Goal: Task Accomplishment & Management: Use online tool/utility

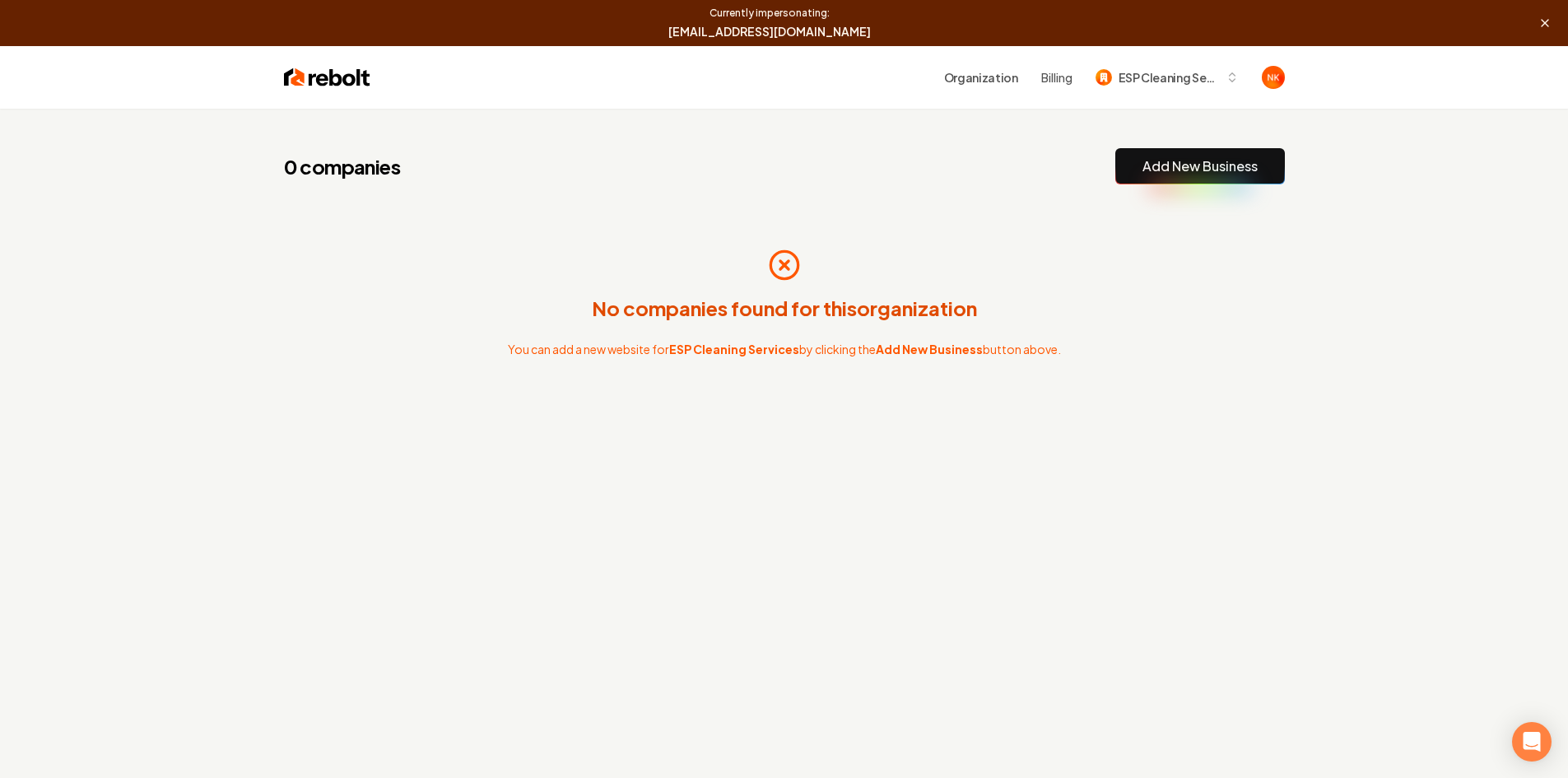
click at [1145, 171] on link "Add New Business" at bounding box center [1200, 166] width 115 height 20
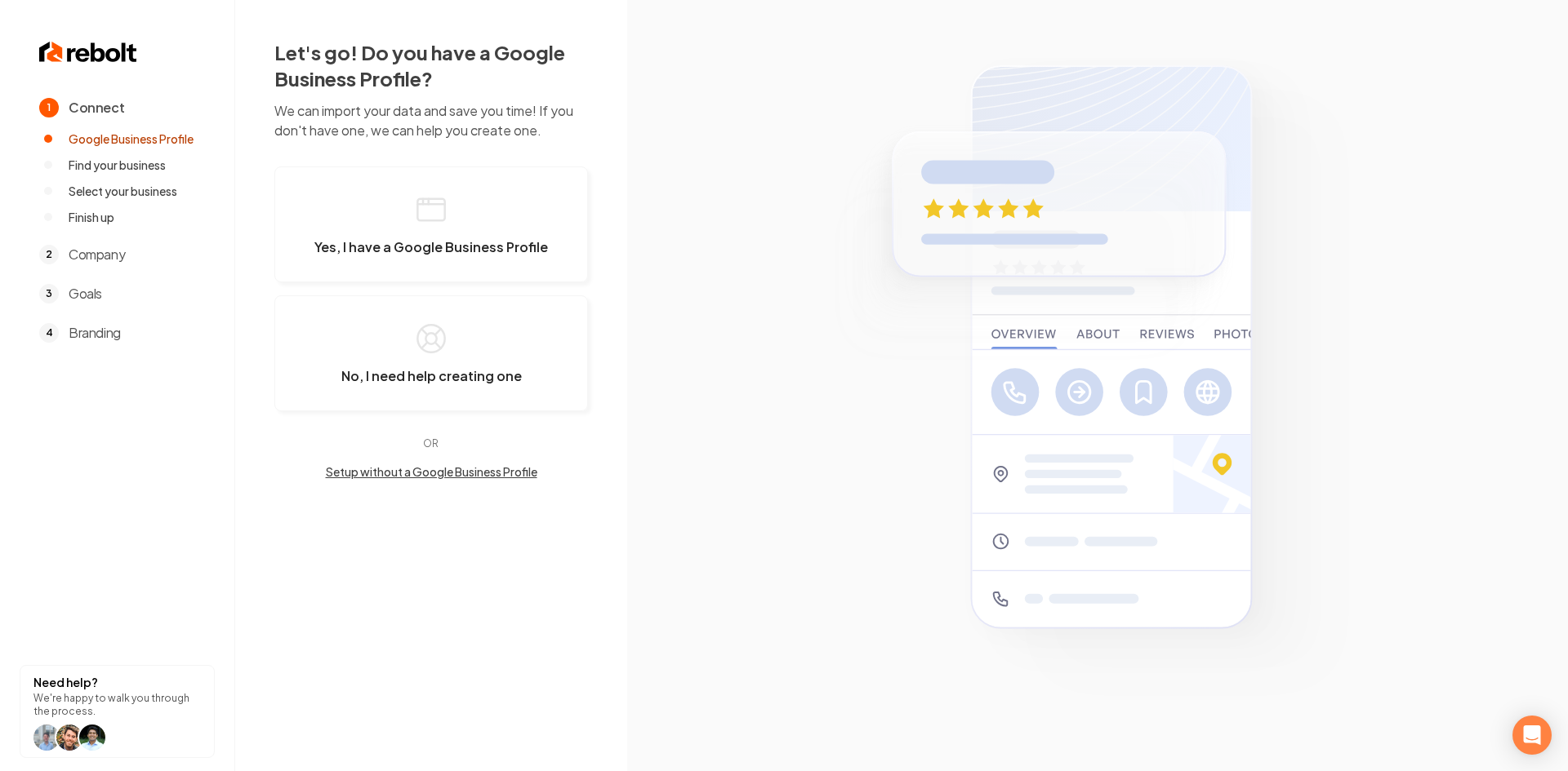
click at [442, 470] on button "Setup without a Google Business Profile" at bounding box center [431, 472] width 314 height 17
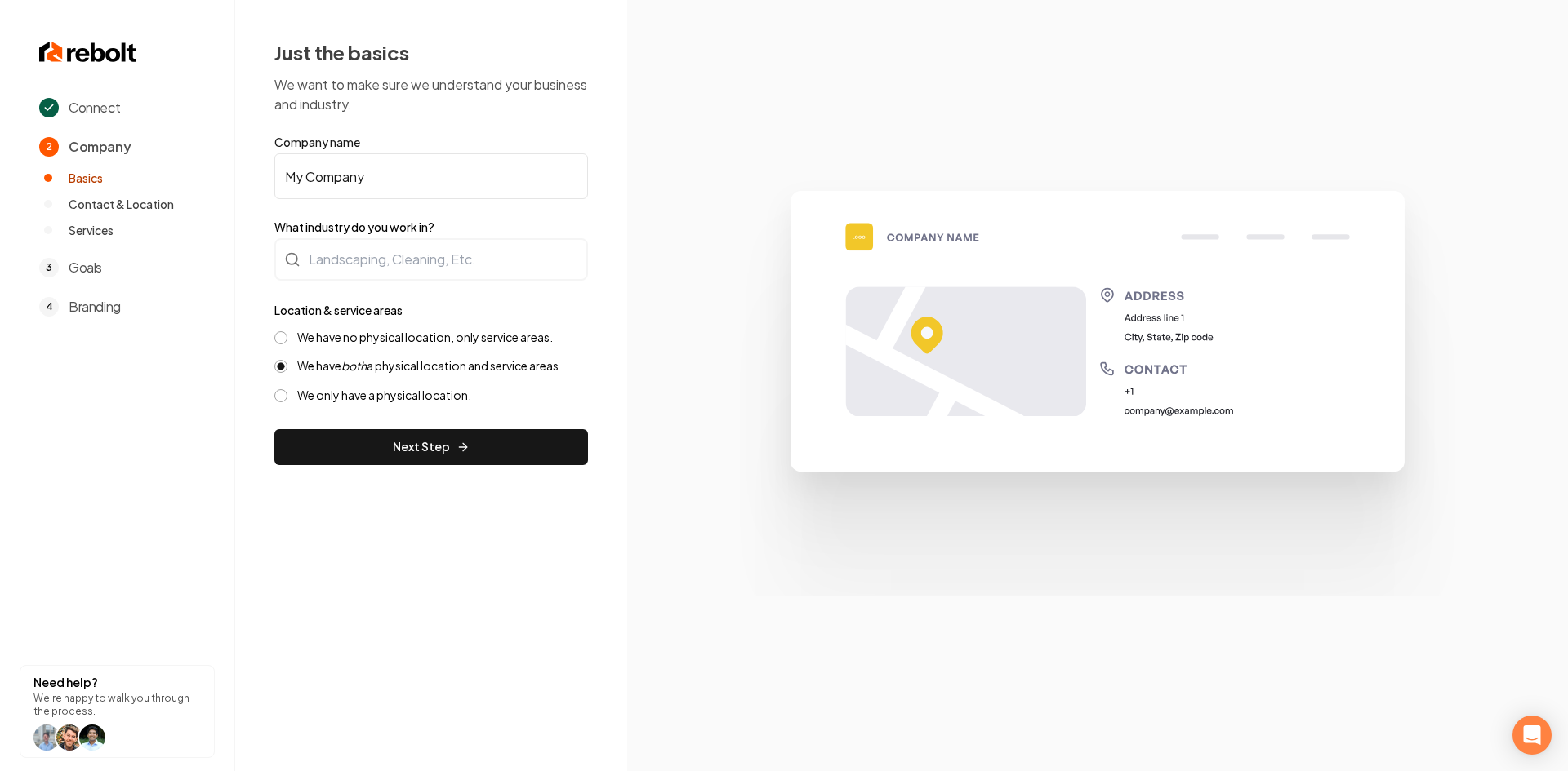
paste input "ESP Cleaning Services"
drag, startPoint x: 386, startPoint y: 179, endPoint x: 207, endPoint y: 188, distance: 179.2
click at [207, 188] on div "Connect 2 Company Basics Contact & Location Services 3 Goals 4 Branding Need he…" at bounding box center [784, 385] width 1568 height 771
type input "ESP Cleaning Services"
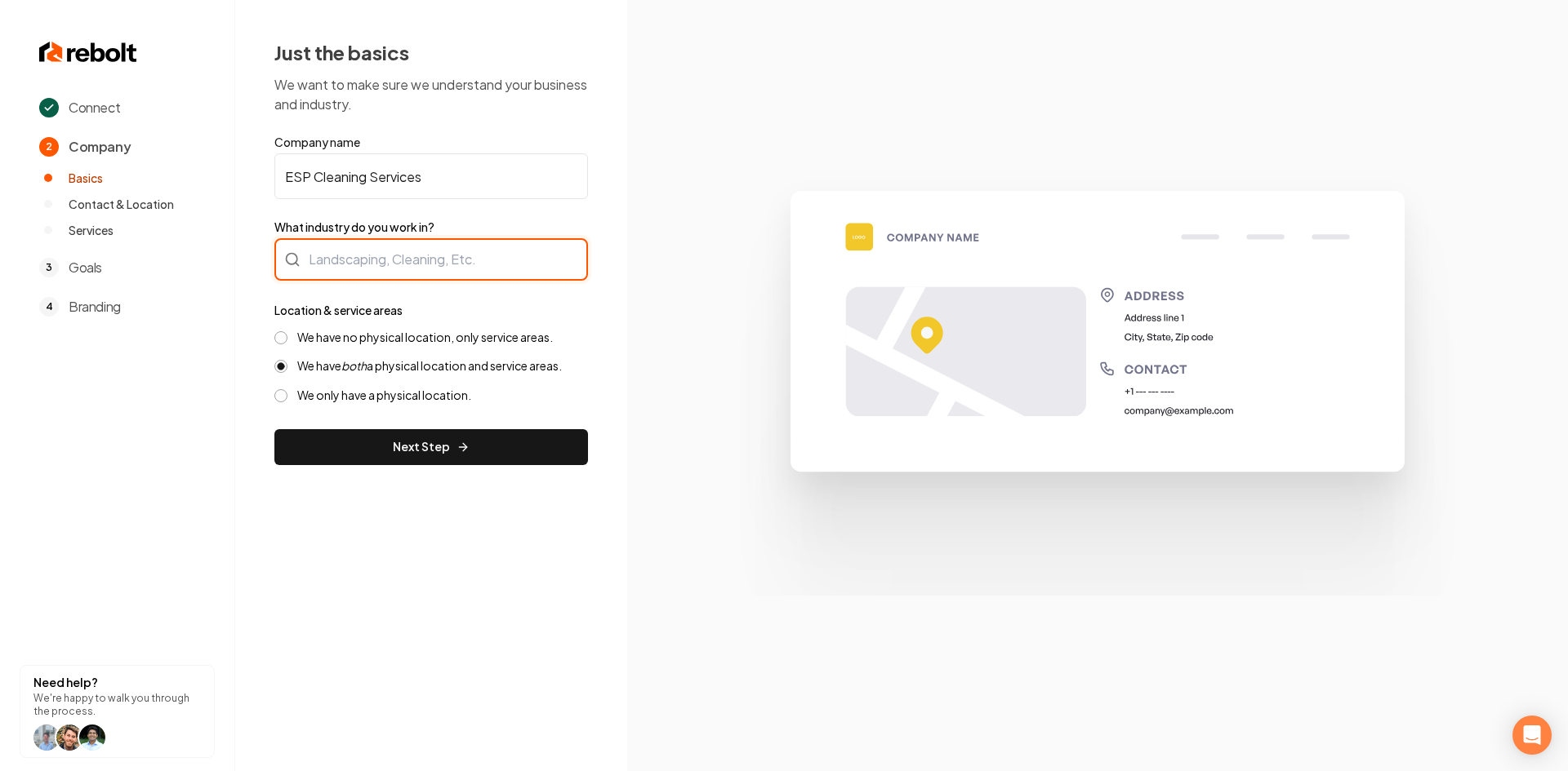
click at [323, 251] on div at bounding box center [431, 259] width 314 height 43
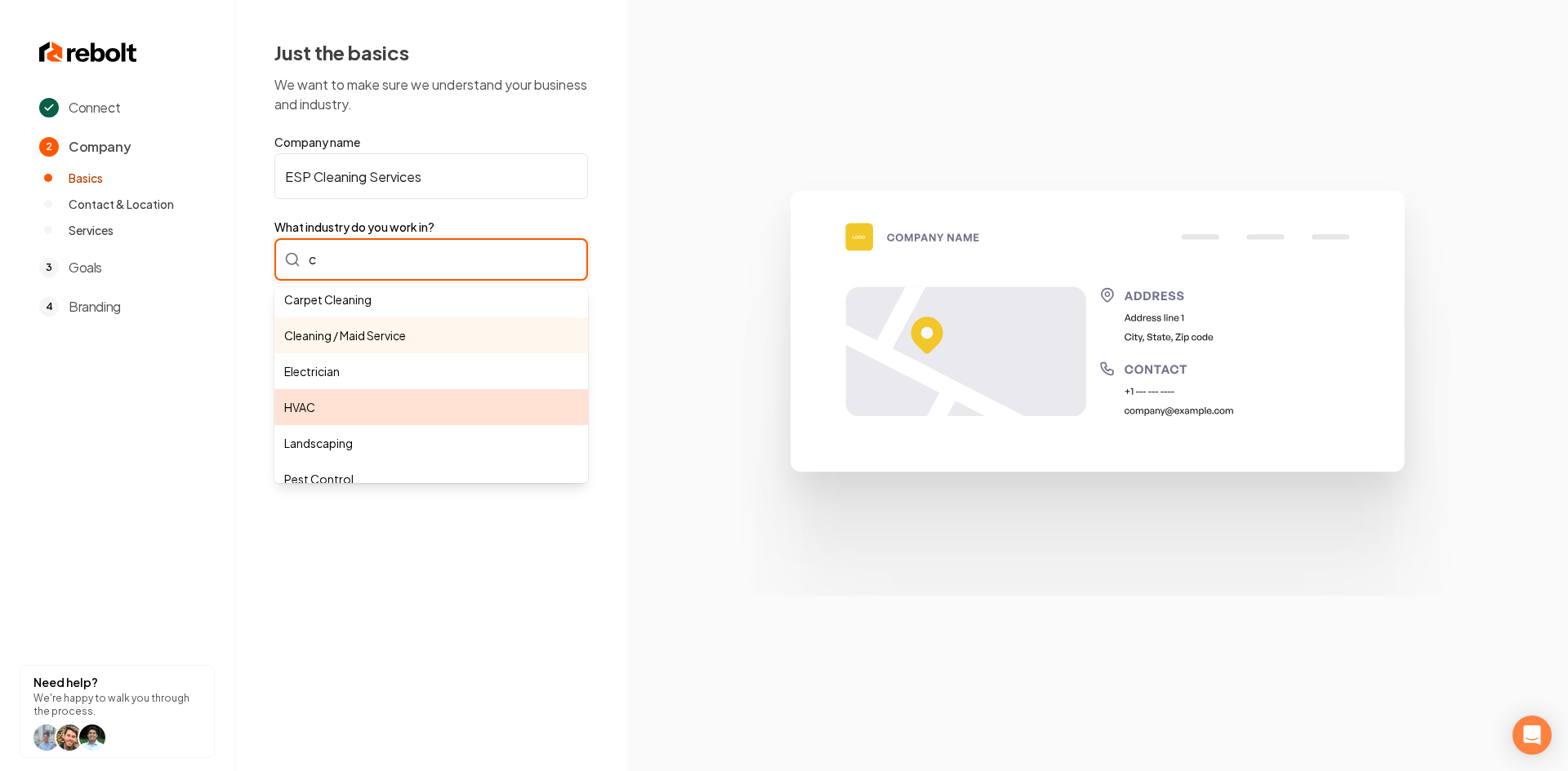
scroll to position [82, 0]
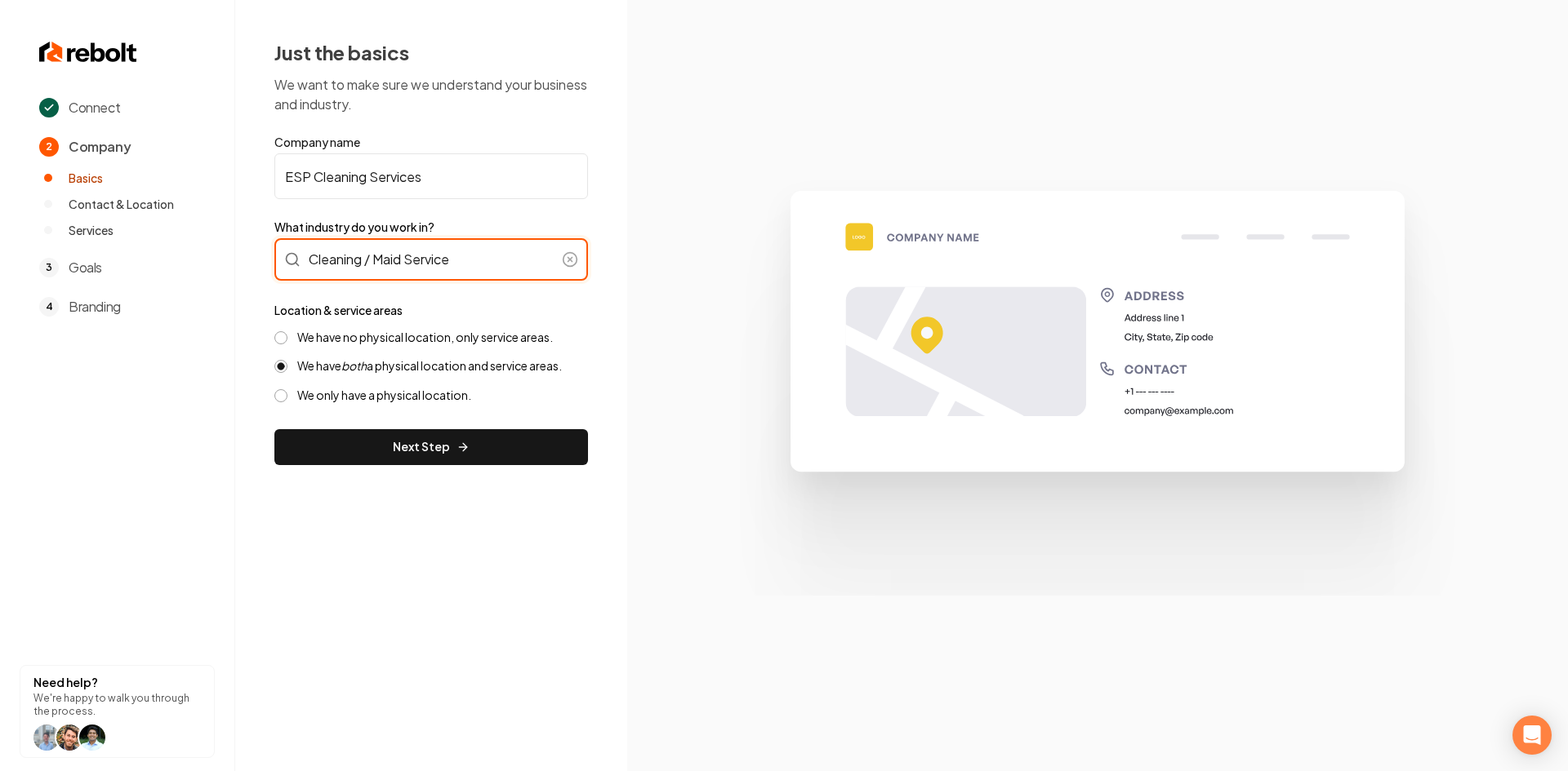
type input "Cleaning / Maid Service"
click at [364, 328] on div "Location & service areas We have no physical location, only service areas. We h…" at bounding box center [431, 352] width 314 height 103
click at [362, 339] on label "We have no physical location, only service areas." at bounding box center [424, 337] width 256 height 16
click at [288, 339] on button "We have no physical location, only service areas." at bounding box center [281, 338] width 13 height 13
click at [361, 416] on form "Company name ESP Cleaning Services What industry do you work in? Cleaning / Mai…" at bounding box center [431, 299] width 314 height 331
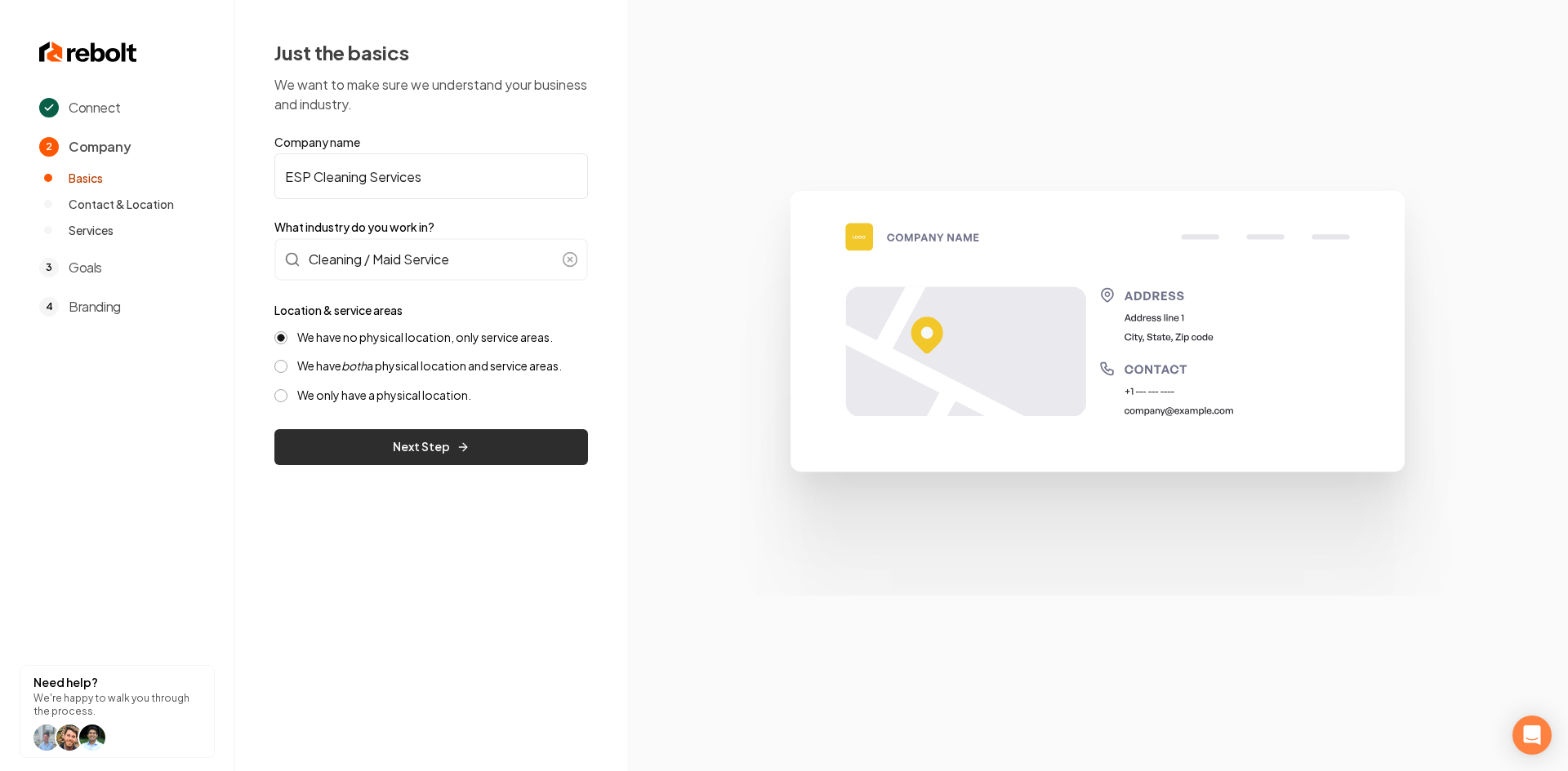
click at [360, 430] on button "Next Step" at bounding box center [431, 447] width 314 height 36
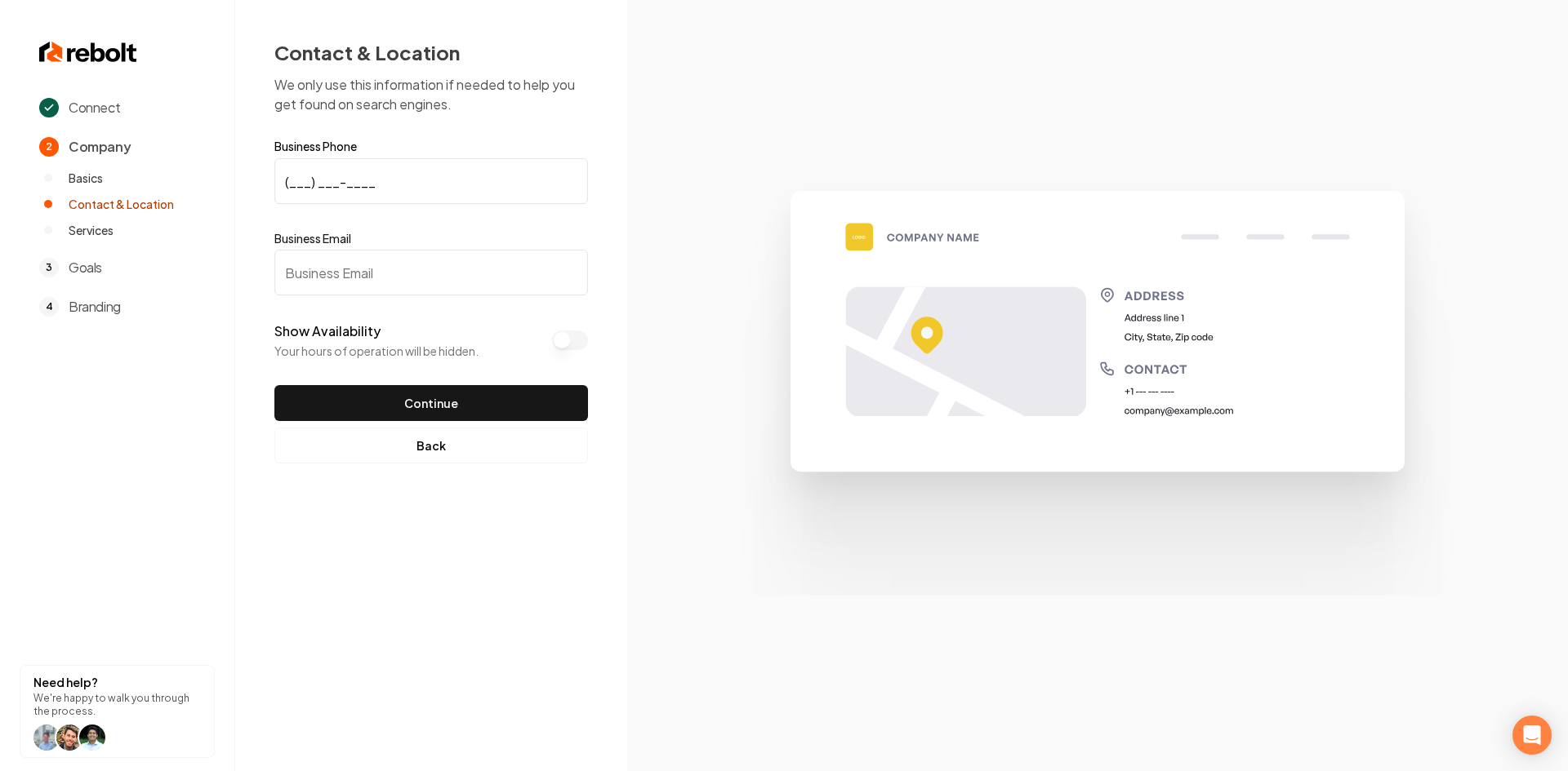
drag, startPoint x: 480, startPoint y: 261, endPoint x: 556, endPoint y: 331, distance: 103.3
click at [478, 263] on input "Business Email" at bounding box center [431, 272] width 314 height 46
paste input "[EMAIL_ADDRESS][DOMAIN_NAME]"
type input "[EMAIL_ADDRESS][DOMAIN_NAME]"
click at [443, 153] on form "Business Phone (___) ___-____ Business Email [EMAIL_ADDRESS][DOMAIN_NAME] Show …" at bounding box center [431, 281] width 314 height 281
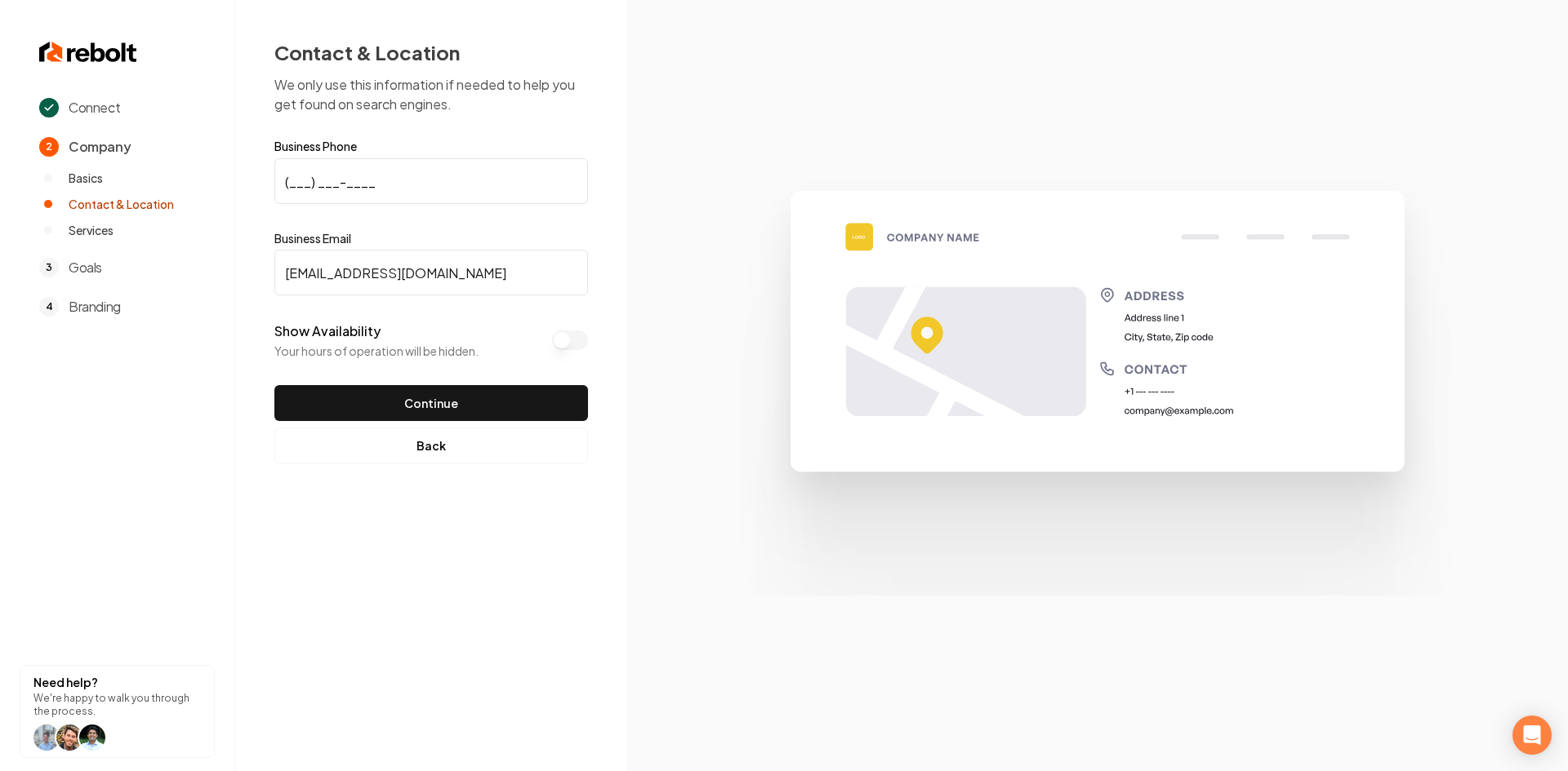
click at [436, 177] on input "(___) ___-____" at bounding box center [431, 180] width 314 height 46
paste input "416) 508-1067"
type input "[PHONE_NUMBER]"
click at [566, 328] on div "Show Availability Your hours of operation will be hidden." at bounding box center [431, 340] width 314 height 37
click at [564, 336] on button "Show Availability" at bounding box center [570, 339] width 36 height 20
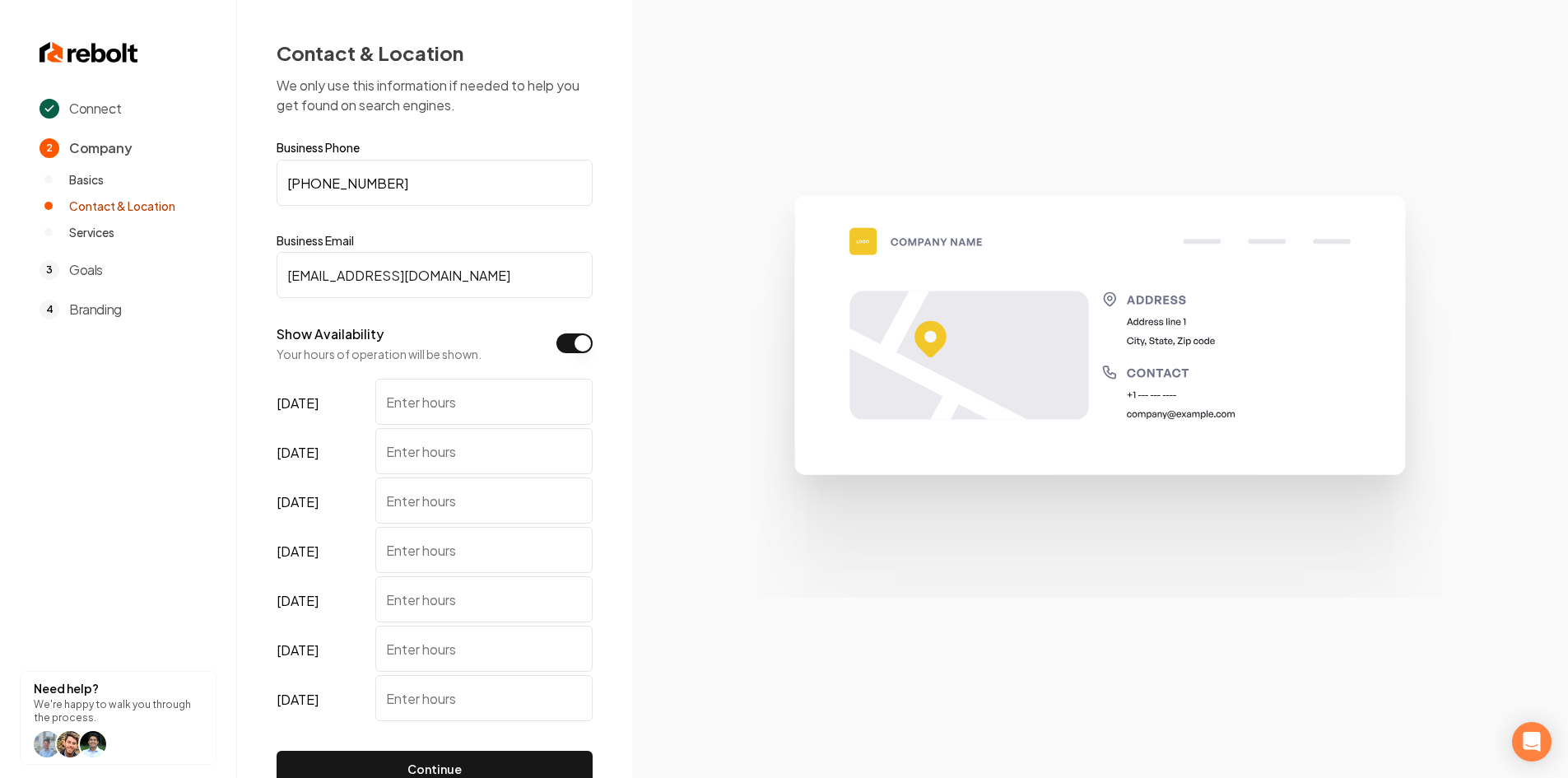
click at [569, 339] on button "Show Availability" at bounding box center [574, 343] width 37 height 20
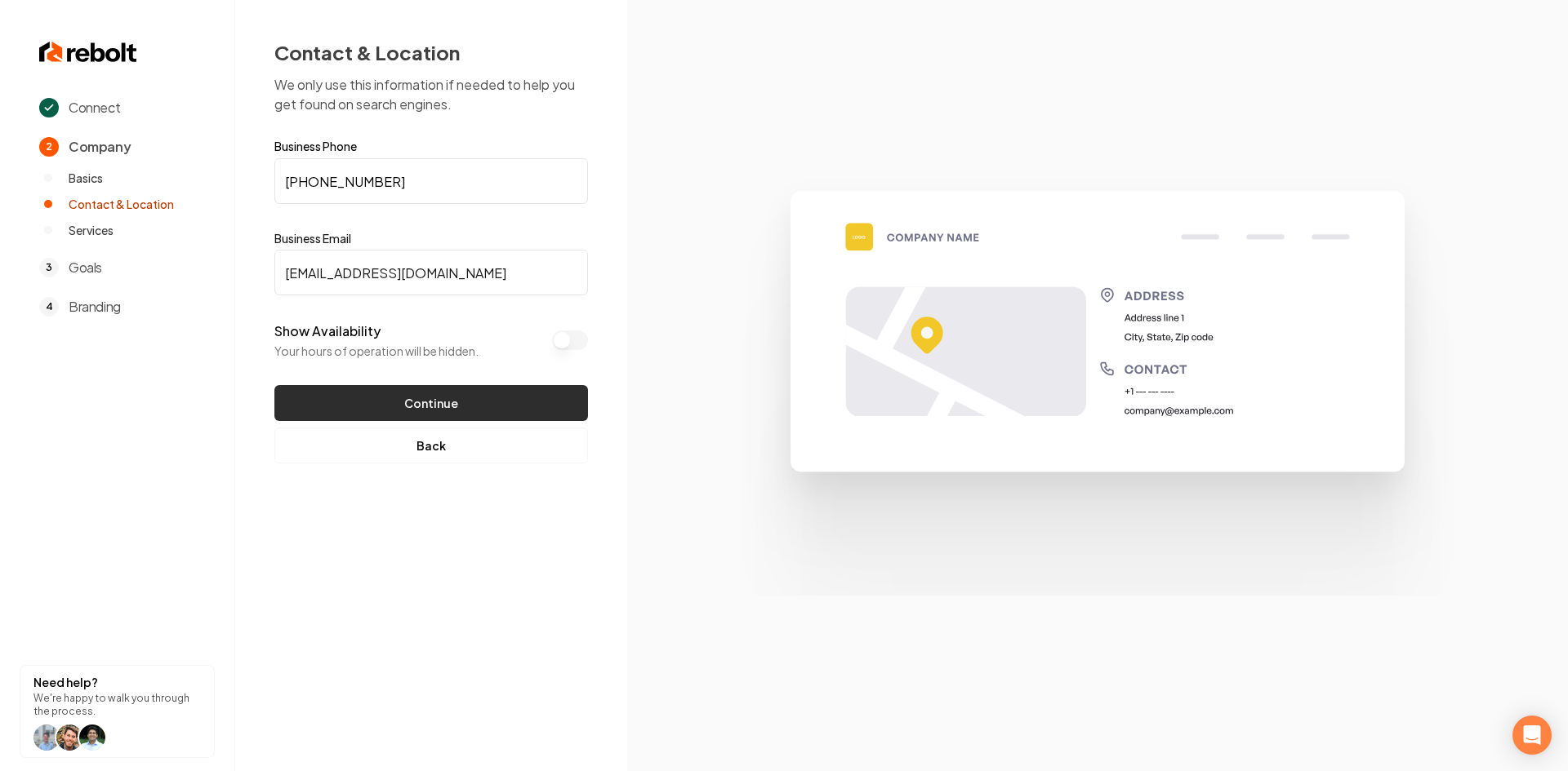
click at [447, 392] on button "Continue" at bounding box center [431, 403] width 314 height 36
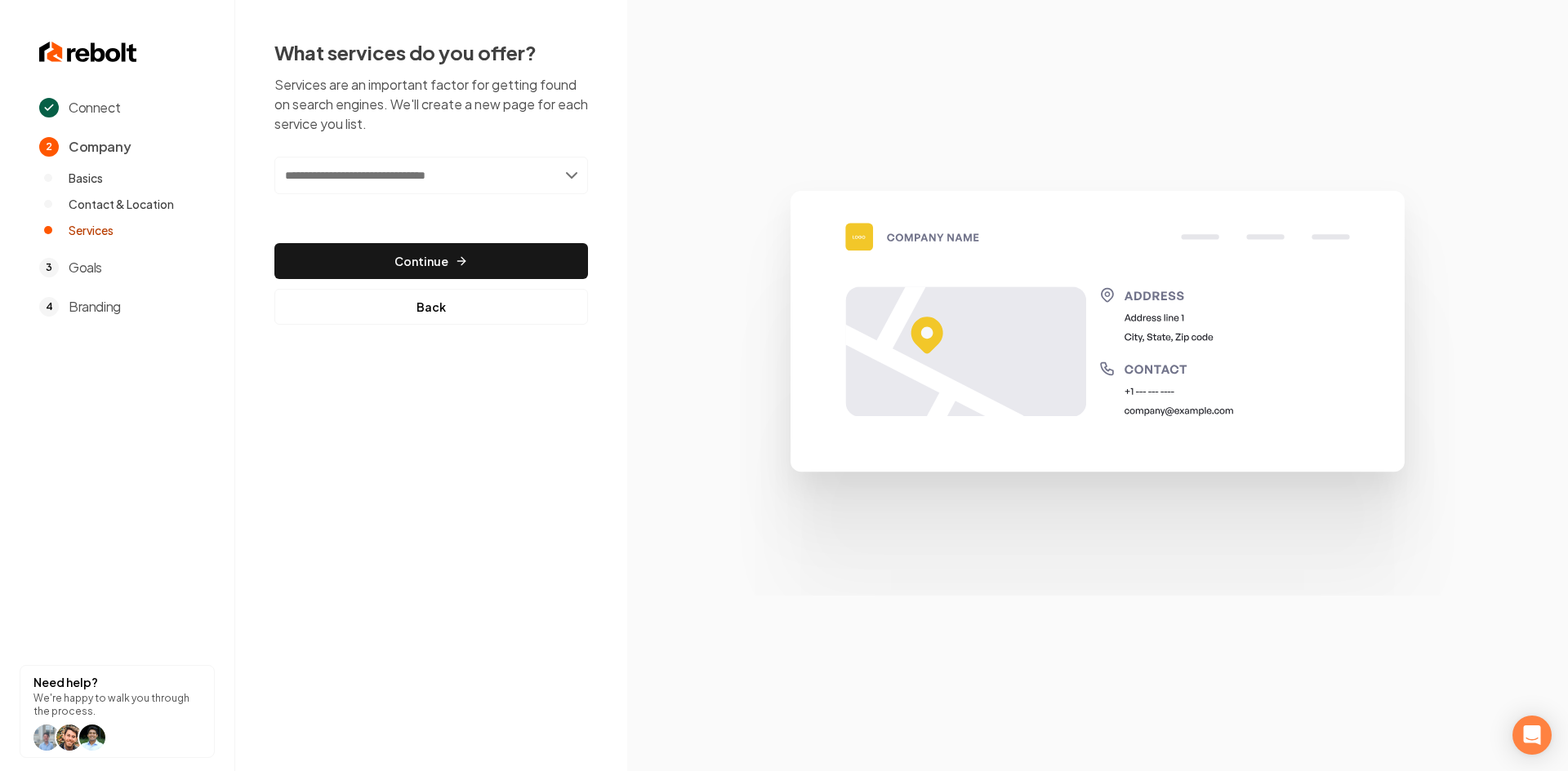
click at [503, 168] on input "text" at bounding box center [431, 175] width 314 height 37
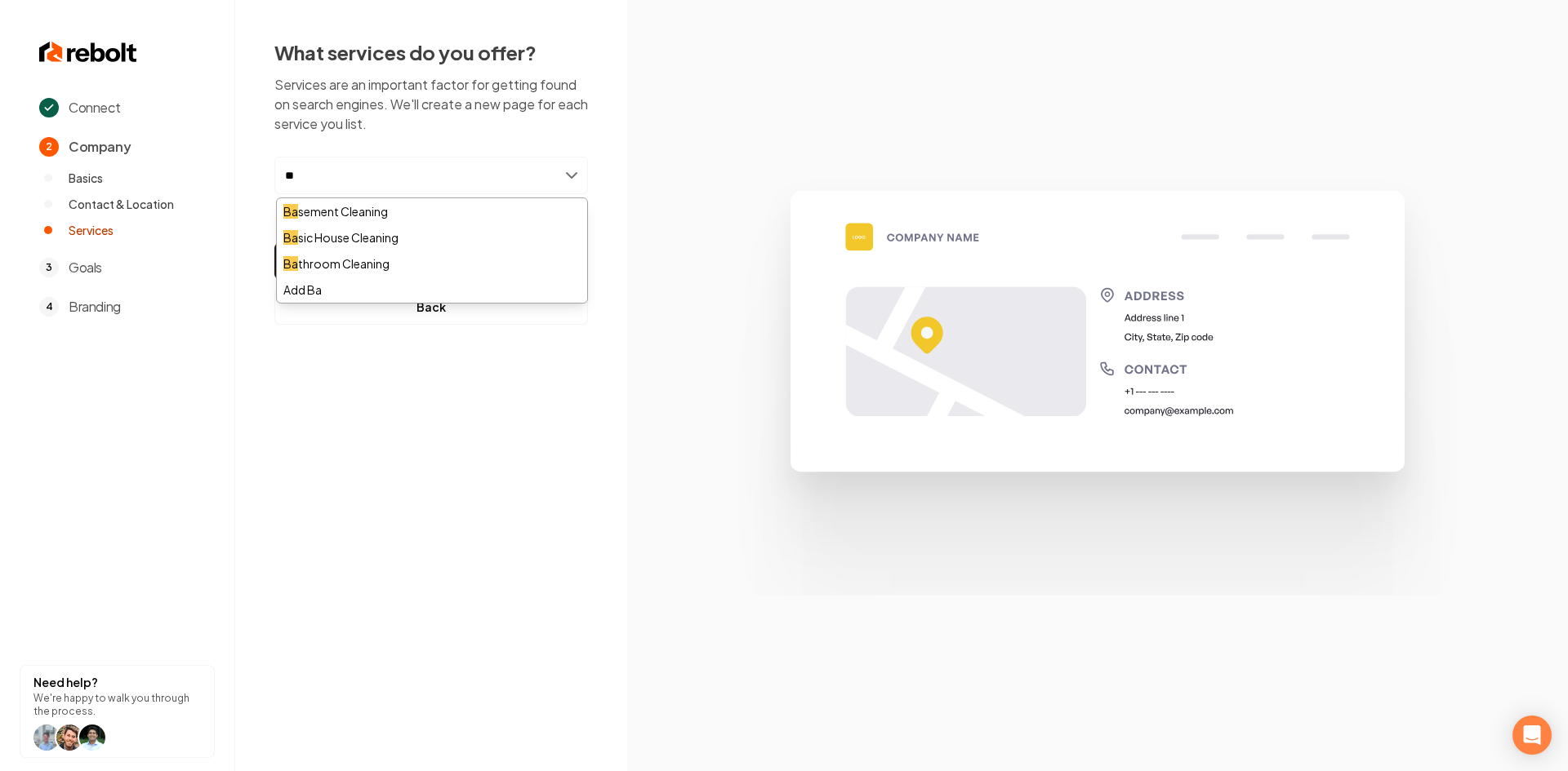
type input "***"
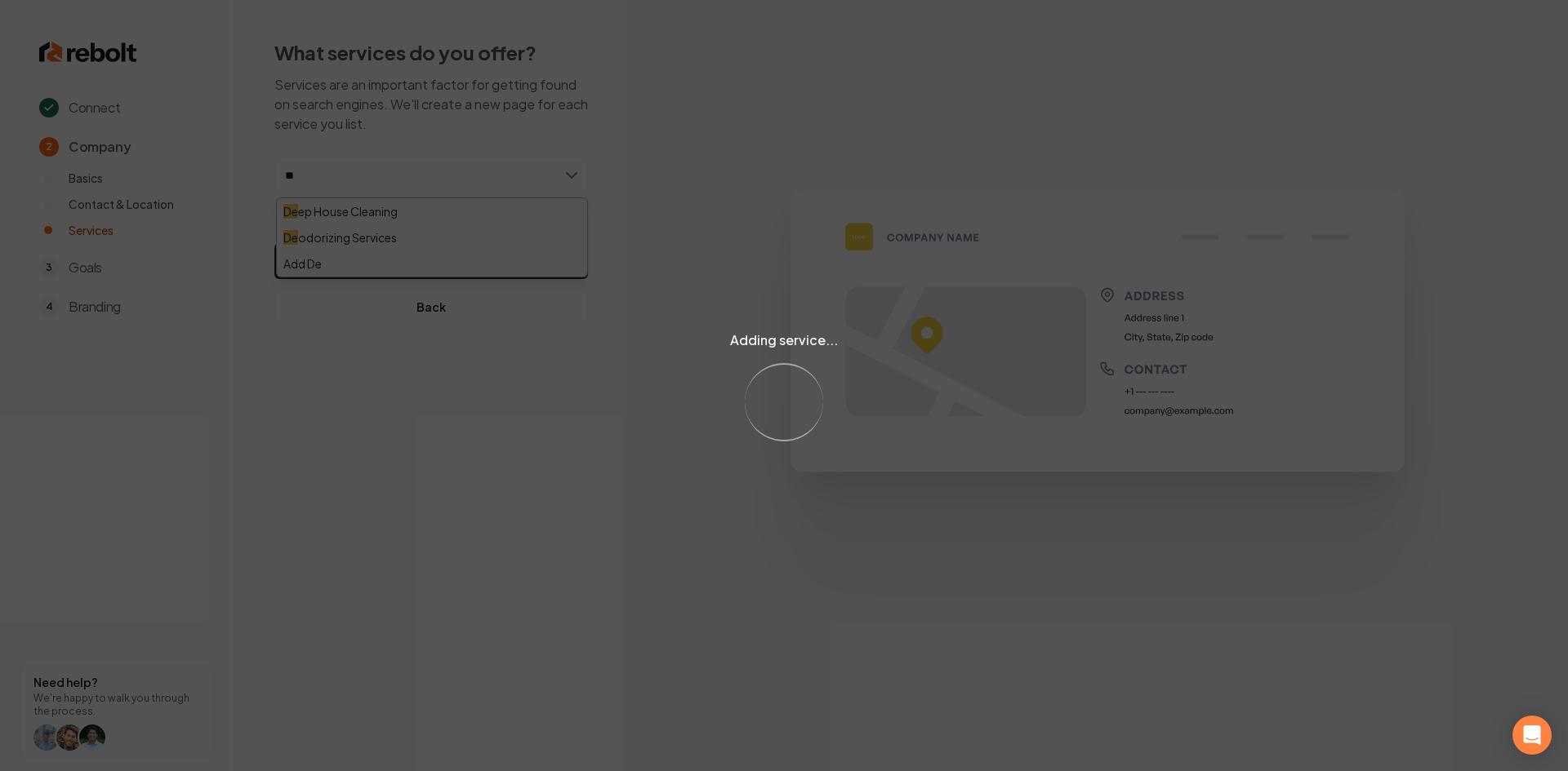
type input "***"
type input "**"
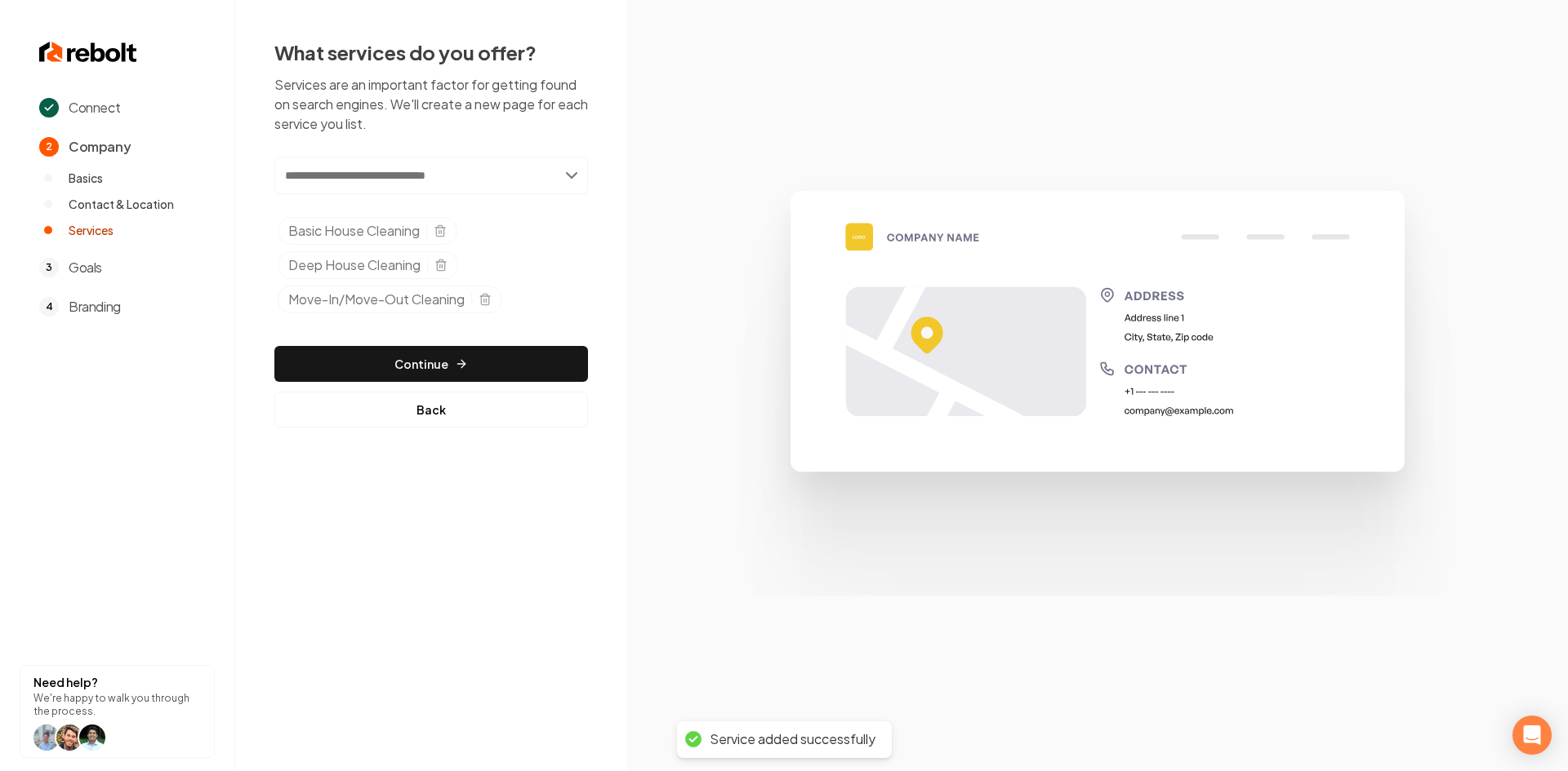
type input "*"
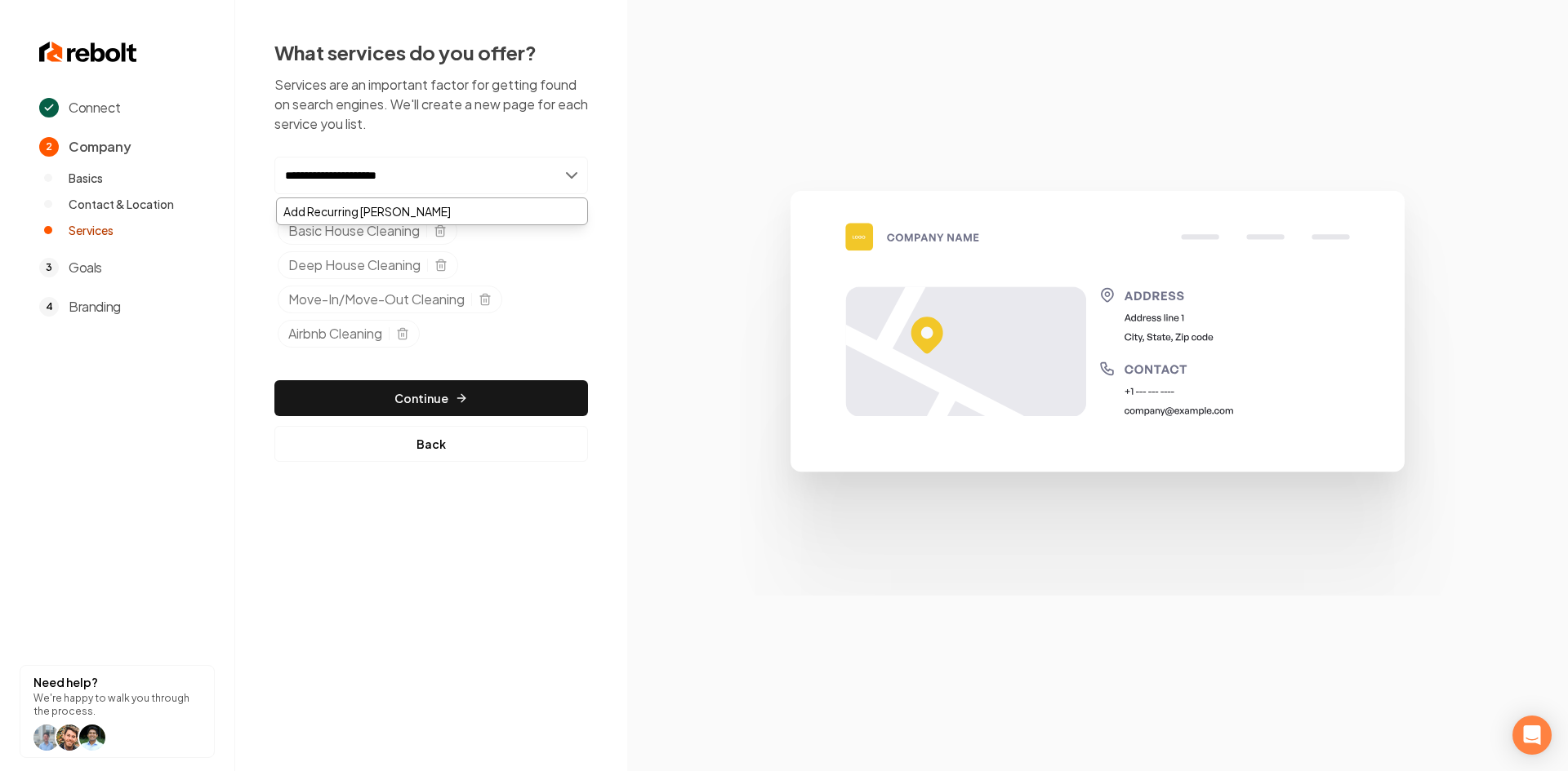
type input "**********"
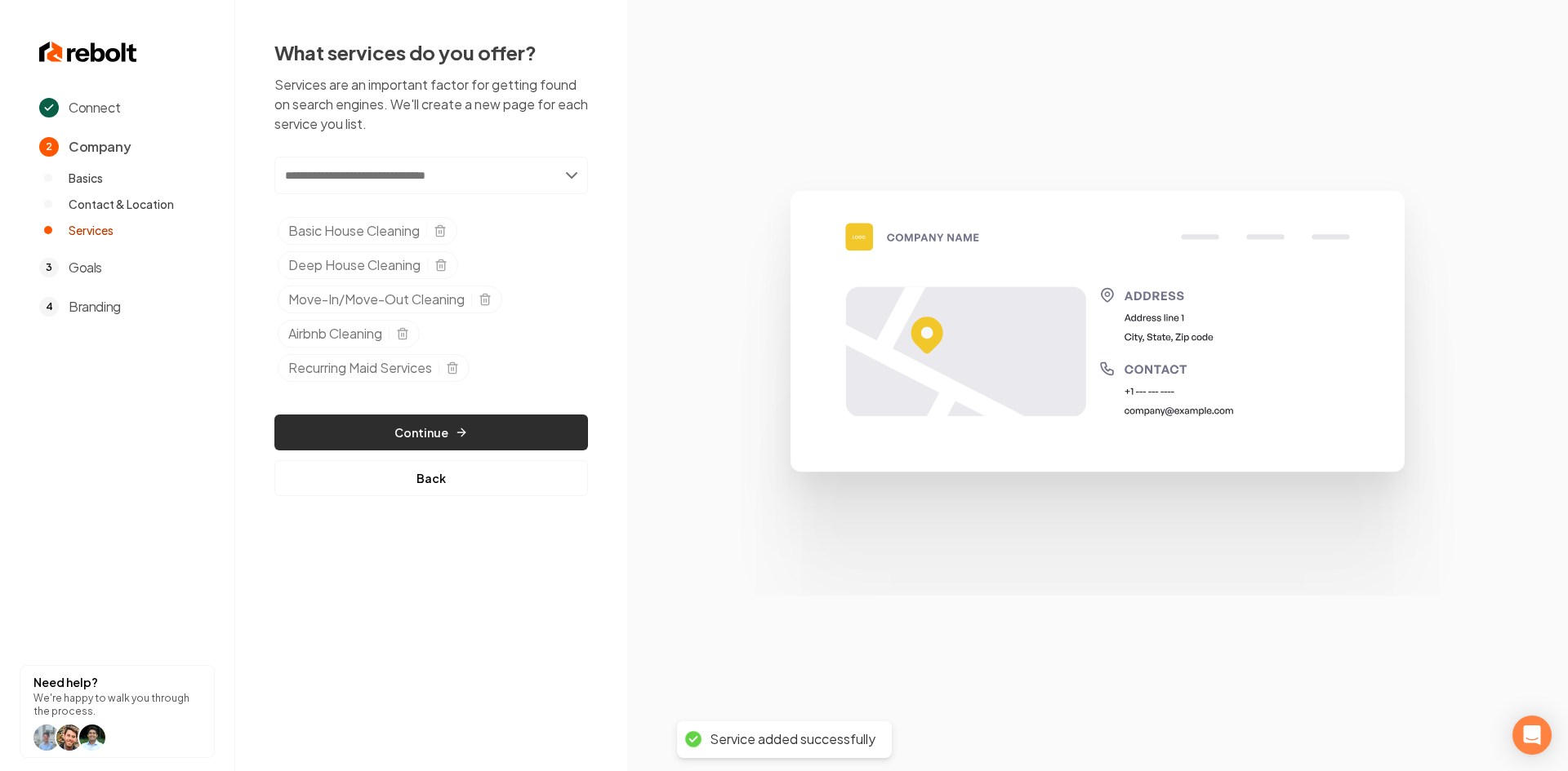
click at [391, 420] on button "Continue" at bounding box center [431, 432] width 314 height 36
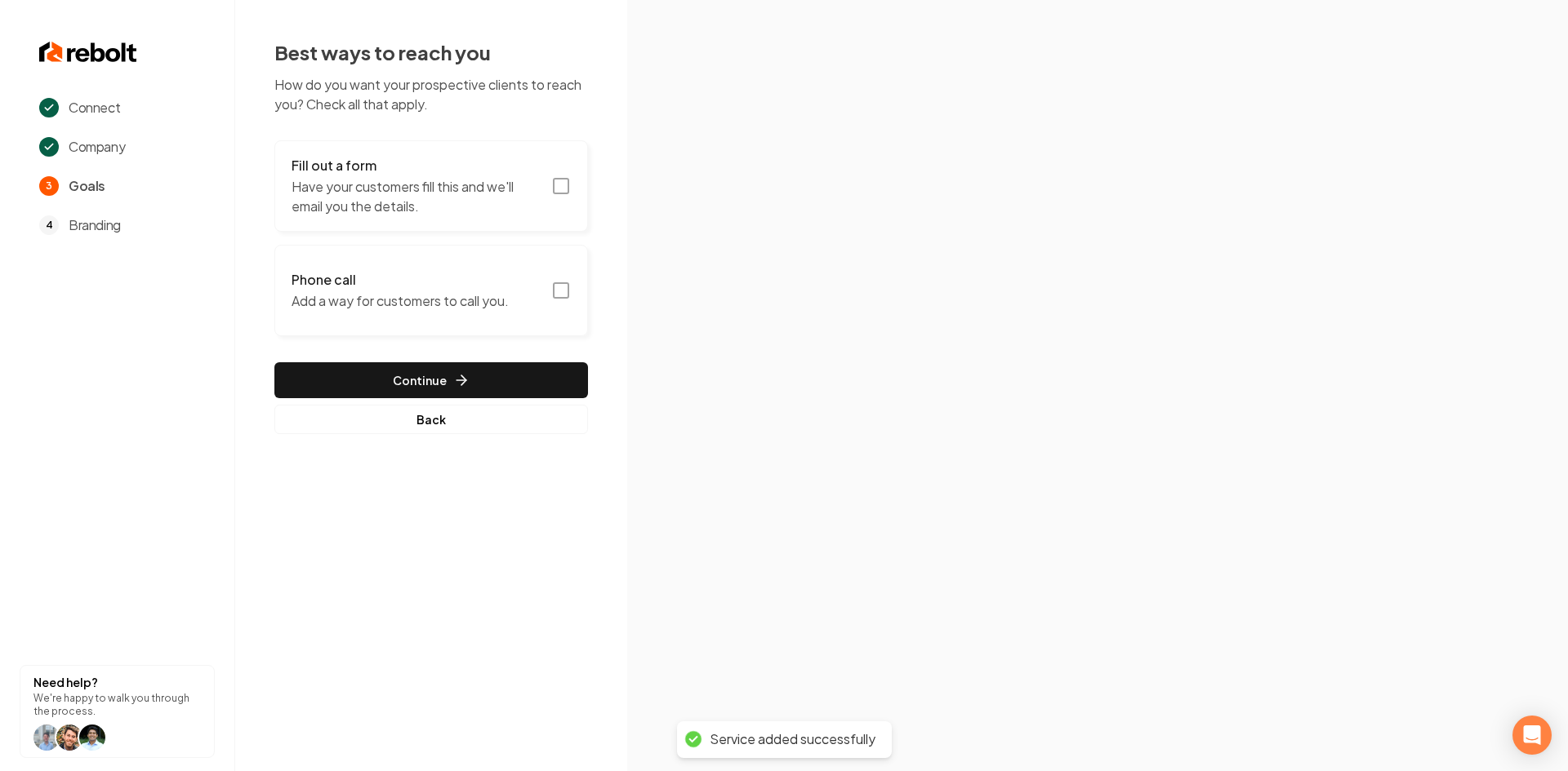
click at [421, 184] on p "Have your customers fill this and we'll email you the details." at bounding box center [416, 196] width 249 height 39
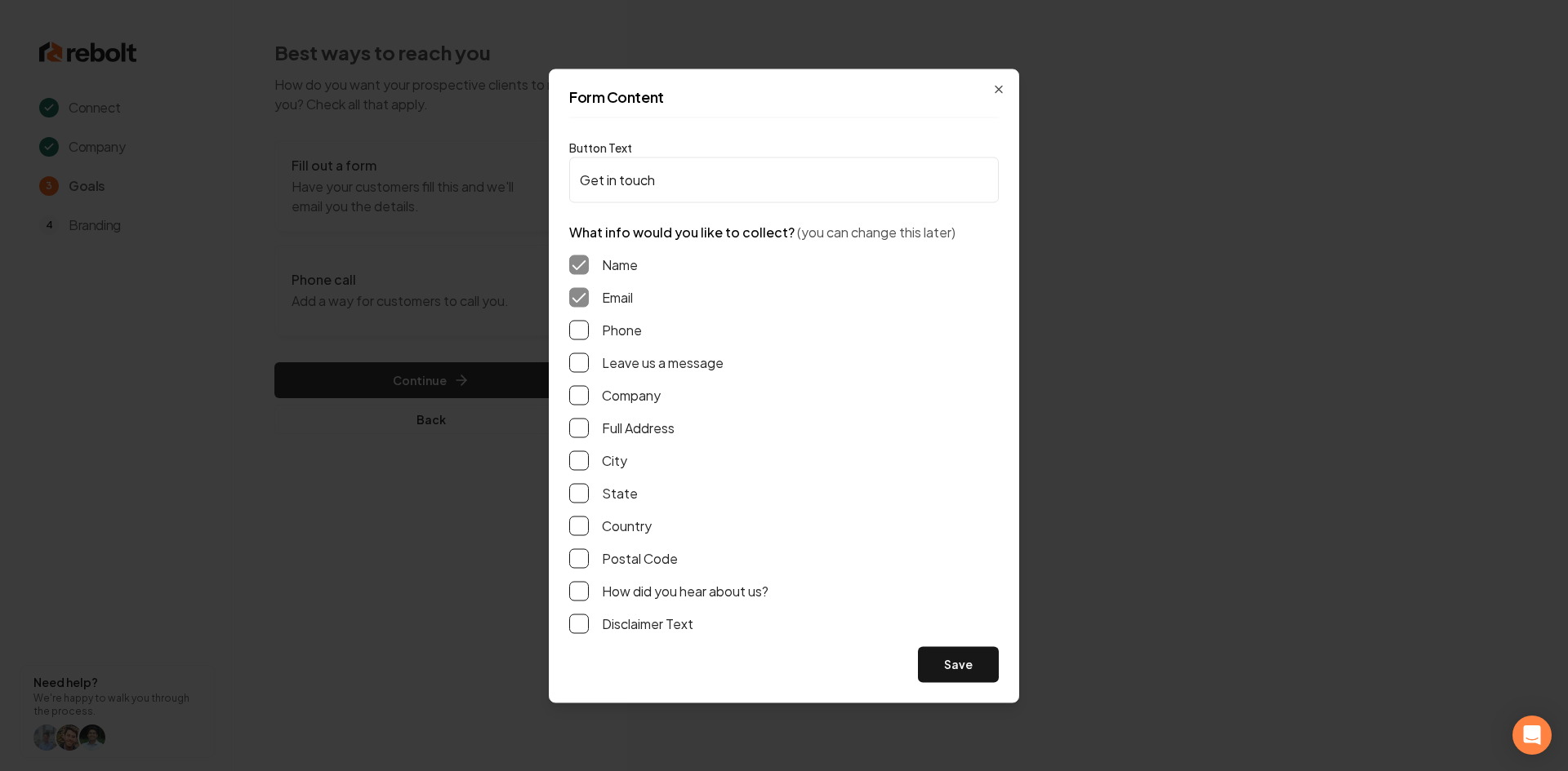
drag, startPoint x: 583, startPoint y: 333, endPoint x: 591, endPoint y: 369, distance: 36.9
click at [583, 334] on button "Phone" at bounding box center [579, 329] width 20 height 20
click at [590, 369] on div "Leave us a message" at bounding box center [784, 362] width 430 height 20
click at [580, 366] on button "Leave us a message" at bounding box center [579, 362] width 20 height 20
click at [957, 669] on button "Save" at bounding box center [958, 664] width 81 height 36
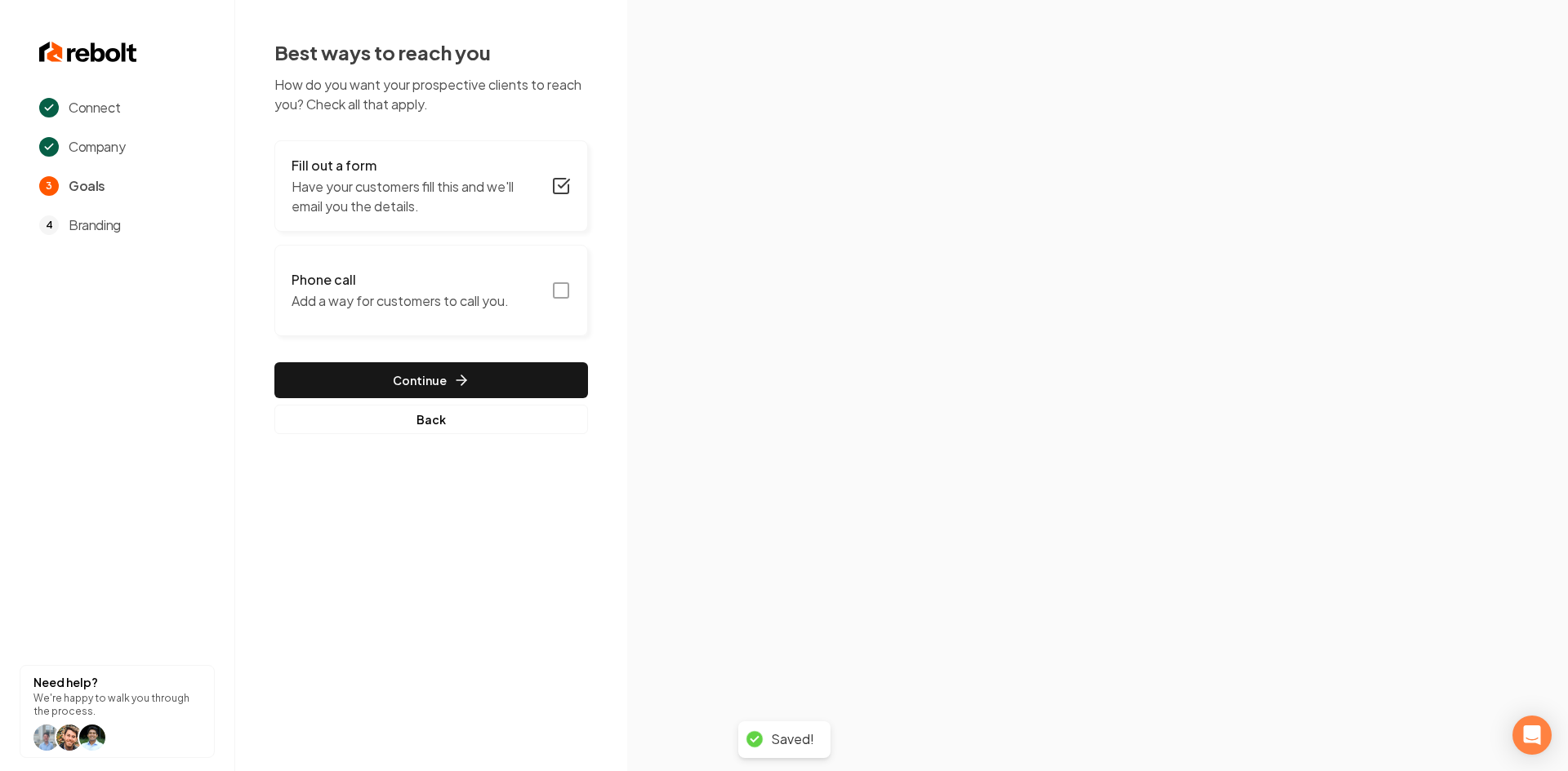
click at [478, 294] on p "Add a way for customers to call you." at bounding box center [399, 300] width 217 height 20
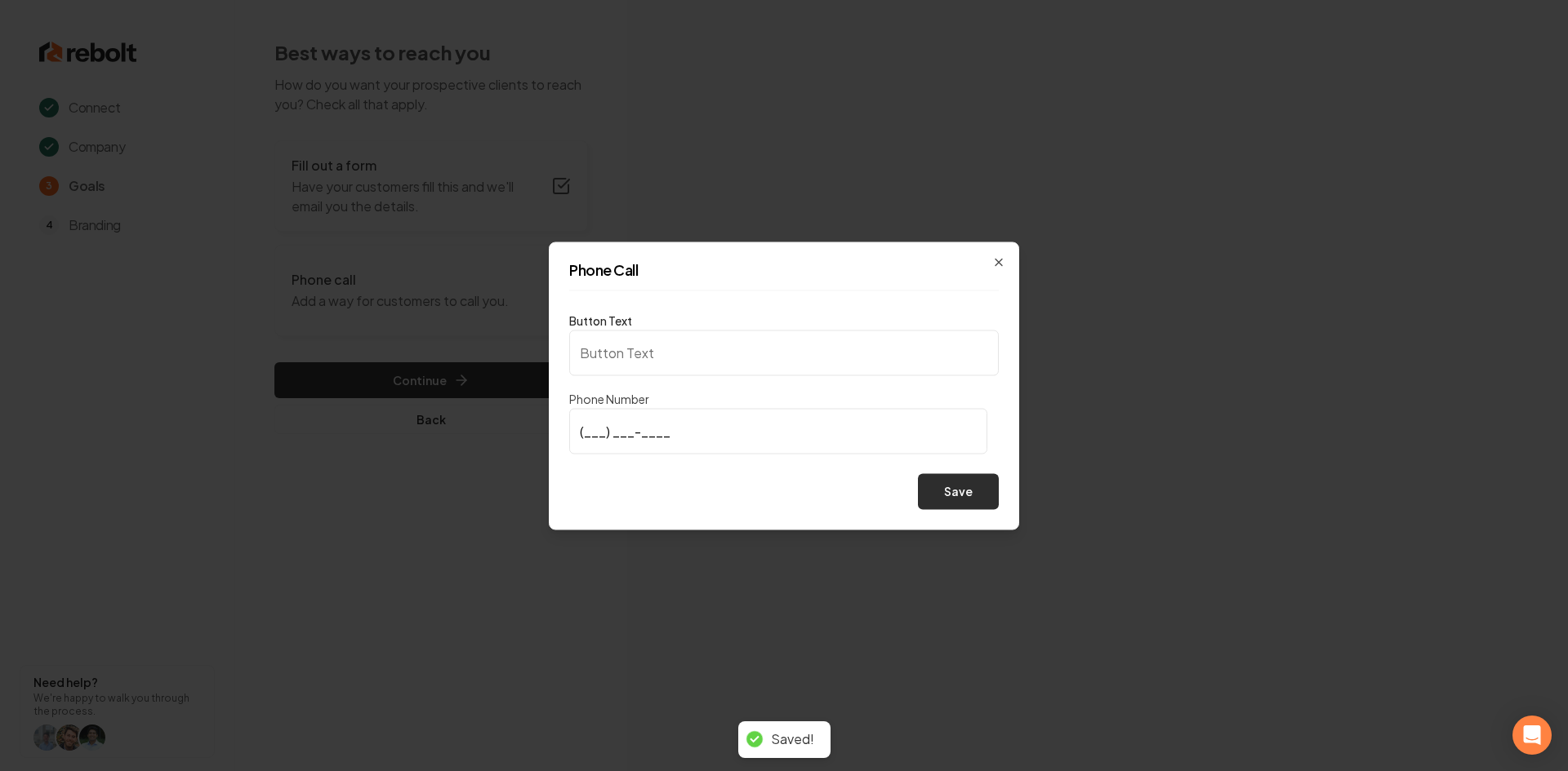
type input "Call us"
type input "[PHONE_NUMBER]"
click at [949, 491] on button "Save" at bounding box center [958, 491] width 81 height 36
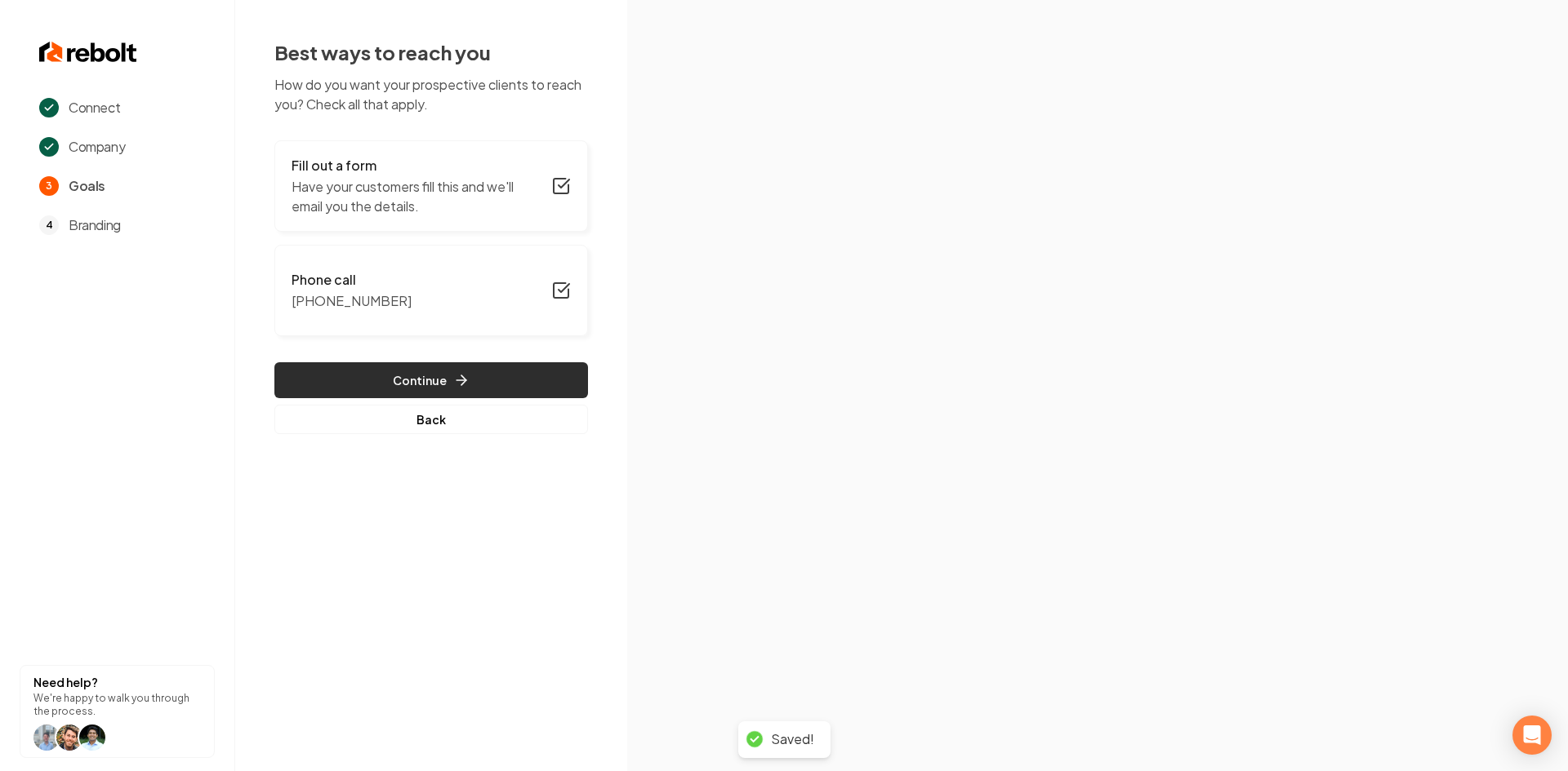
click at [328, 375] on button "Continue" at bounding box center [431, 380] width 314 height 36
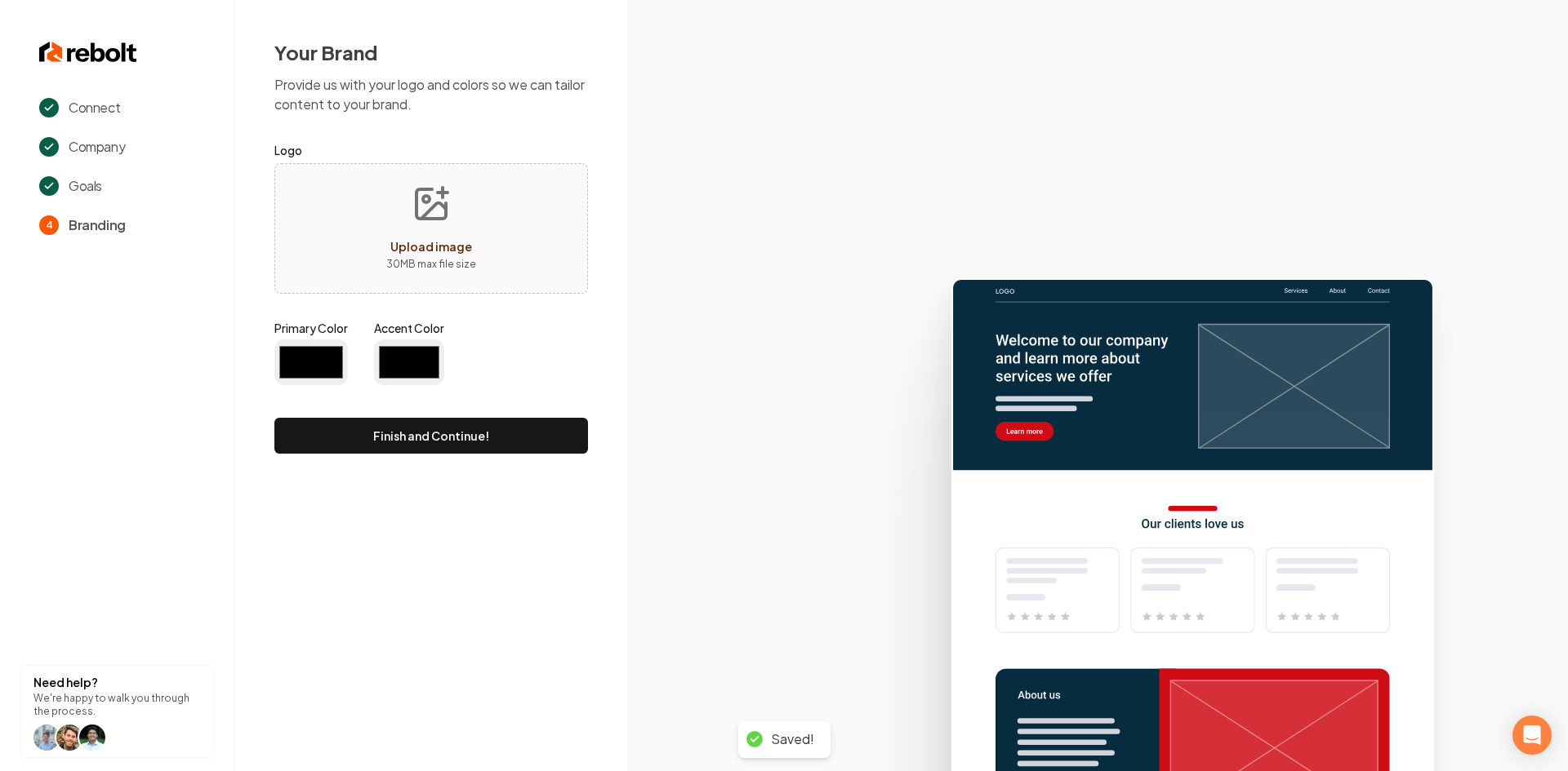
type input "#194d33"
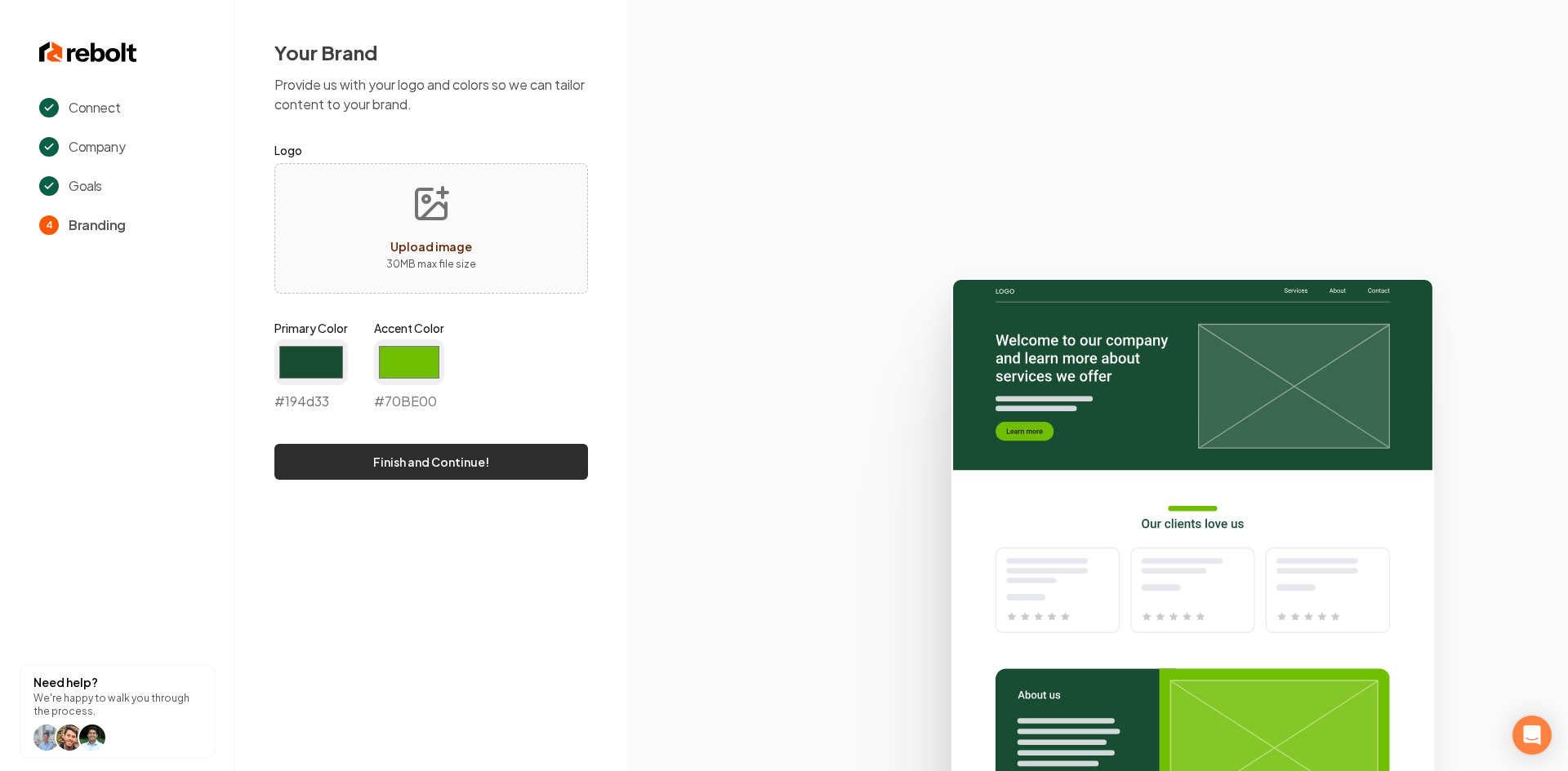
click at [416, 462] on button "Finish and Continue!" at bounding box center [431, 461] width 314 height 36
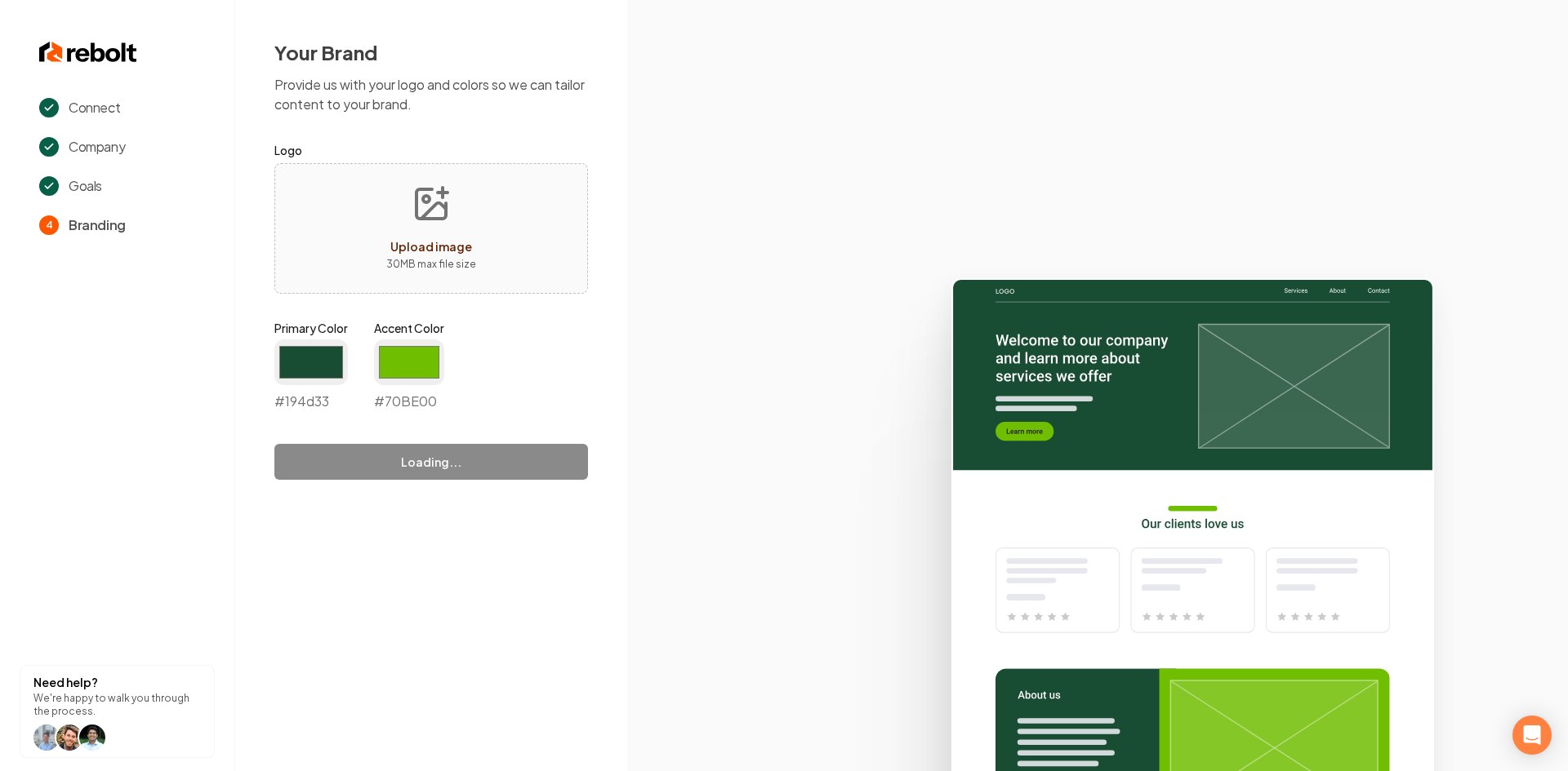
type input "#70be00"
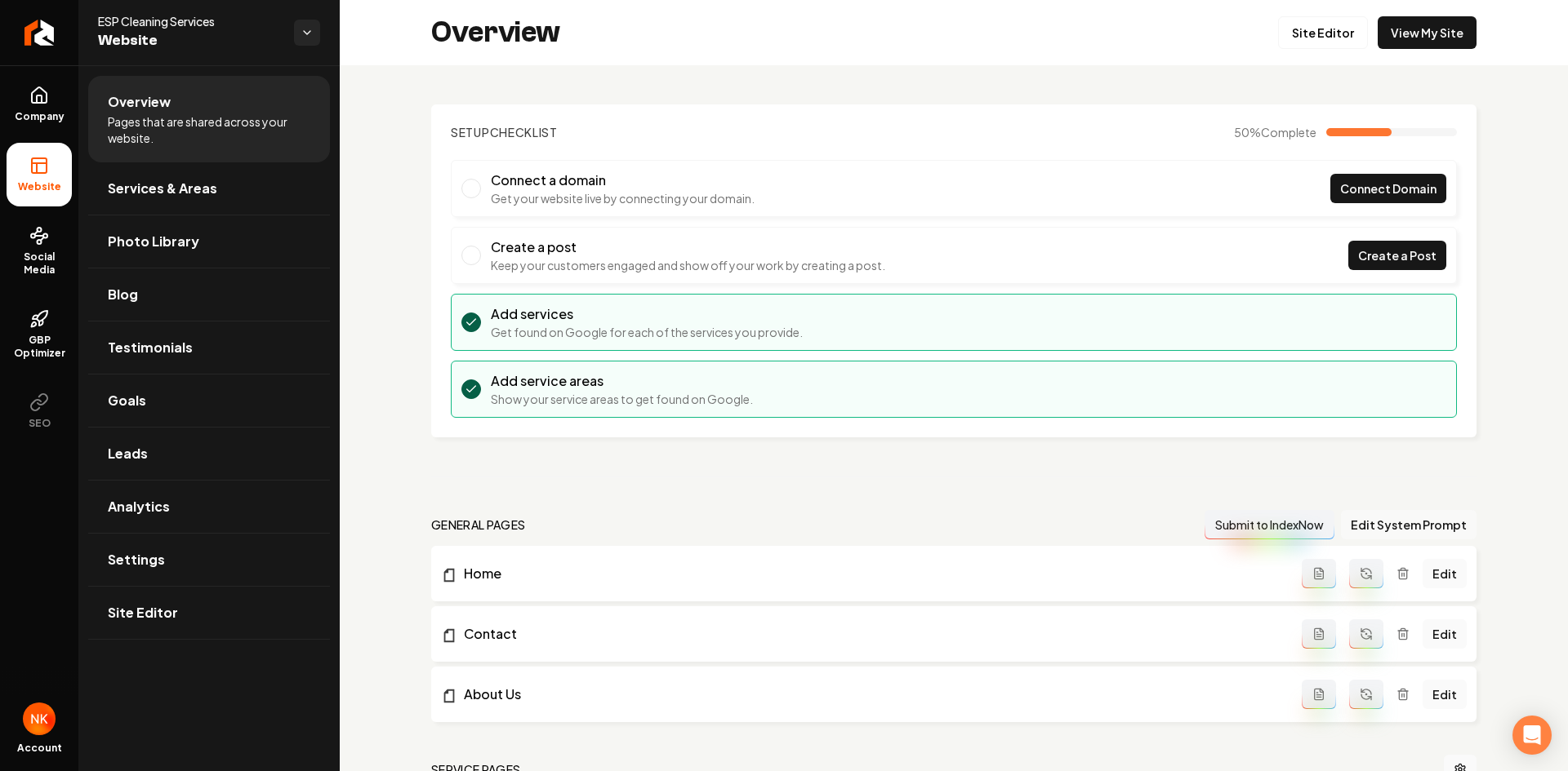
click at [1400, 523] on button "Edit System Prompt" at bounding box center [1409, 525] width 136 height 30
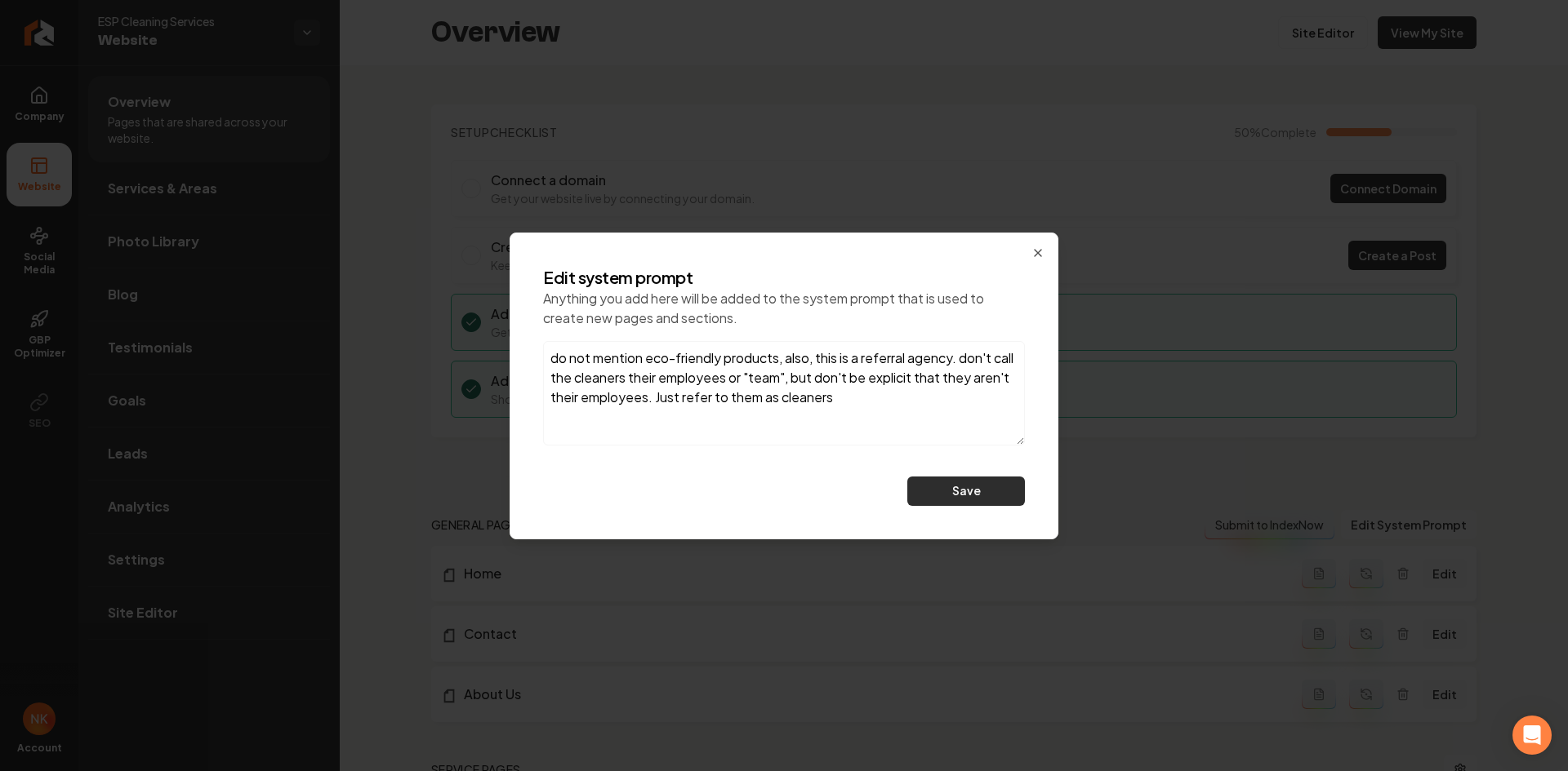
type textarea "do not mention eco-friendly products, also, this is a referral agency. don't ca…"
click at [943, 493] on button "Save" at bounding box center [966, 491] width 117 height 30
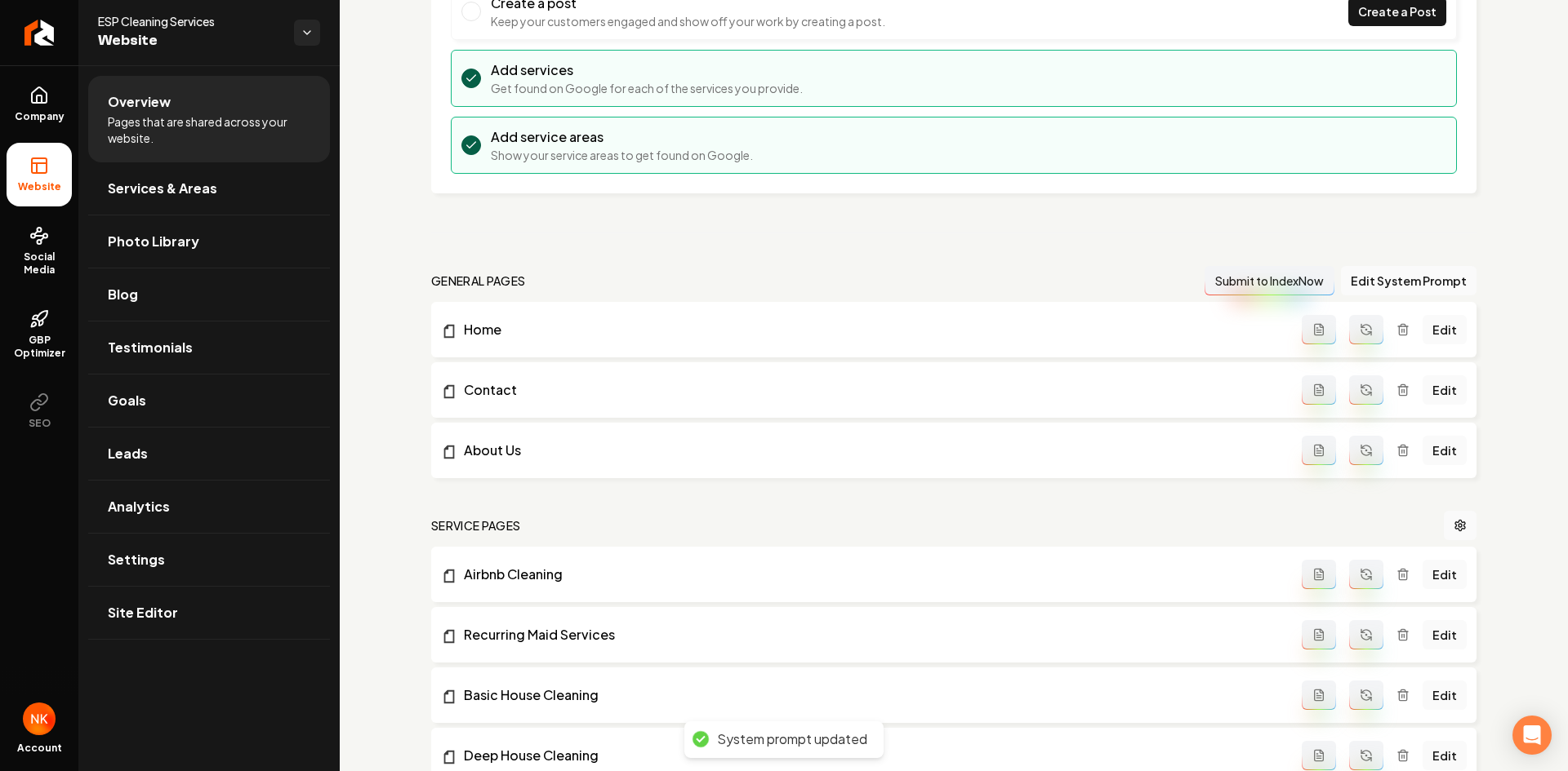
scroll to position [245, 0]
click at [1348, 333] on button "Main content area" at bounding box center [1365, 329] width 34 height 30
click at [1360, 393] on icon "Main content area" at bounding box center [1366, 389] width 13 height 13
click at [1360, 444] on icon "Main content area" at bounding box center [1366, 449] width 13 height 13
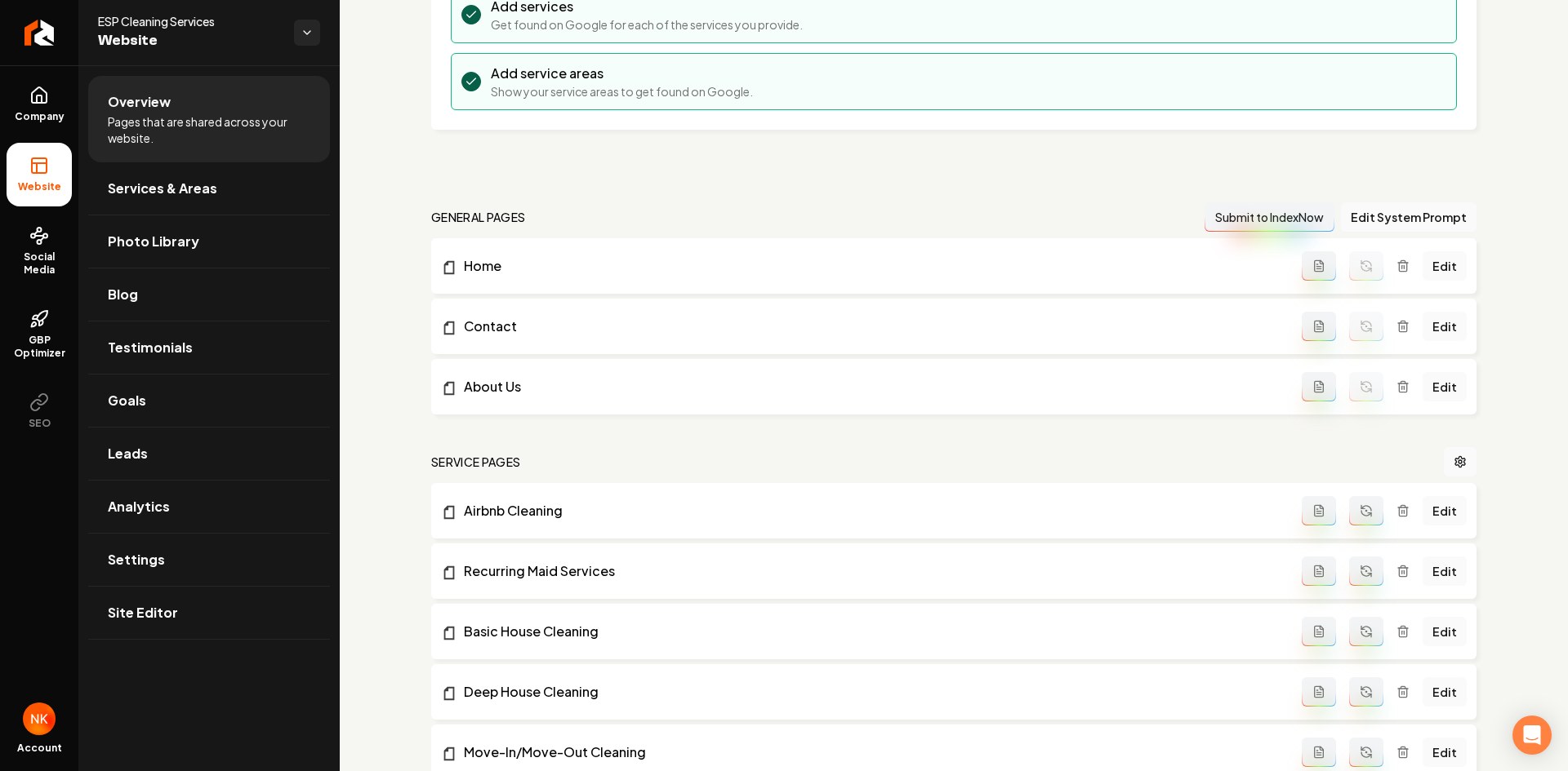
scroll to position [326, 0]
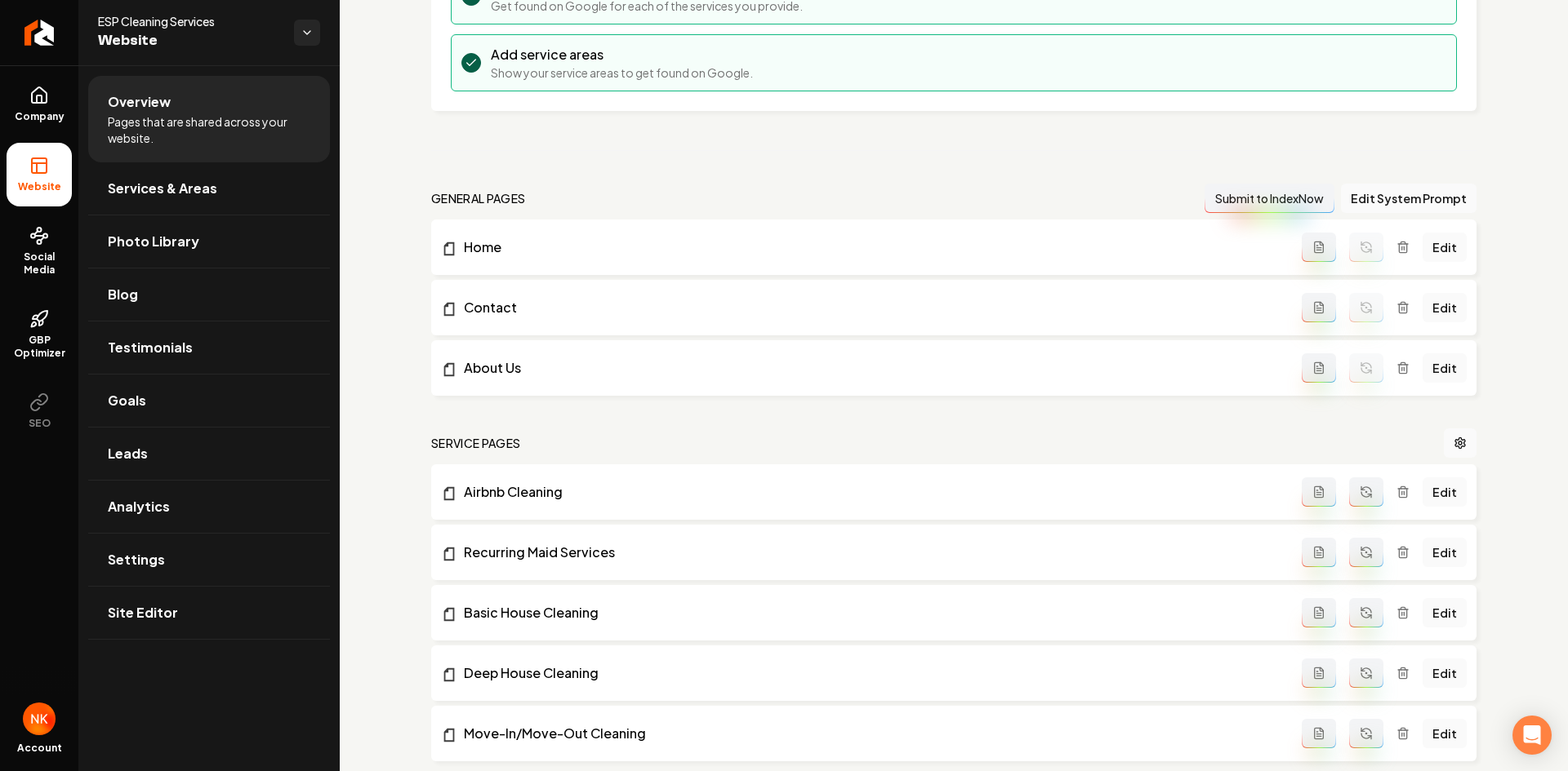
click at [1360, 494] on icon "Main content area" at bounding box center [1366, 492] width 13 height 13
click at [1360, 546] on icon "Main content area" at bounding box center [1366, 552] width 13 height 13
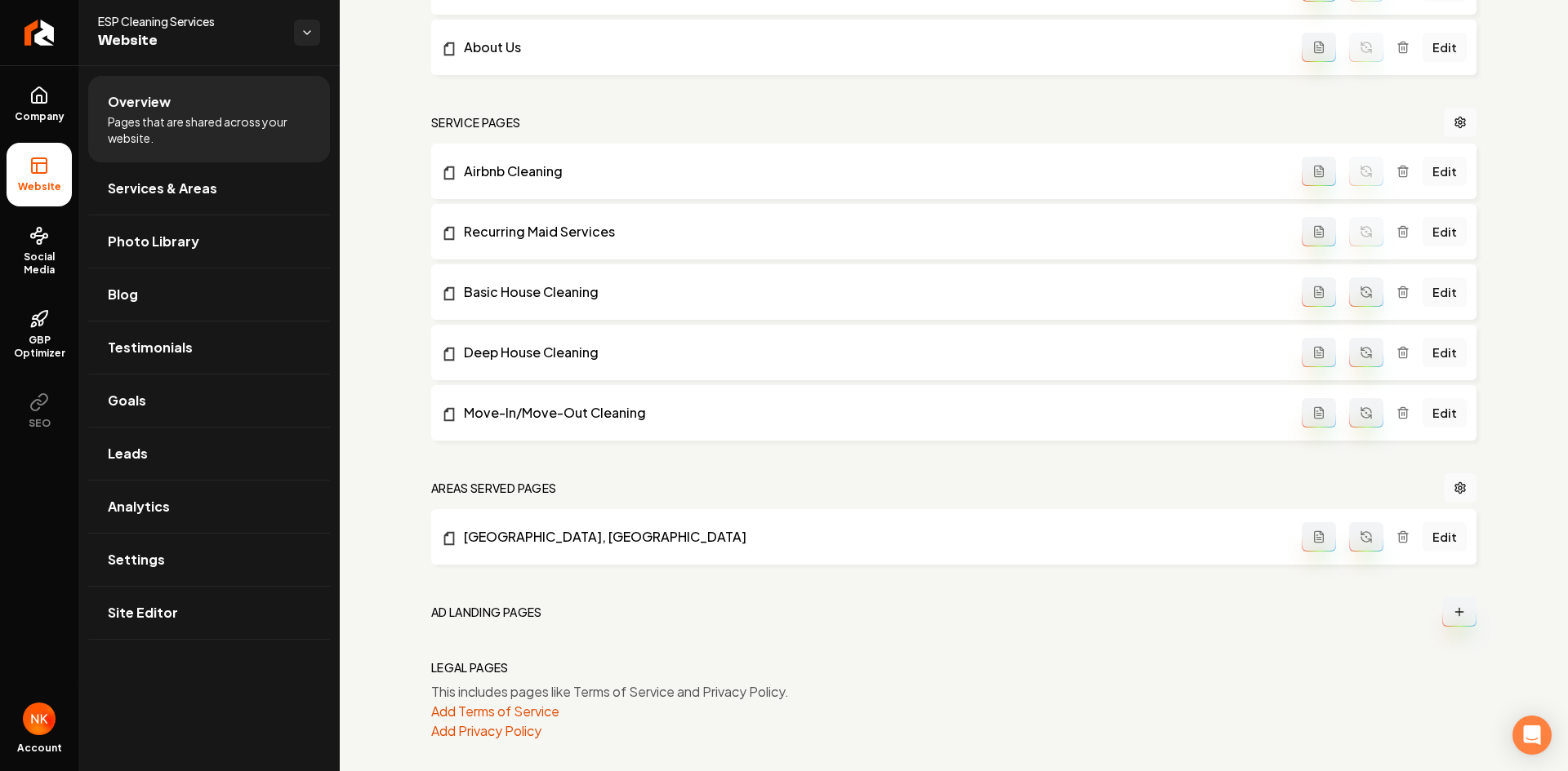
scroll to position [653, 0]
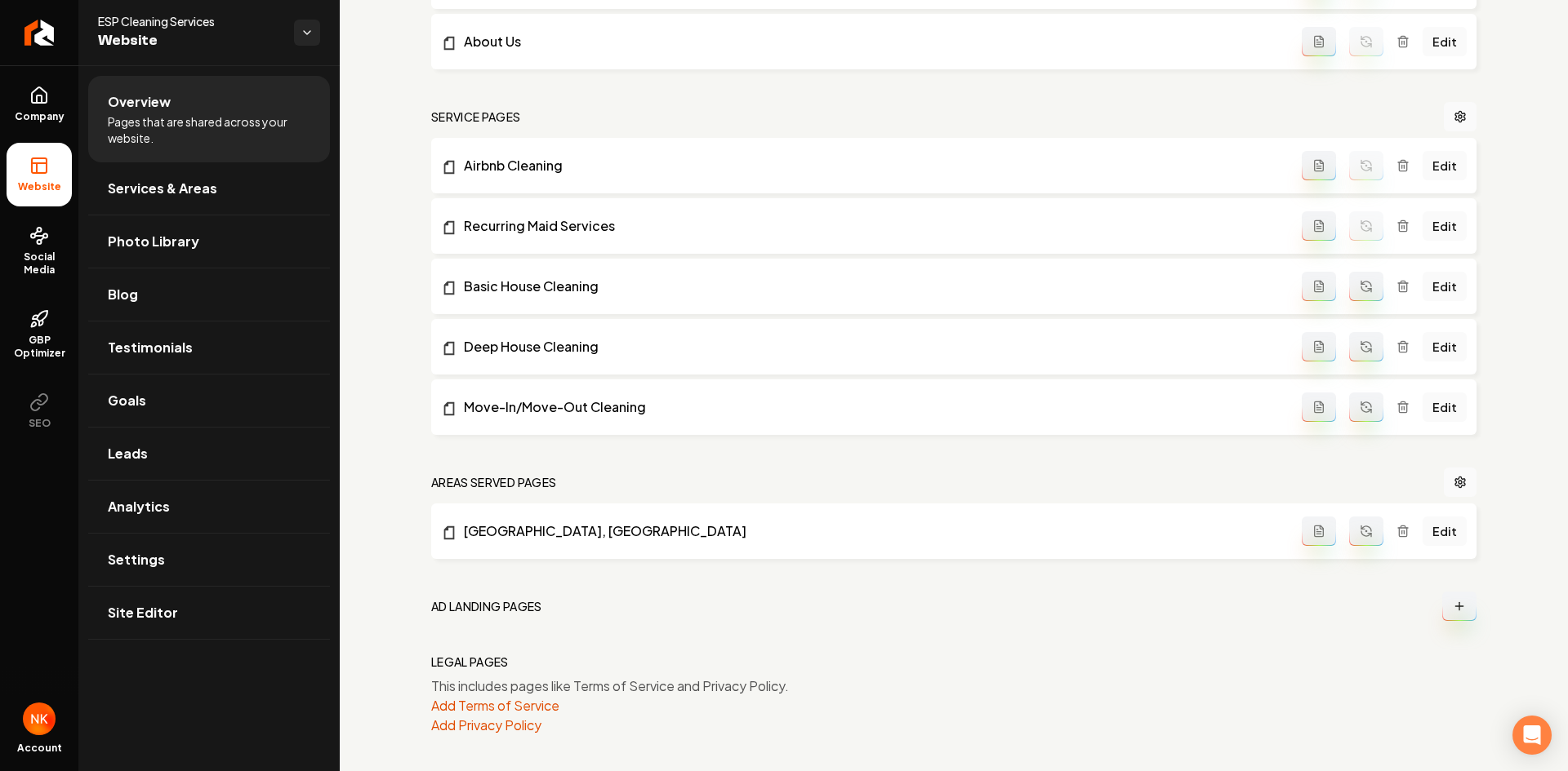
click at [1358, 297] on button "Main content area" at bounding box center [1365, 286] width 34 height 30
click at [1360, 351] on icon "Main content area" at bounding box center [1366, 347] width 13 height 13
drag, startPoint x: 1353, startPoint y: 401, endPoint x: 1354, endPoint y: 510, distance: 109.0
click at [1360, 402] on icon "Main content area" at bounding box center [1366, 407] width 13 height 13
click at [1360, 532] on icon "Main content area" at bounding box center [1366, 531] width 13 height 13
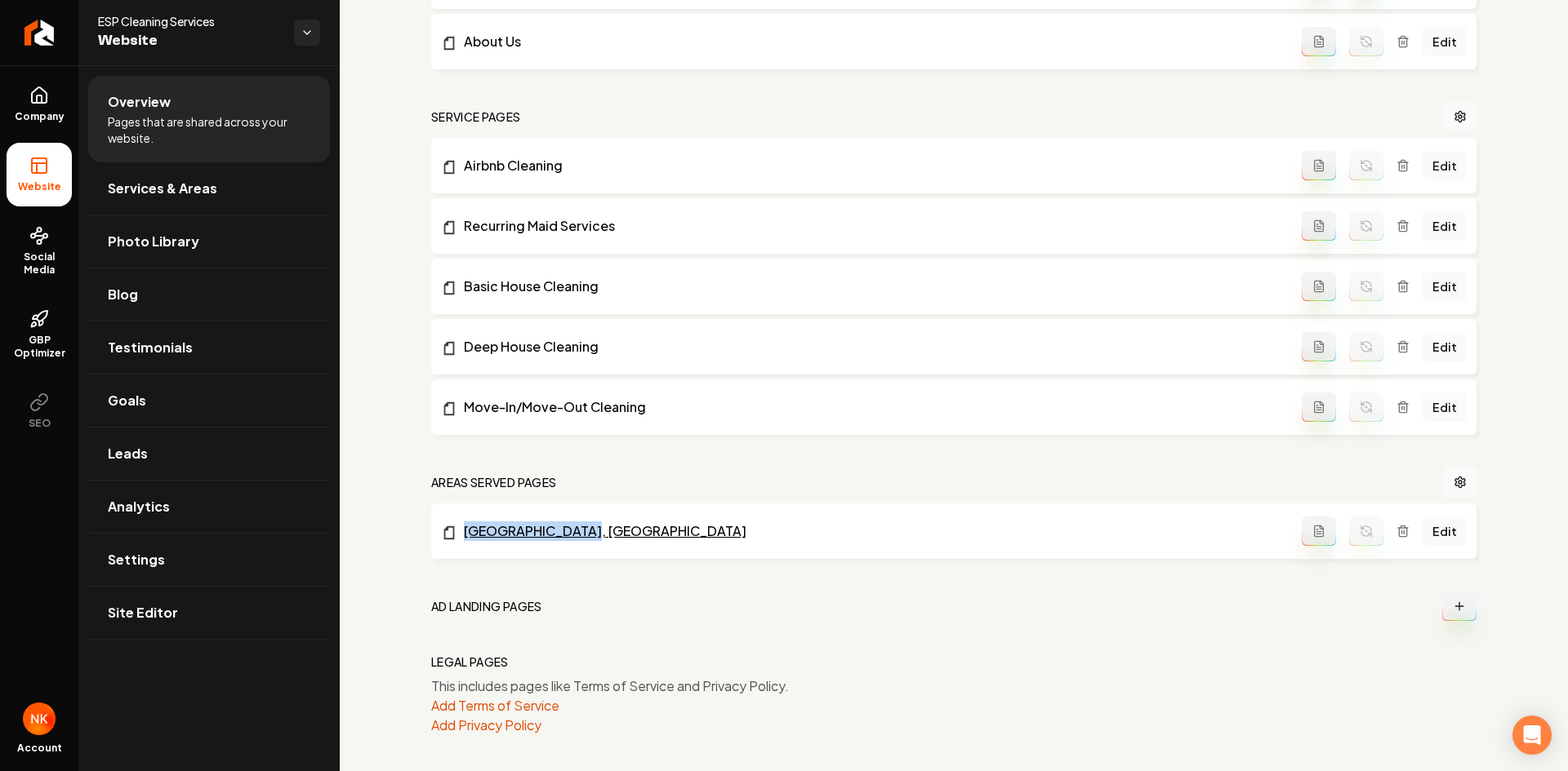
drag, startPoint x: 424, startPoint y: 539, endPoint x: 572, endPoint y: 537, distance: 148.0
click at [572, 537] on div "Setup Checklist 50 % Complete Connect a domain Get your website live by connect…" at bounding box center [954, 93] width 1228 height 1362
copy link "[GEOGRAPHIC_DATA], [GEOGRAPHIC_DATA]"
click at [133, 191] on span "Services & Areas" at bounding box center [163, 188] width 110 height 20
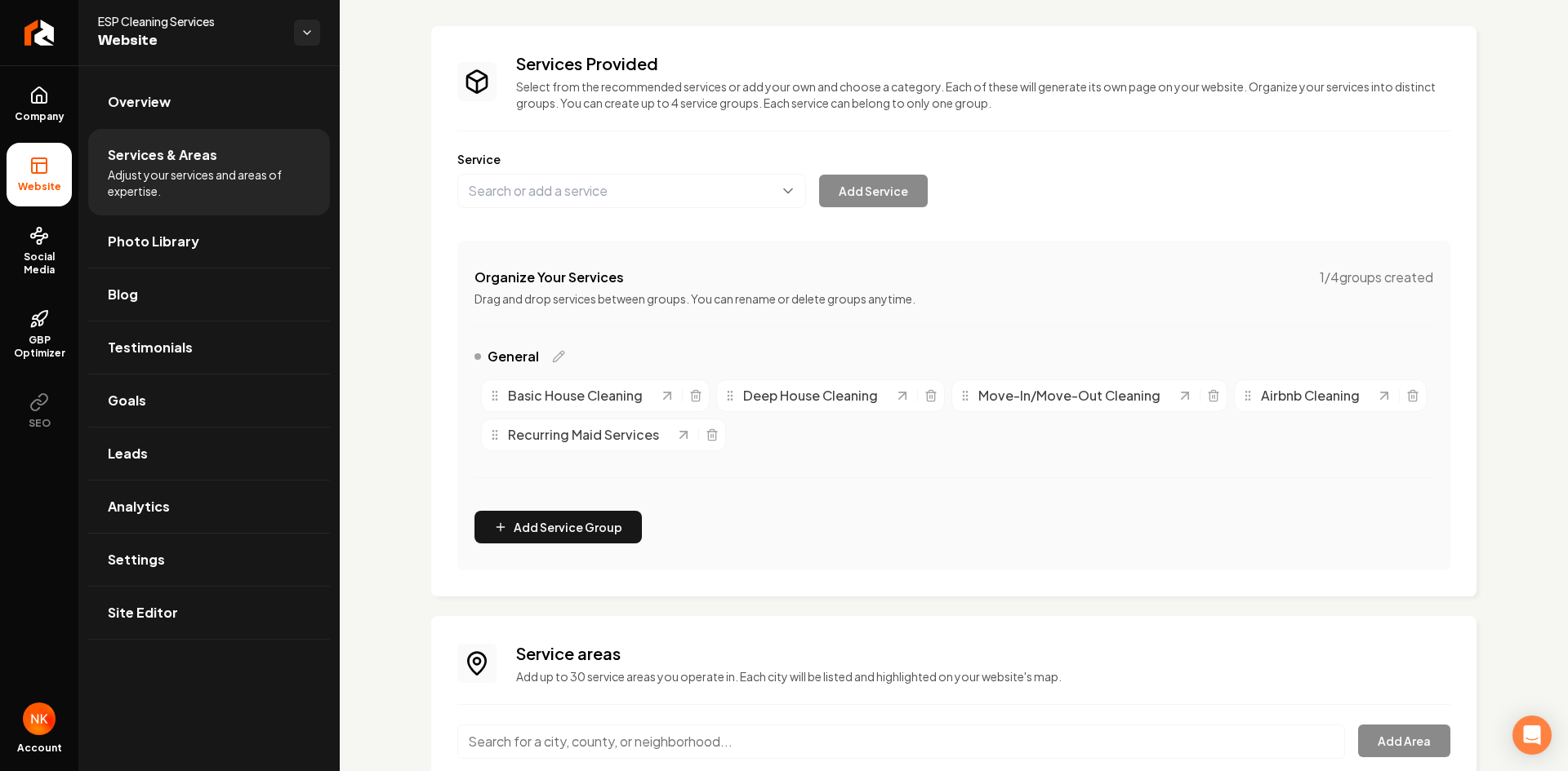
scroll to position [82, 0]
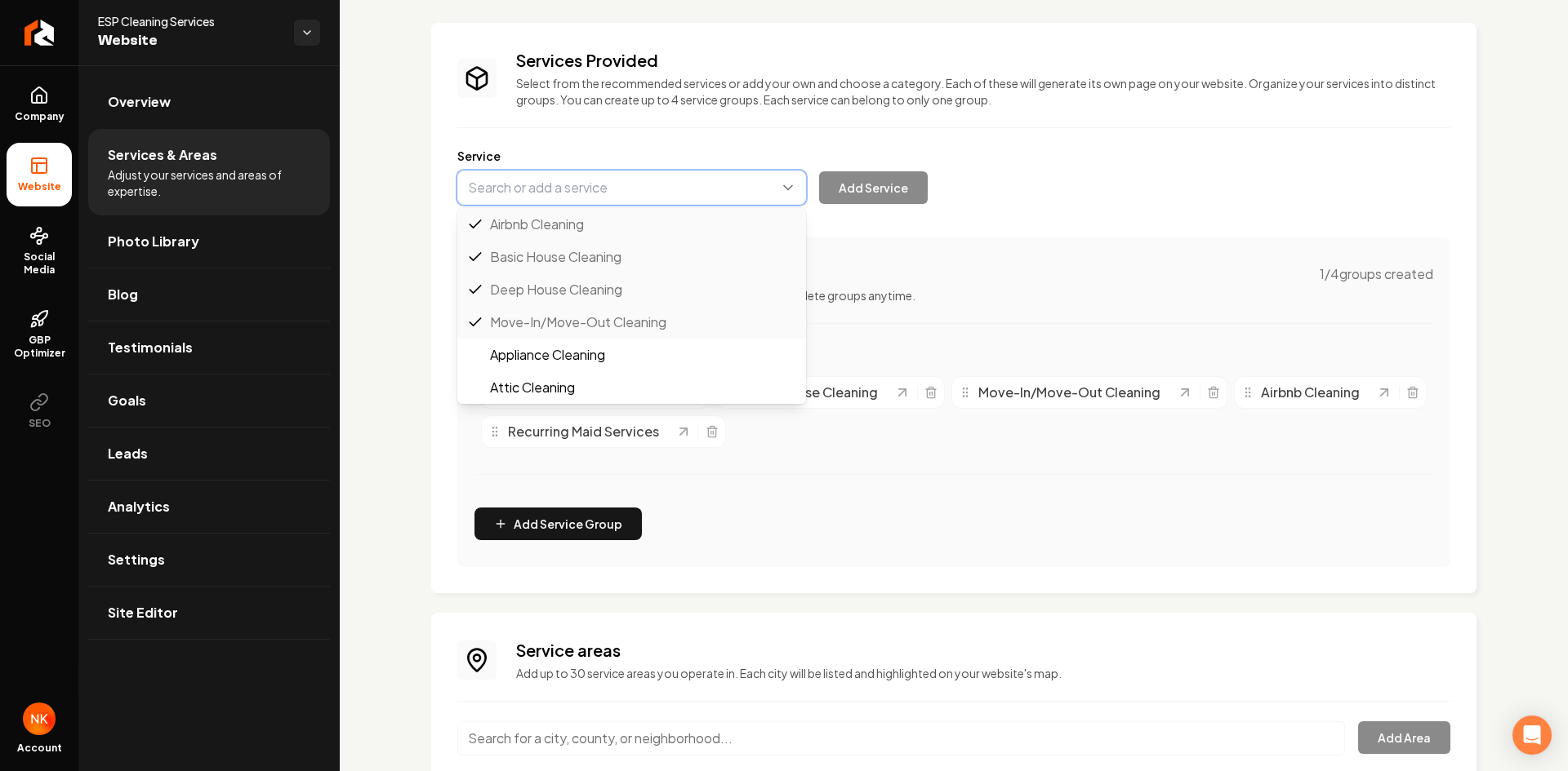
click at [608, 191] on button "Main content area" at bounding box center [631, 187] width 349 height 34
paste input "[GEOGRAPHIC_DATA], [GEOGRAPHIC_DATA]"
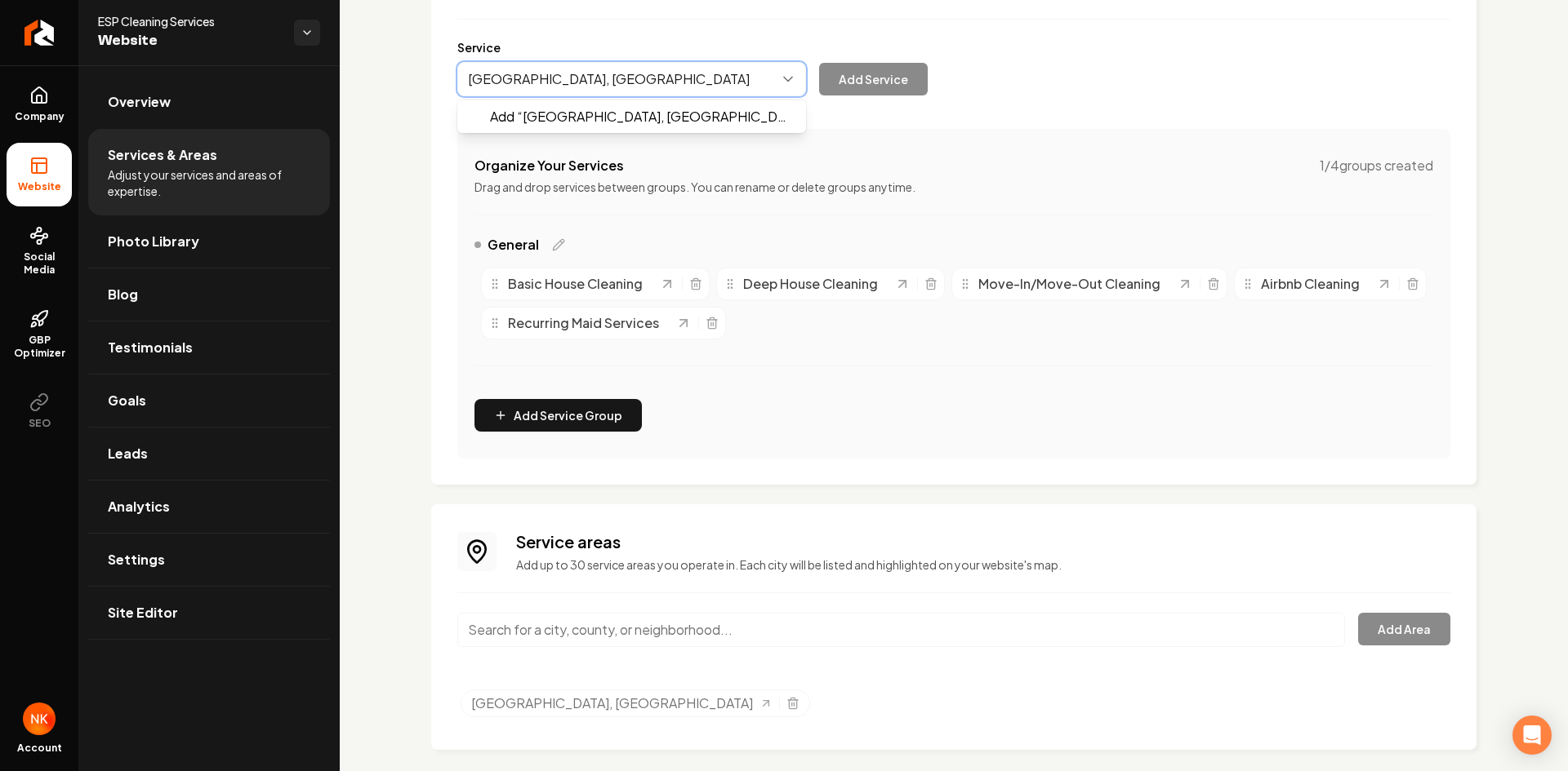
scroll to position [208, 0]
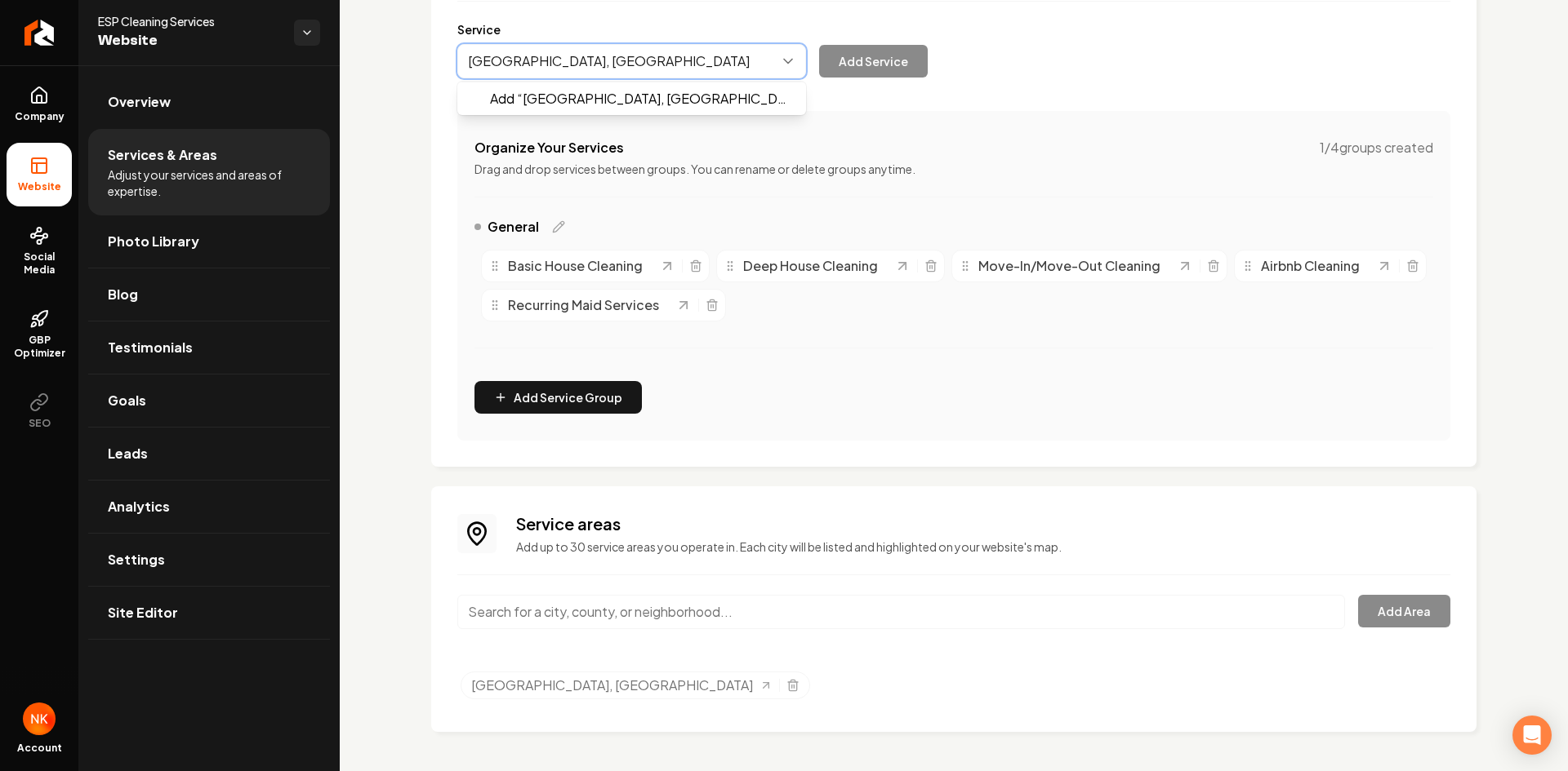
type input "[GEOGRAPHIC_DATA], [GEOGRAPHIC_DATA]"
click at [562, 605] on div "Services Provided Select from the recommended services or add your own and choo…" at bounding box center [953, 314] width 1045 height 835
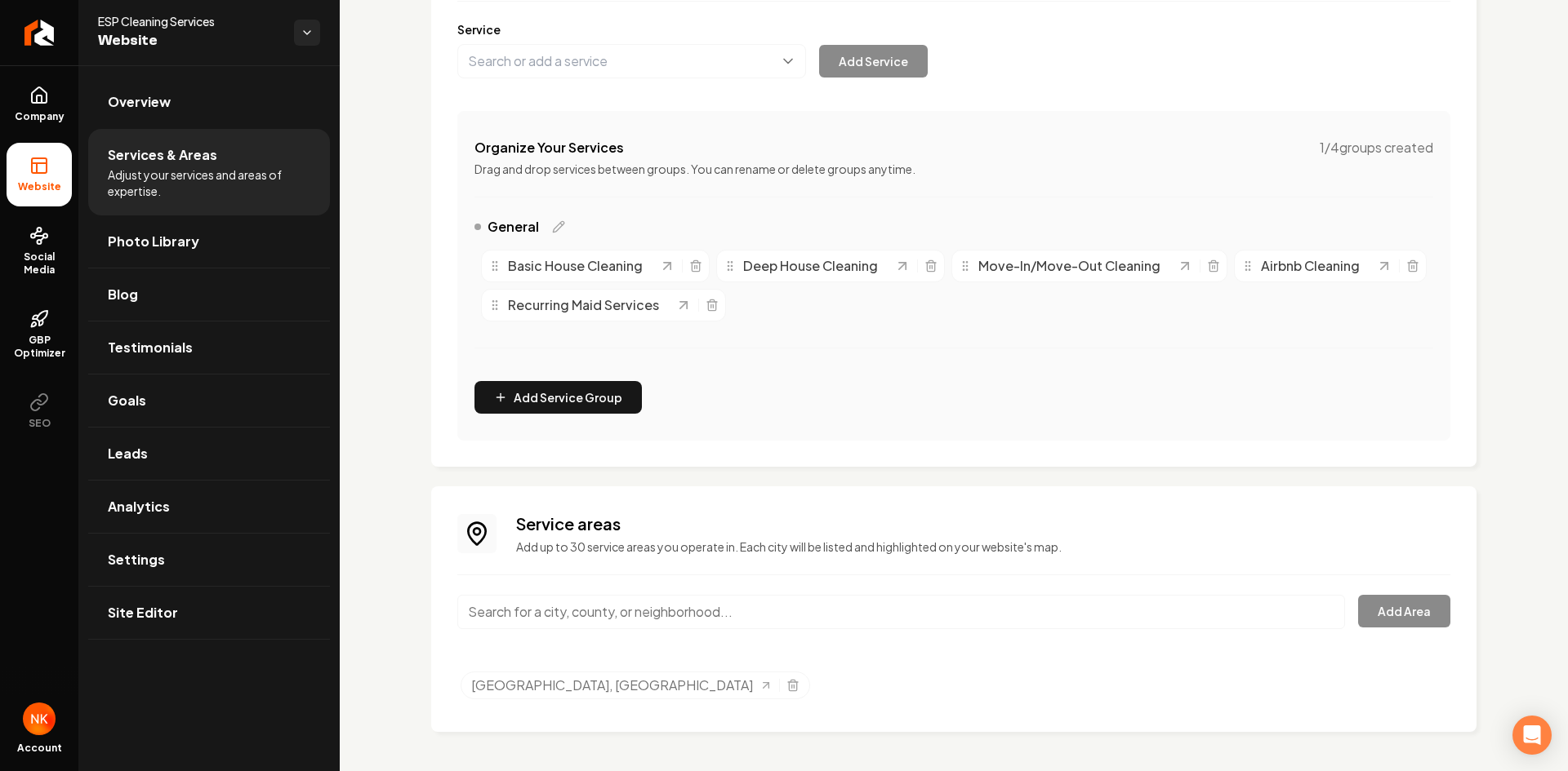
click at [561, 610] on input "Main content area" at bounding box center [901, 612] width 888 height 34
paste input "[GEOGRAPHIC_DATA], [GEOGRAPHIC_DATA]"
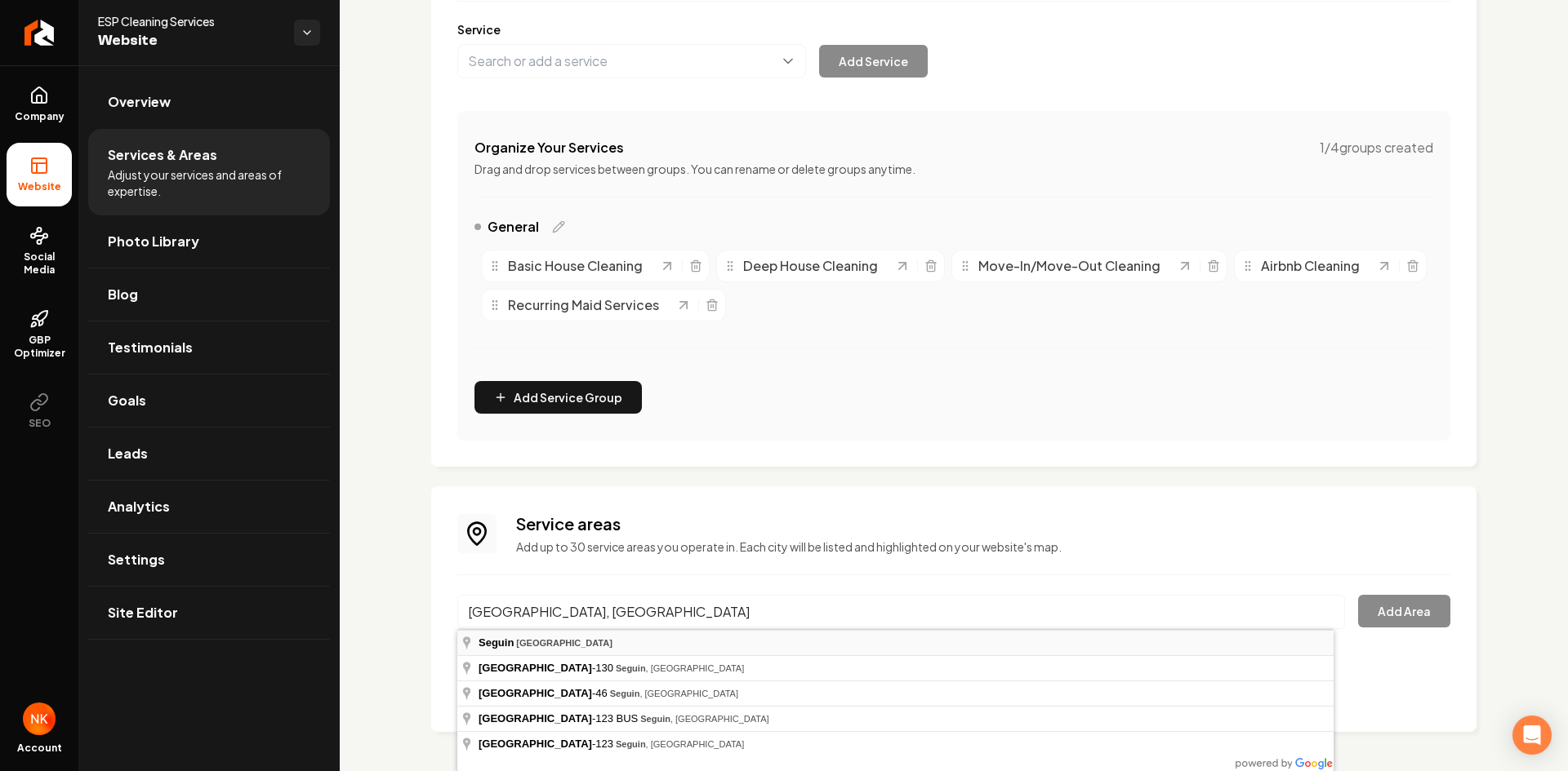
type input "[GEOGRAPHIC_DATA], [GEOGRAPHIC_DATA]"
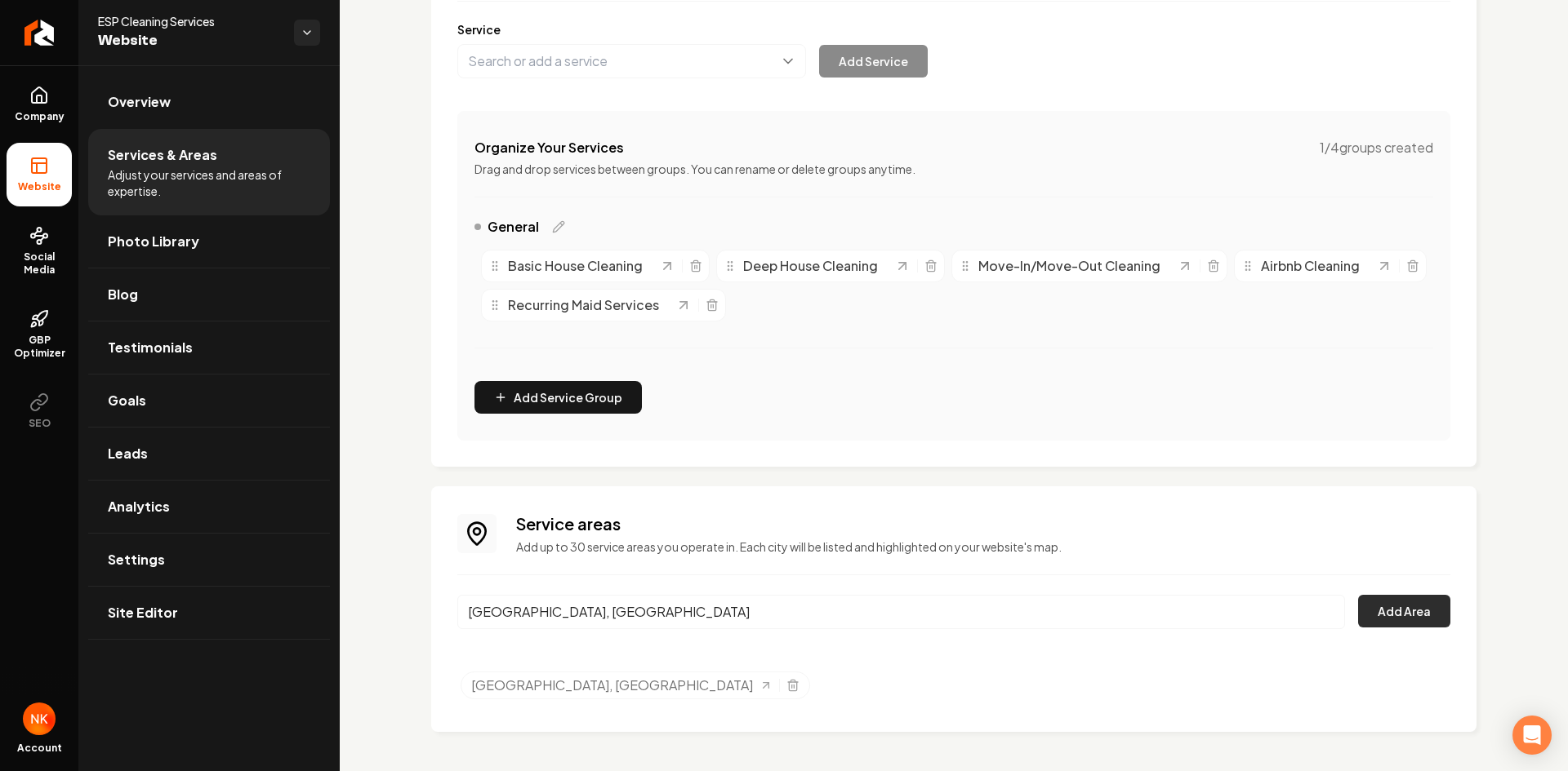
click at [1417, 616] on button "Add Area" at bounding box center [1403, 611] width 92 height 33
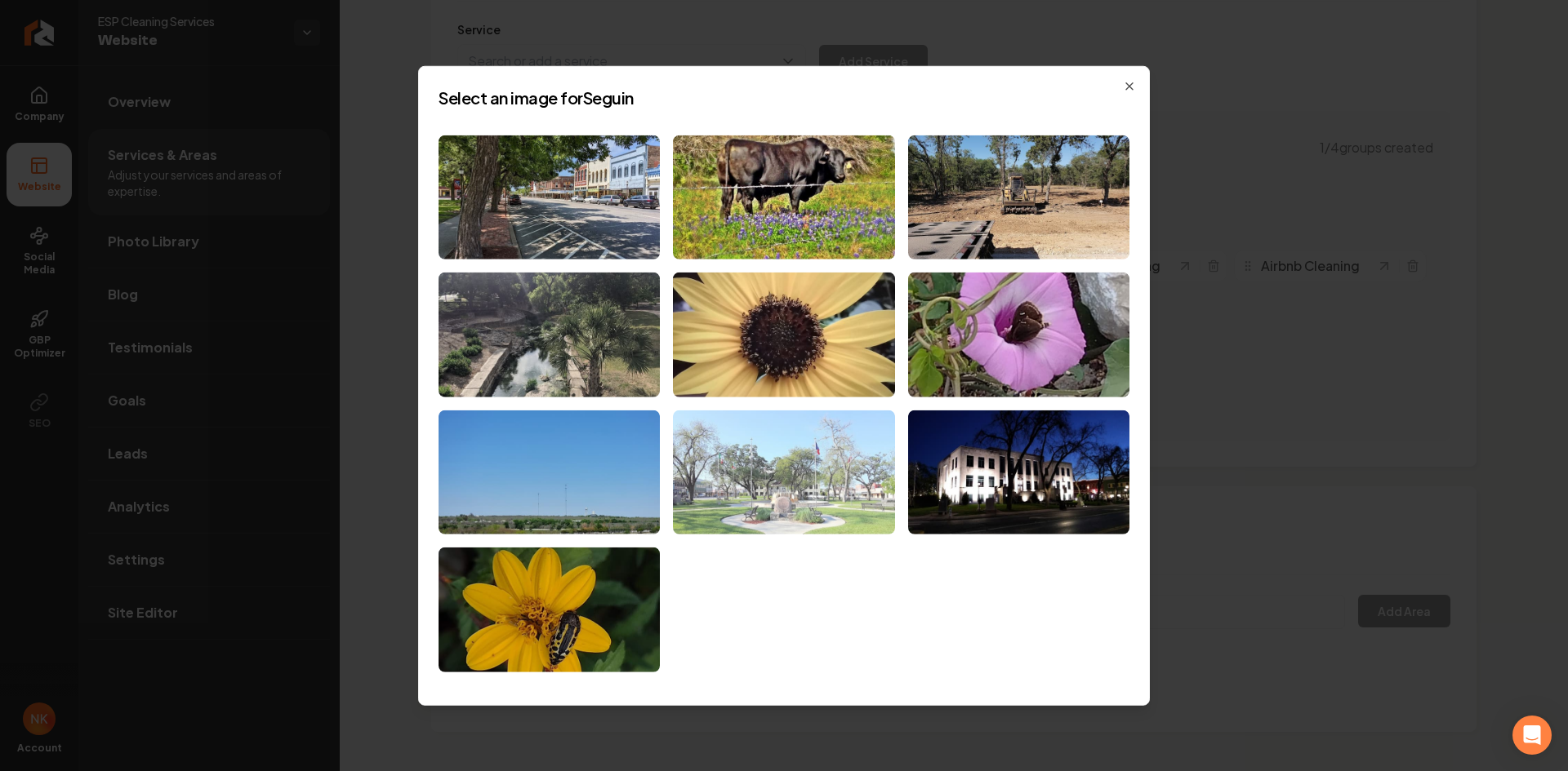
click at [756, 501] on img at bounding box center [784, 472] width 221 height 125
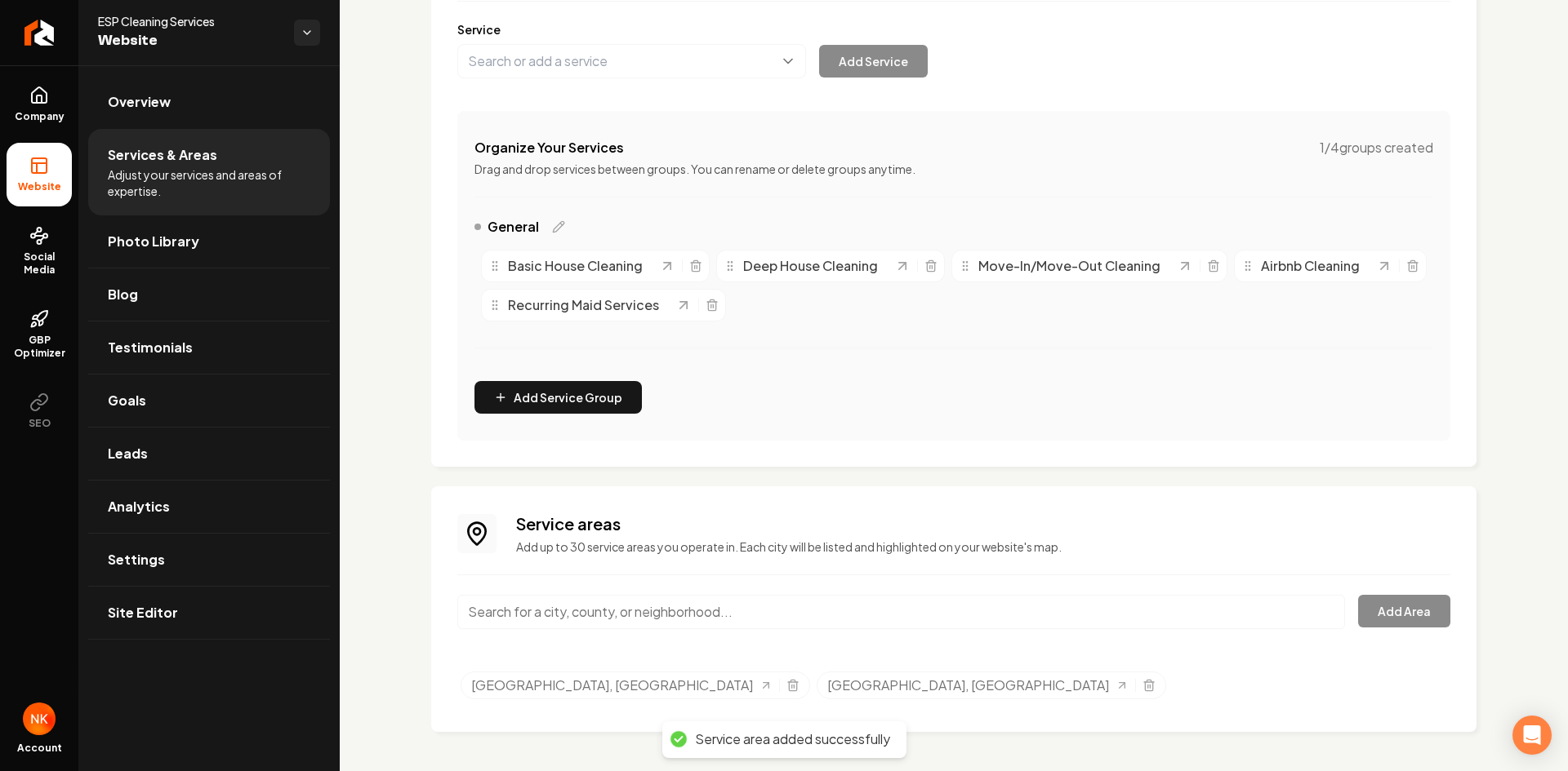
click at [612, 599] on input "Main content area" at bounding box center [901, 612] width 888 height 34
paste input "[GEOGRAPHIC_DATA], [GEOGRAPHIC_DATA]"
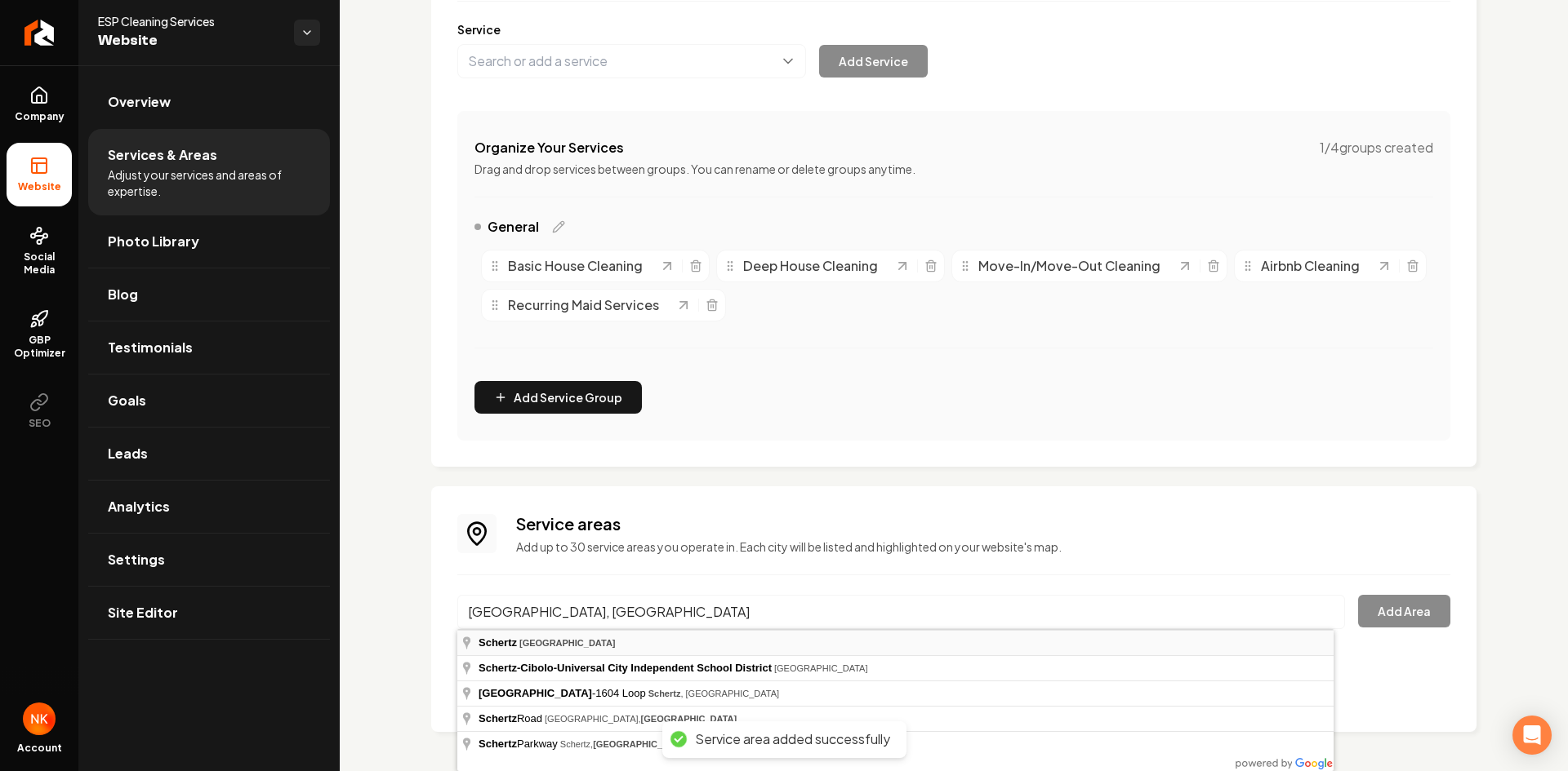
type input "[GEOGRAPHIC_DATA], [GEOGRAPHIC_DATA]"
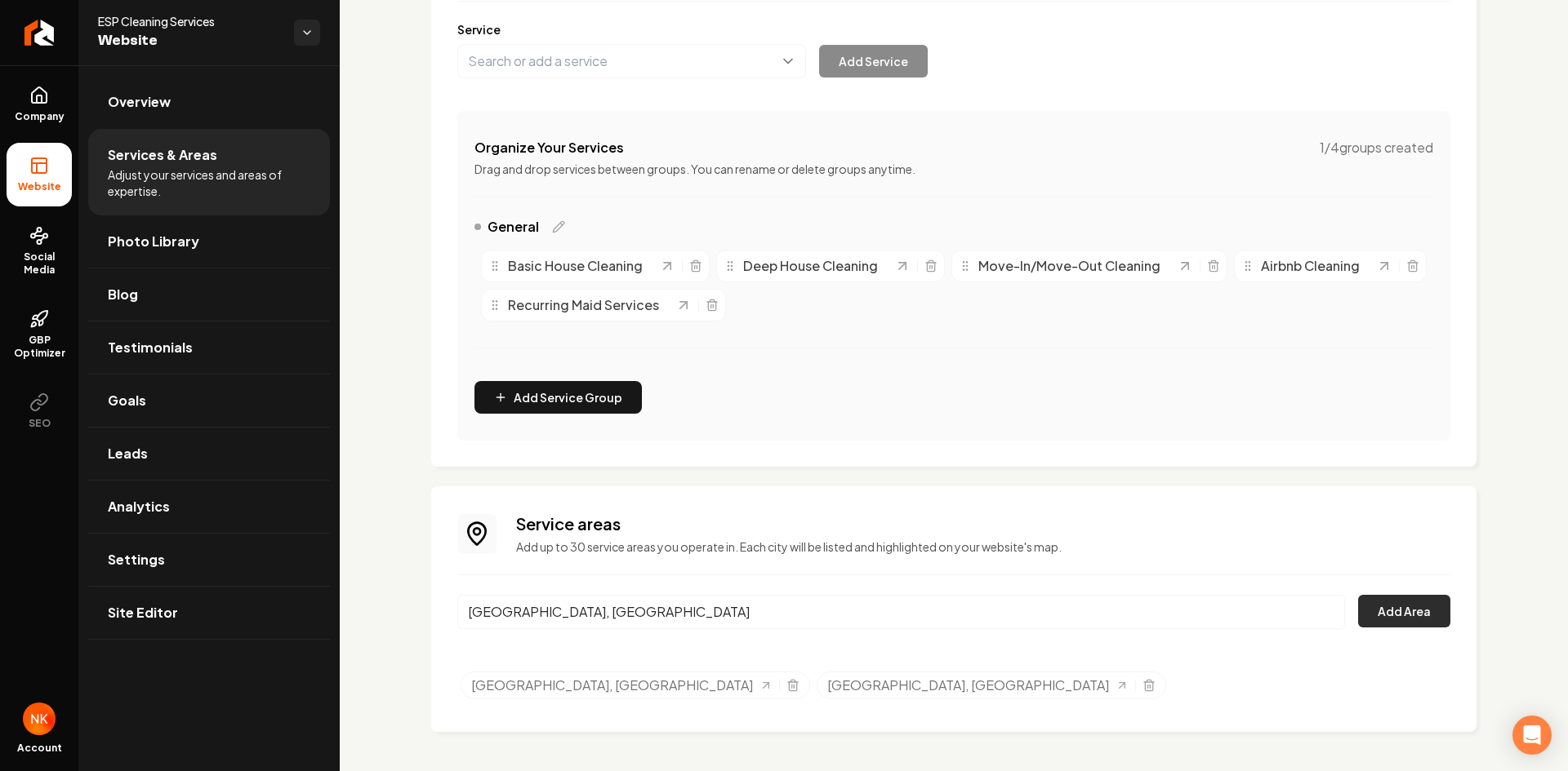
click at [1397, 612] on button "Add Area" at bounding box center [1403, 611] width 92 height 33
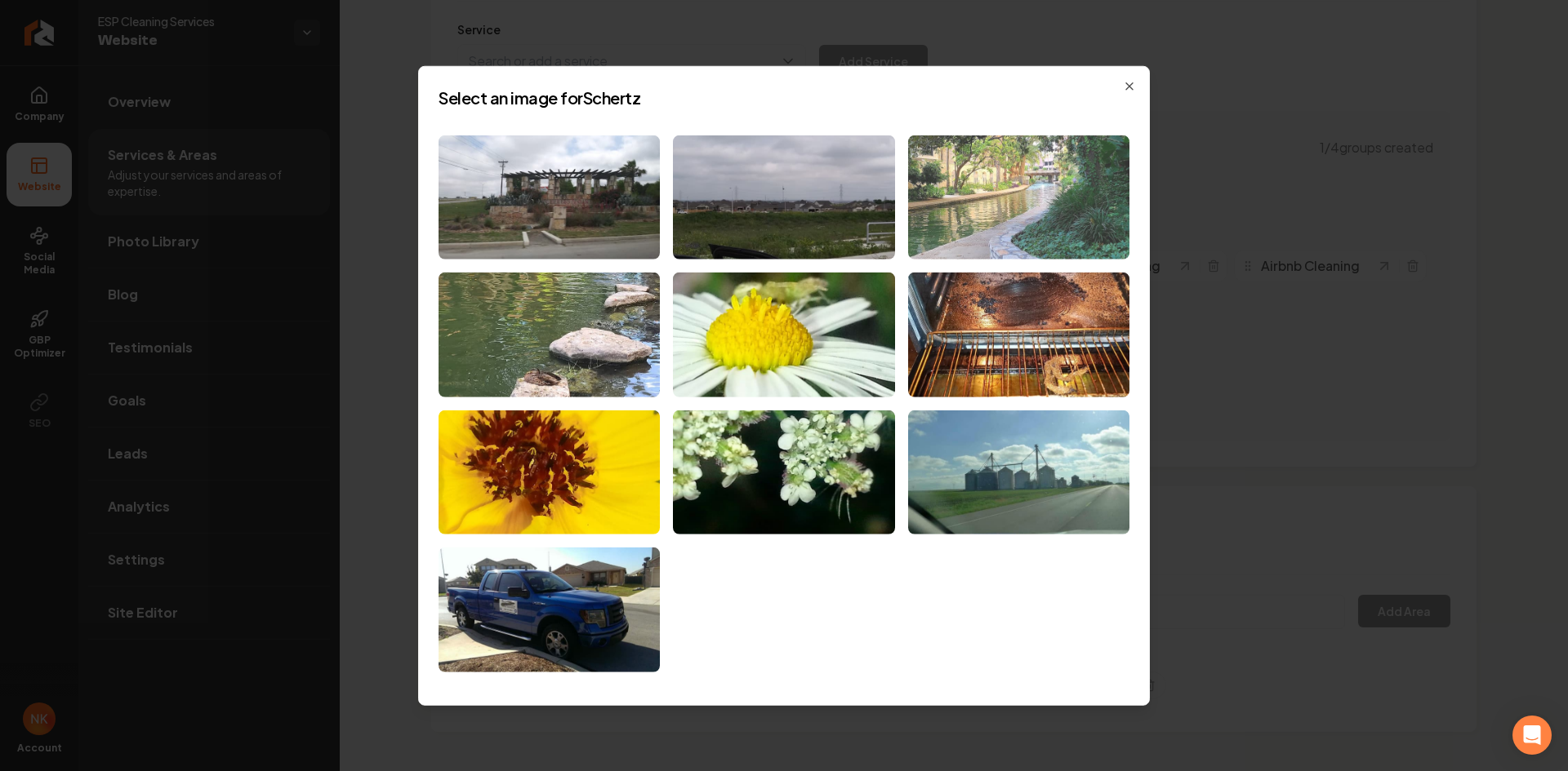
click at [929, 187] on img at bounding box center [1019, 197] width 221 height 125
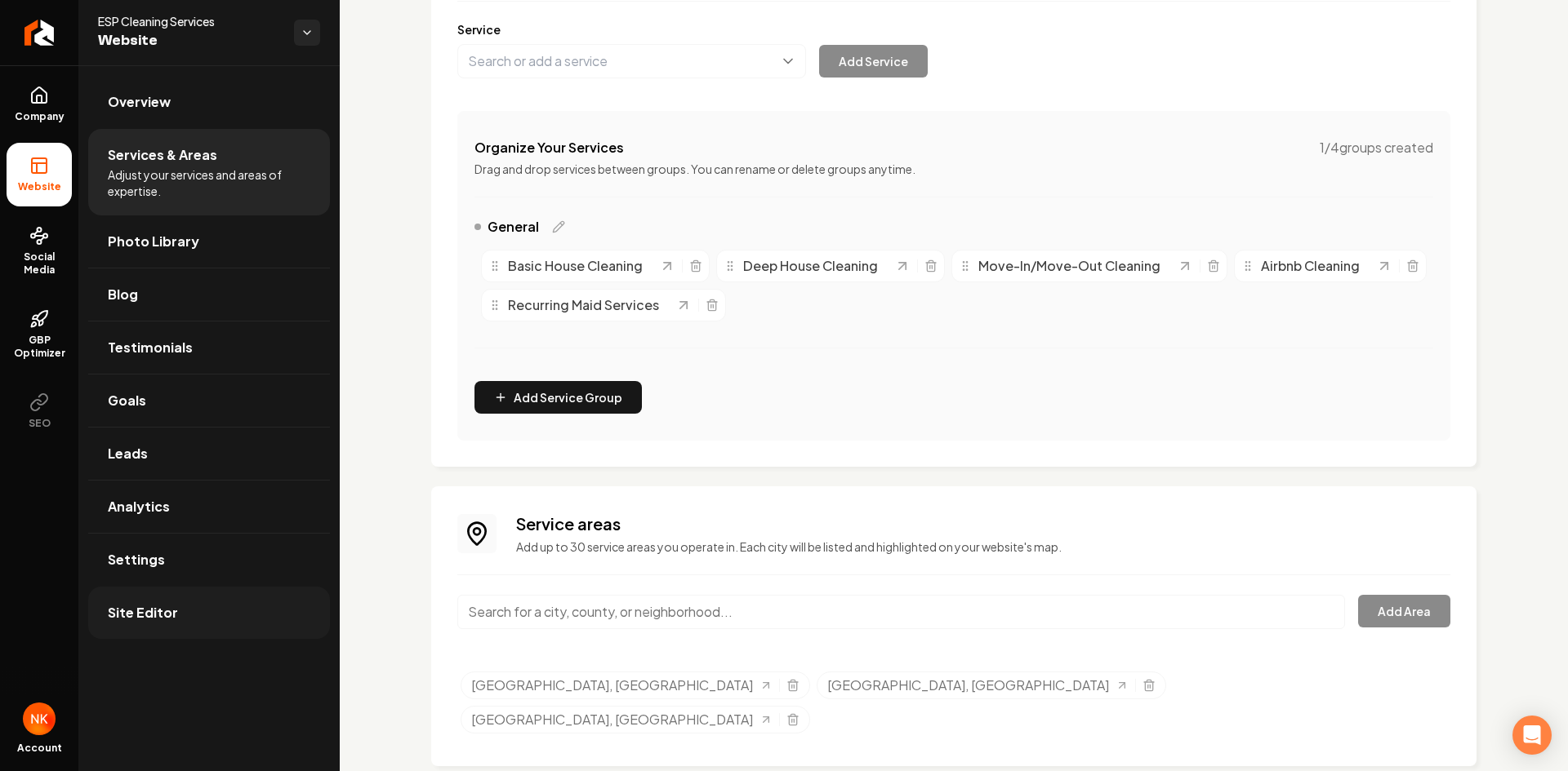
click at [279, 609] on link "Site Editor" at bounding box center [209, 613] width 242 height 52
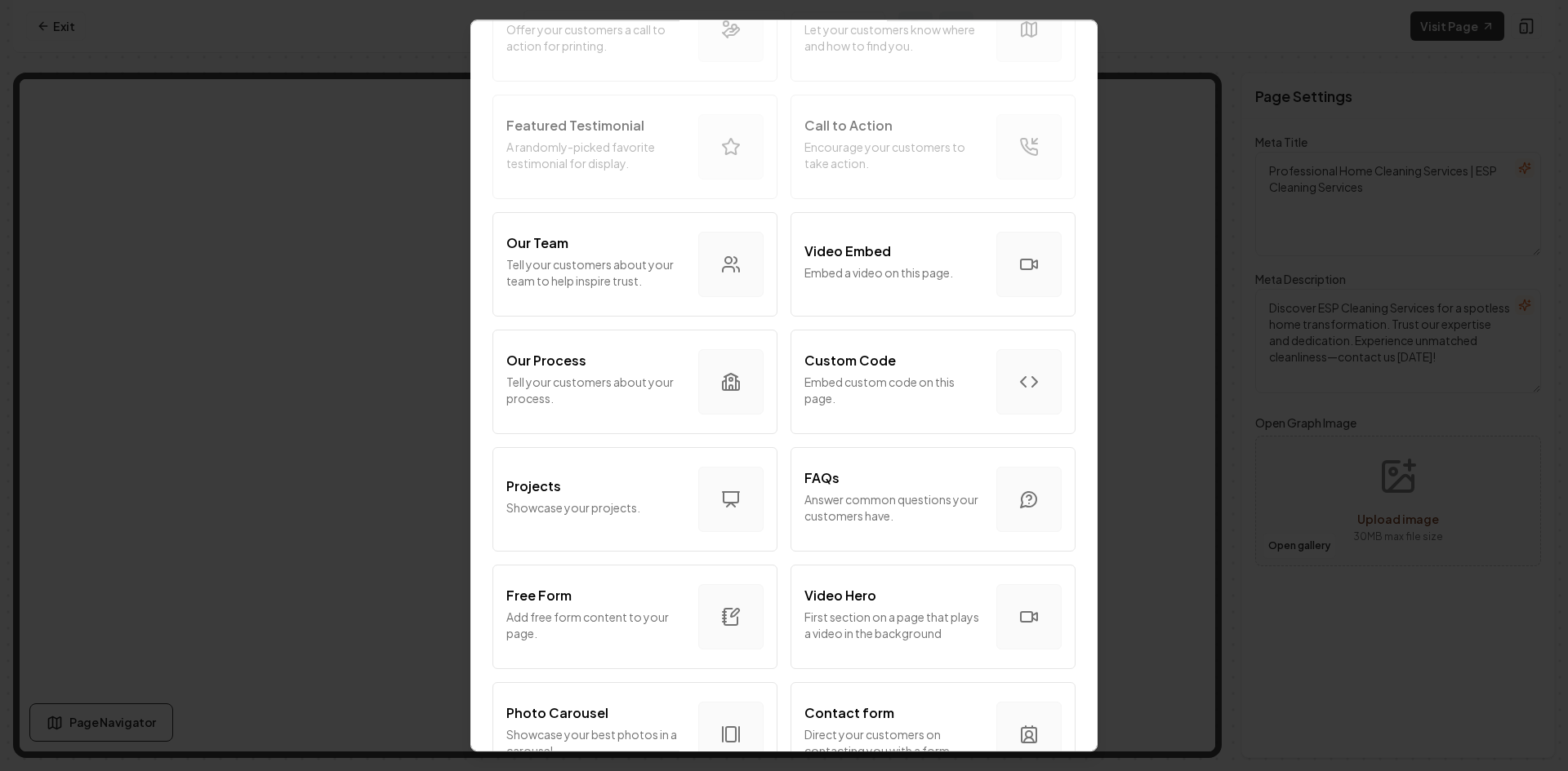
scroll to position [398, 0]
click at [868, 397] on p "Embed custom code on this page." at bounding box center [893, 392] width 179 height 33
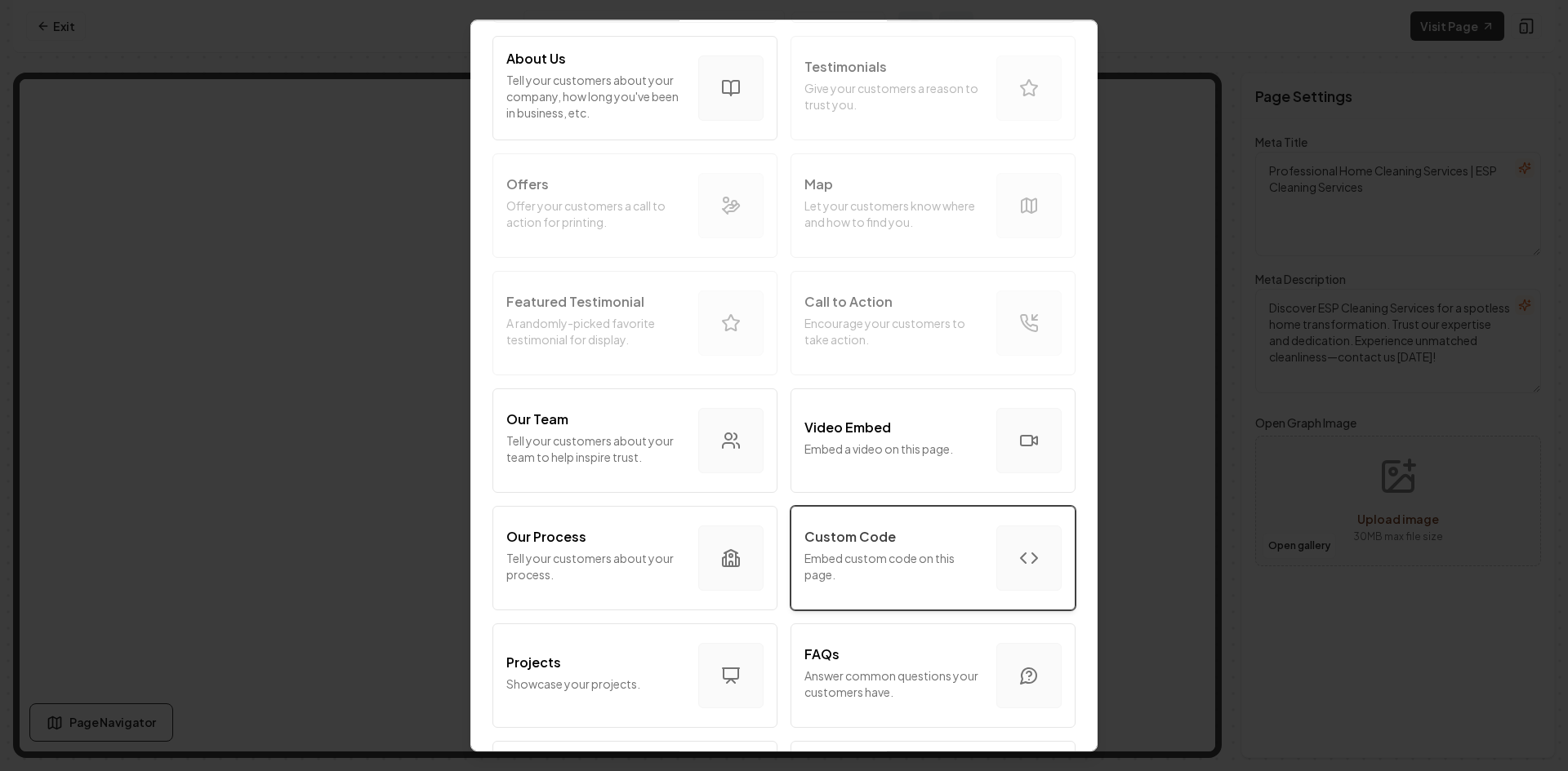
scroll to position [245, 0]
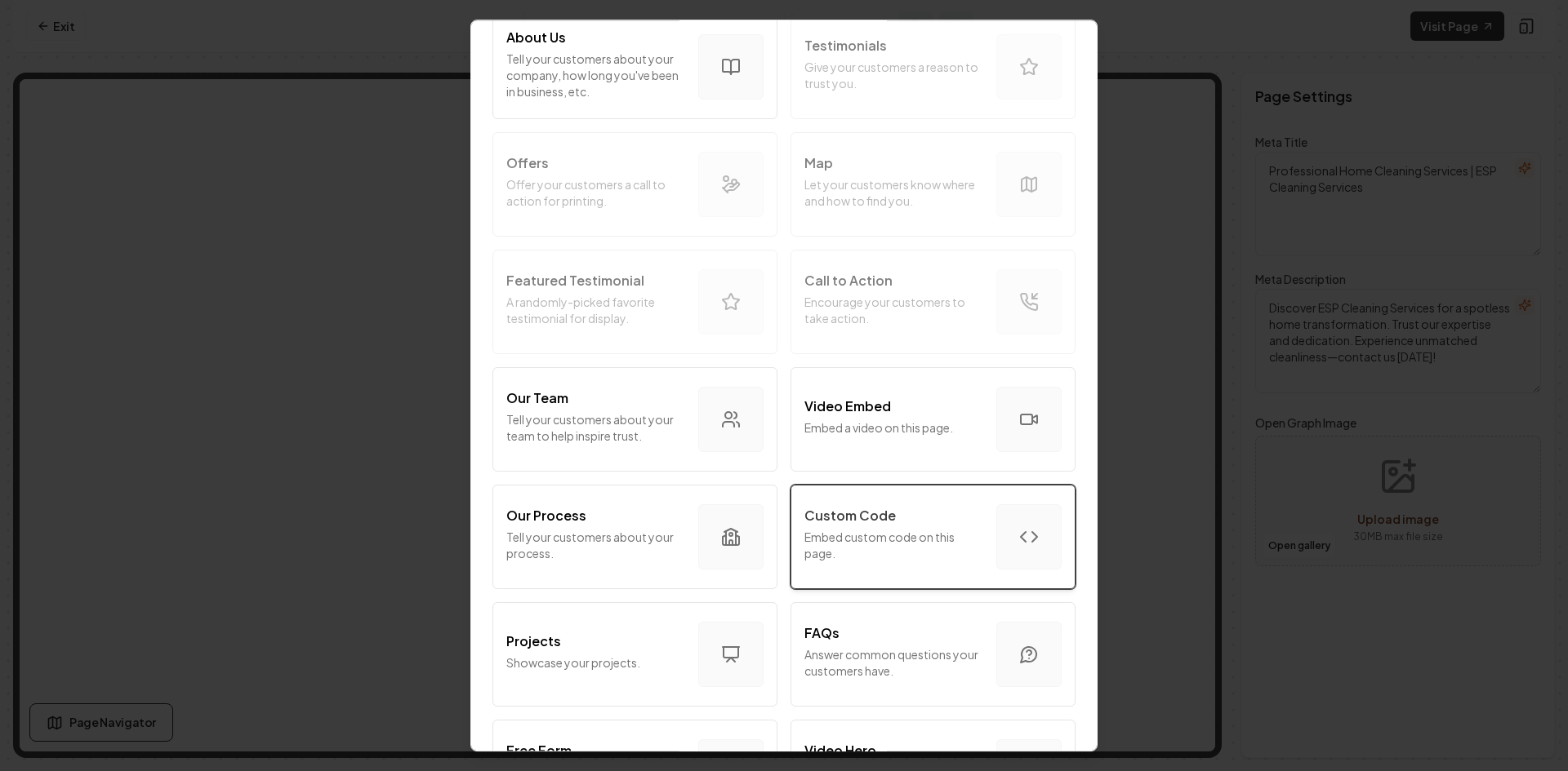
click at [859, 523] on p "Custom Code" at bounding box center [850, 515] width 91 height 20
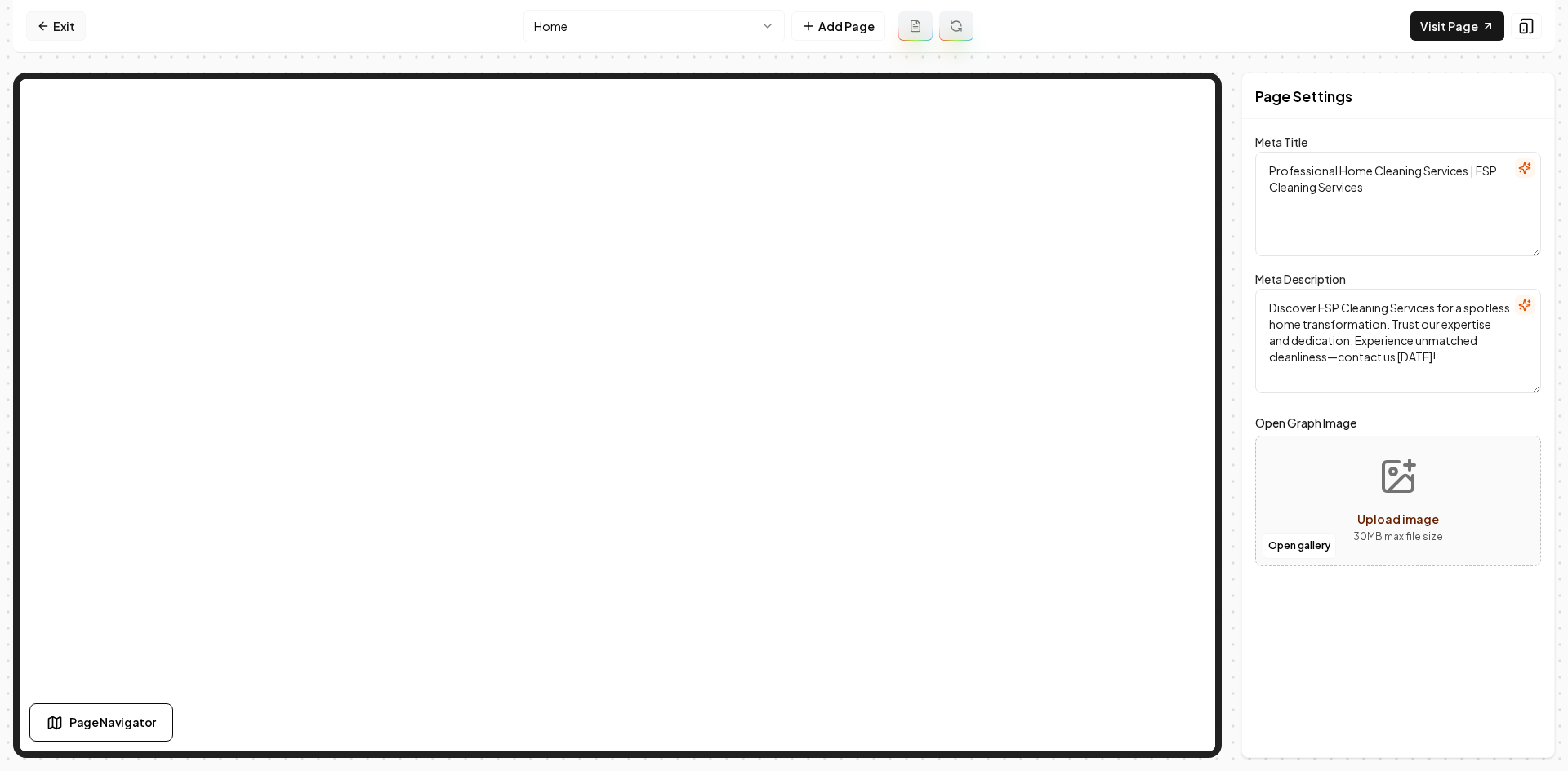
click at [47, 26] on icon at bounding box center [43, 26] width 13 height 13
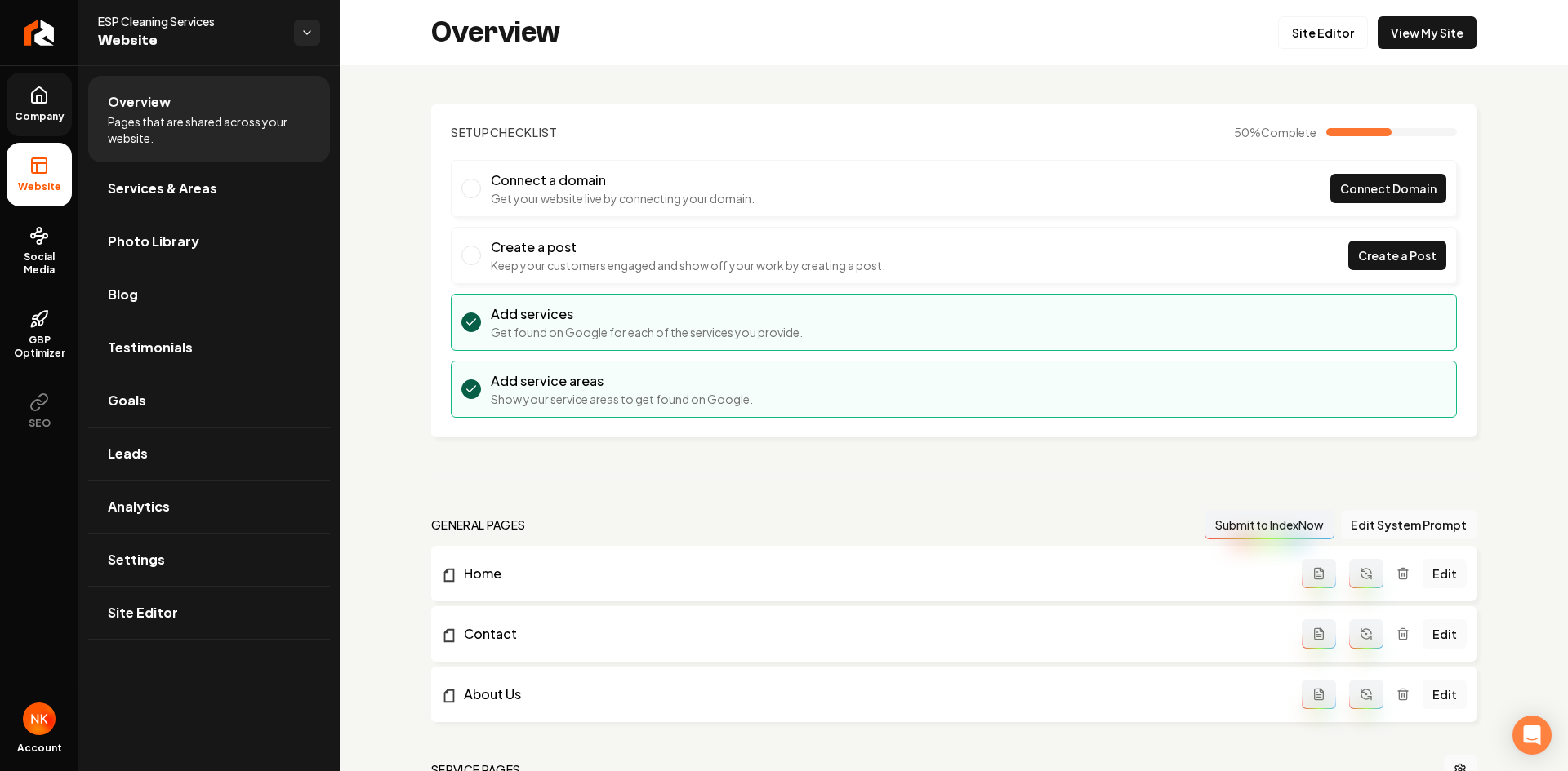
click at [41, 114] on span "Company" at bounding box center [40, 116] width 63 height 13
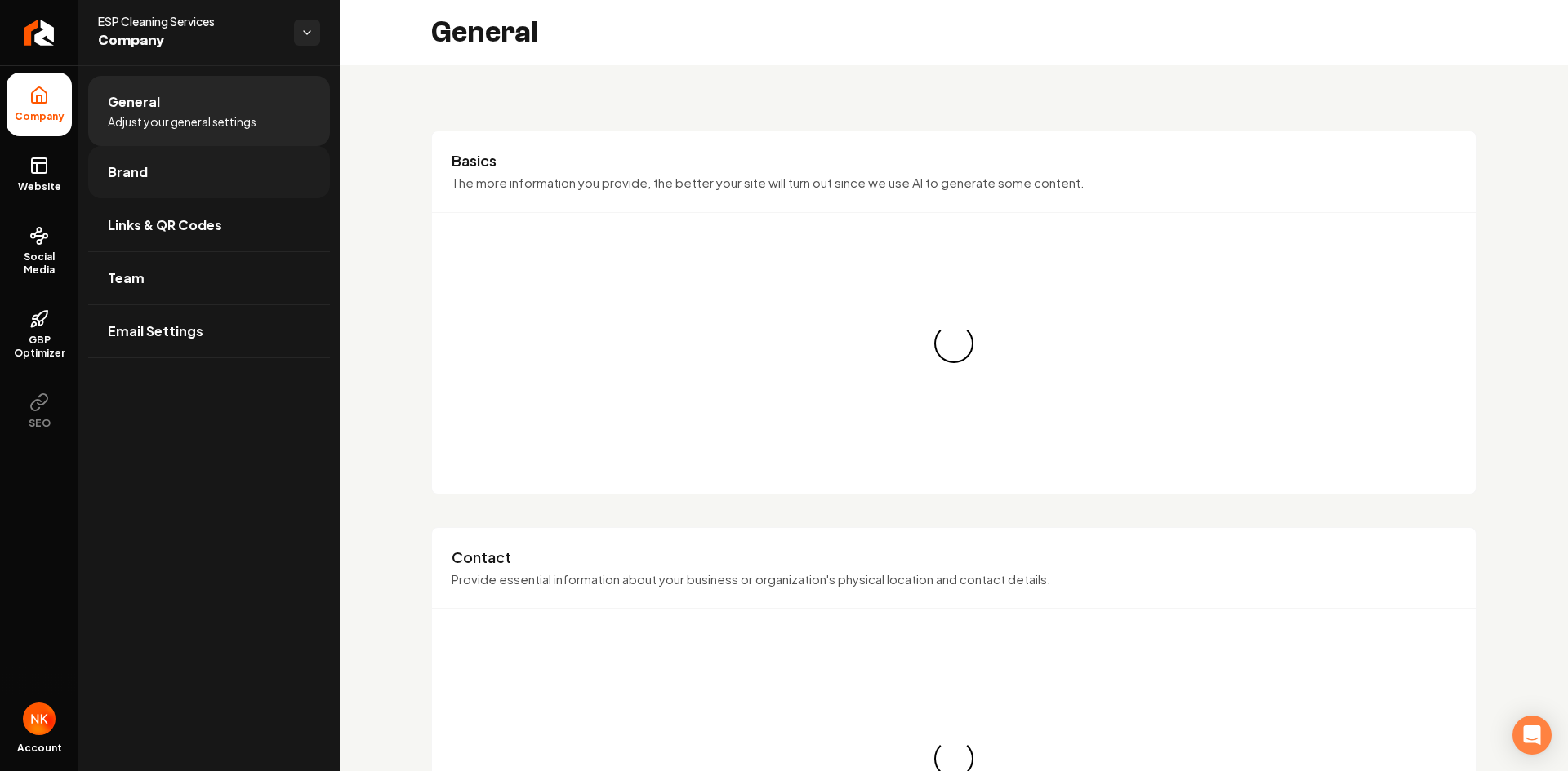
click at [151, 174] on link "Brand" at bounding box center [209, 172] width 242 height 52
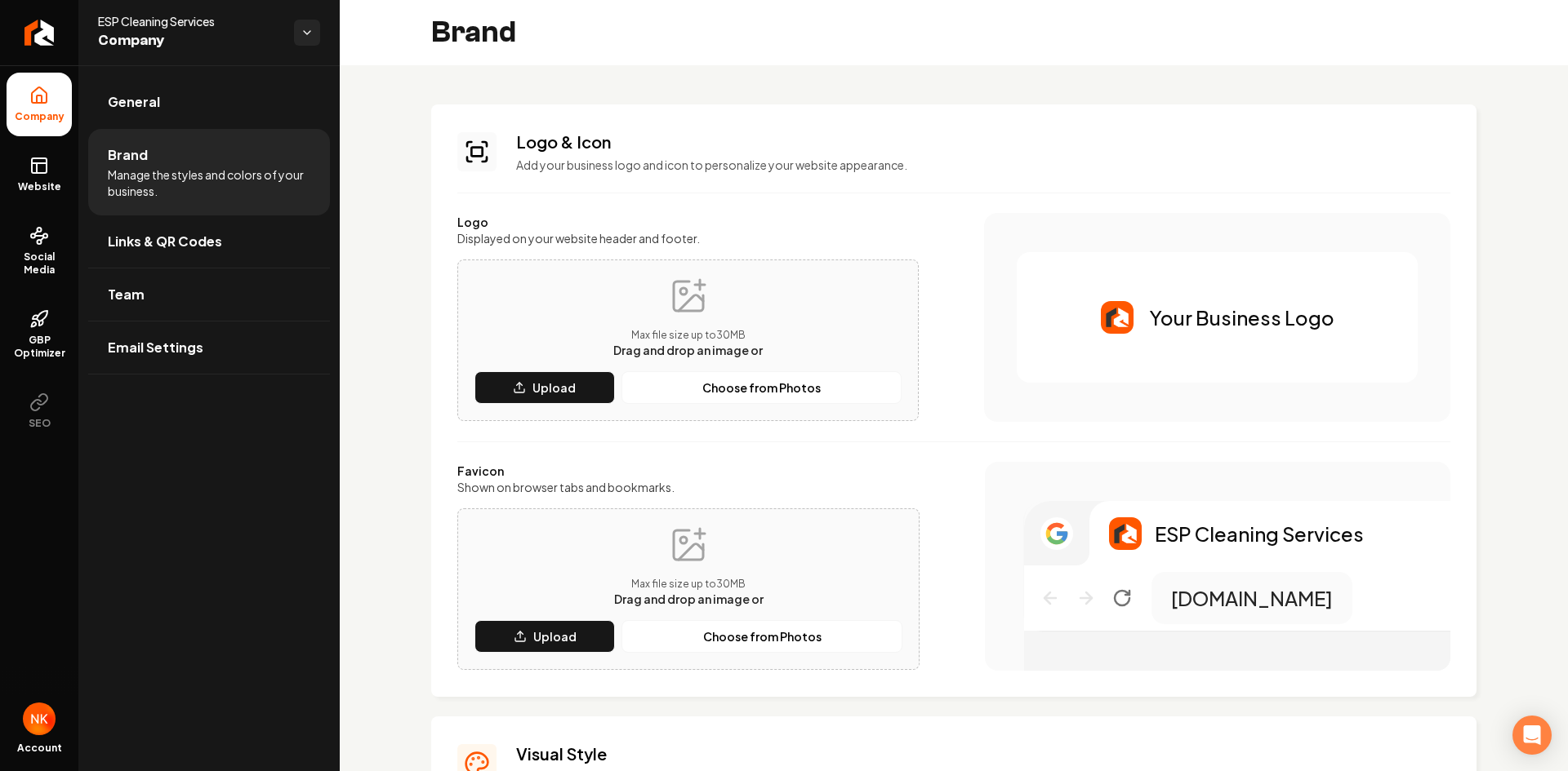
click at [556, 368] on div "Max file size up to 30 MB Drag and drop an image or Upload Choose from Photos" at bounding box center [688, 339] width 427 height 127
click at [554, 375] on button "Upload" at bounding box center [544, 387] width 141 height 33
click at [526, 638] on icon "Main content area" at bounding box center [520, 636] width 13 height 13
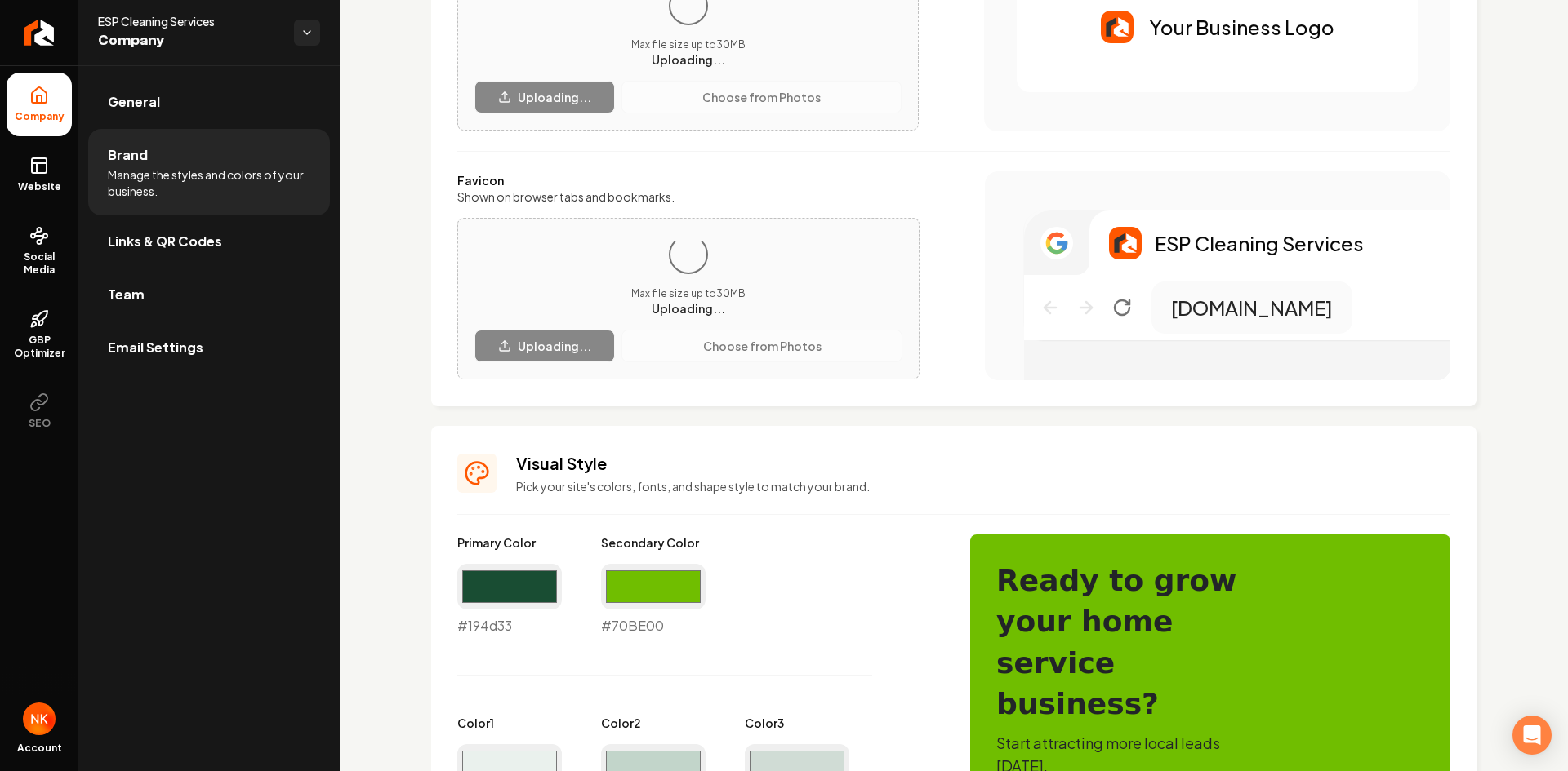
scroll to position [326, 0]
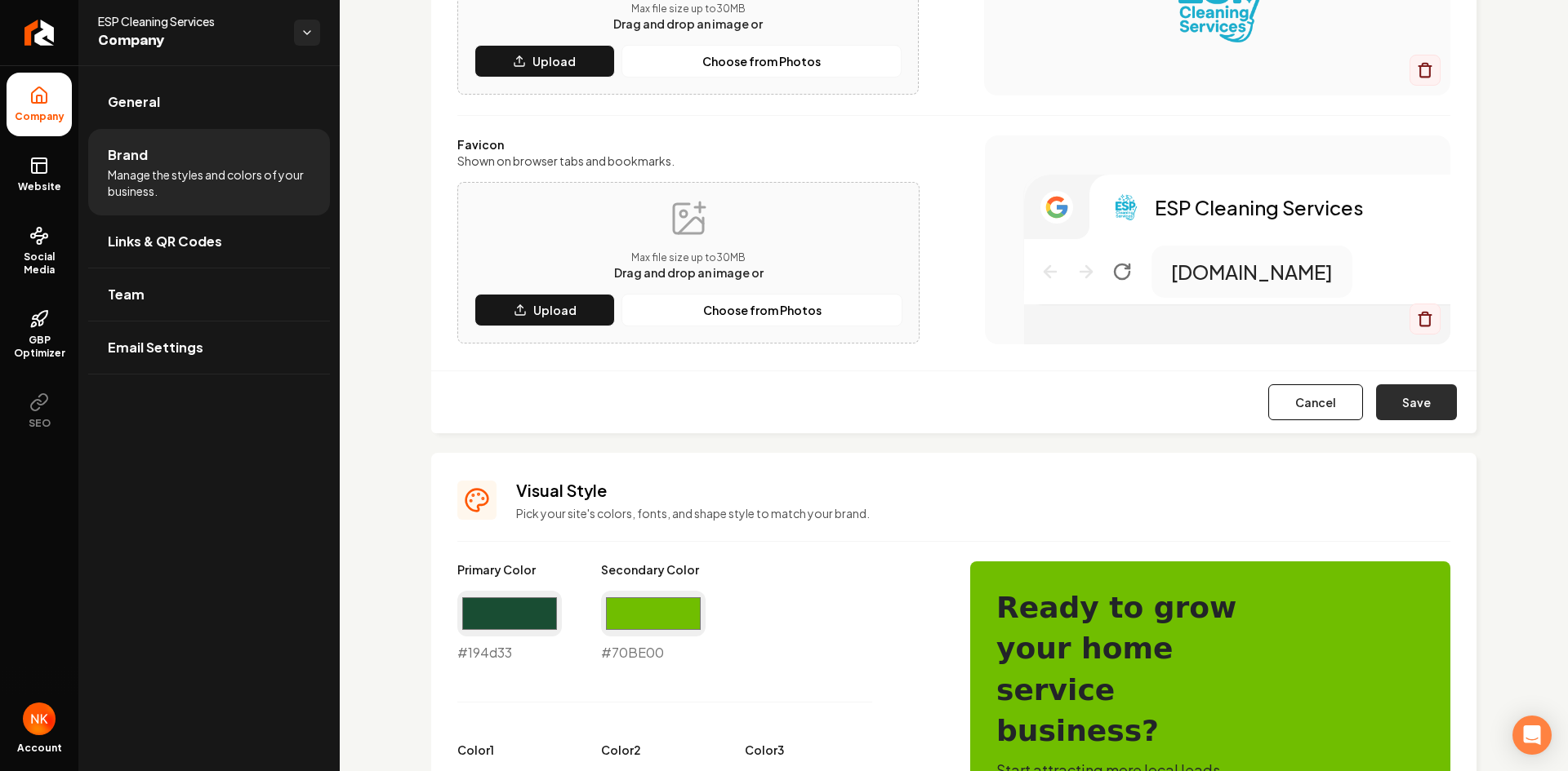
click at [1402, 391] on button "Save" at bounding box center [1415, 402] width 81 height 36
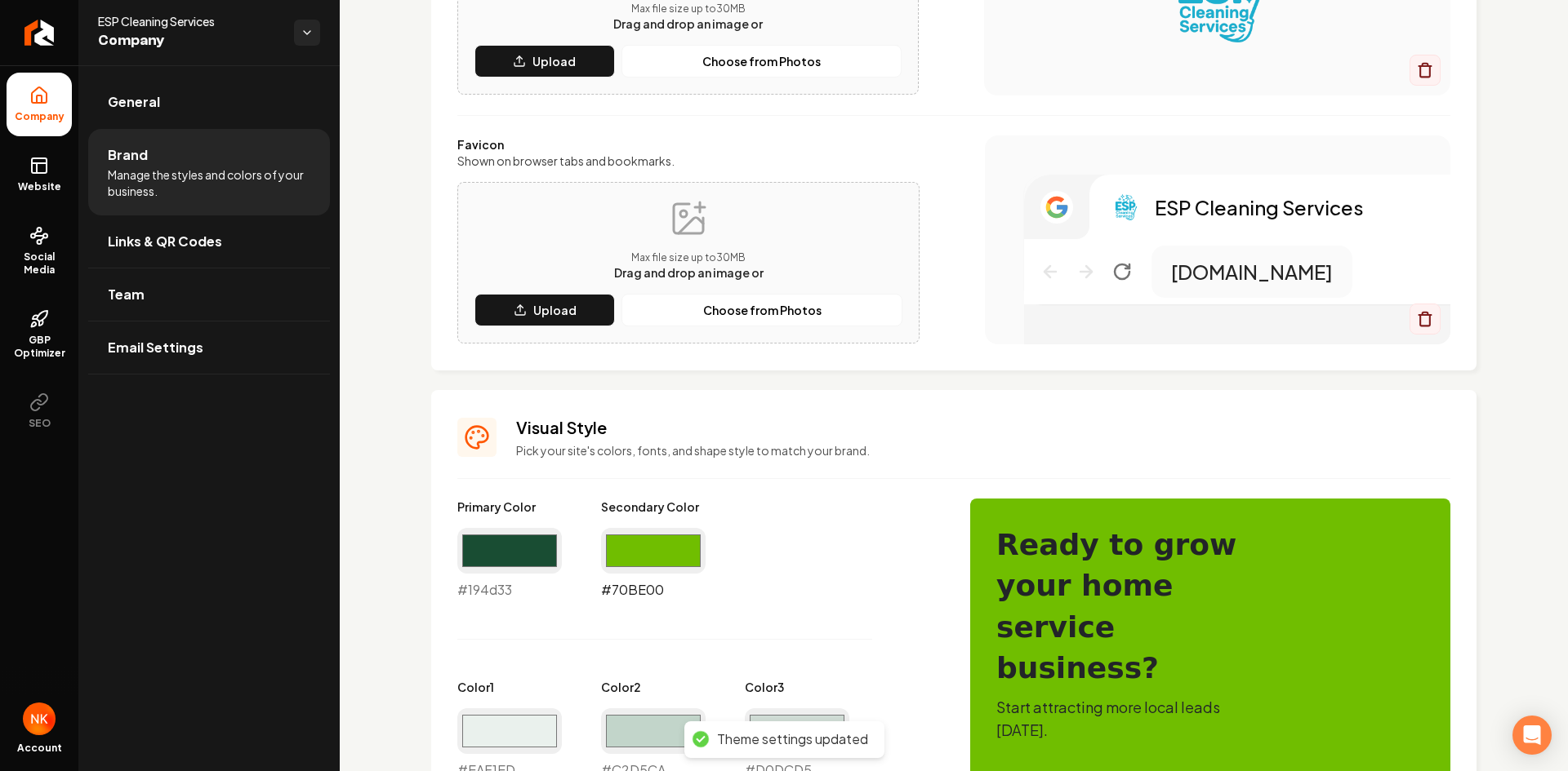
click at [612, 552] on input "#70be00" at bounding box center [653, 551] width 104 height 46
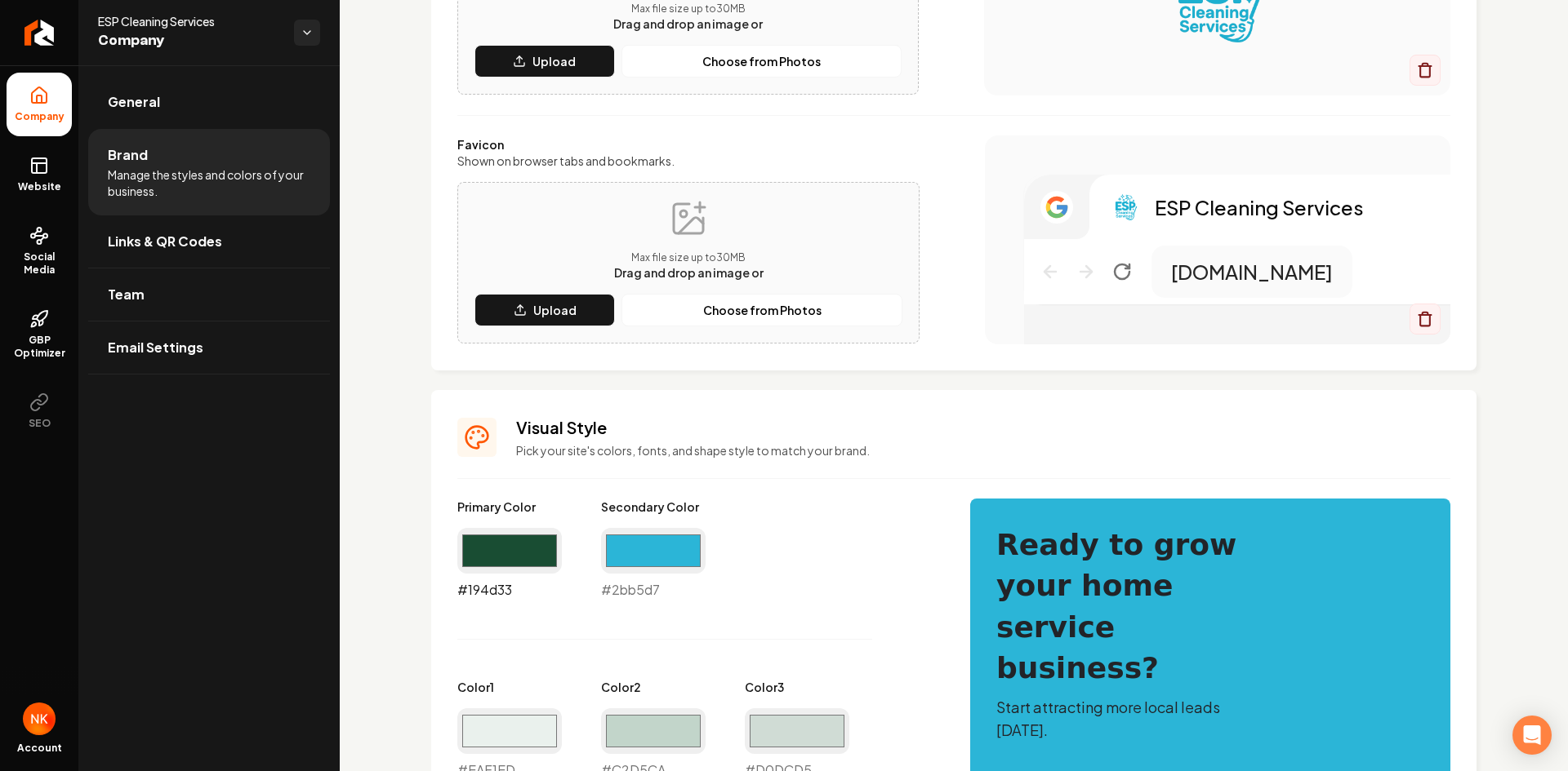
type input "#2bb5d7"
click at [536, 540] on input "#194d33" at bounding box center [509, 551] width 104 height 46
type input "#56808a"
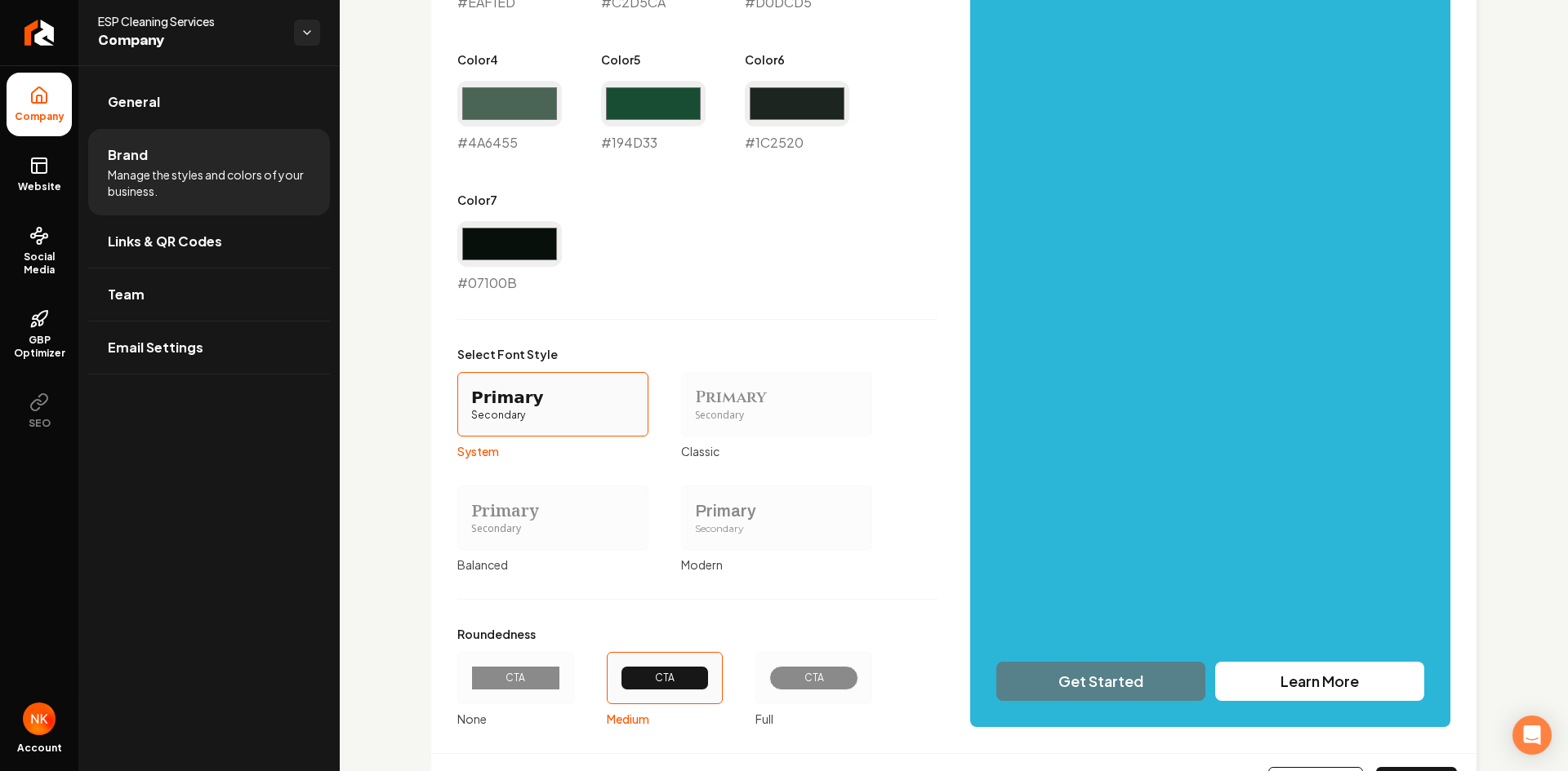
scroll to position [1178, 0]
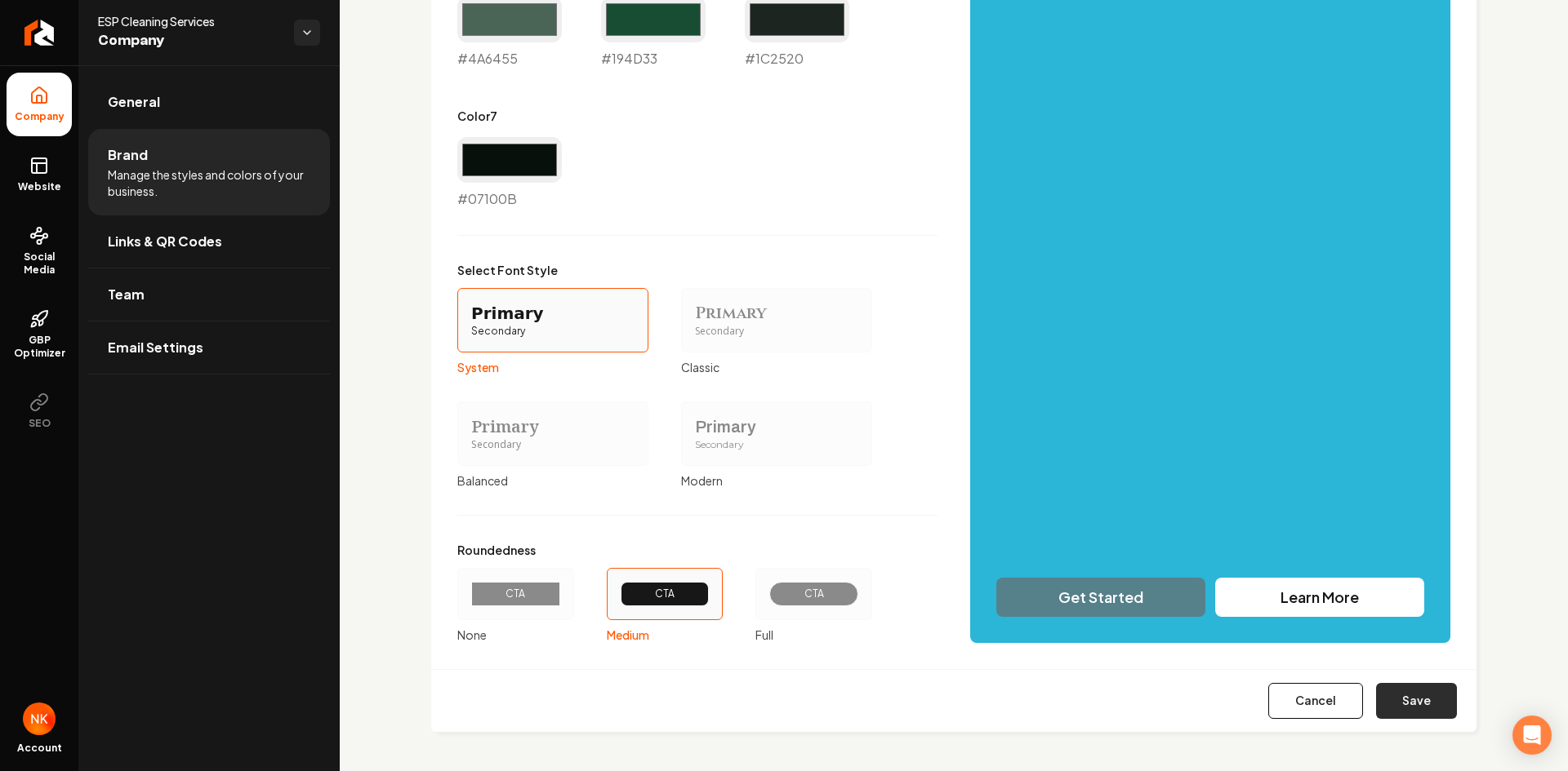
click at [1434, 717] on button "Save" at bounding box center [1415, 700] width 81 height 36
type input "#eaf1ed"
type input "#c2d5ca"
type input "#d0dcd5"
type input "#4a6455"
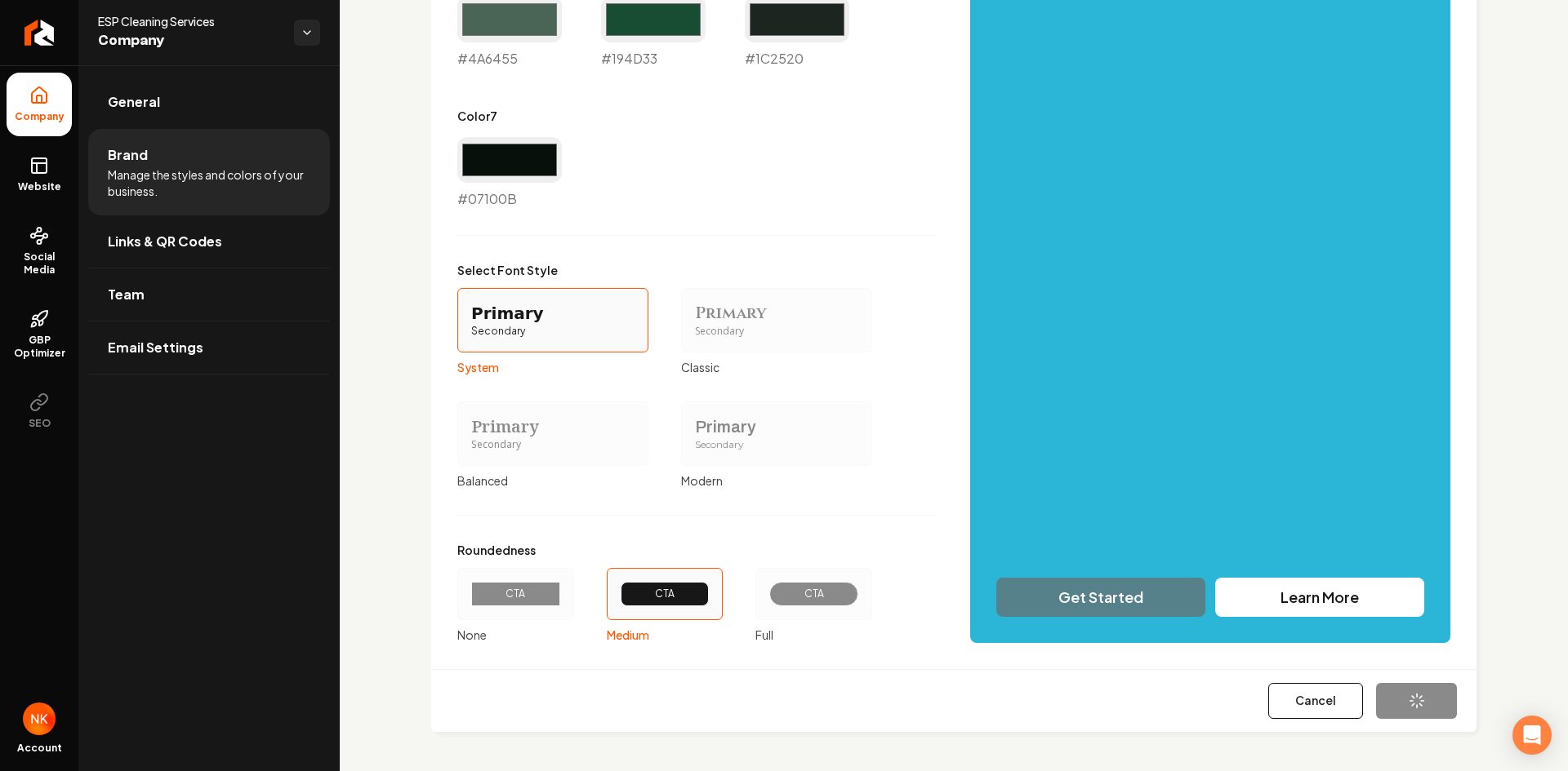
type input "#194d33"
type input "#1c2520"
type input "#07100b"
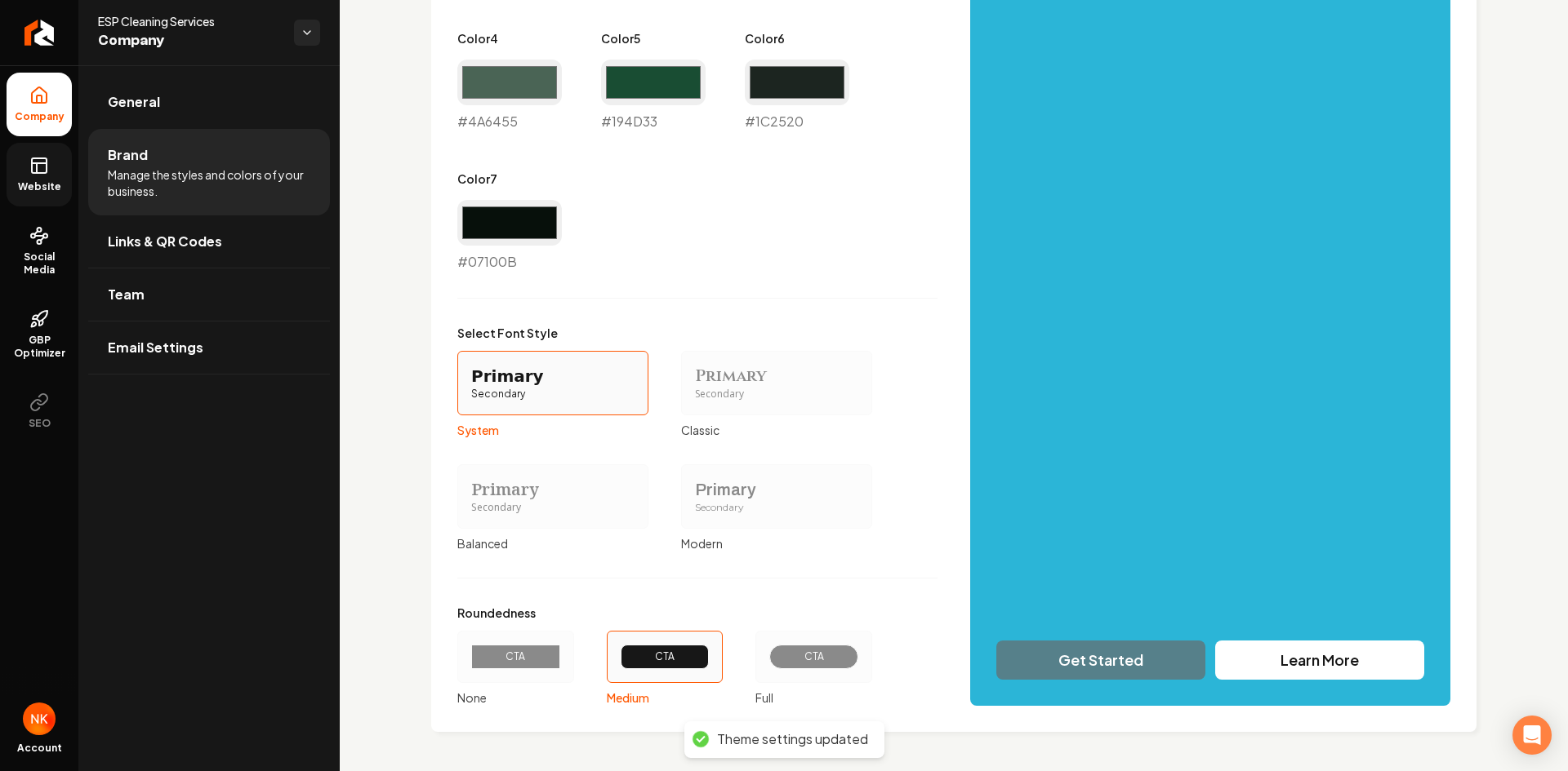
click at [62, 178] on link "Website" at bounding box center [39, 175] width 65 height 63
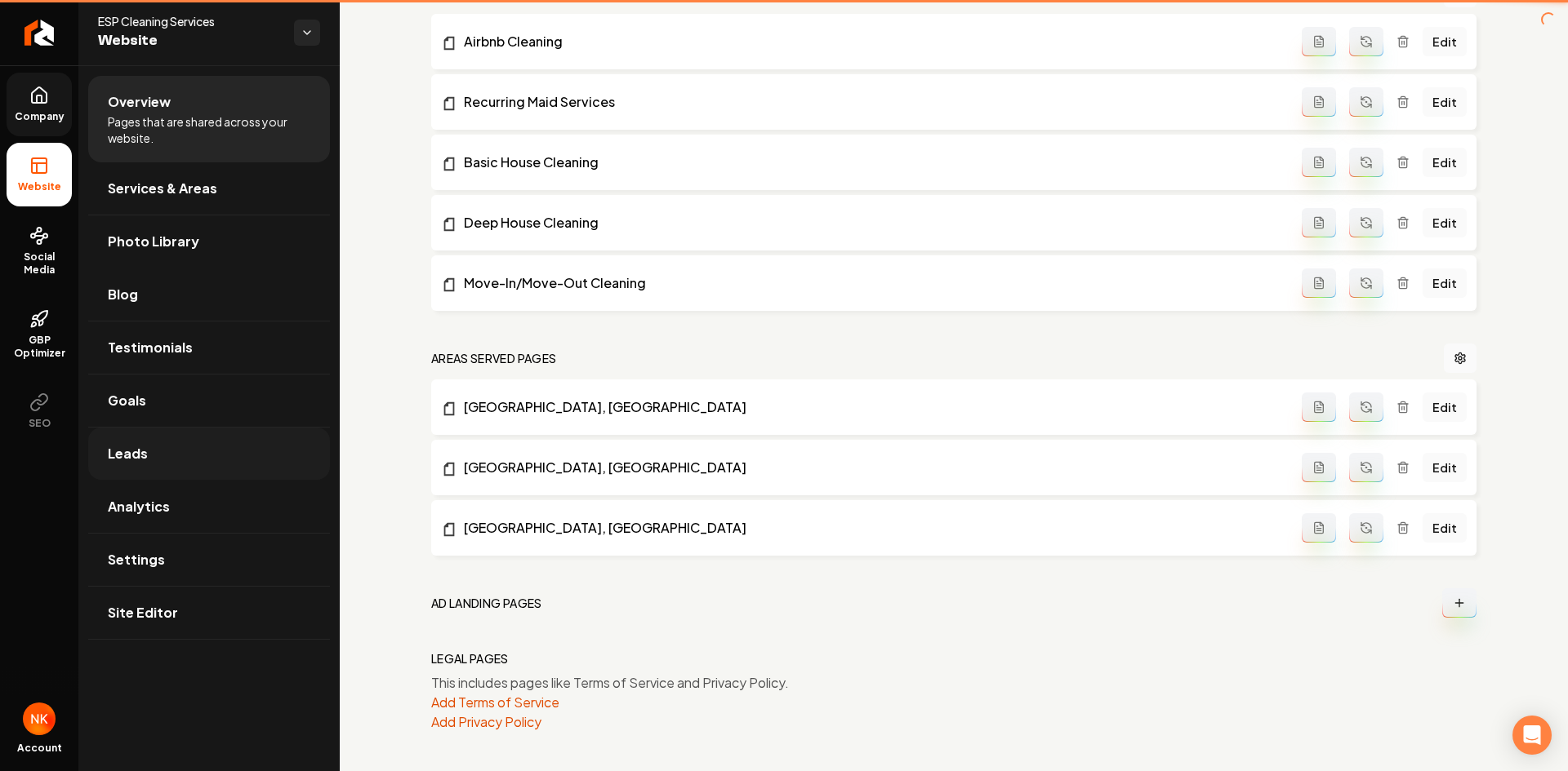
scroll to position [777, 0]
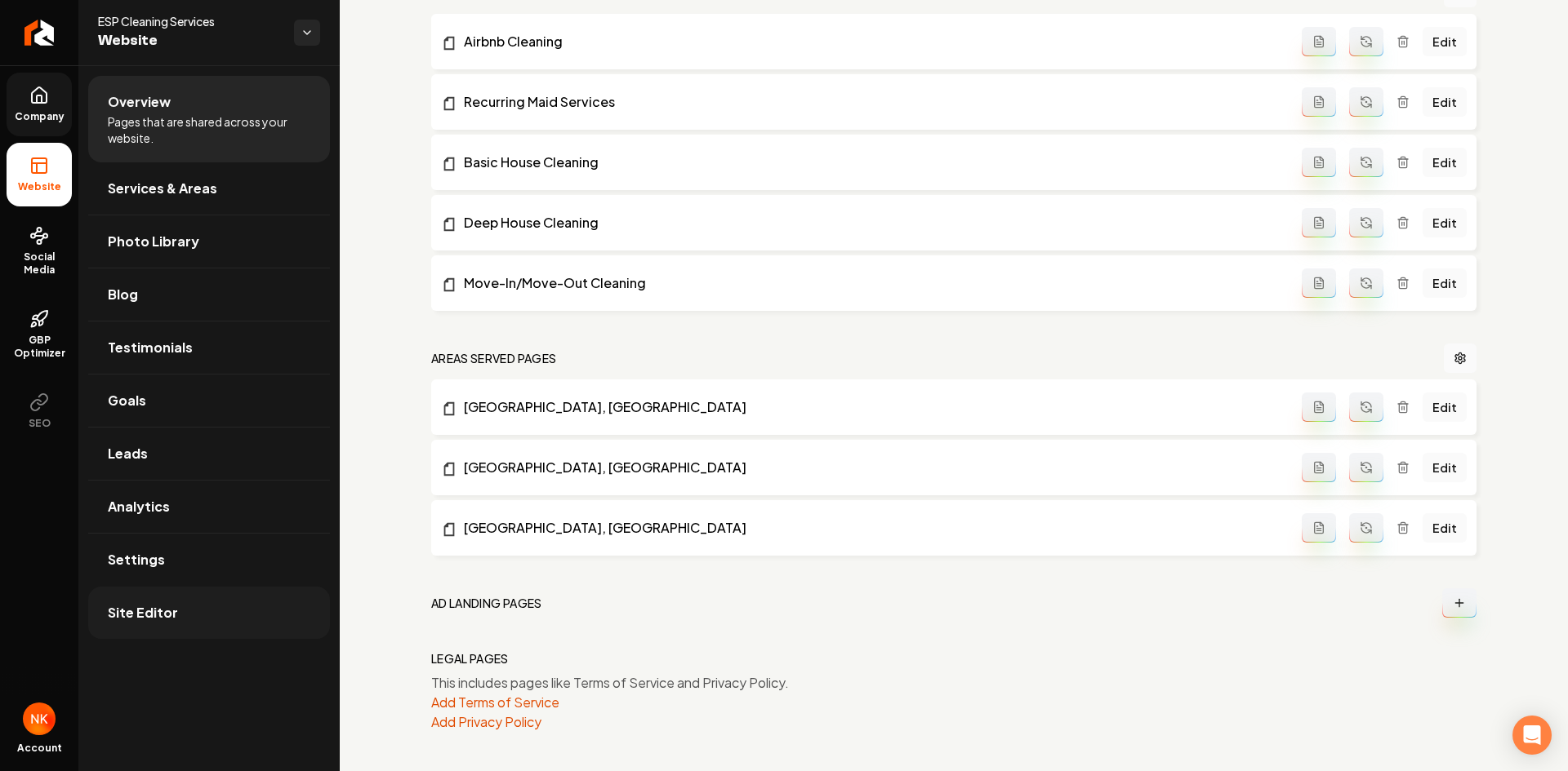
click at [168, 603] on link "Site Editor" at bounding box center [209, 613] width 242 height 52
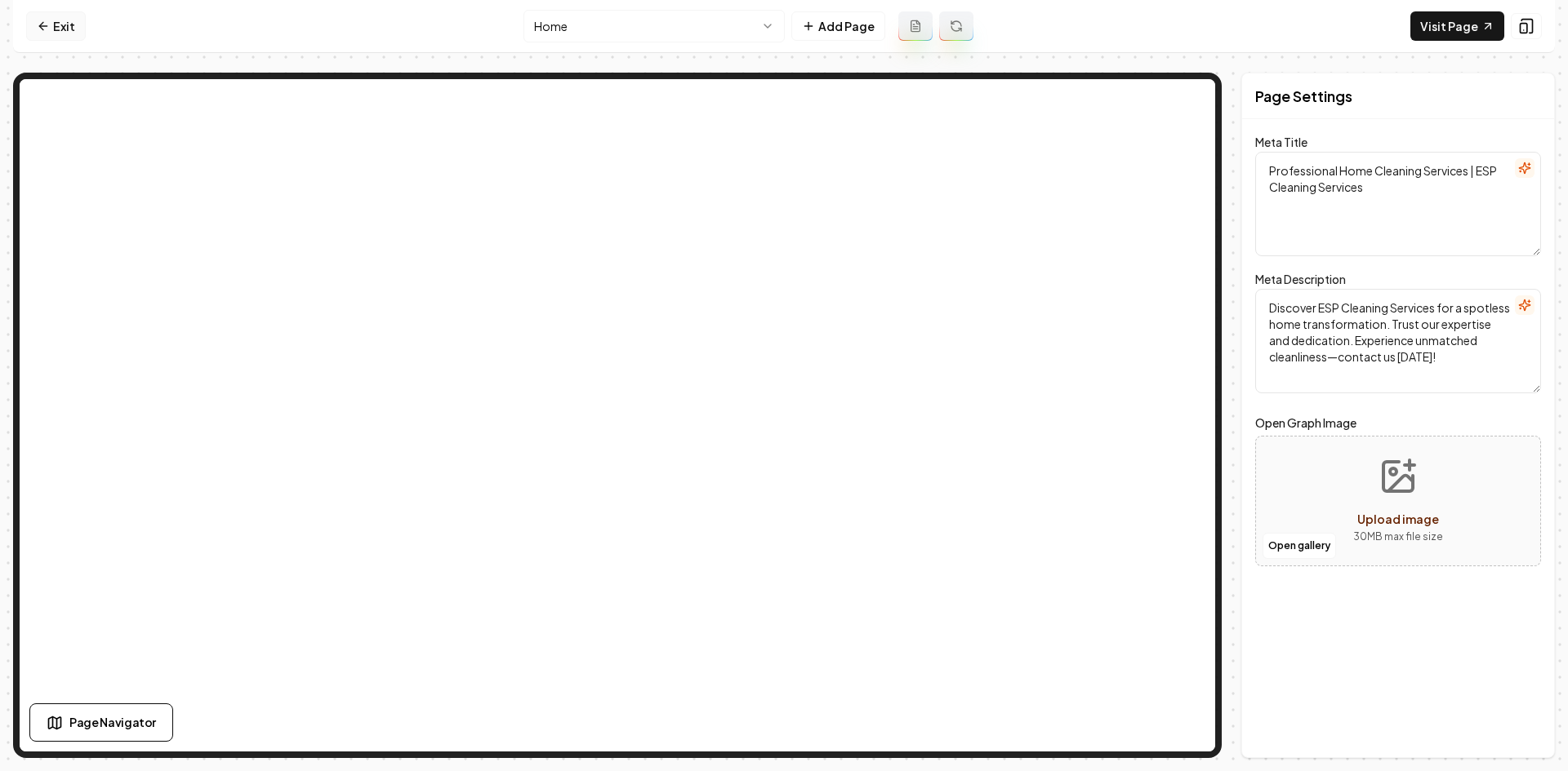
click at [67, 24] on link "Exit" at bounding box center [56, 26] width 60 height 30
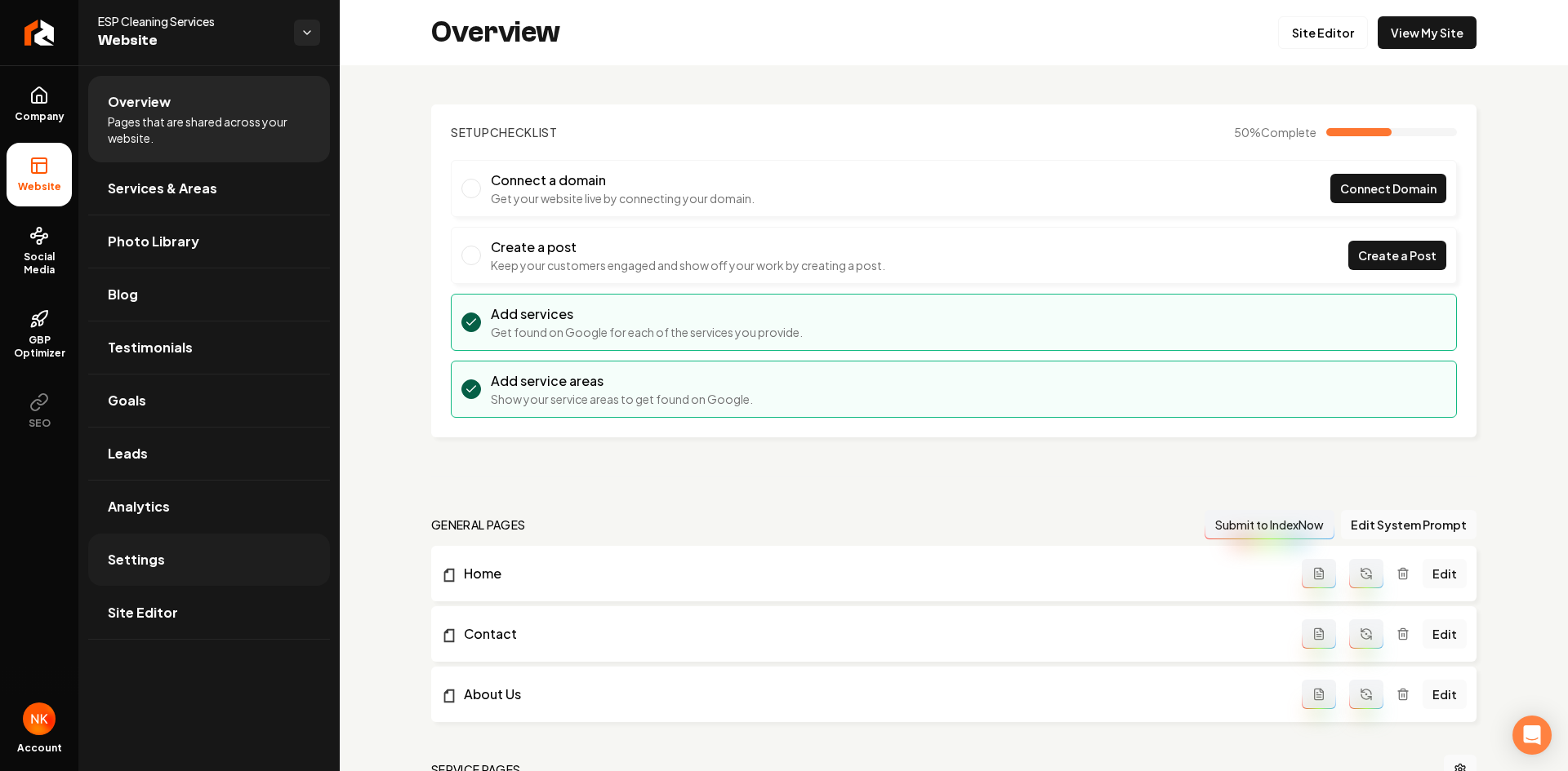
click at [149, 541] on link "Settings" at bounding box center [209, 560] width 242 height 52
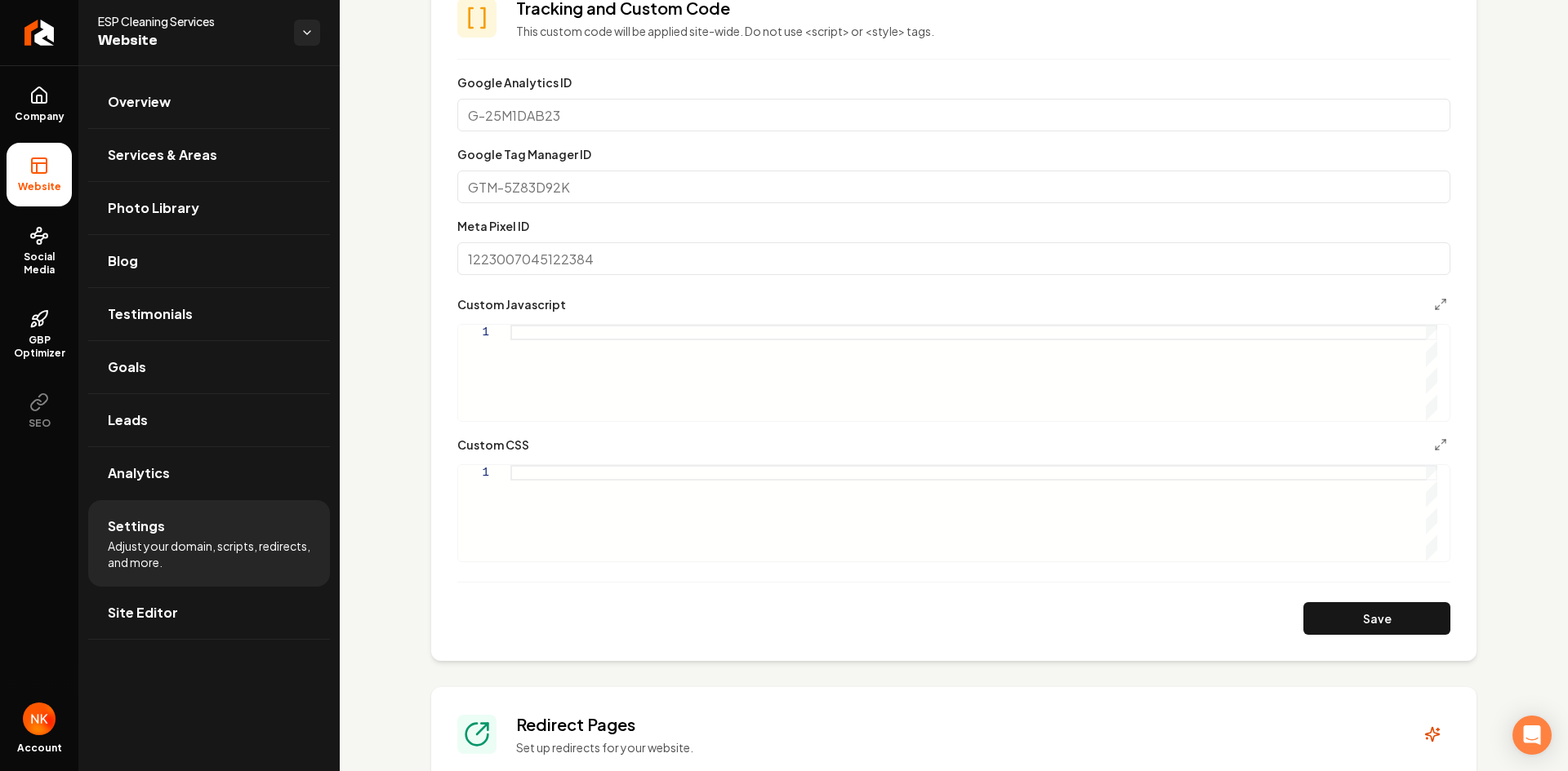
scroll to position [326, 0]
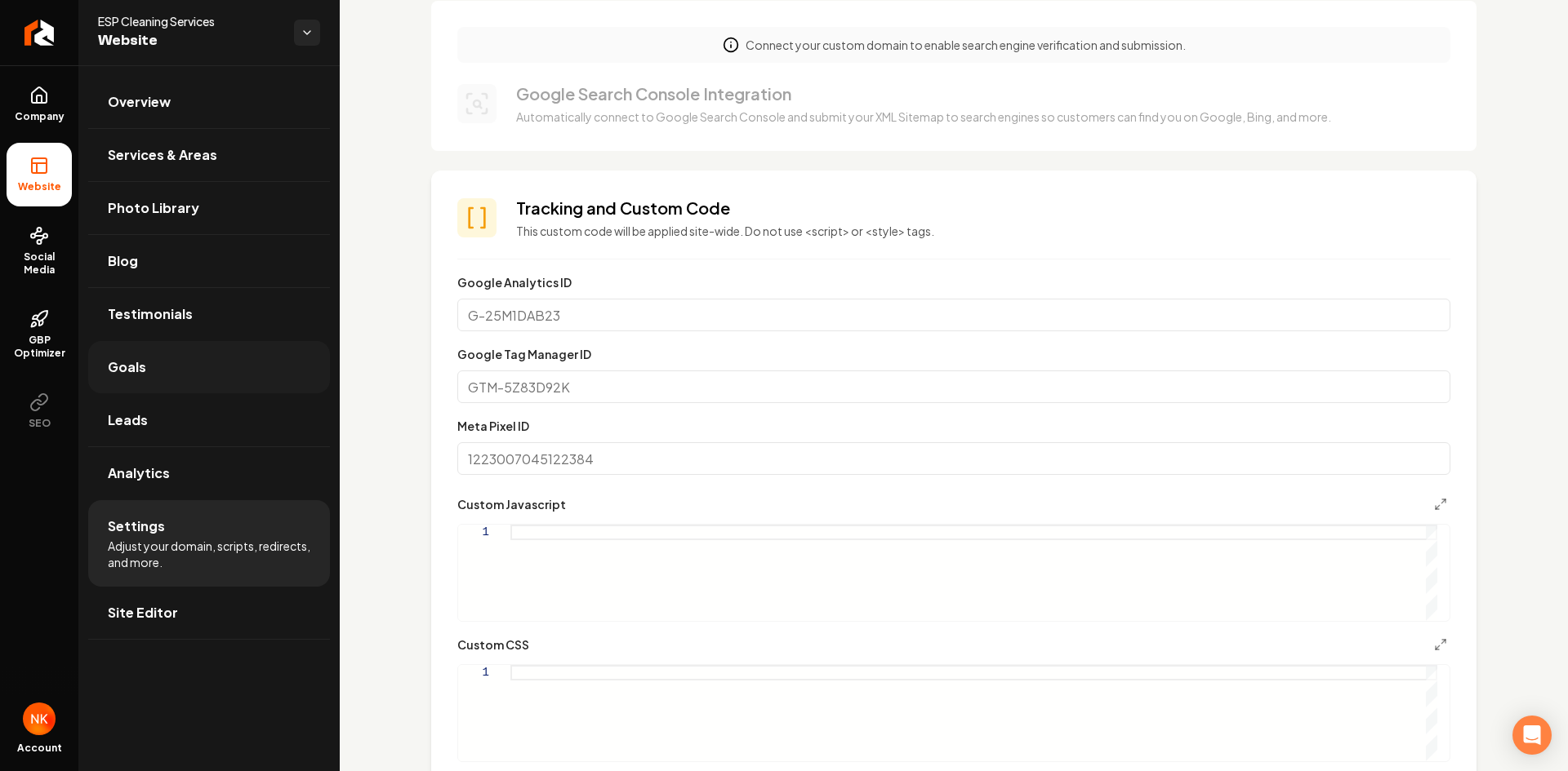
click at [145, 380] on link "Goals" at bounding box center [209, 367] width 242 height 52
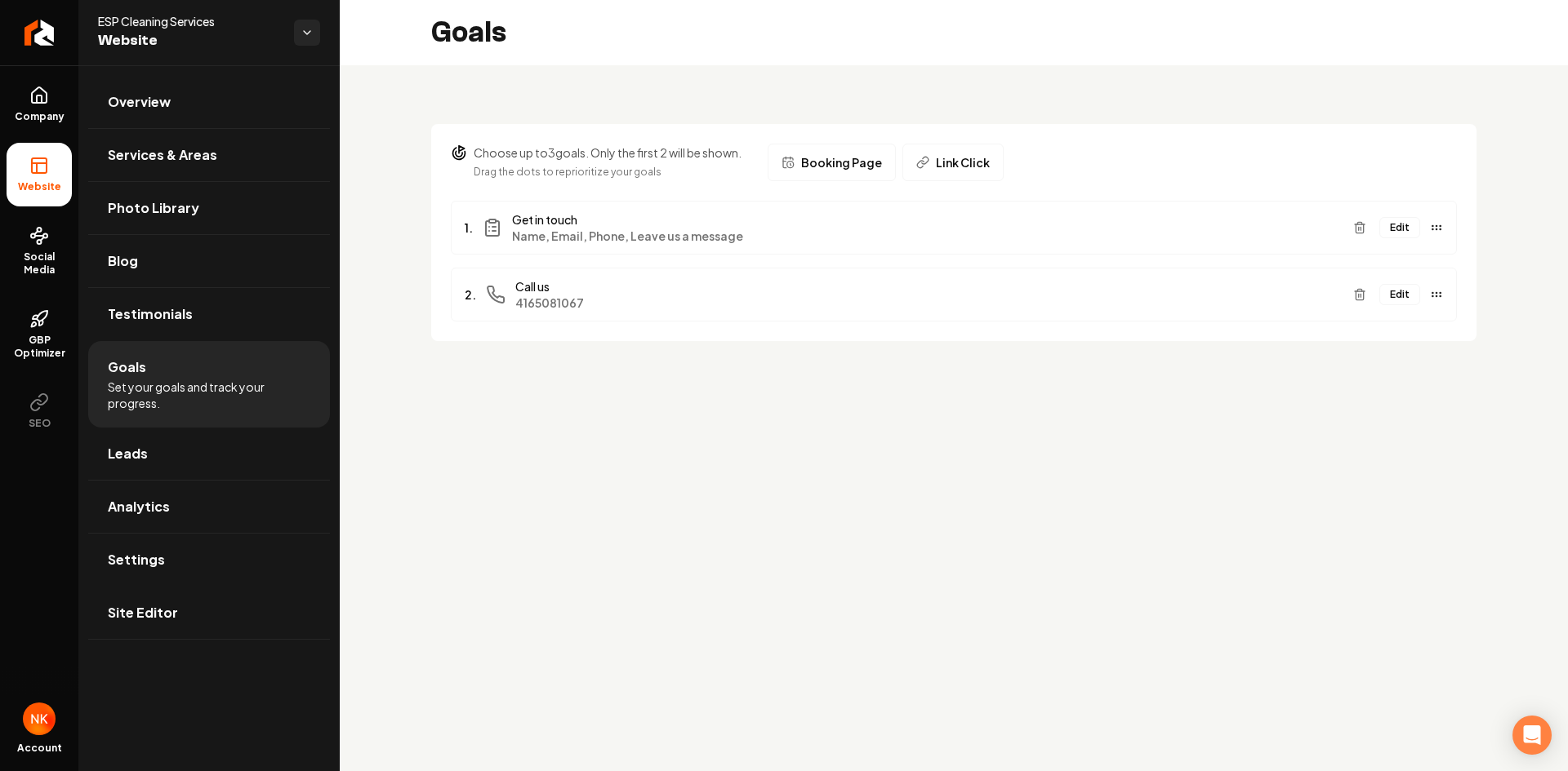
click at [1401, 225] on button "Edit" at bounding box center [1400, 227] width 41 height 21
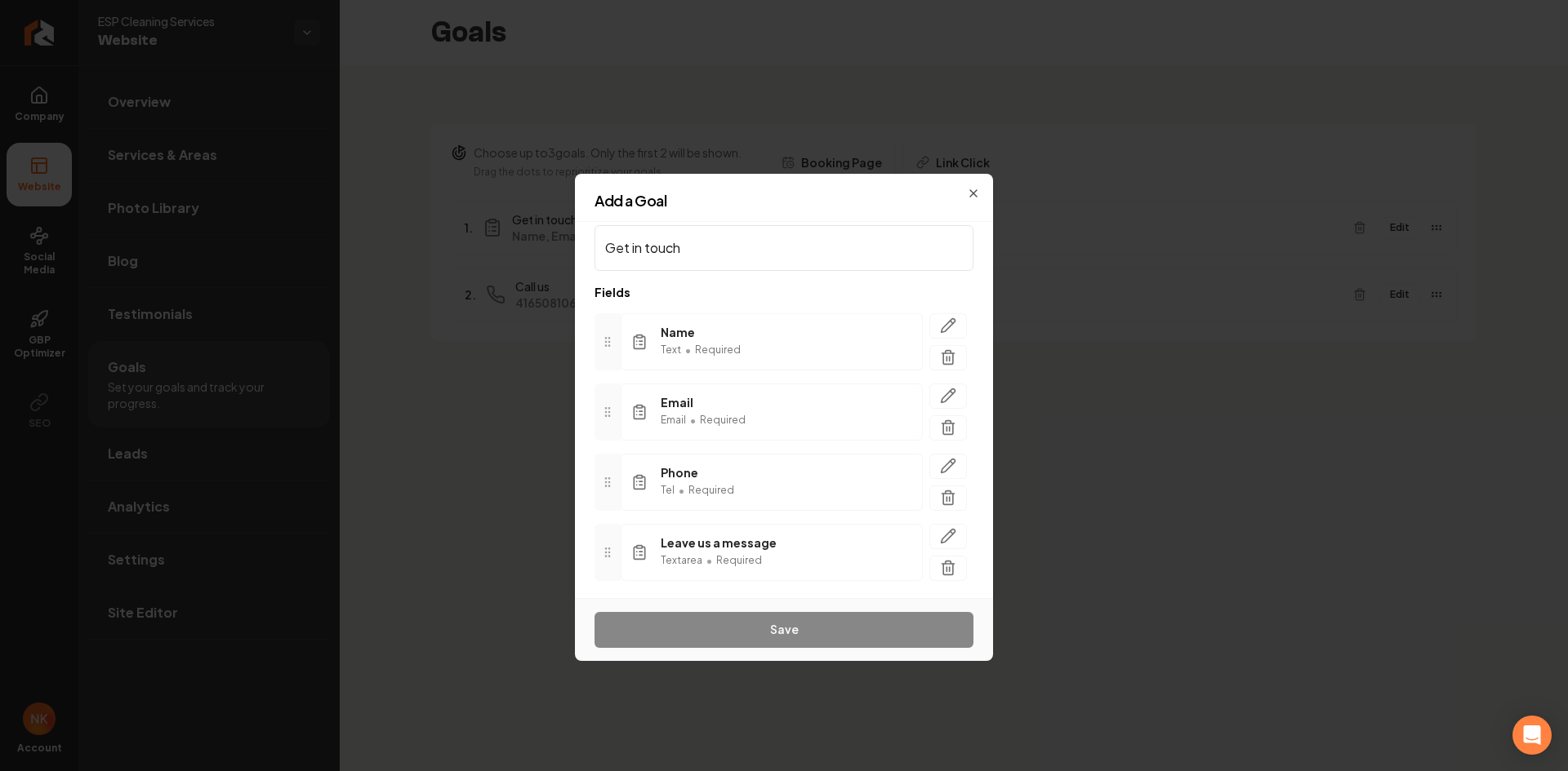
scroll to position [77, 0]
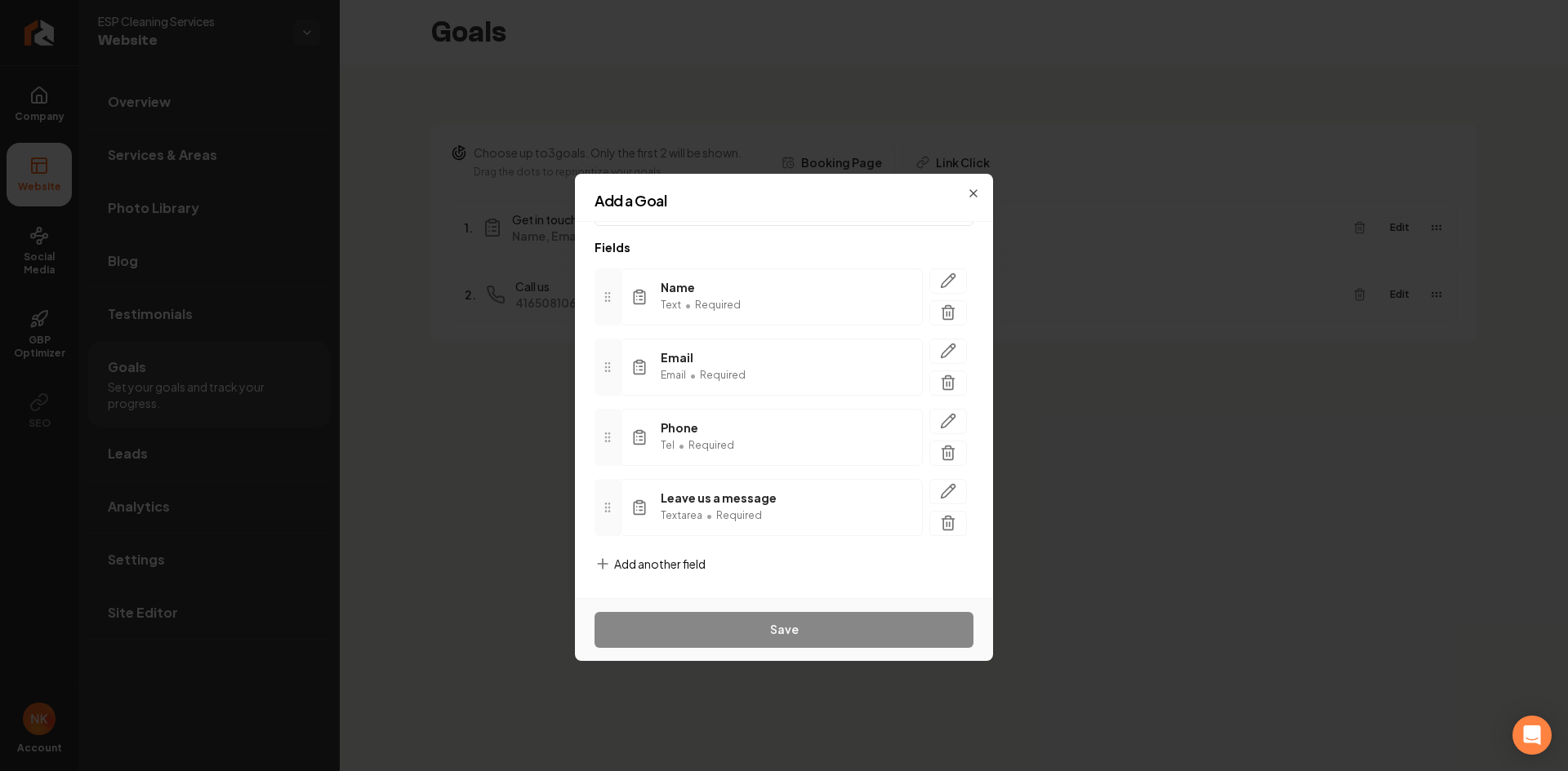
click at [656, 560] on span "Add another field" at bounding box center [660, 565] width 91 height 17
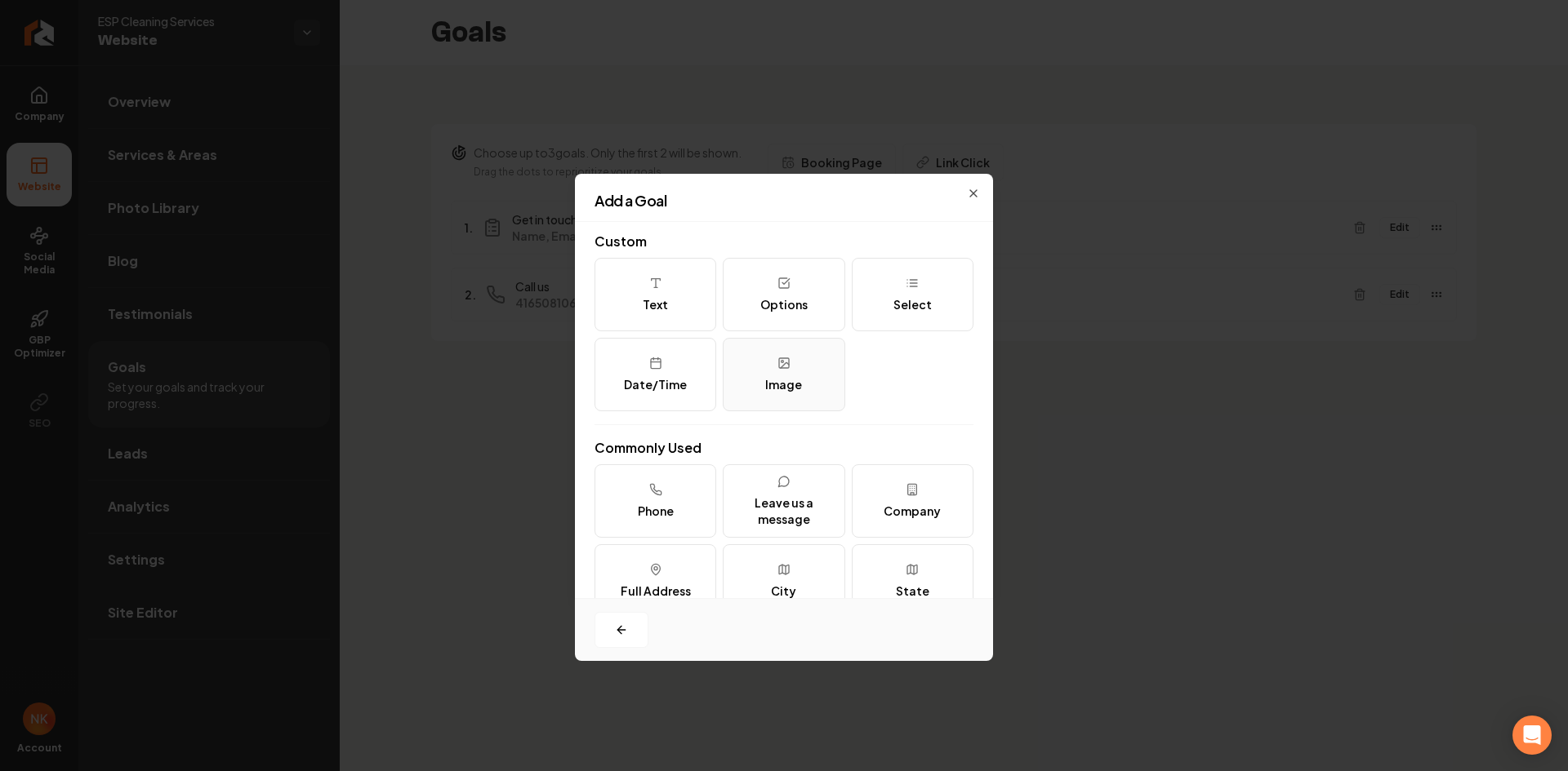
scroll to position [0, 0]
click at [784, 296] on button "Options" at bounding box center [783, 298] width 122 height 73
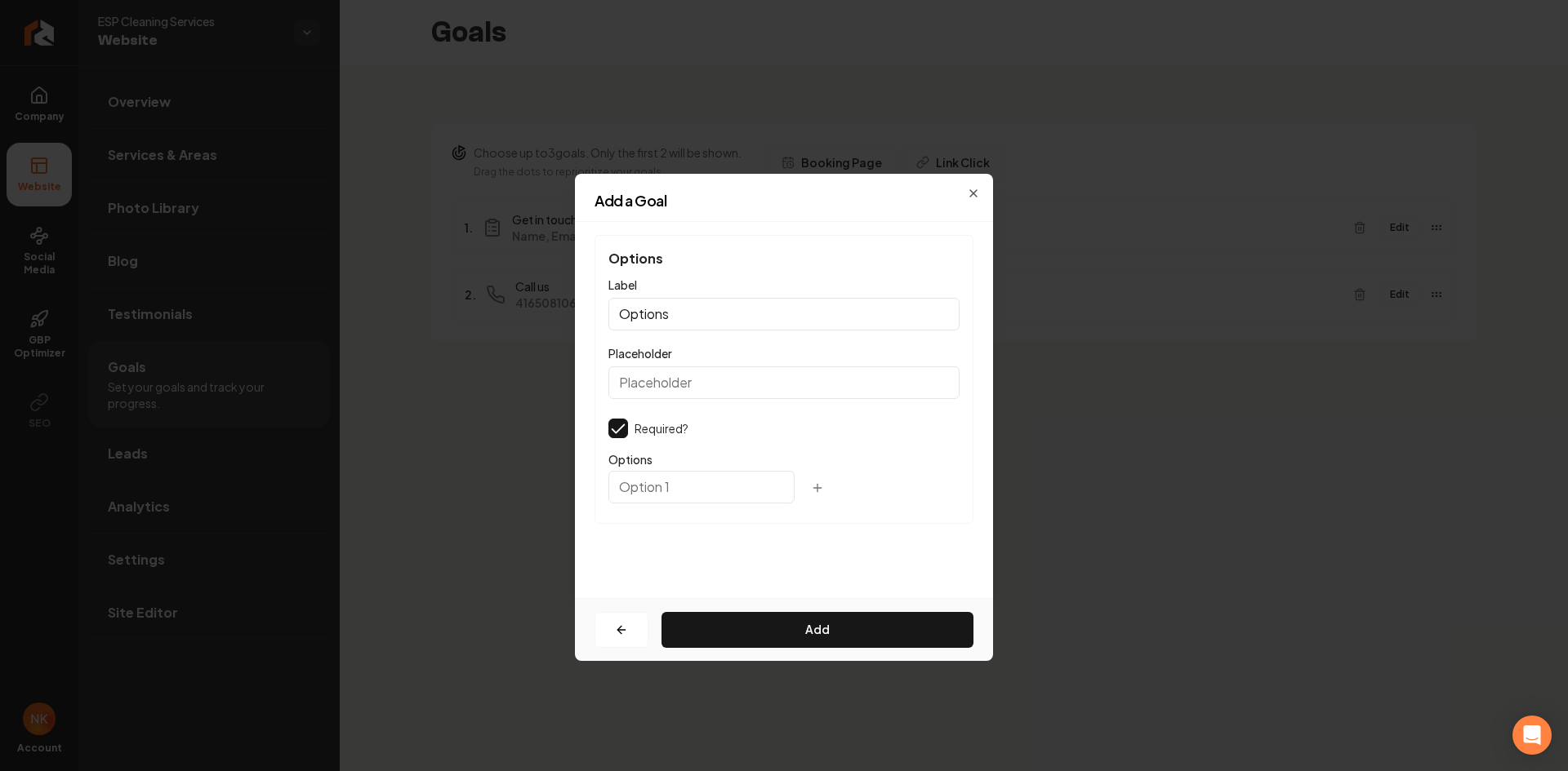
click at [711, 326] on input "Options" at bounding box center [784, 313] width 351 height 33
type input "Disclaimer"
click at [650, 502] on input "text" at bounding box center [702, 486] width 186 height 33
paste input "I Consent to Receive SMS Notifications, Appointment Reminders and Updates, and …"
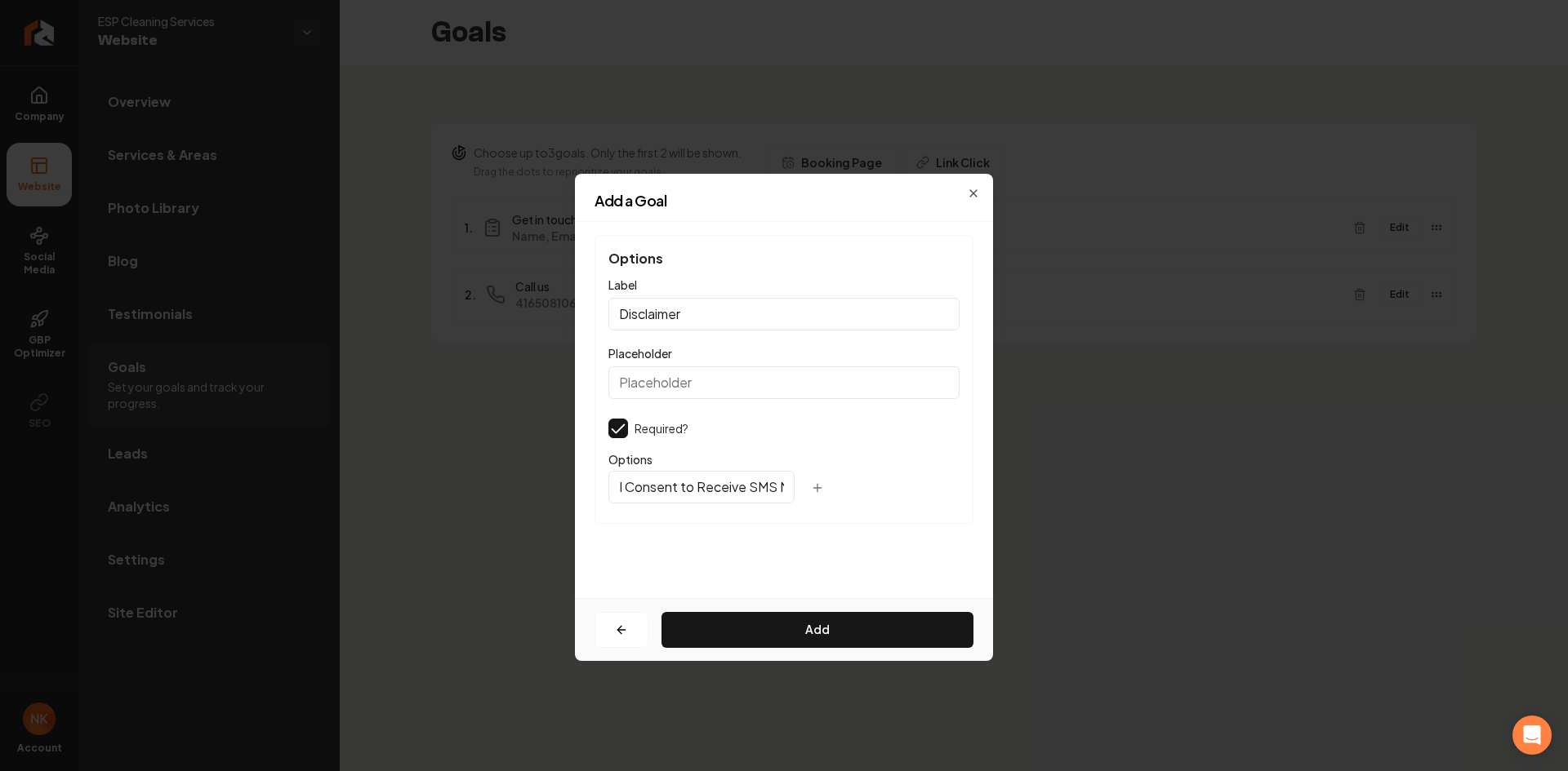
scroll to position [0, 1571]
type input "I Consent to Receive SMS Notifications, Appointment Reminders and Updates, and …"
click at [752, 635] on button "Add" at bounding box center [817, 630] width 312 height 36
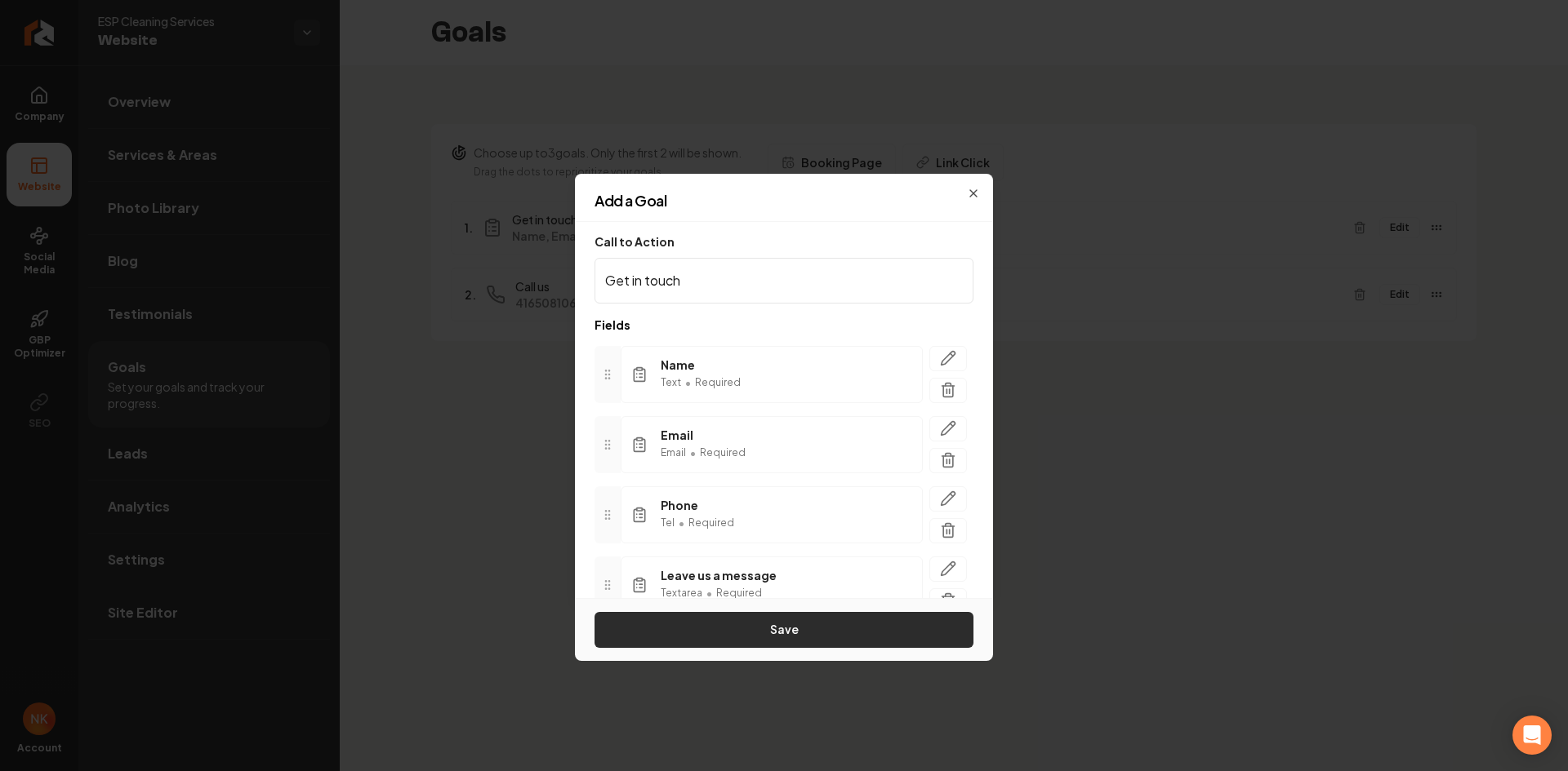
click at [747, 633] on button "Save" at bounding box center [784, 630] width 379 height 36
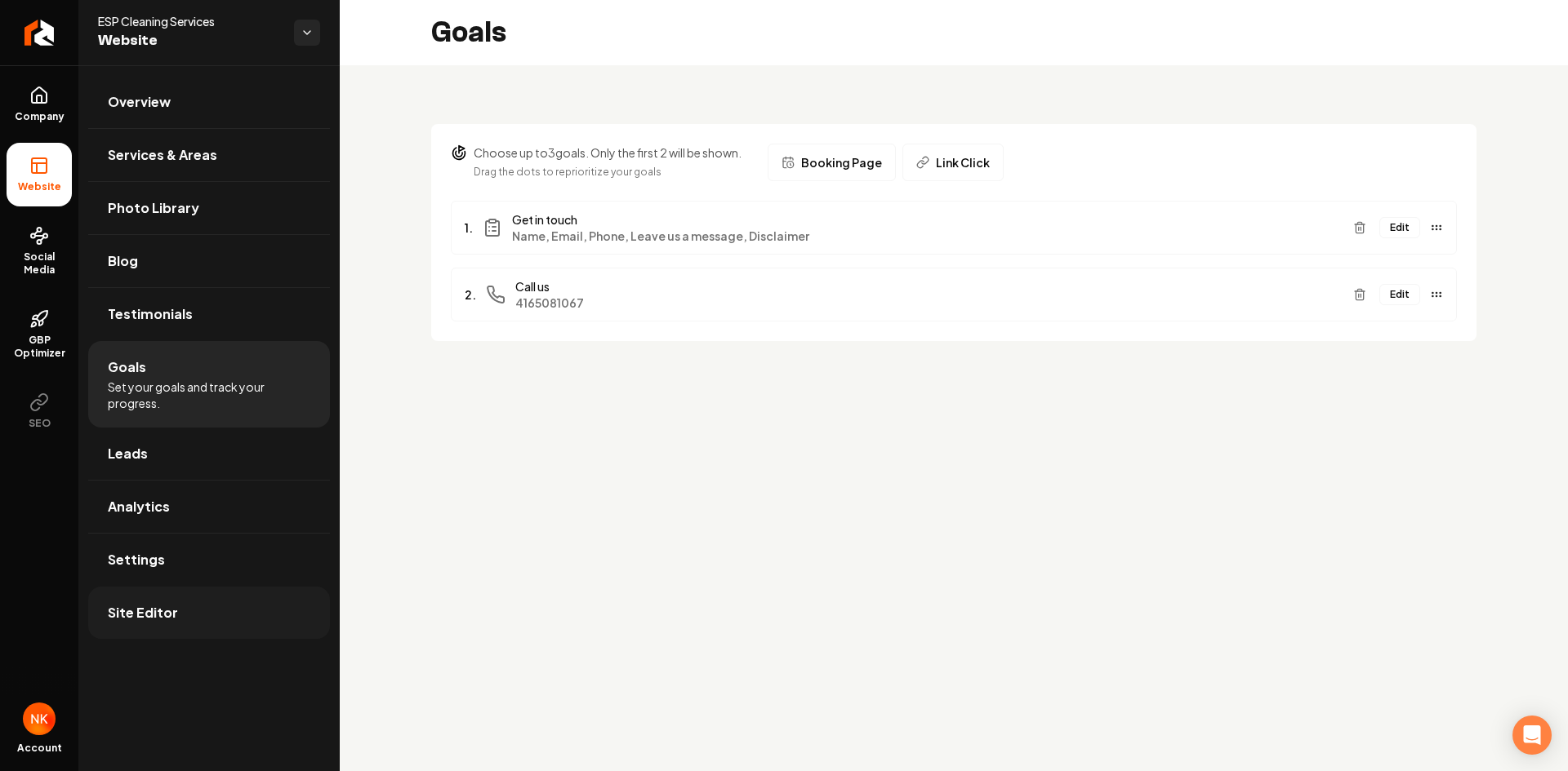
click at [135, 606] on span "Site Editor" at bounding box center [142, 612] width 70 height 20
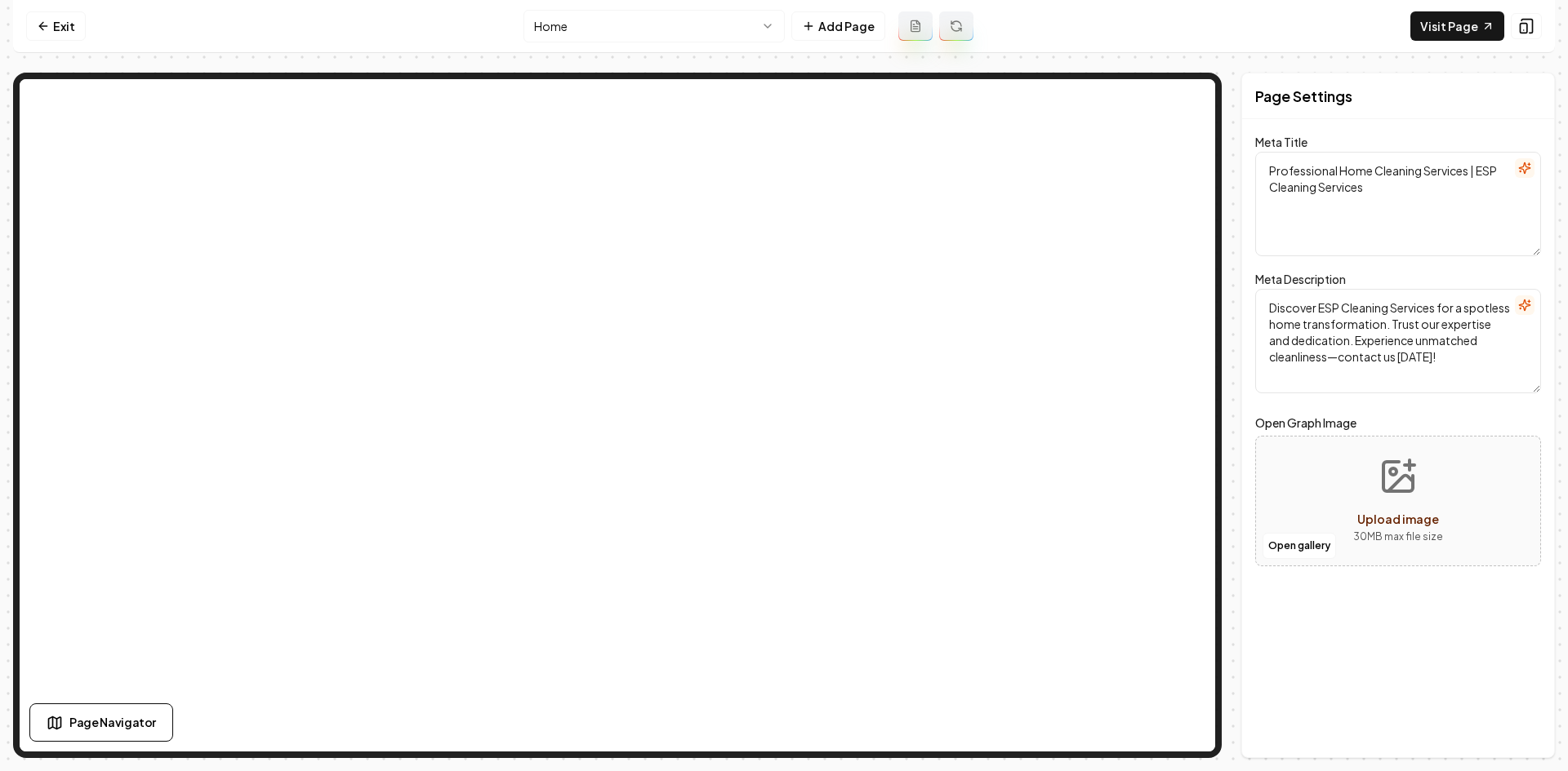
click at [837, 4] on nav "Exit Home Add Page Visit Page" at bounding box center [784, 26] width 1542 height 53
click at [838, 20] on button "Add Page" at bounding box center [838, 26] width 94 height 30
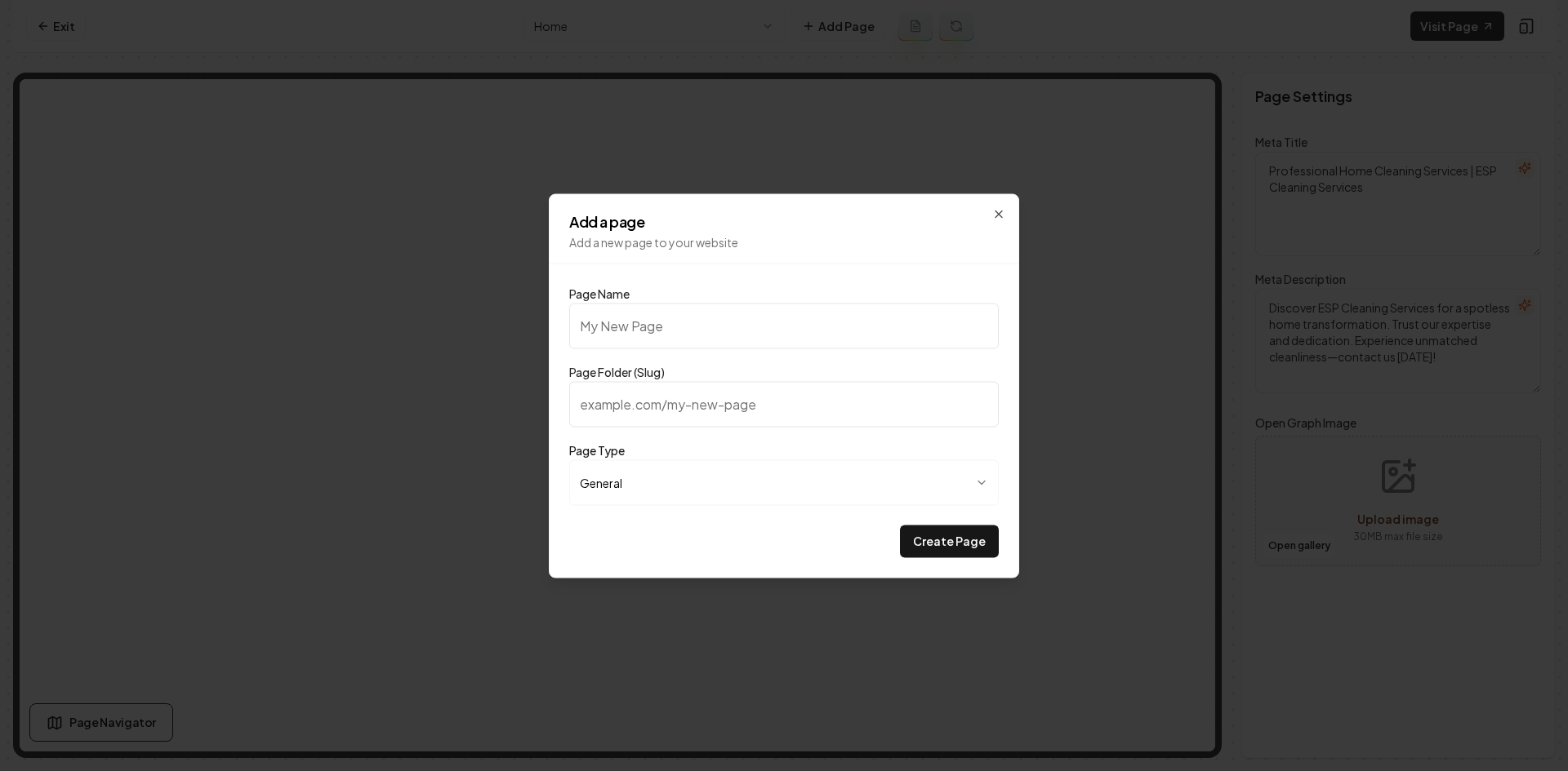
type input "C"
type input "c"
type input "Ch"
type input "ch"
type input "Che"
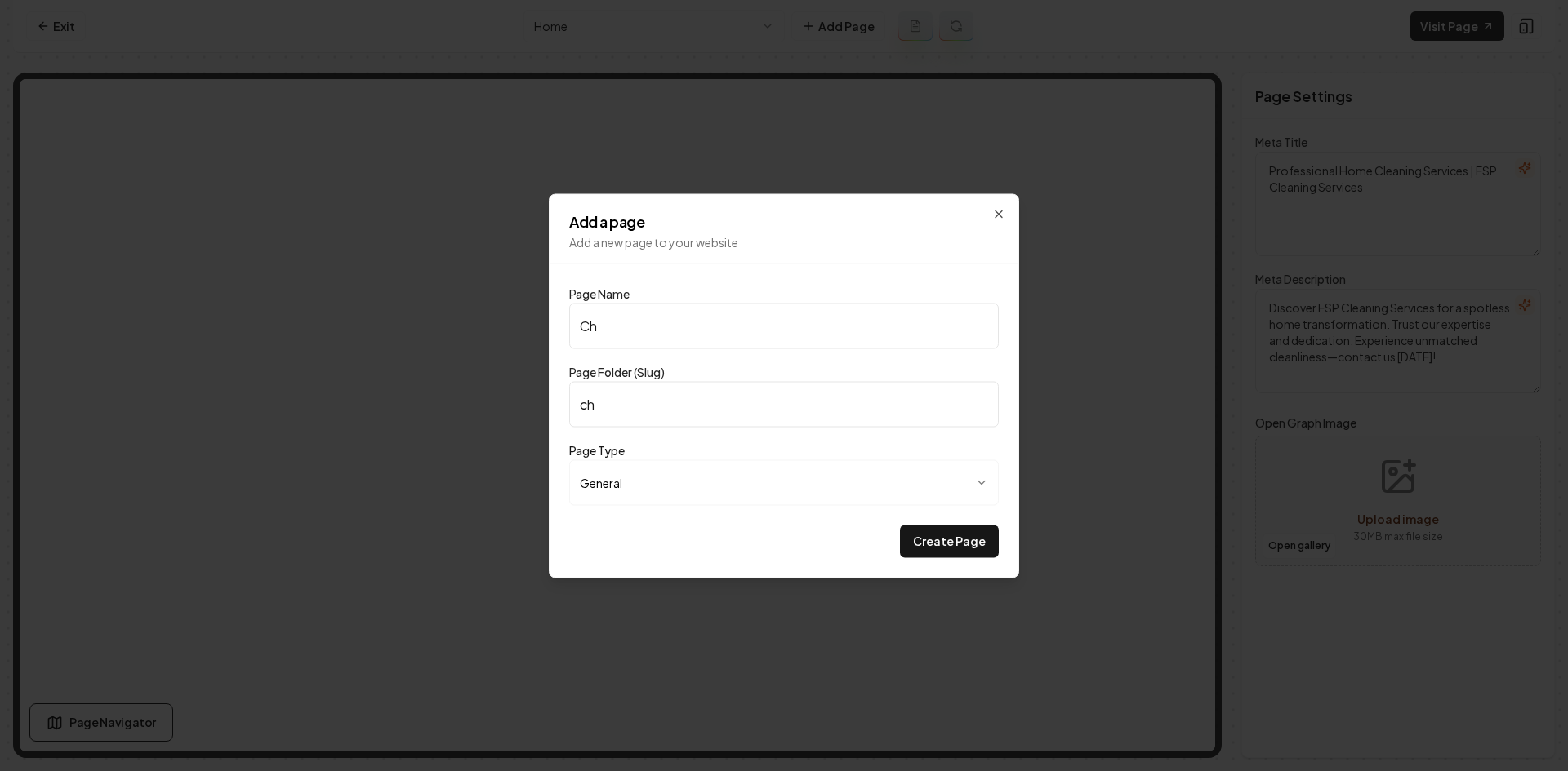
type input "che"
type input "Chec"
type input "chec"
type input "Check"
type input "check"
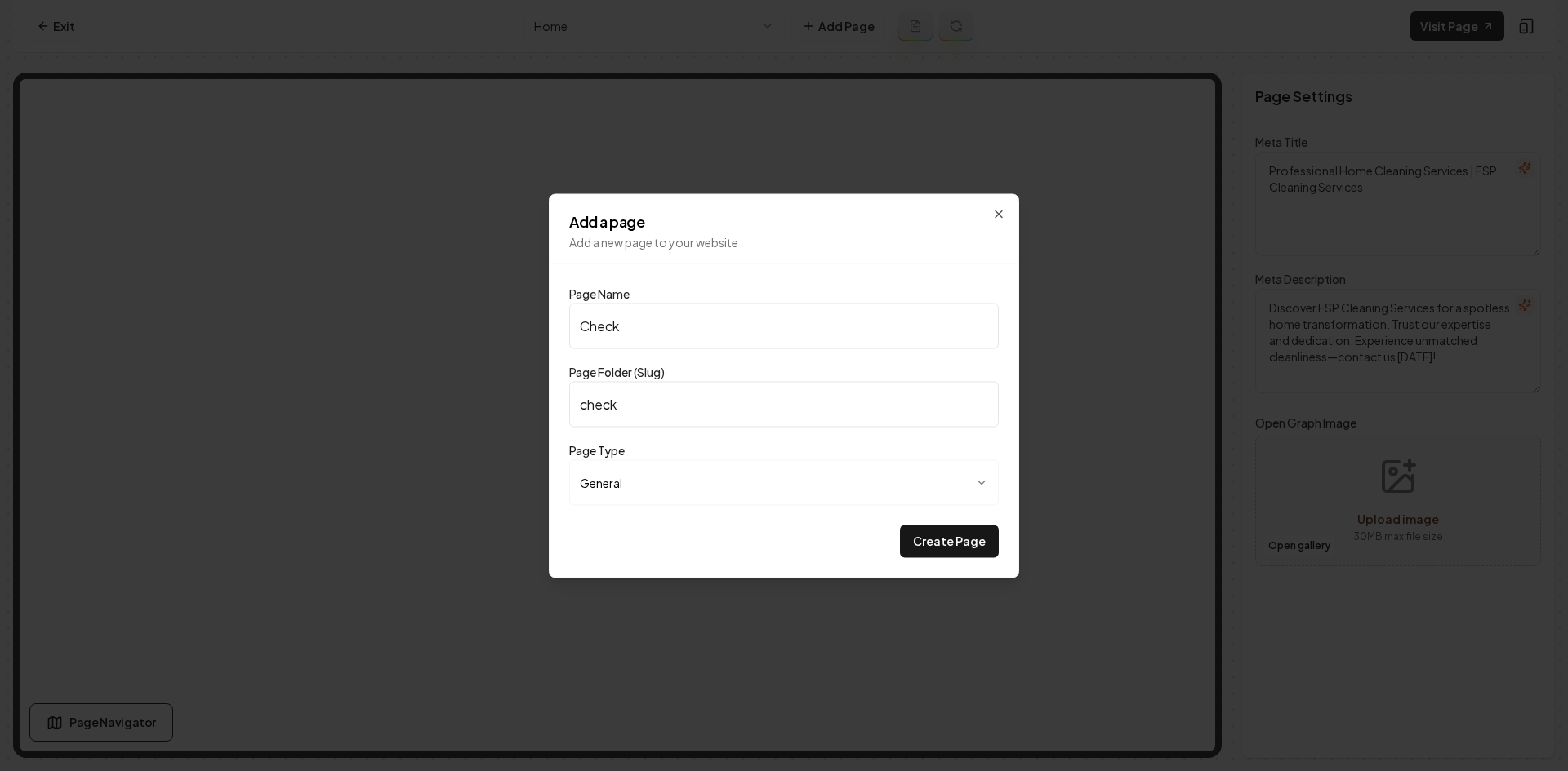
type input "Checkl"
type input "checkl"
type input "Checkli"
type input "checkli"
type input "Checklis"
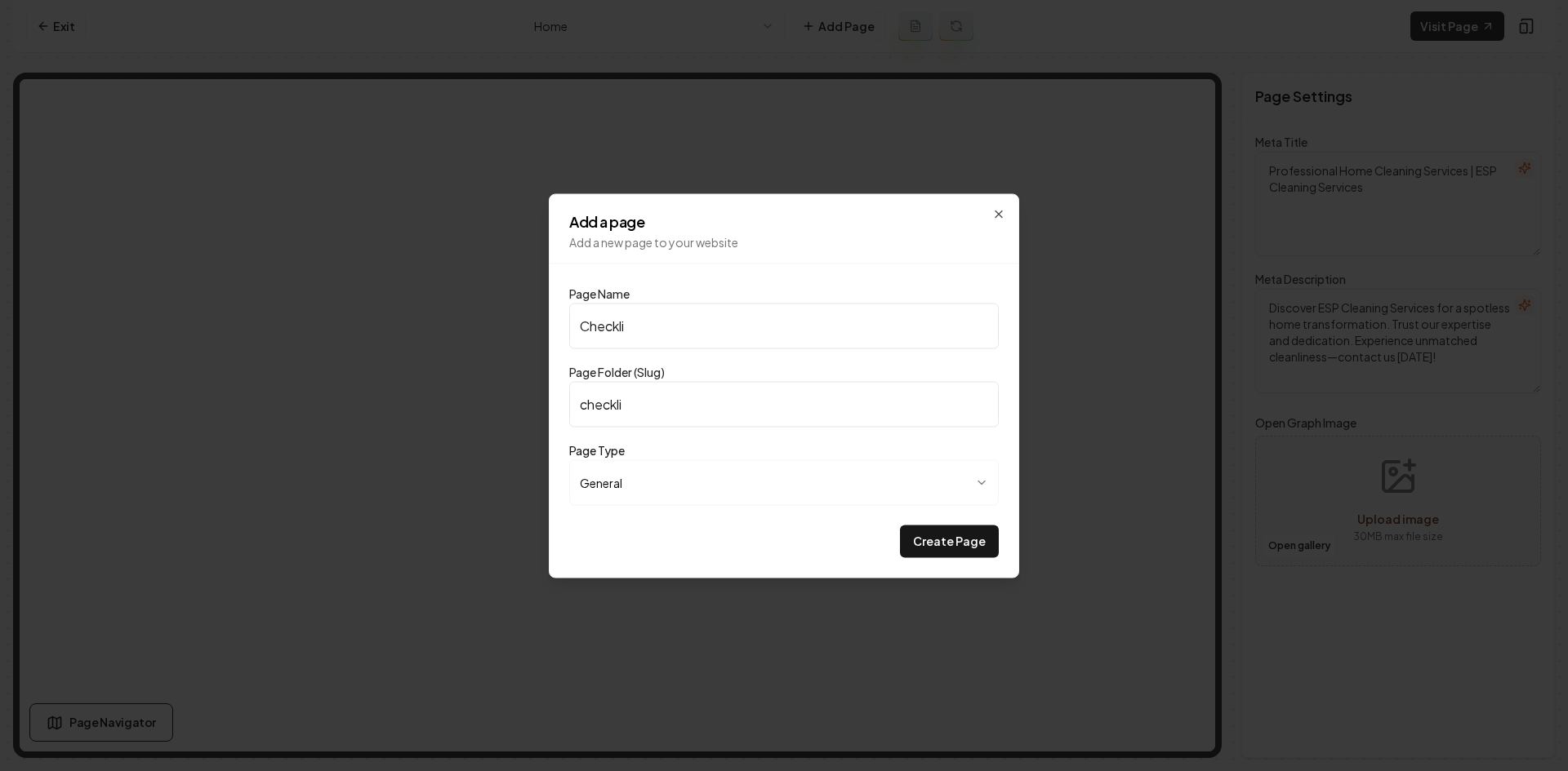
type input "checklis"
type input "Checklist"
type input "checklist"
type input "Checklist"
click at [906, 543] on button "Create Page" at bounding box center [949, 540] width 99 height 33
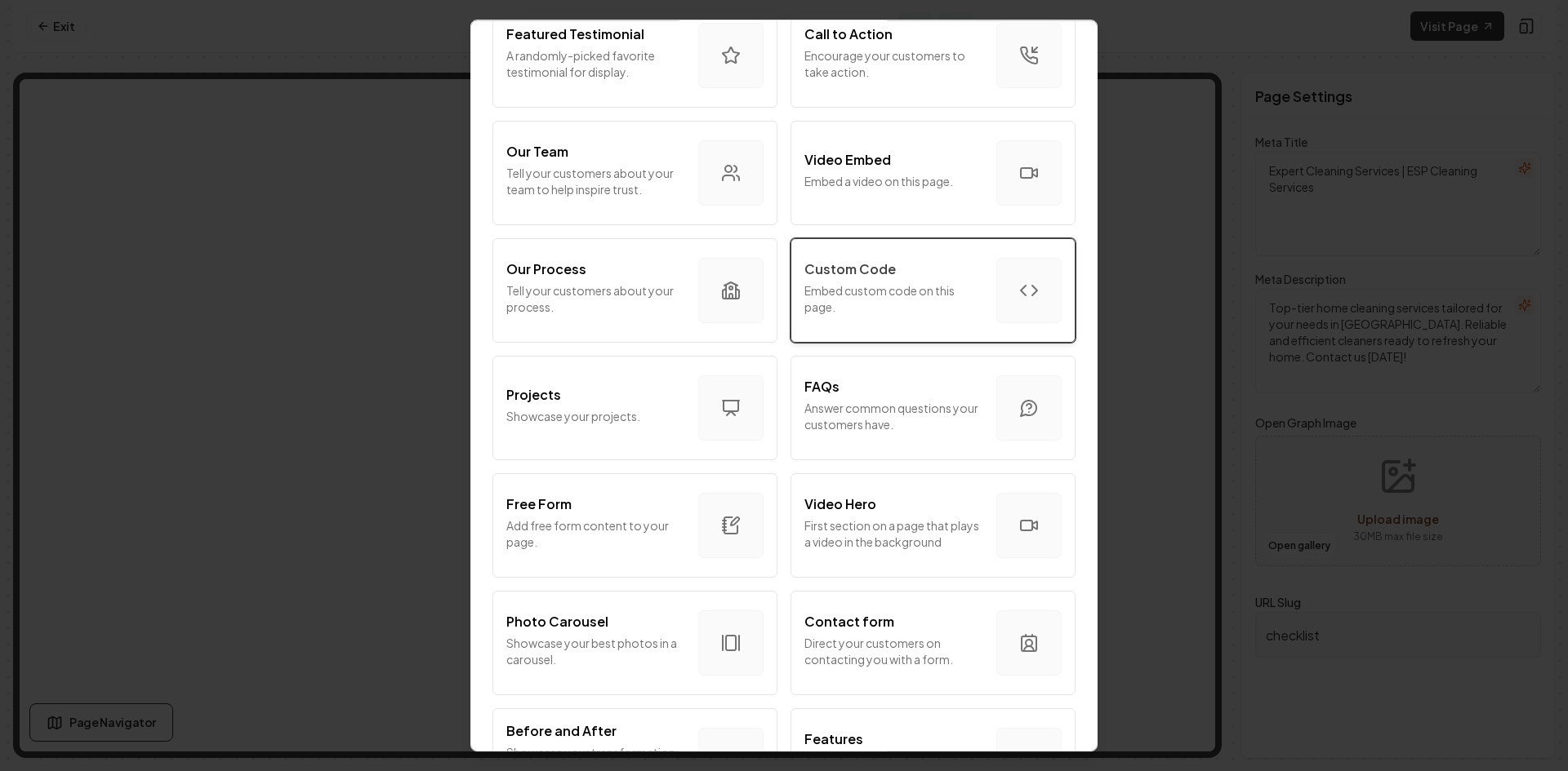
scroll to position [480, 0]
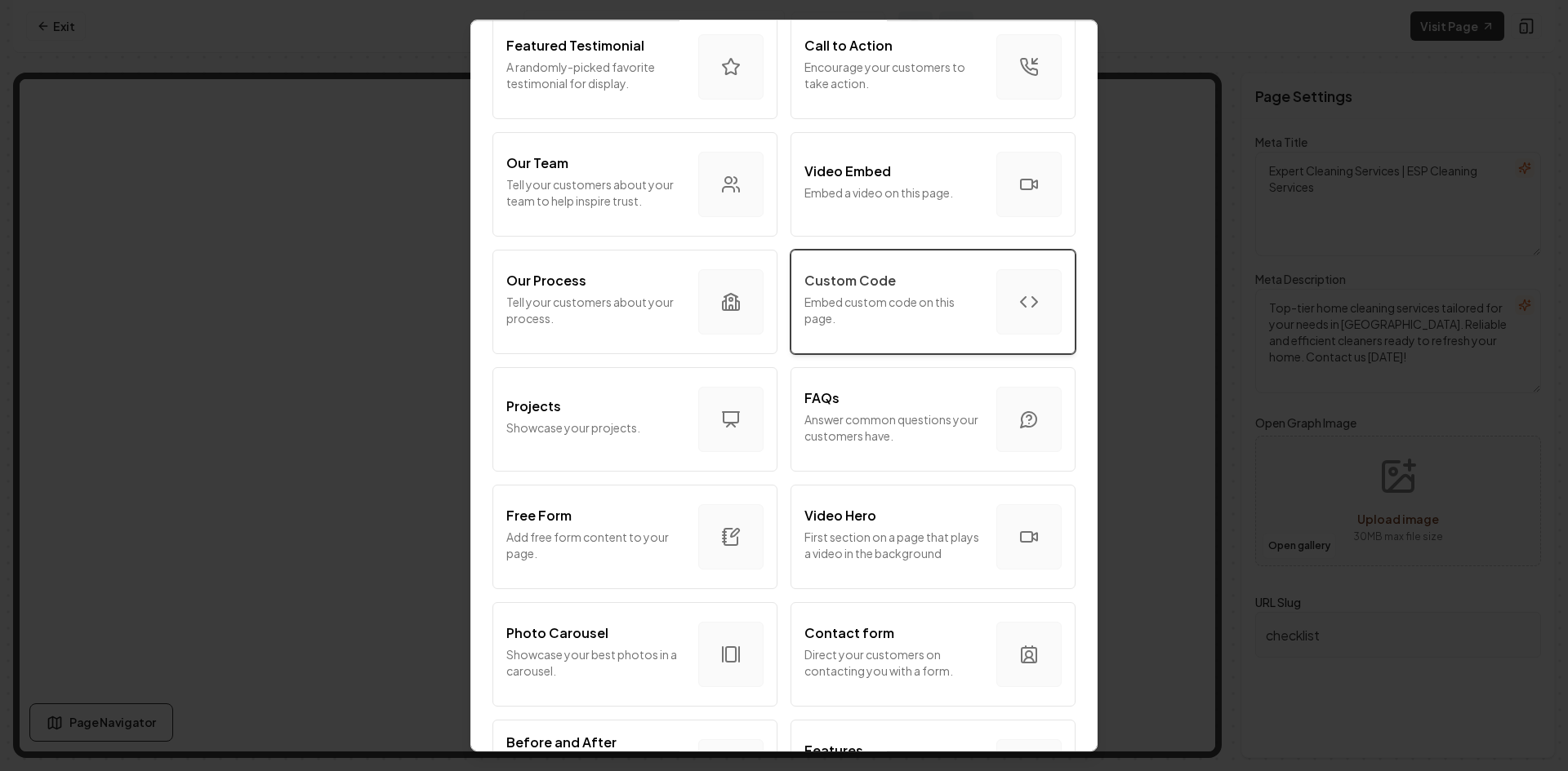
click at [851, 294] on p "Embed custom code on this page." at bounding box center [893, 310] width 179 height 33
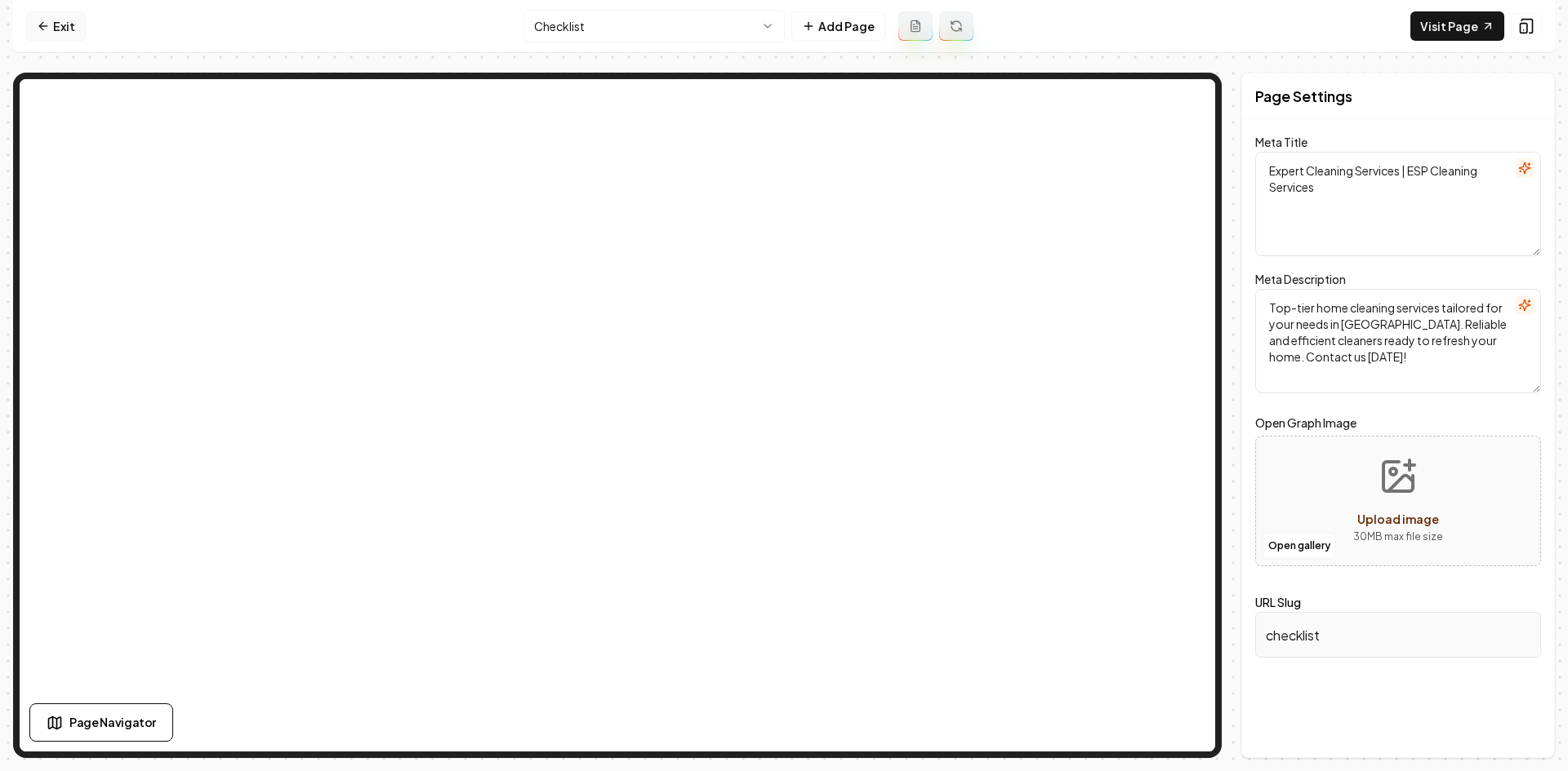
click at [76, 20] on link "Exit" at bounding box center [56, 26] width 60 height 30
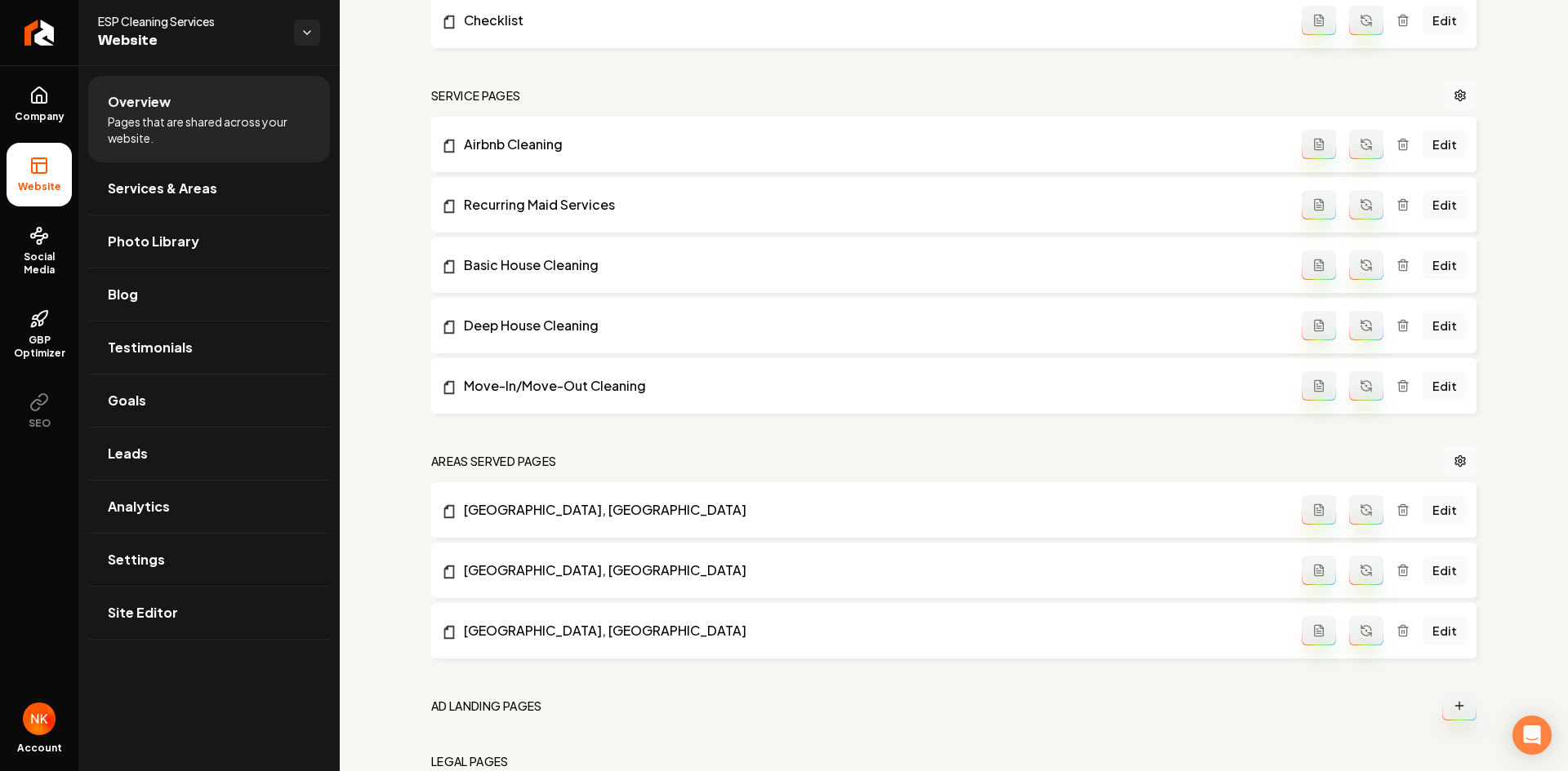
scroll to position [837, 0]
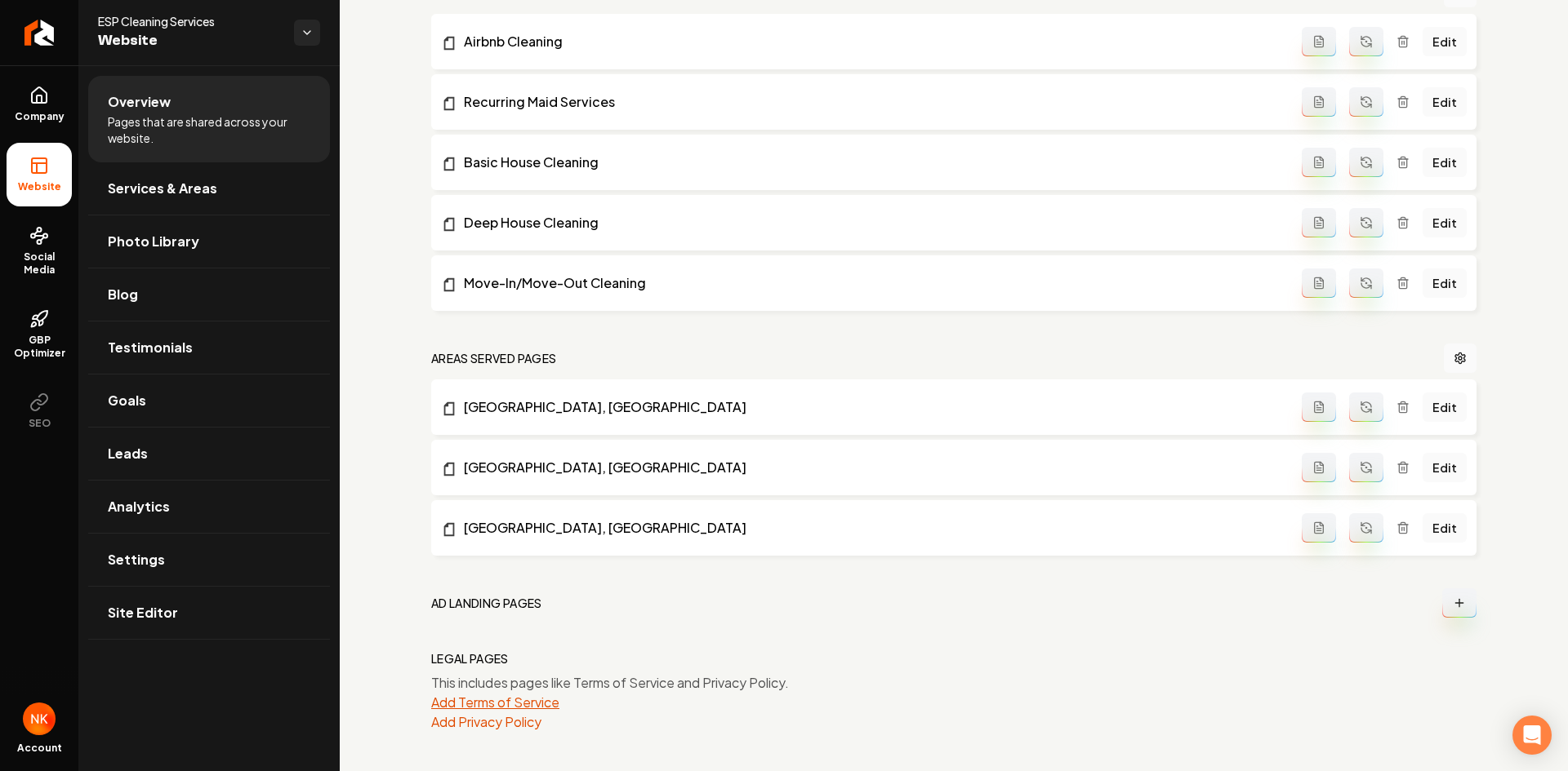
click at [458, 701] on button "Add Terms of Service" at bounding box center [495, 702] width 128 height 20
click at [449, 729] on div "general pages Submit to IndexNow Edit System Prompt Home Edit Contact Edit Abou…" at bounding box center [953, 202] width 1045 height 1059
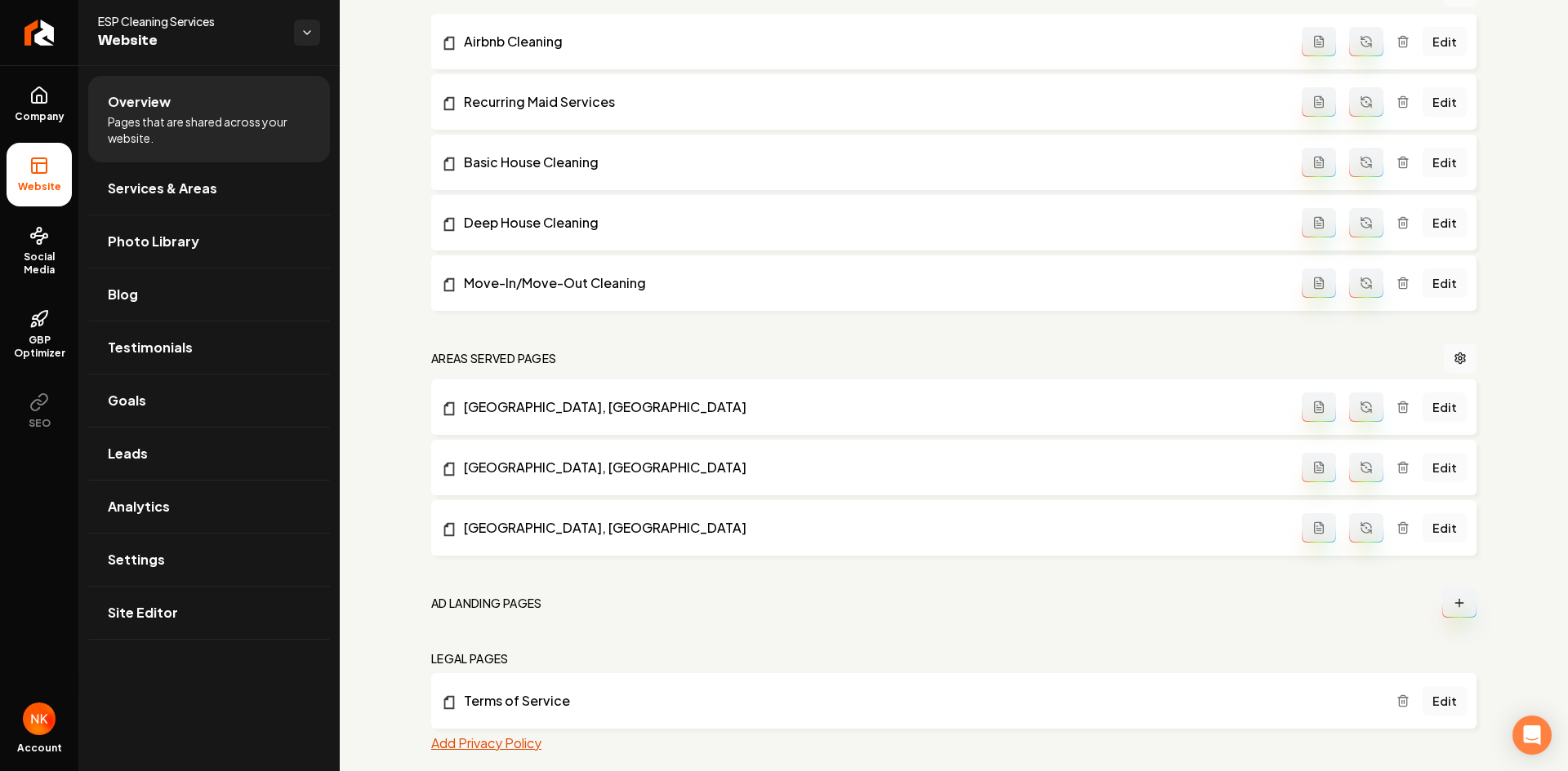
click at [460, 749] on button "Add Privacy Policy" at bounding box center [486, 743] width 110 height 20
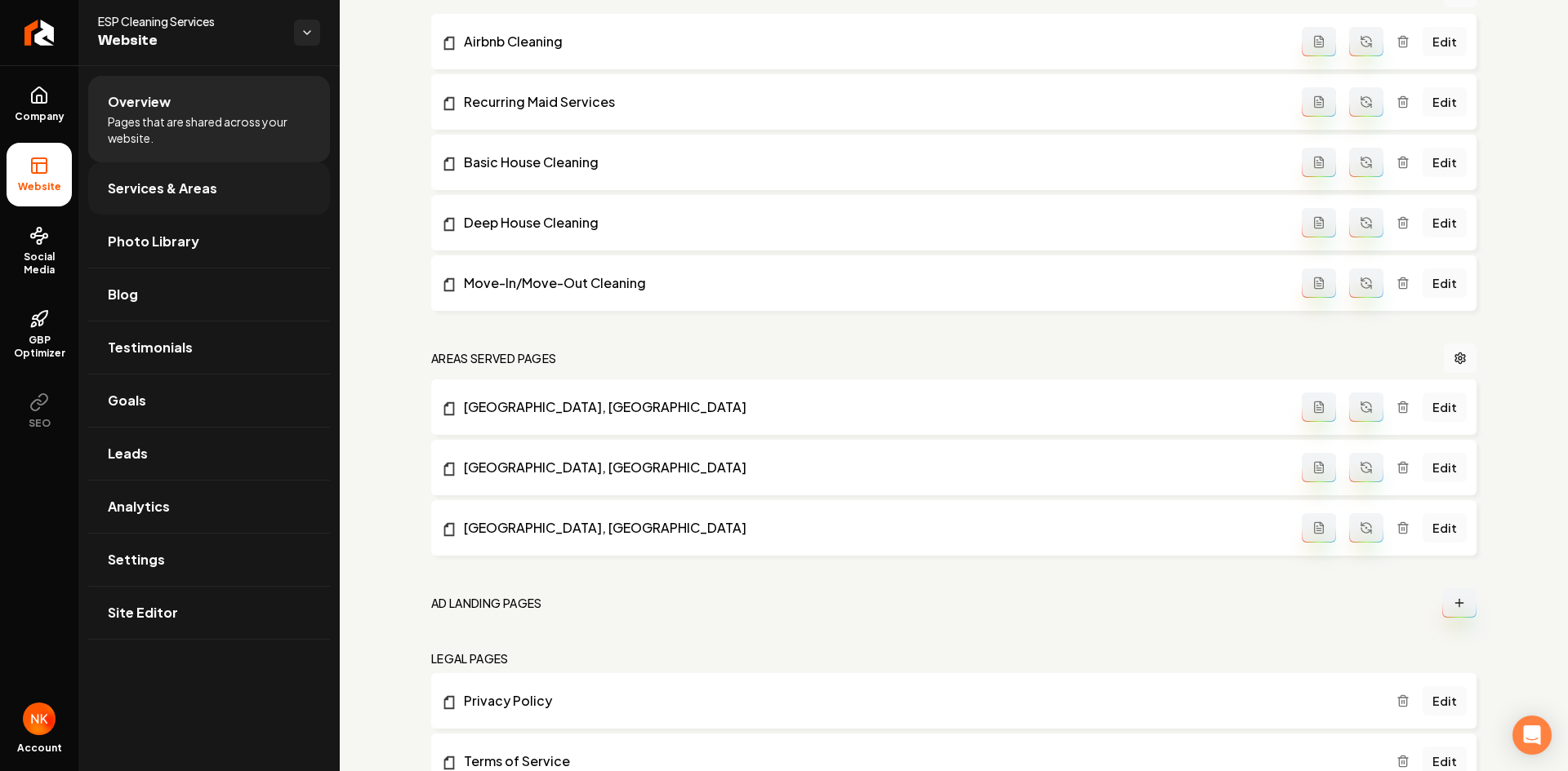
click at [193, 193] on span "Services & Areas" at bounding box center [163, 188] width 110 height 20
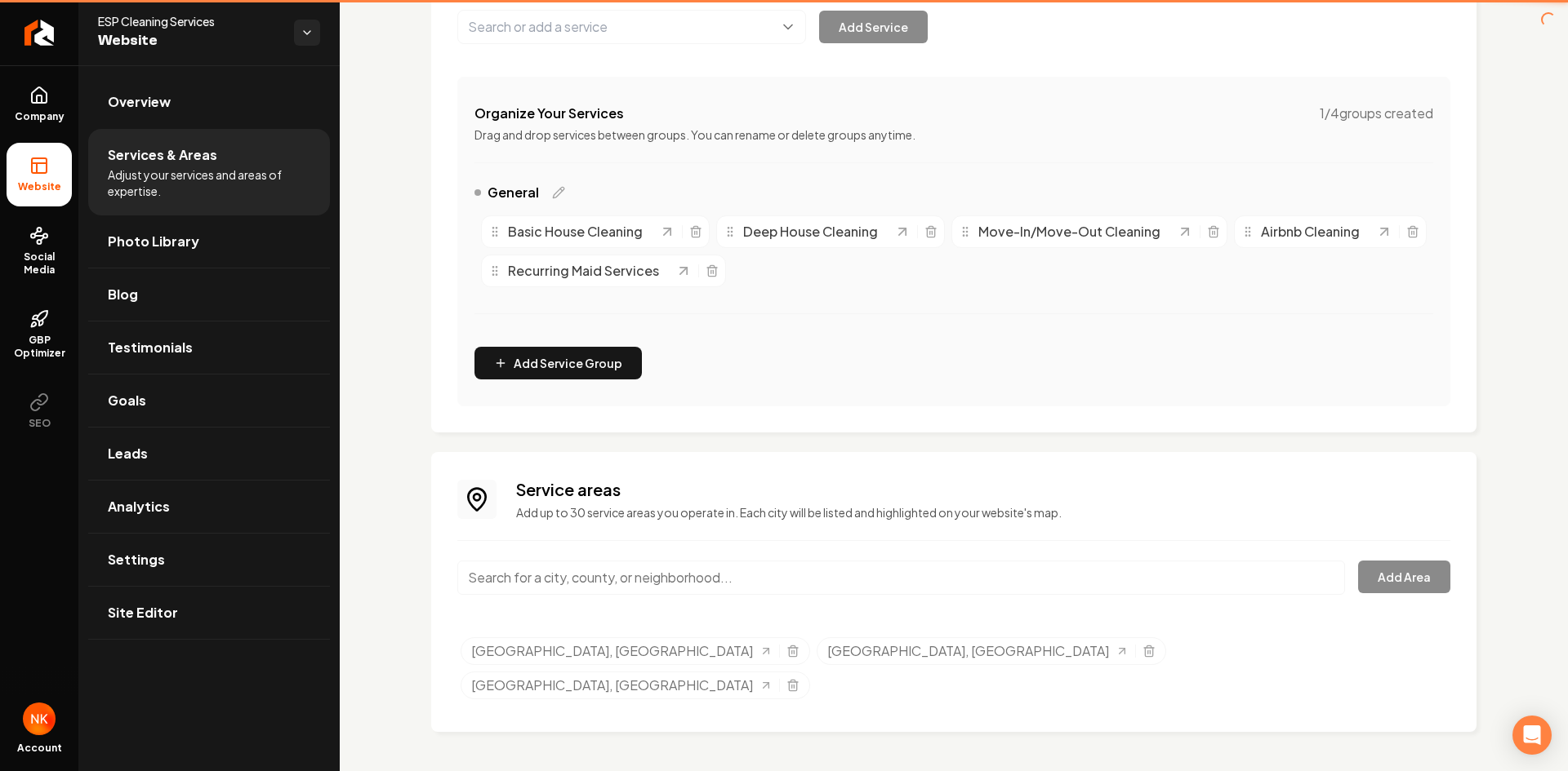
scroll to position [208, 0]
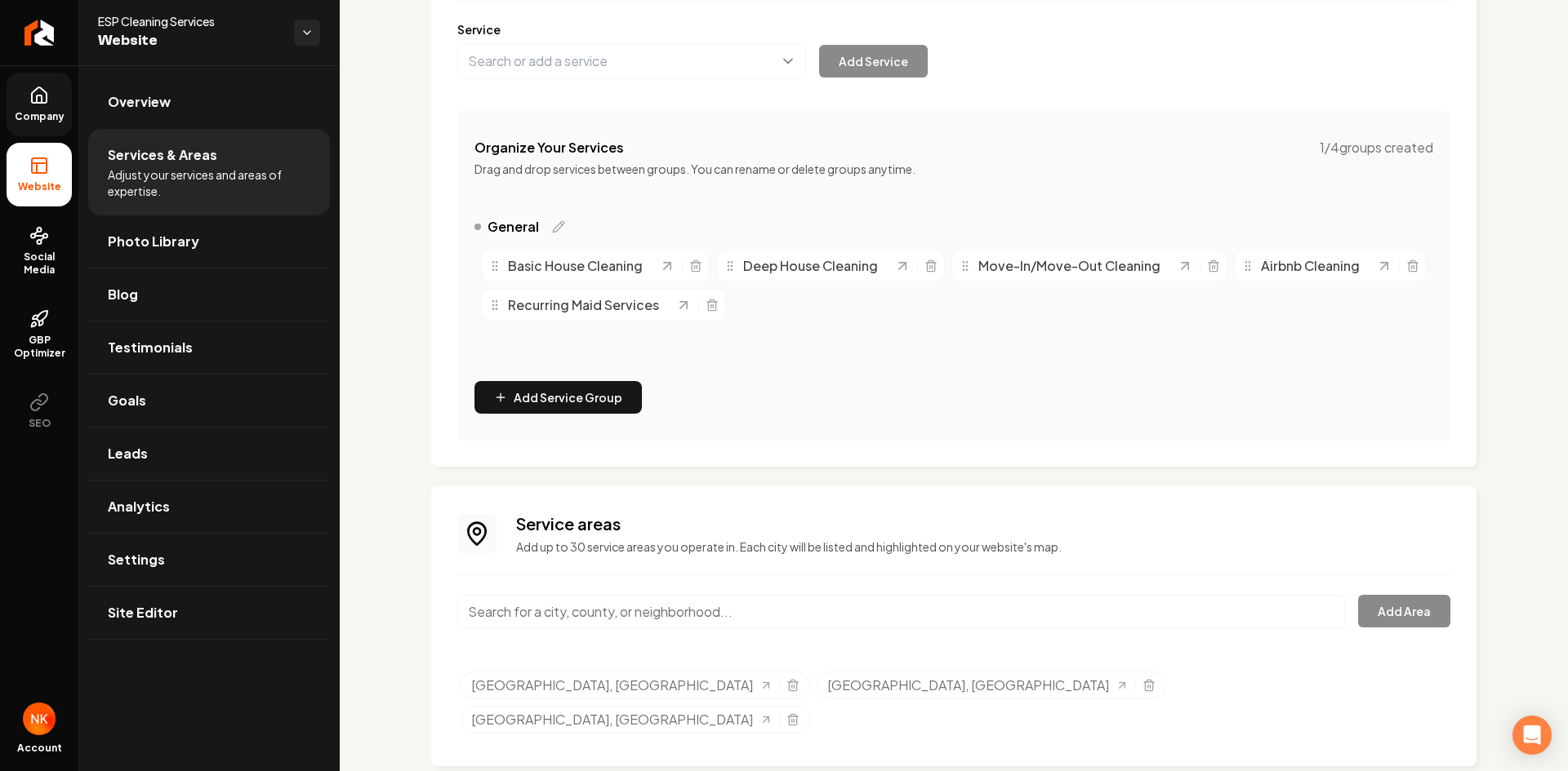
click at [57, 120] on span "Company" at bounding box center [40, 116] width 63 height 13
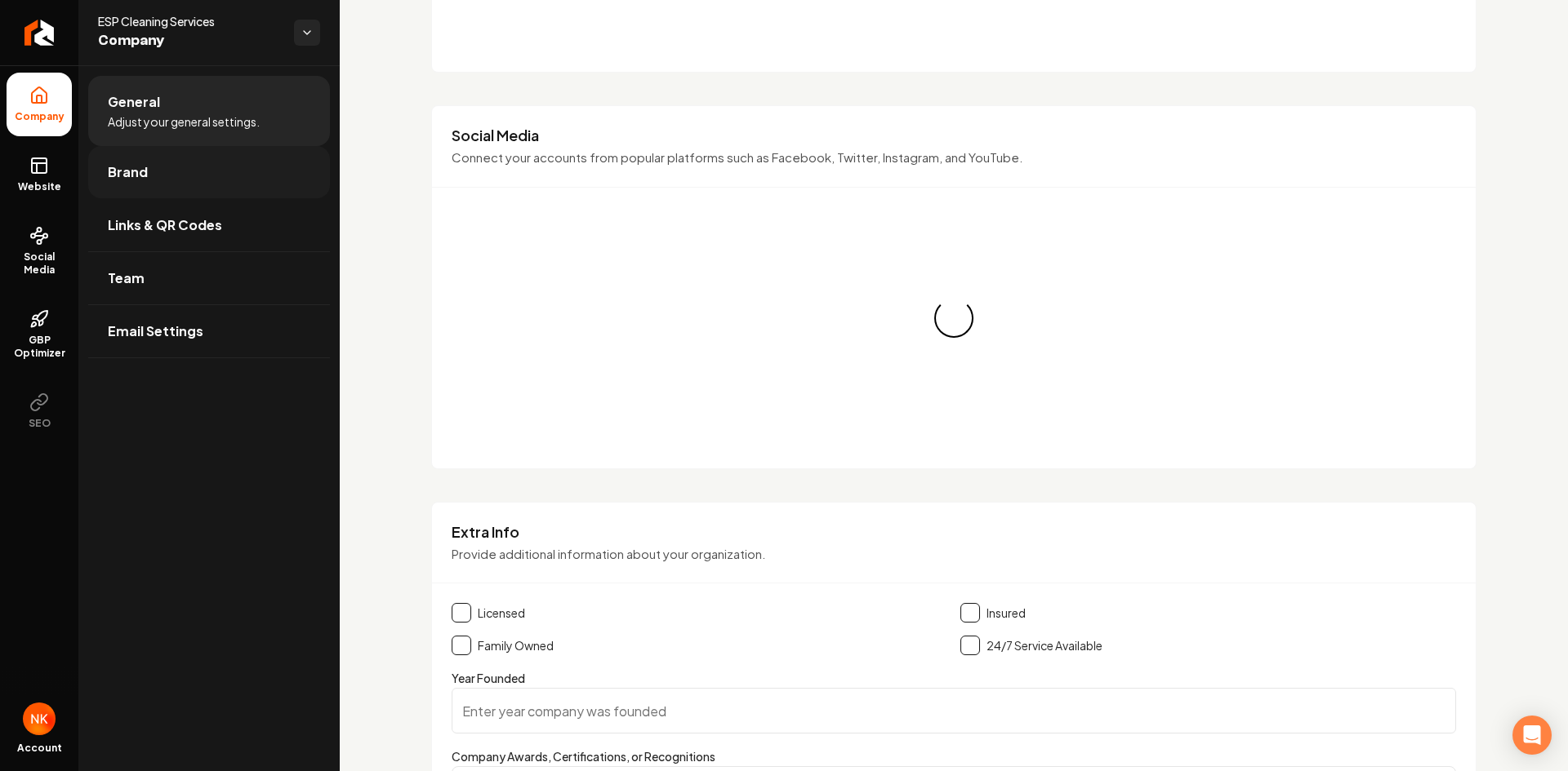
click at [156, 167] on link "Brand" at bounding box center [209, 172] width 242 height 52
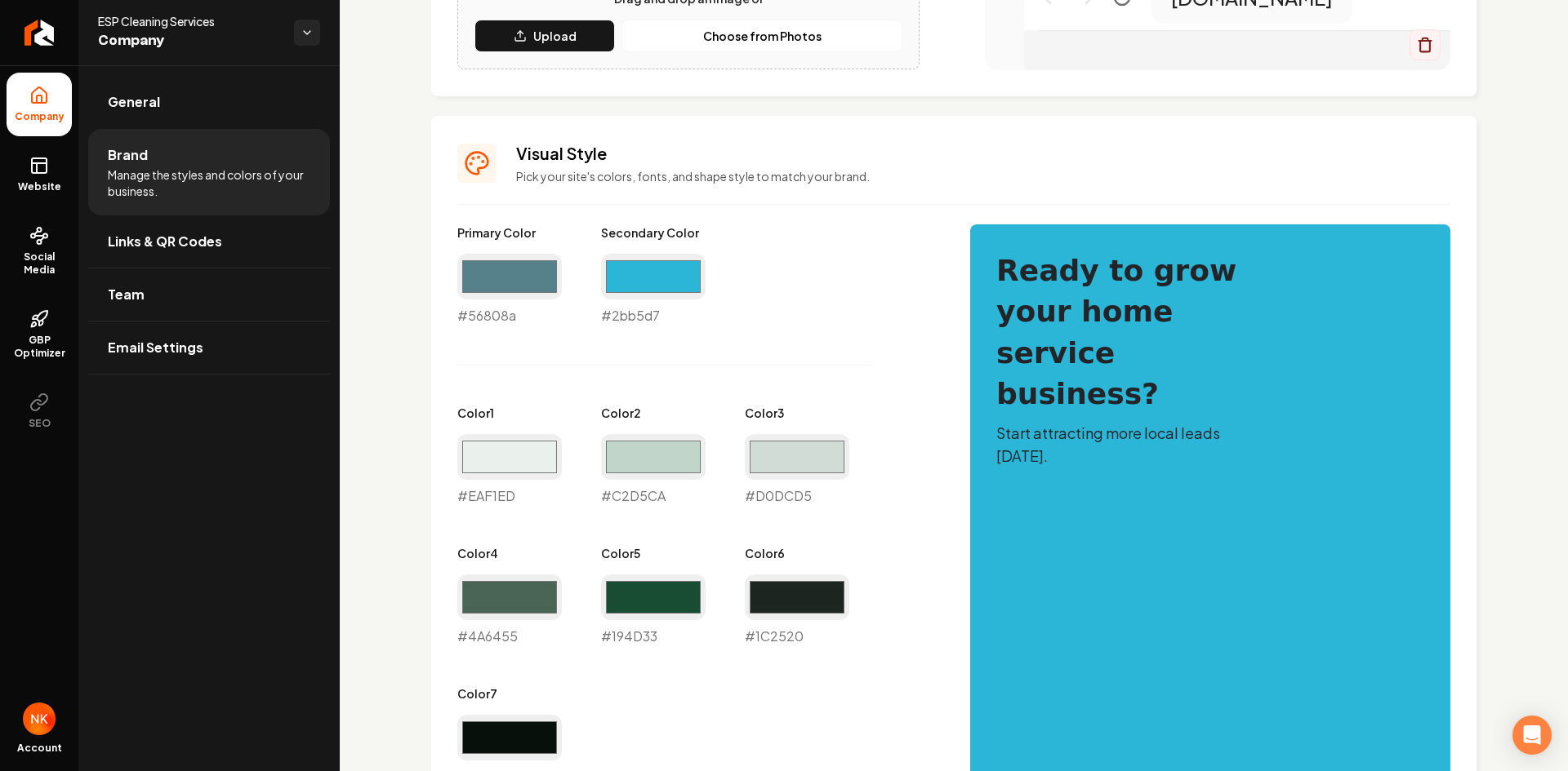
scroll to position [592, 0]
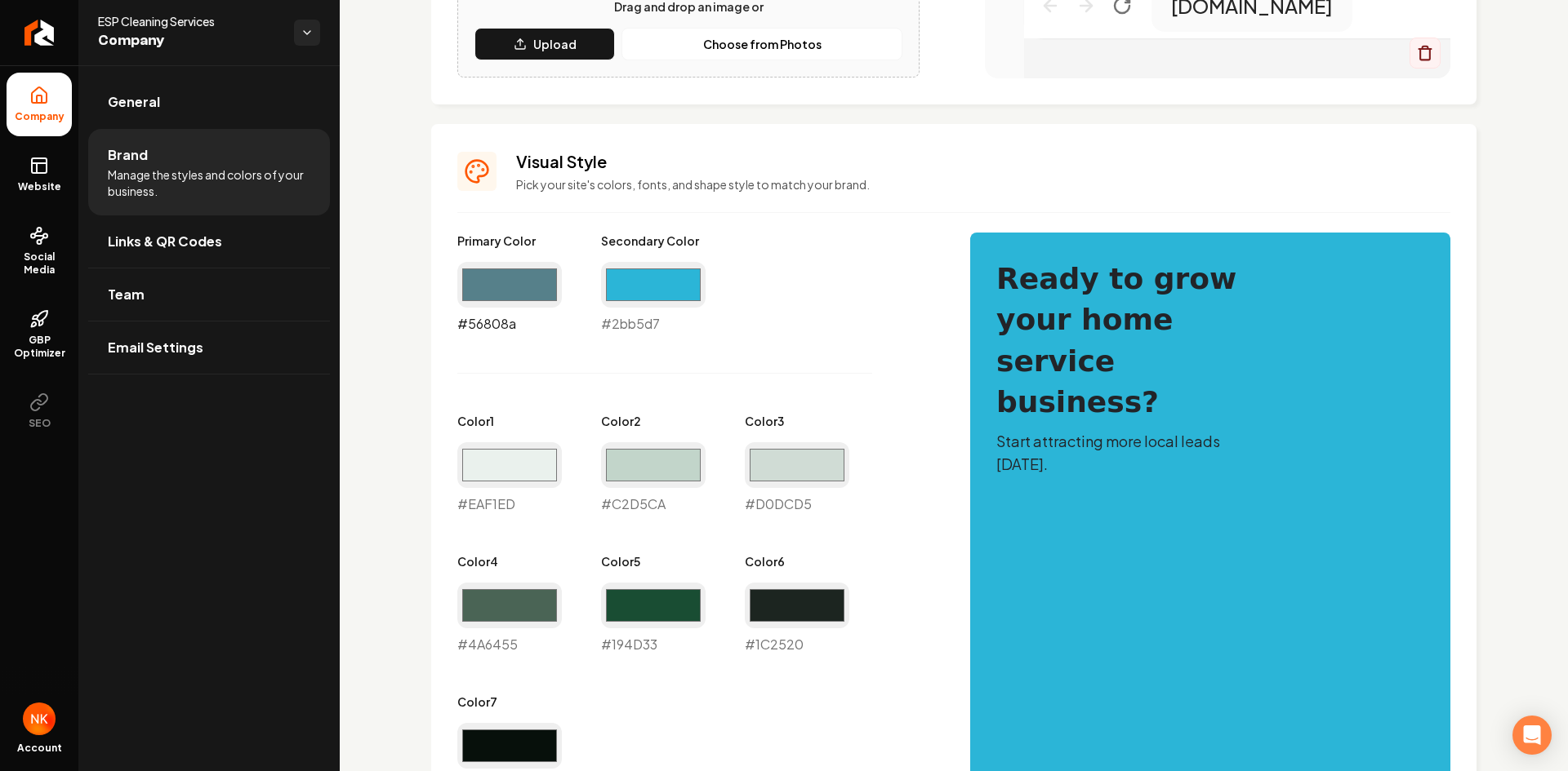
click at [518, 294] on input "#56808a" at bounding box center [509, 285] width 104 height 46
type input "#2bb5d7"
click at [656, 286] on input "#2bb5d7" at bounding box center [653, 285] width 104 height 46
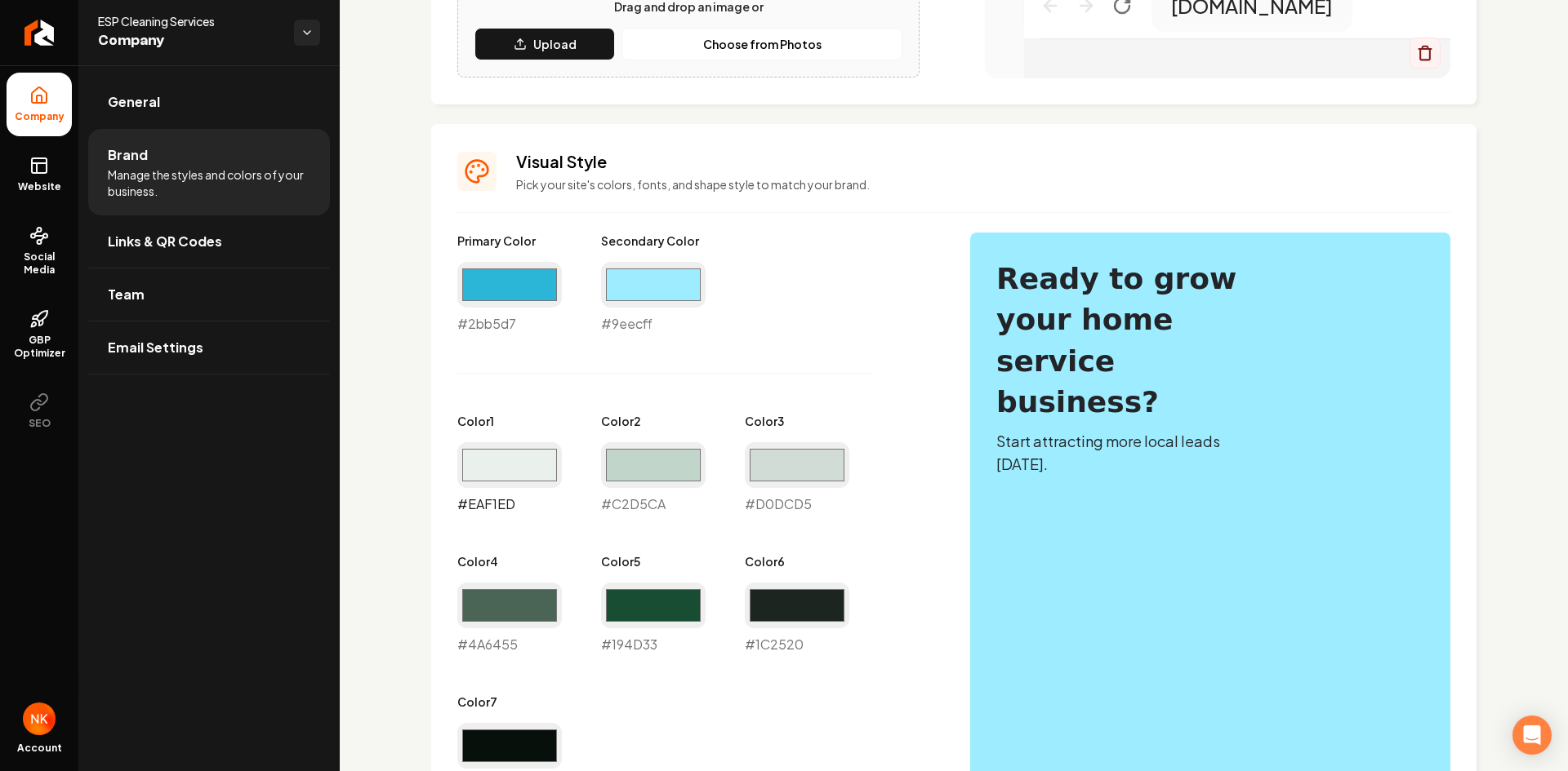
type input "#9eecff"
click at [534, 467] on input "#eaf1ed" at bounding box center [509, 465] width 104 height 46
type input "#ebf3f5"
click at [637, 475] on input "#c2d5ca" at bounding box center [653, 465] width 104 height 46
type input "#daf5fb"
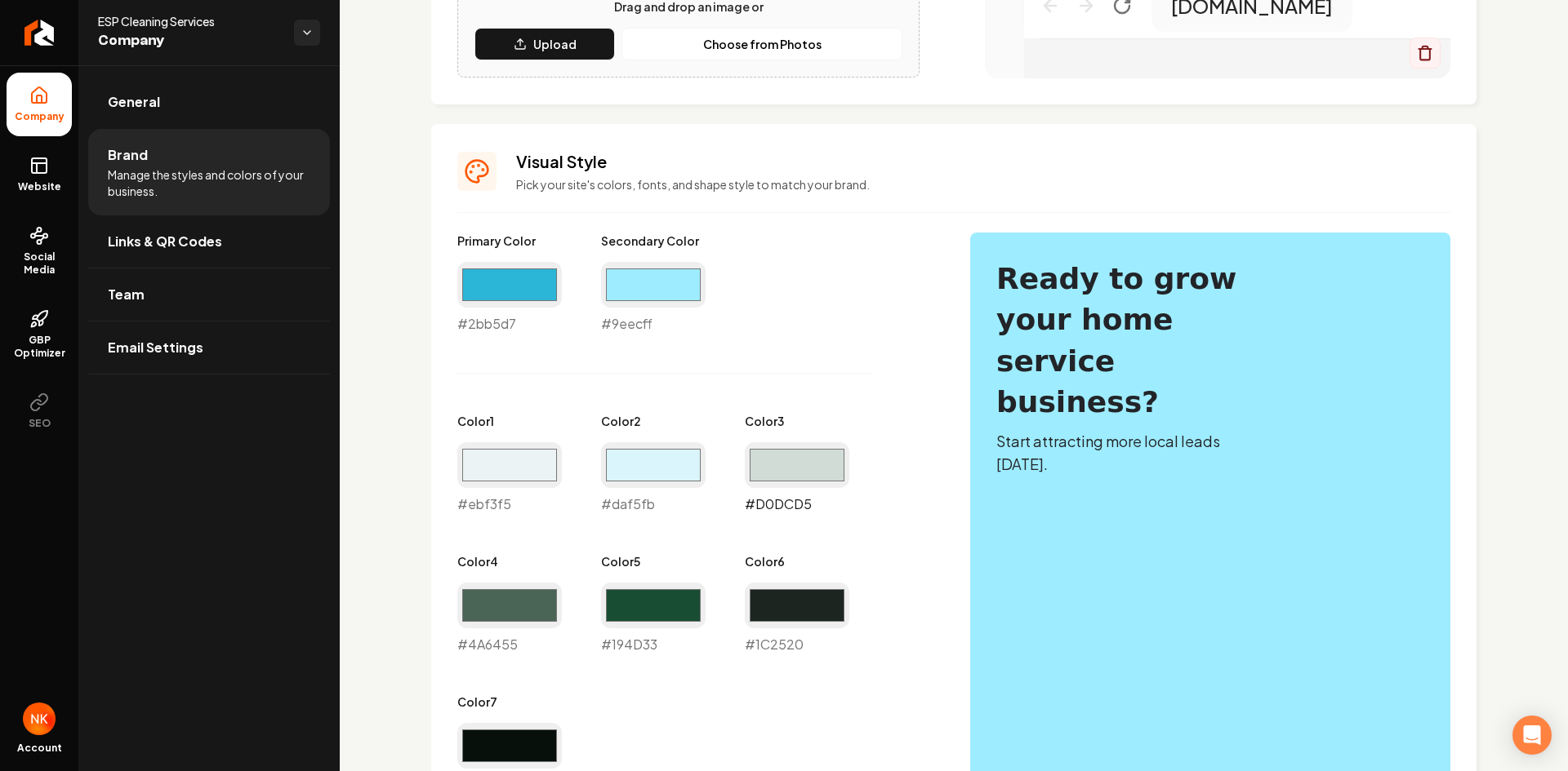
click at [808, 465] on input "#d0dcd5" at bounding box center [797, 465] width 104 height 46
type input "#c1e3ec"
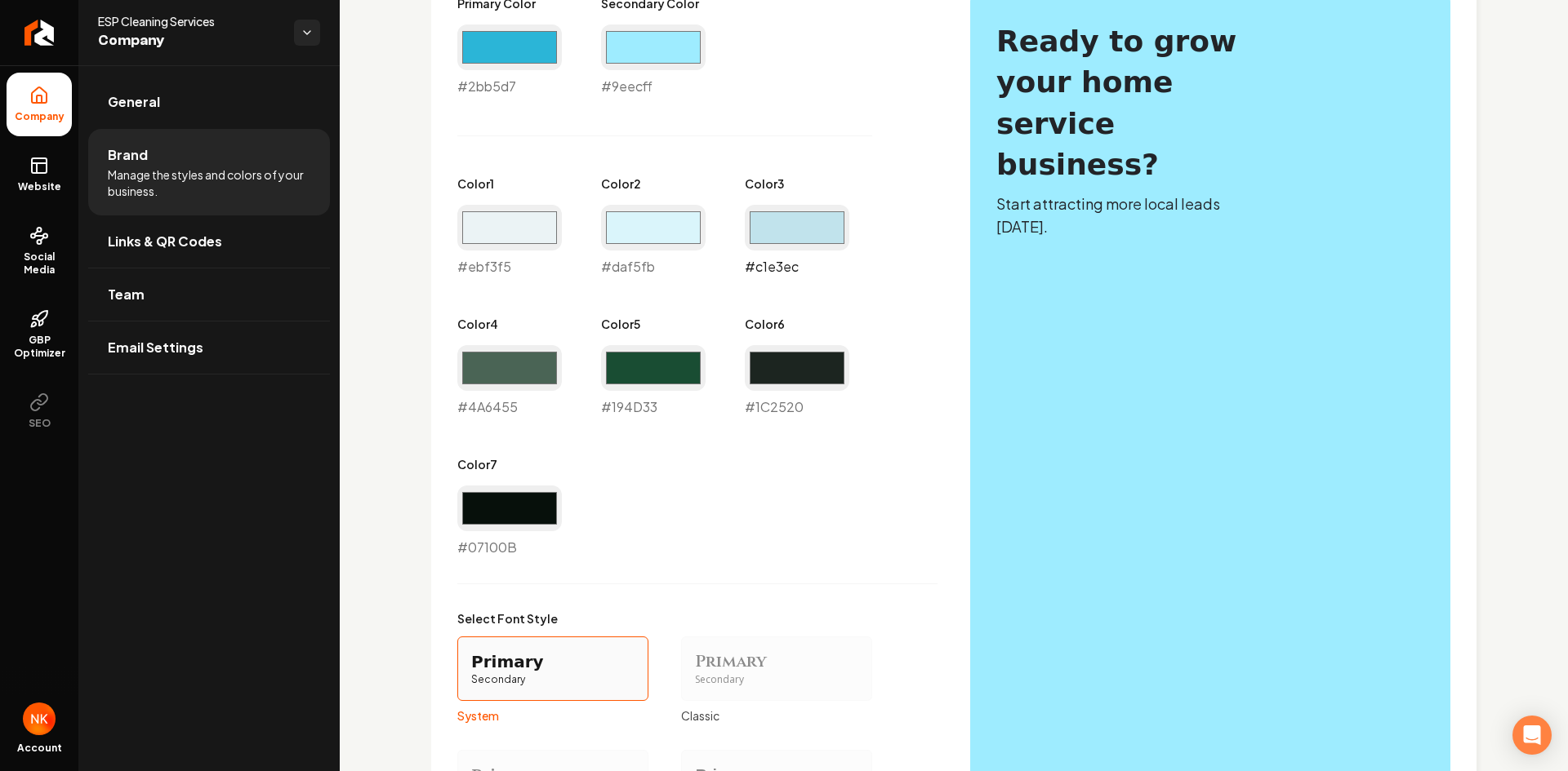
scroll to position [837, 0]
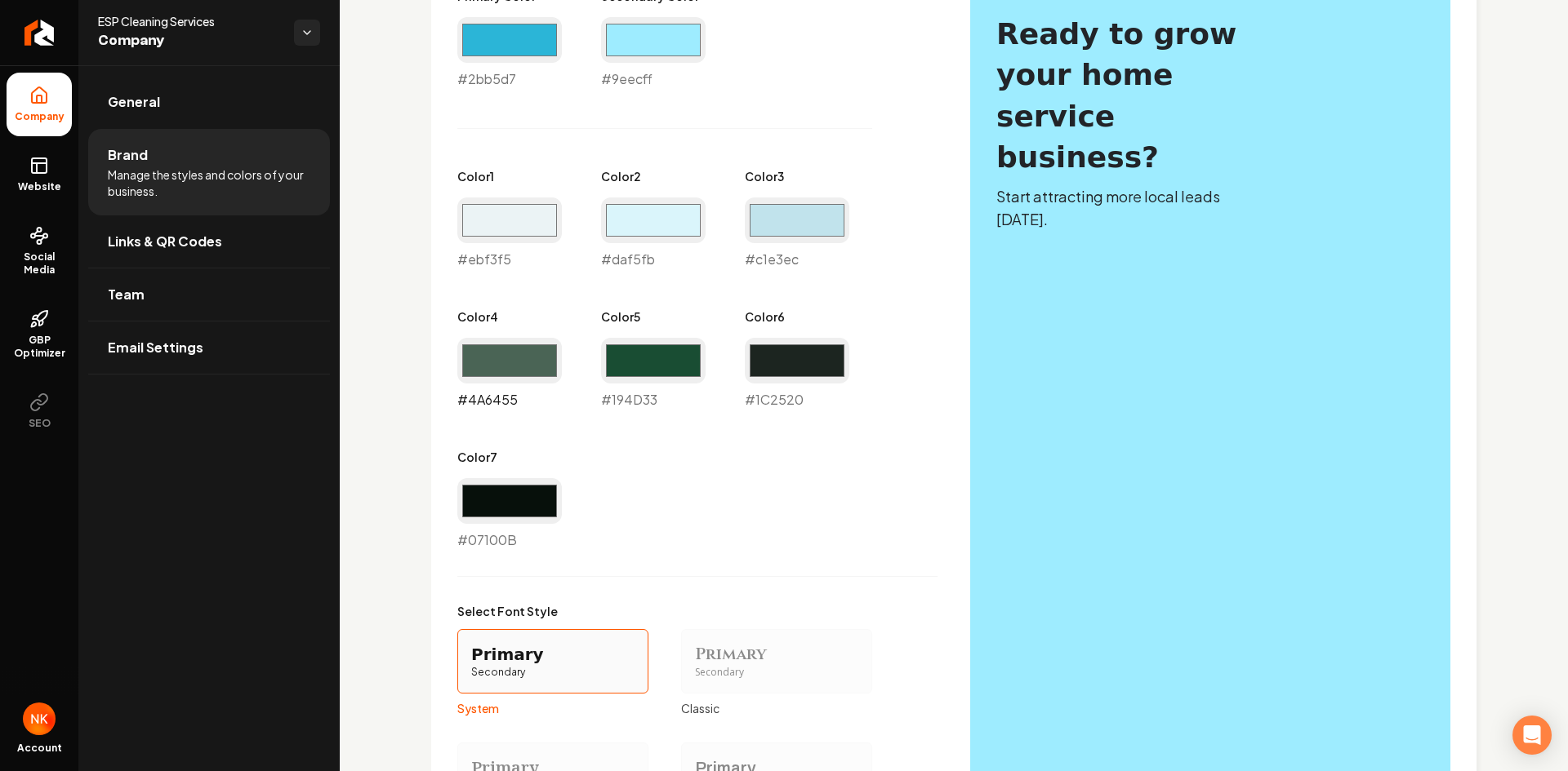
click at [529, 374] on input "#4a6455" at bounding box center [509, 360] width 104 height 46
type input "#114350"
click at [630, 359] on input "#194d33" at bounding box center [653, 360] width 104 height 46
type input "#348ca2"
click at [779, 346] on input "#1c2520" at bounding box center [797, 360] width 104 height 46
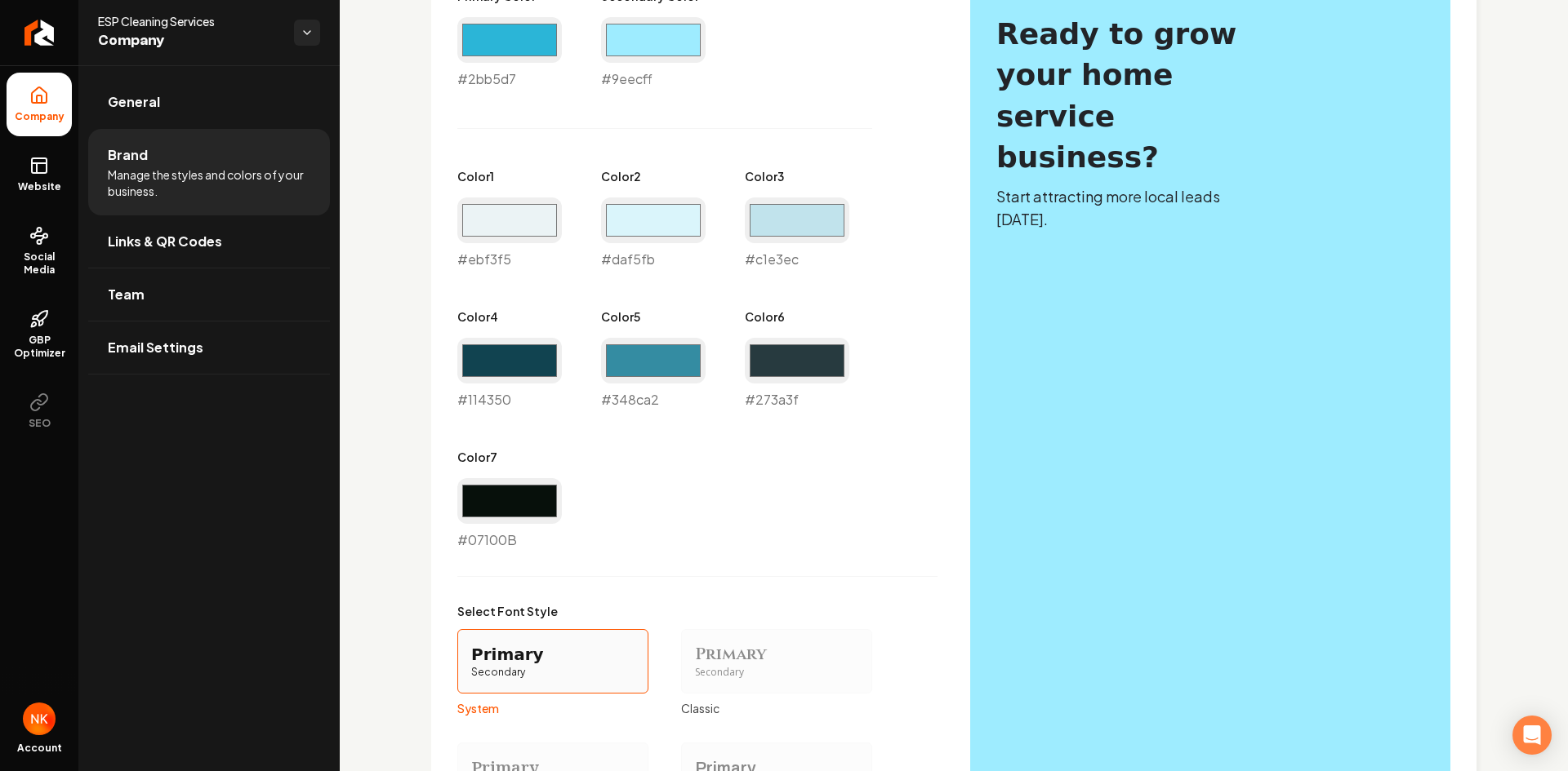
type input "#273a3f"
click at [663, 462] on div "Primary Color #2bb5d7 #2bb5d7 Secondary Color #9eecff #9eecff Color 1 #ebf3f5 #…" at bounding box center [697, 269] width 480 height 563
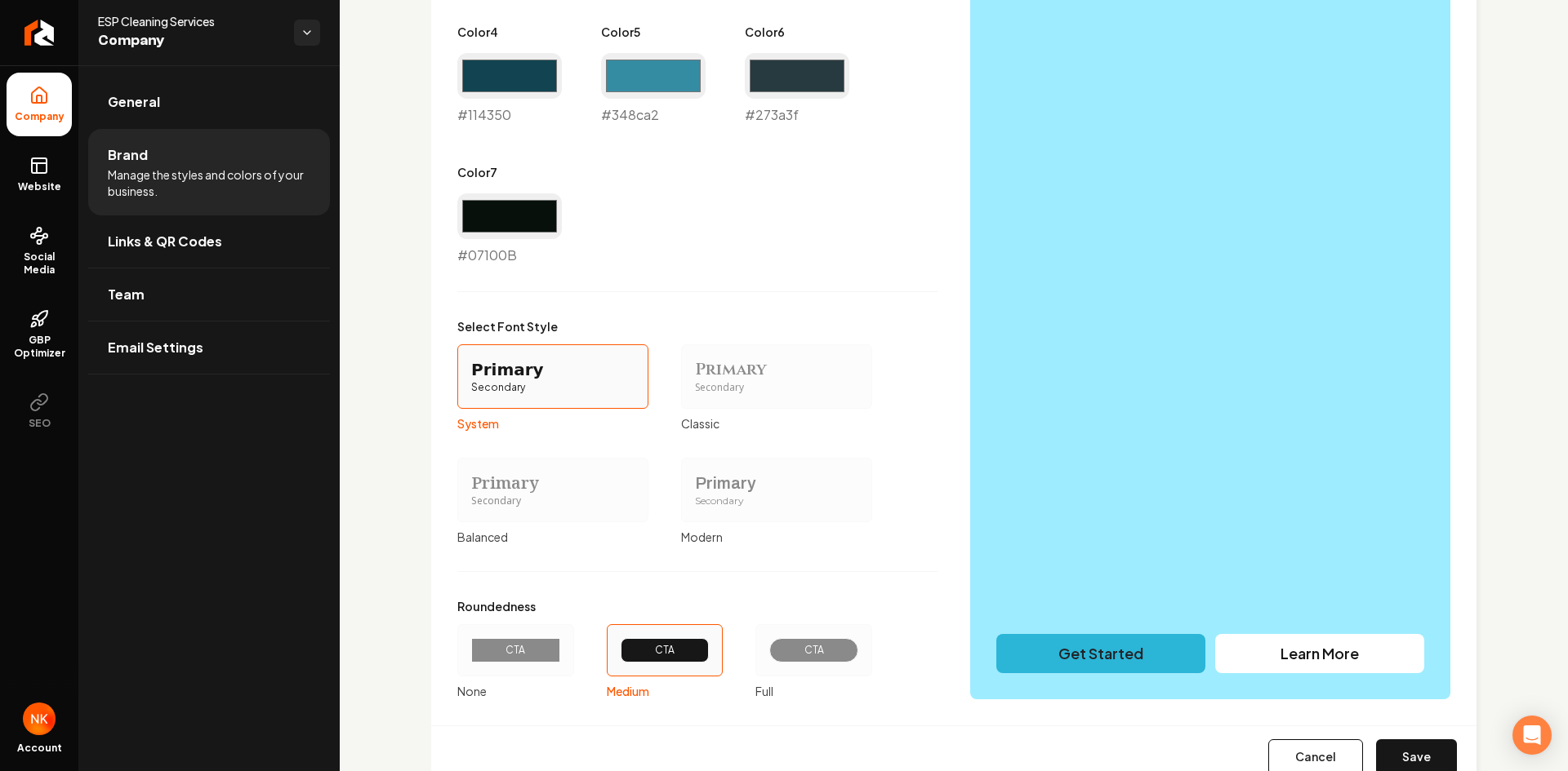
scroll to position [1178, 0]
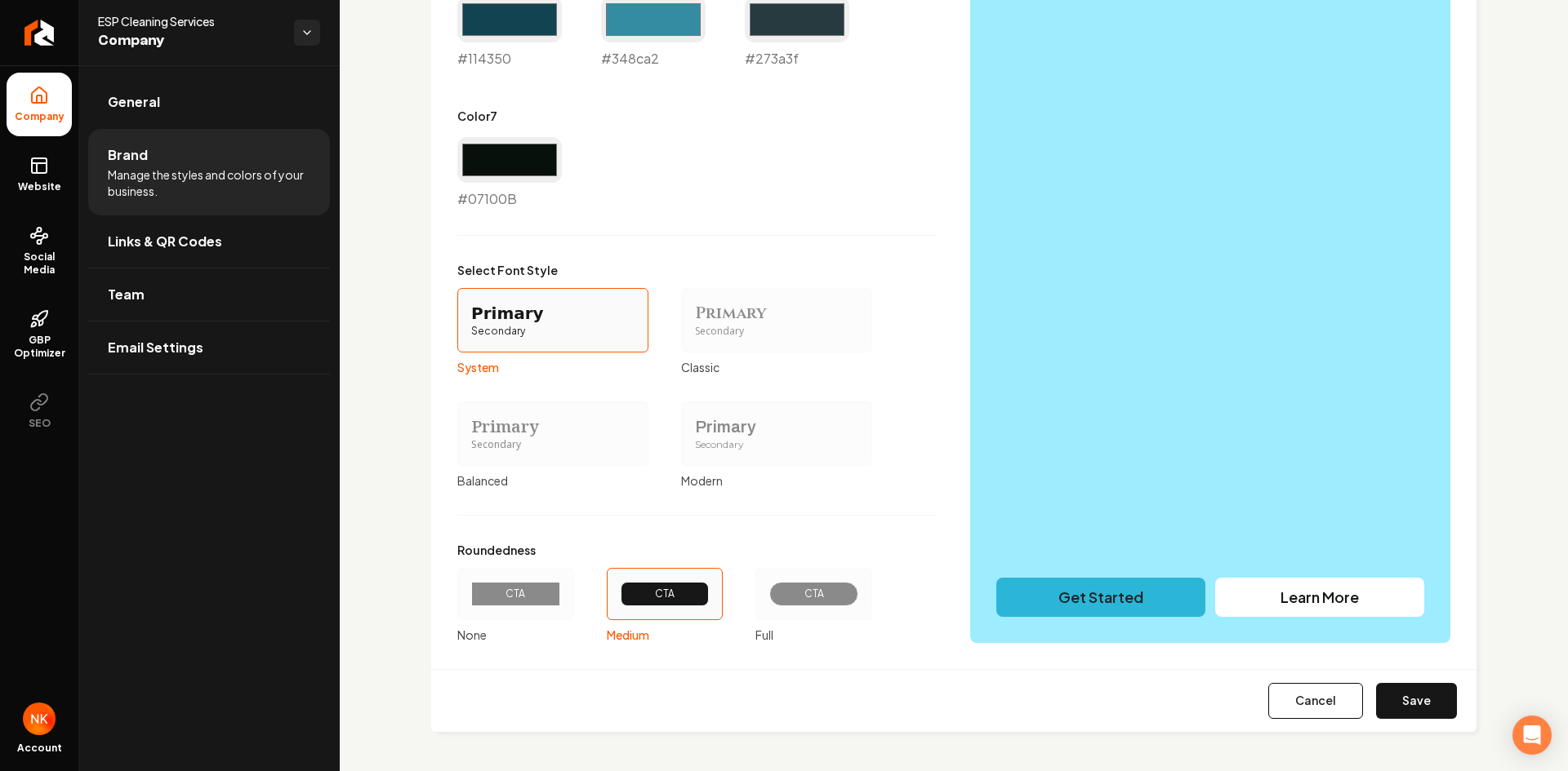
click at [1394, 682] on div "Cancel Save" at bounding box center [953, 700] width 1045 height 63
click at [1393, 689] on button "Save" at bounding box center [1415, 700] width 81 height 36
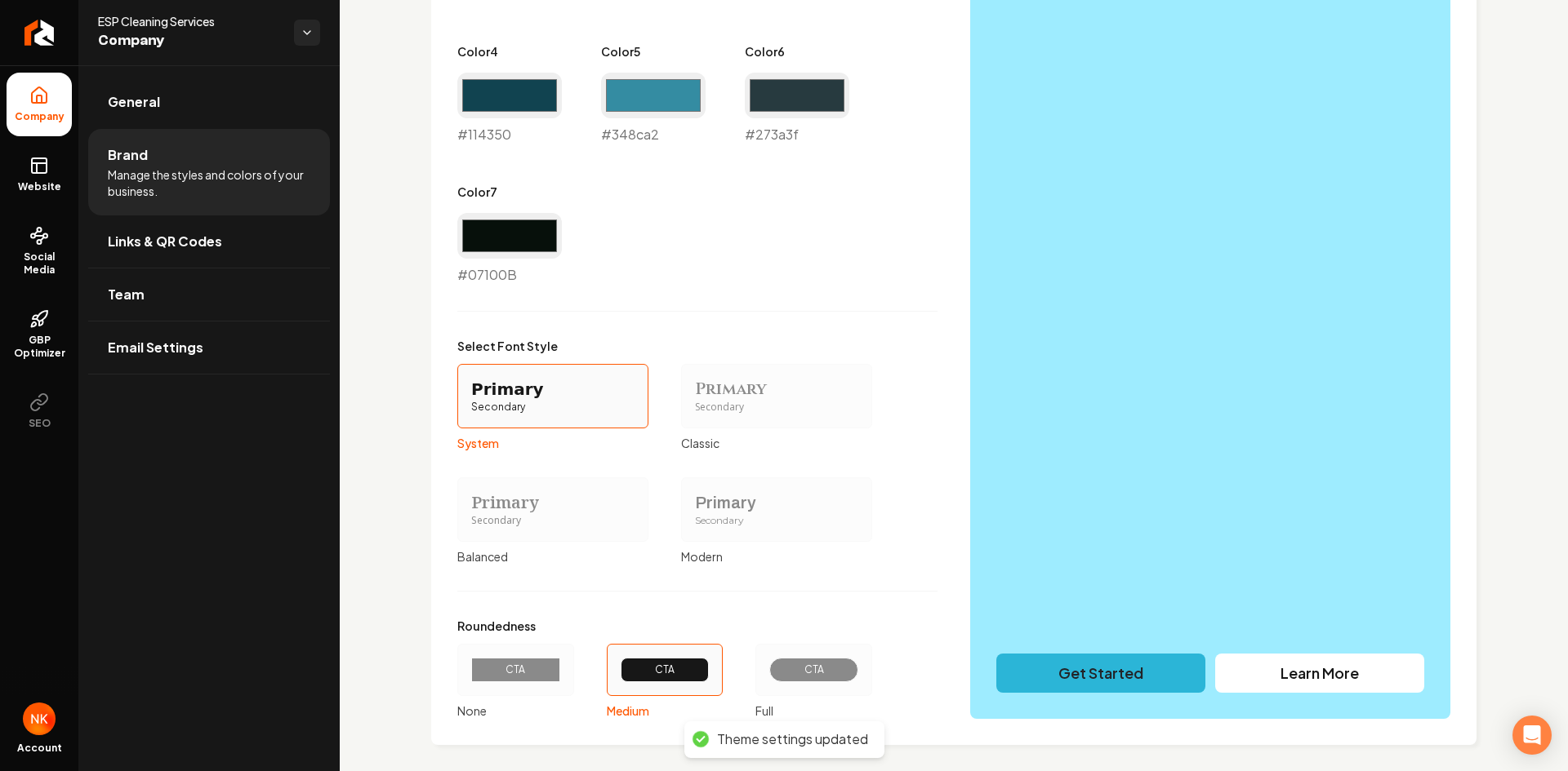
scroll to position [1115, 0]
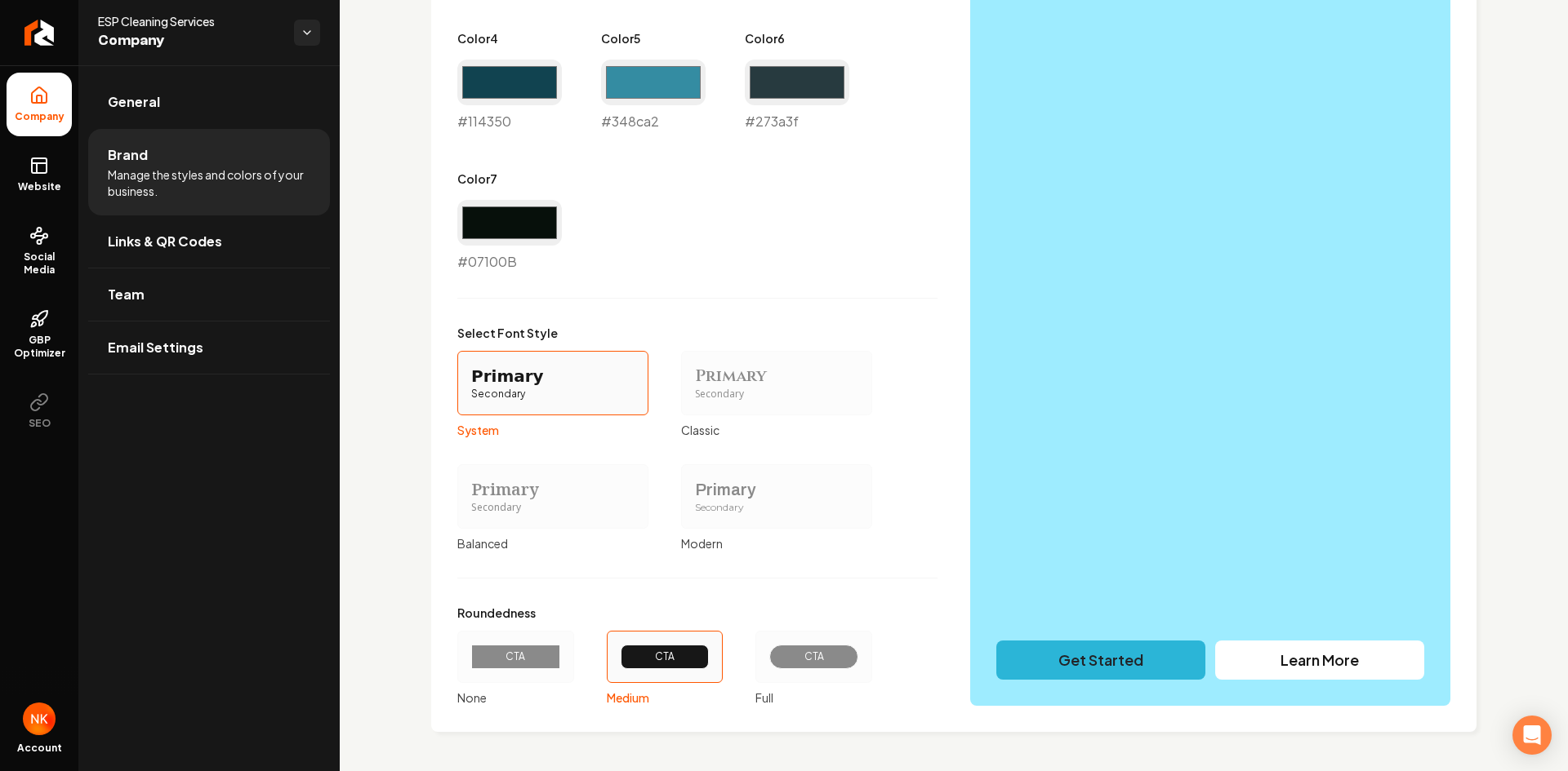
click at [776, 647] on div "CTA" at bounding box center [814, 657] width 89 height 24
click at [768, 650] on button "CTA Full" at bounding box center [761, 657] width 13 height 13
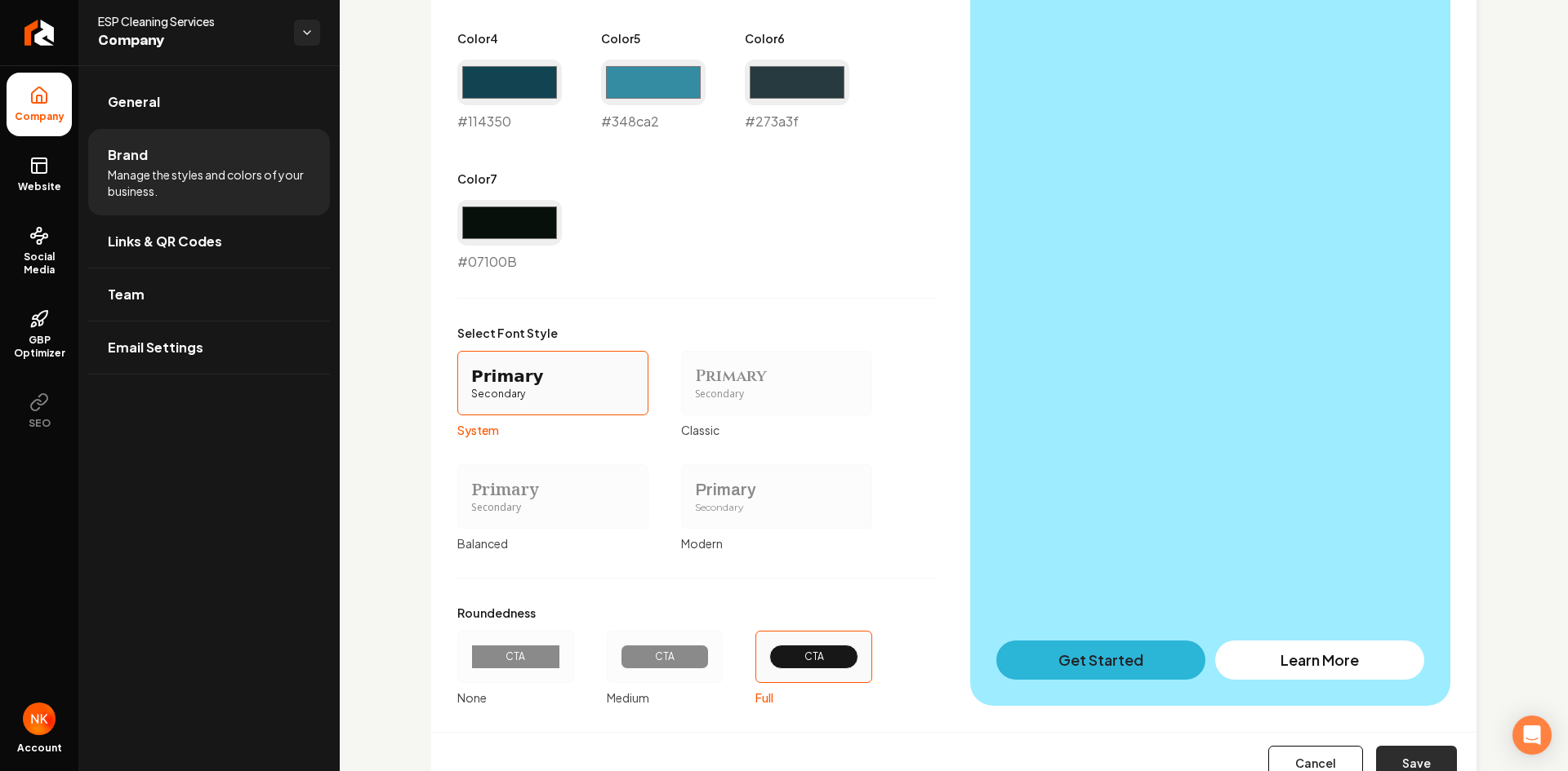
click at [1378, 758] on button "Save" at bounding box center [1415, 764] width 81 height 36
type input "#07100b"
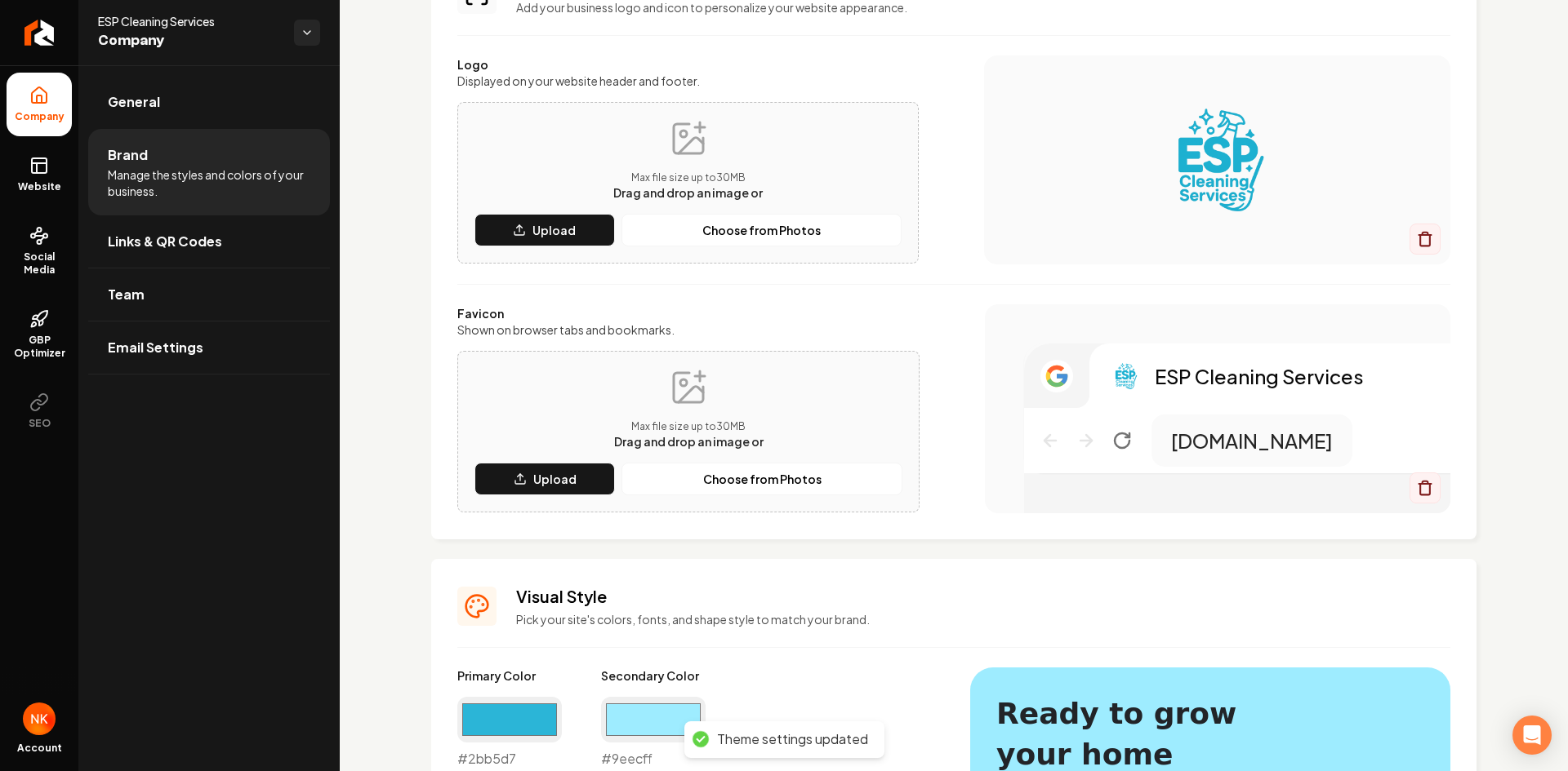
scroll to position [82, 0]
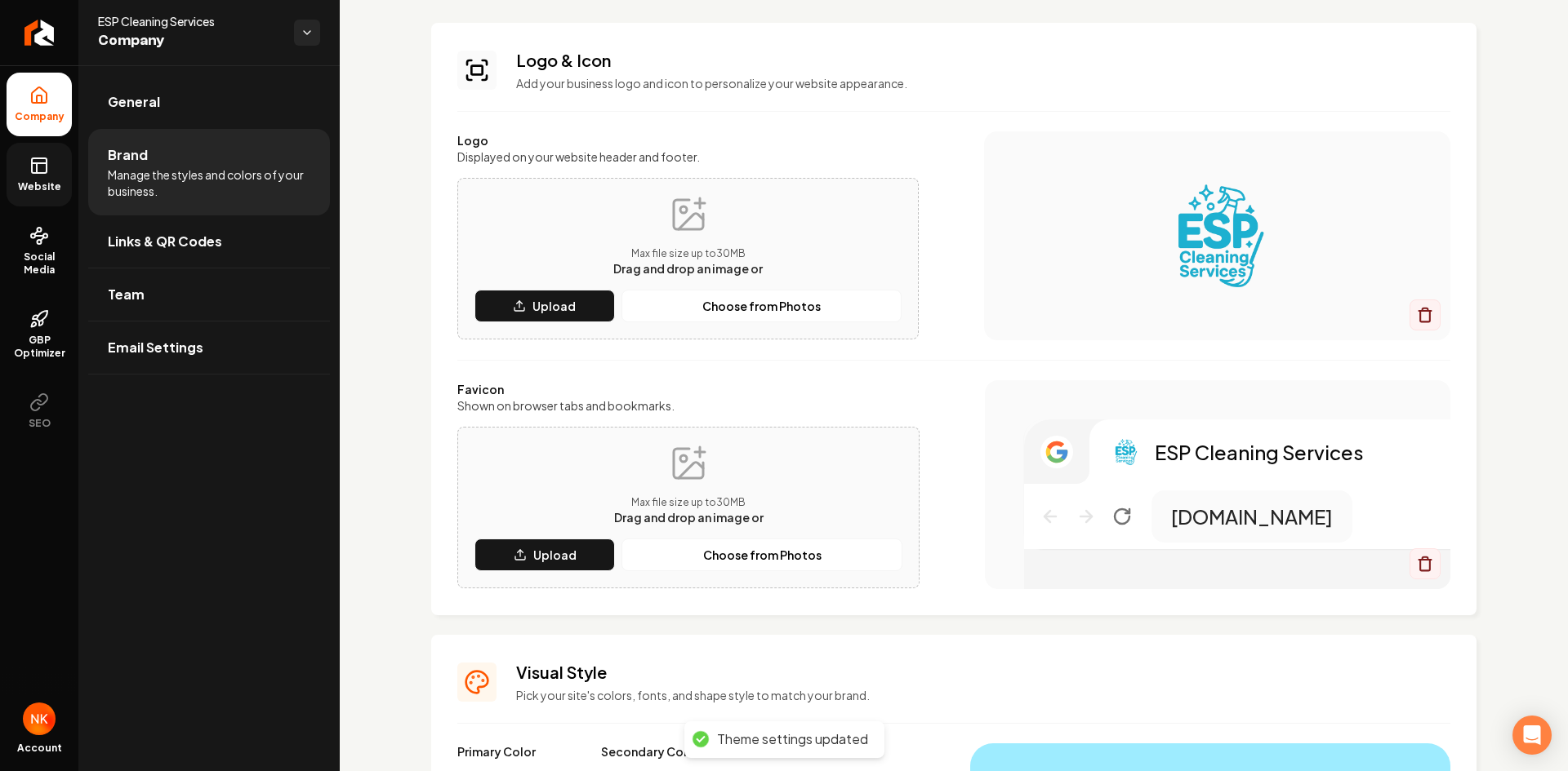
click at [10, 157] on link "Website" at bounding box center [39, 175] width 65 height 63
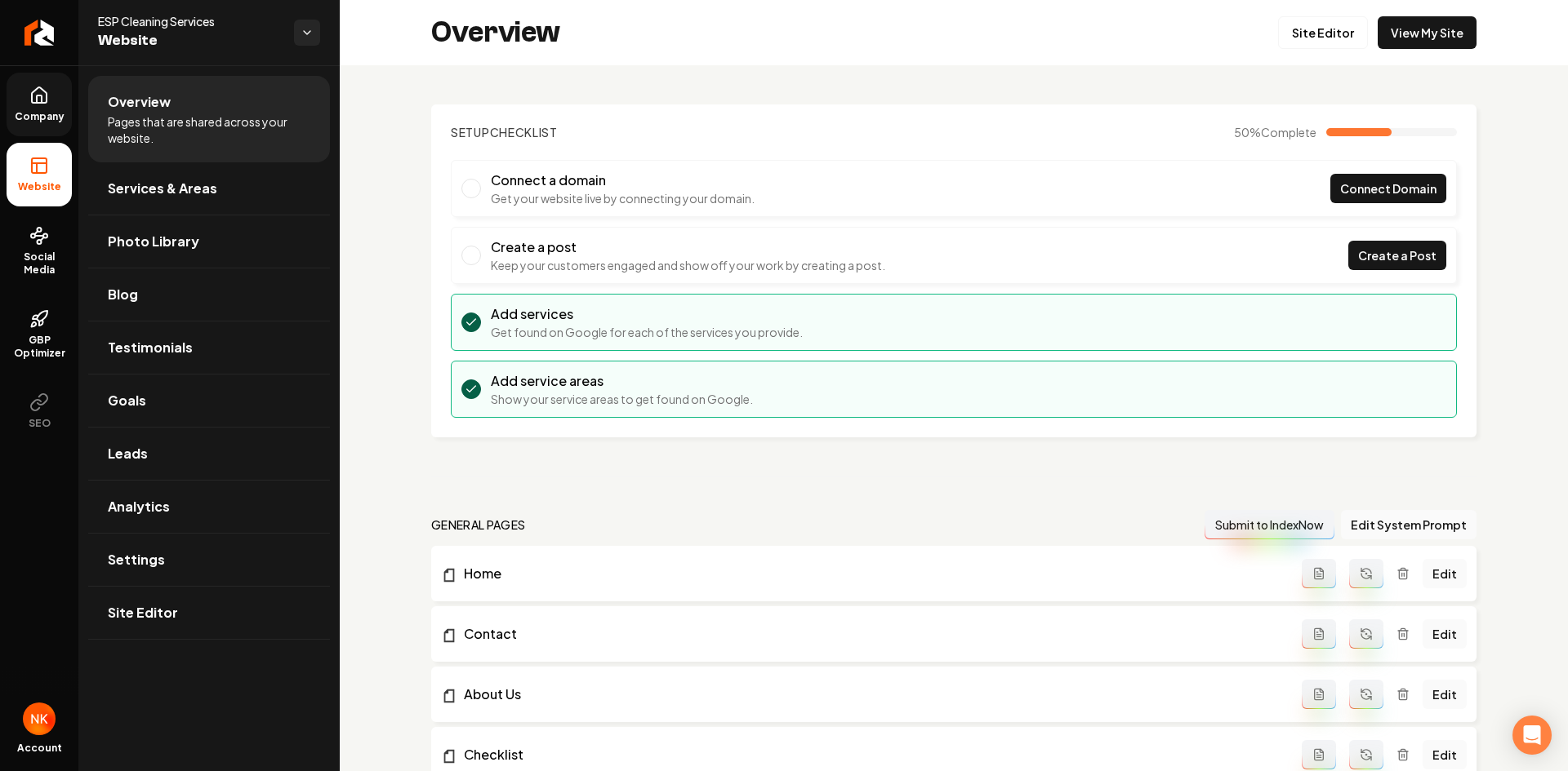
click at [1321, 13] on div "Overview Site Editor View My Site" at bounding box center [954, 33] width 1228 height 65
click at [1320, 32] on link "Site Editor" at bounding box center [1322, 33] width 90 height 33
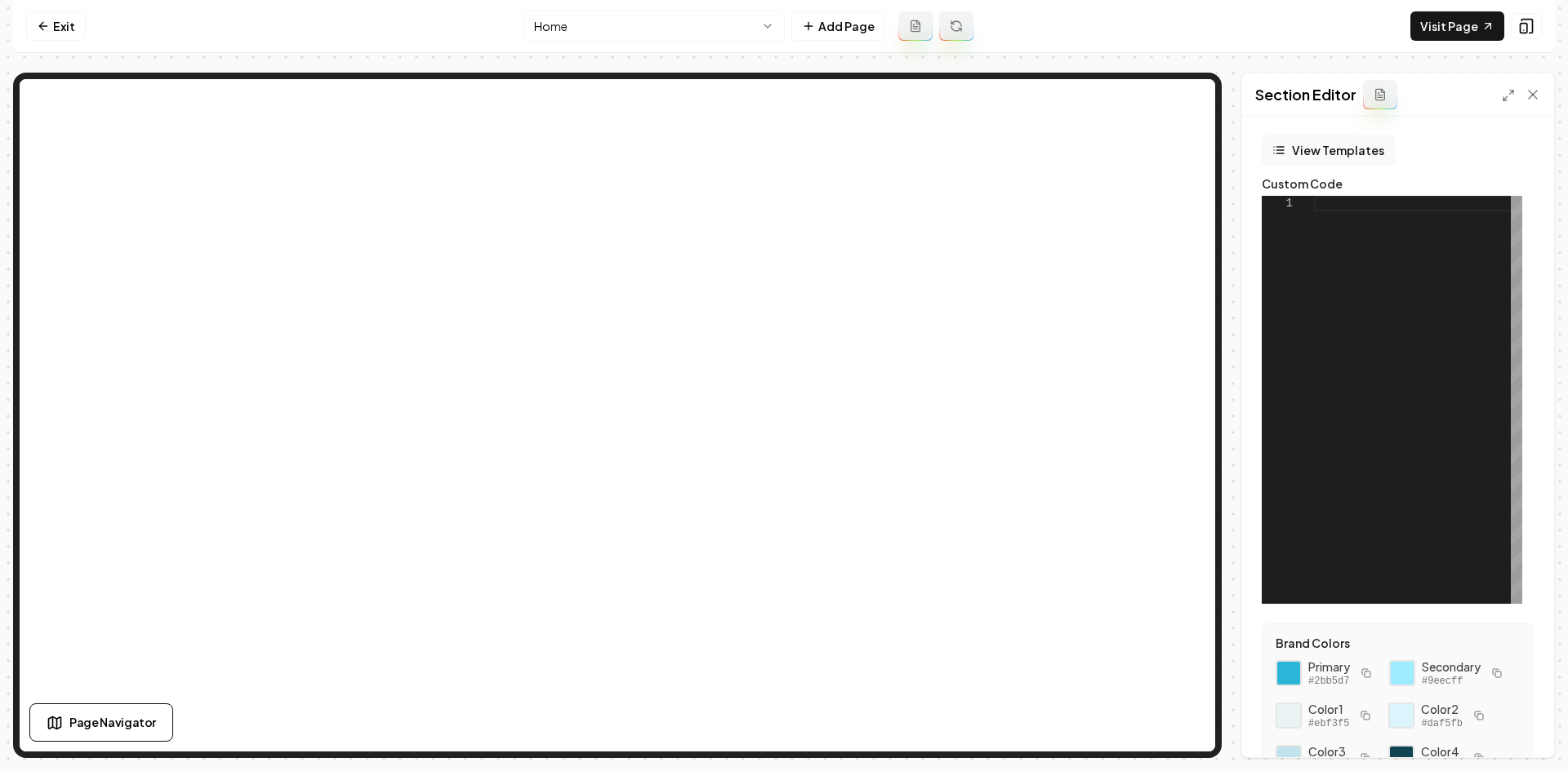
click at [1287, 152] on button "View Templates" at bounding box center [1328, 151] width 133 height 30
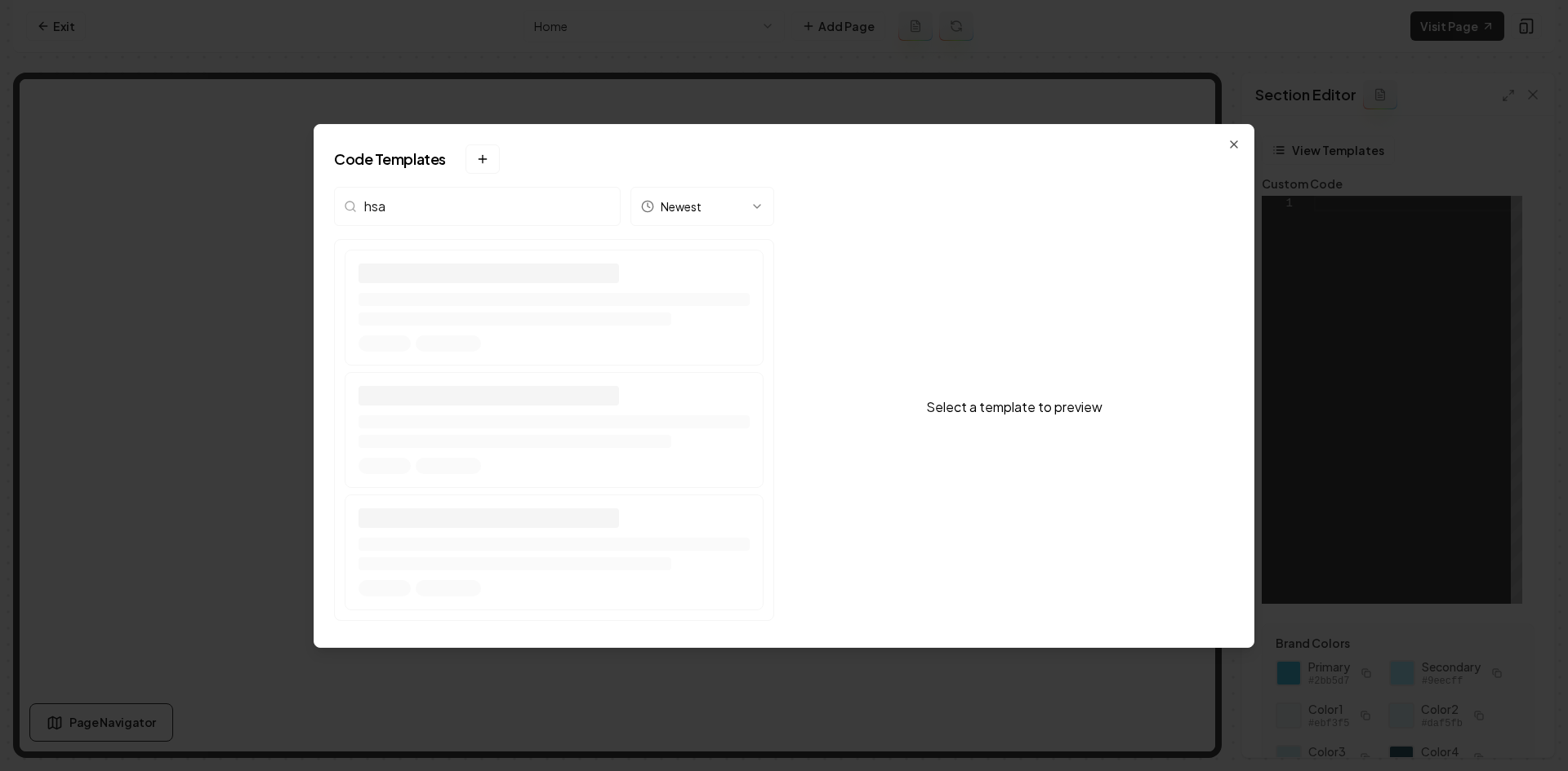
click at [466, 216] on input "hsa" at bounding box center [477, 206] width 287 height 39
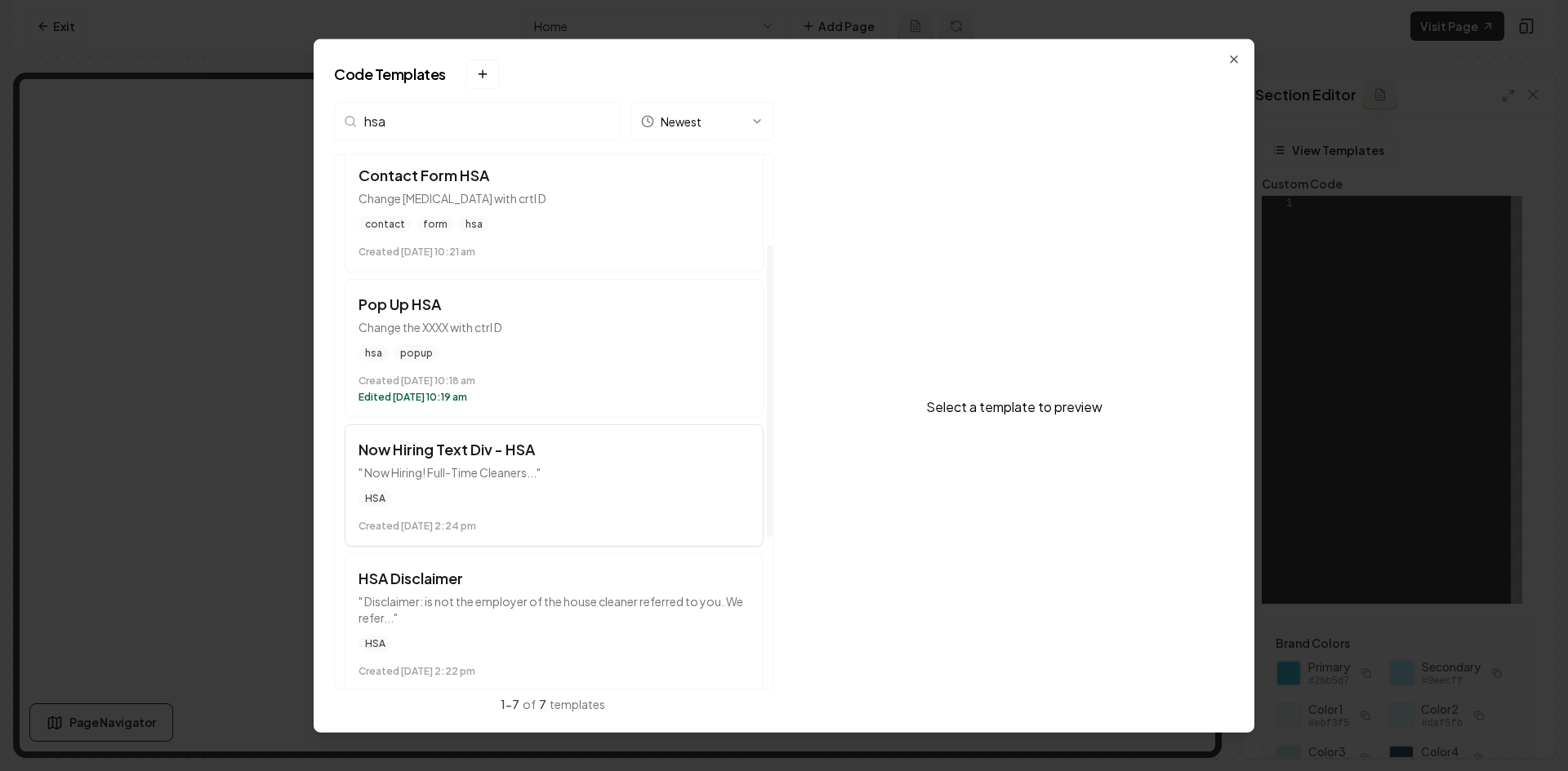
scroll to position [163, 0]
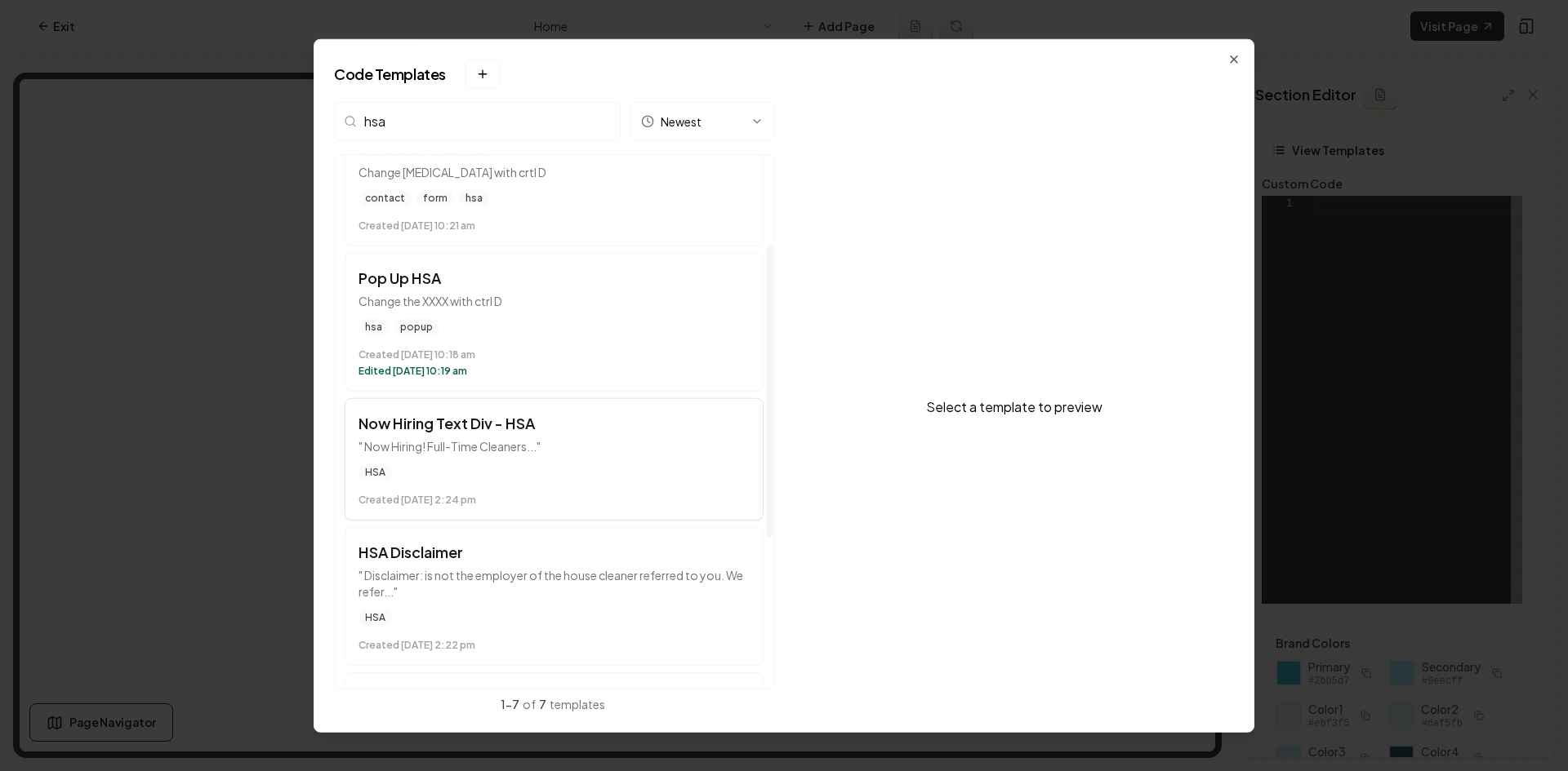
type input "hsa"
click at [538, 469] on div "HSA" at bounding box center [554, 472] width 391 height 17
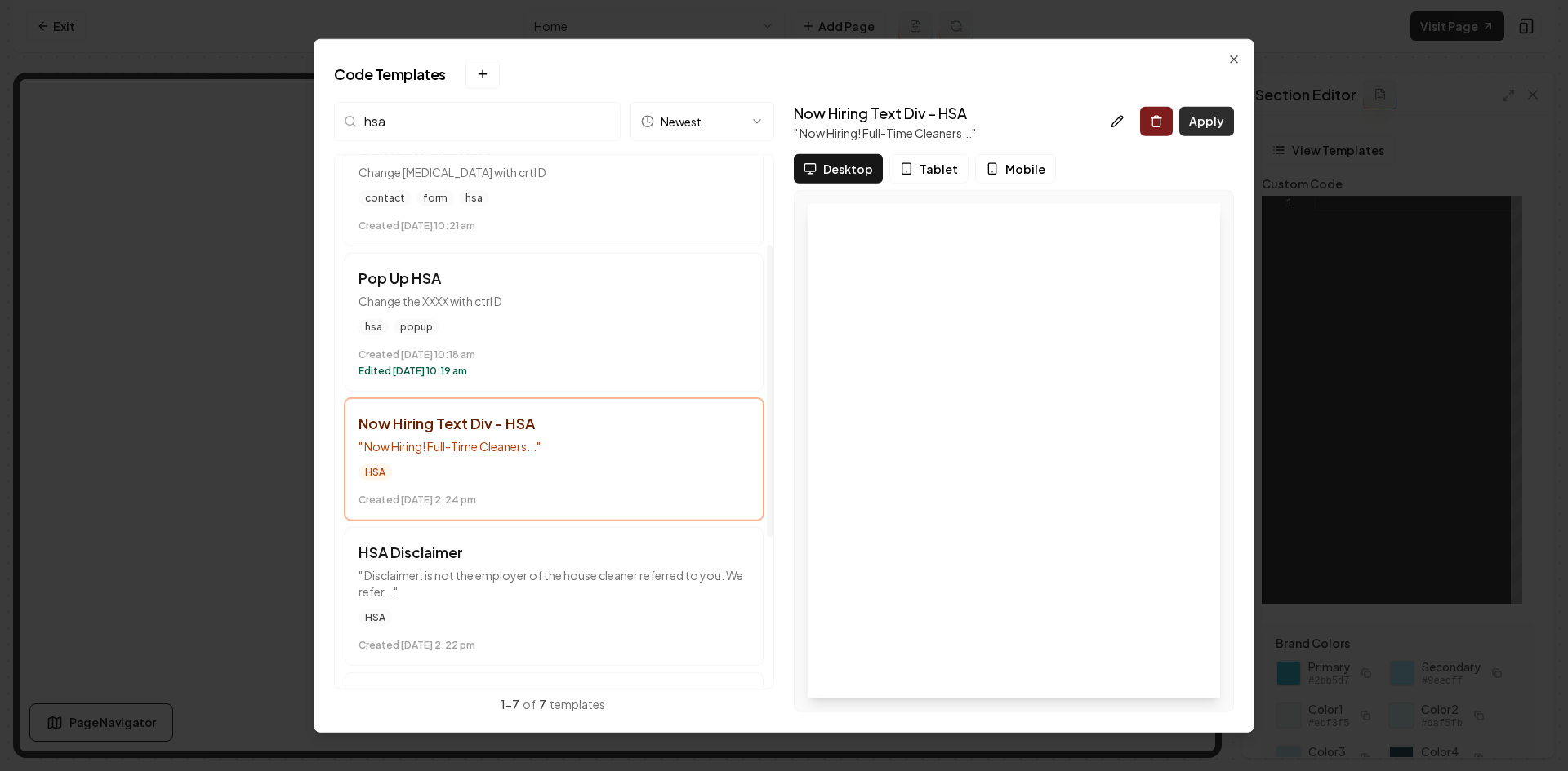
click at [1192, 108] on button "Apply" at bounding box center [1206, 121] width 55 height 30
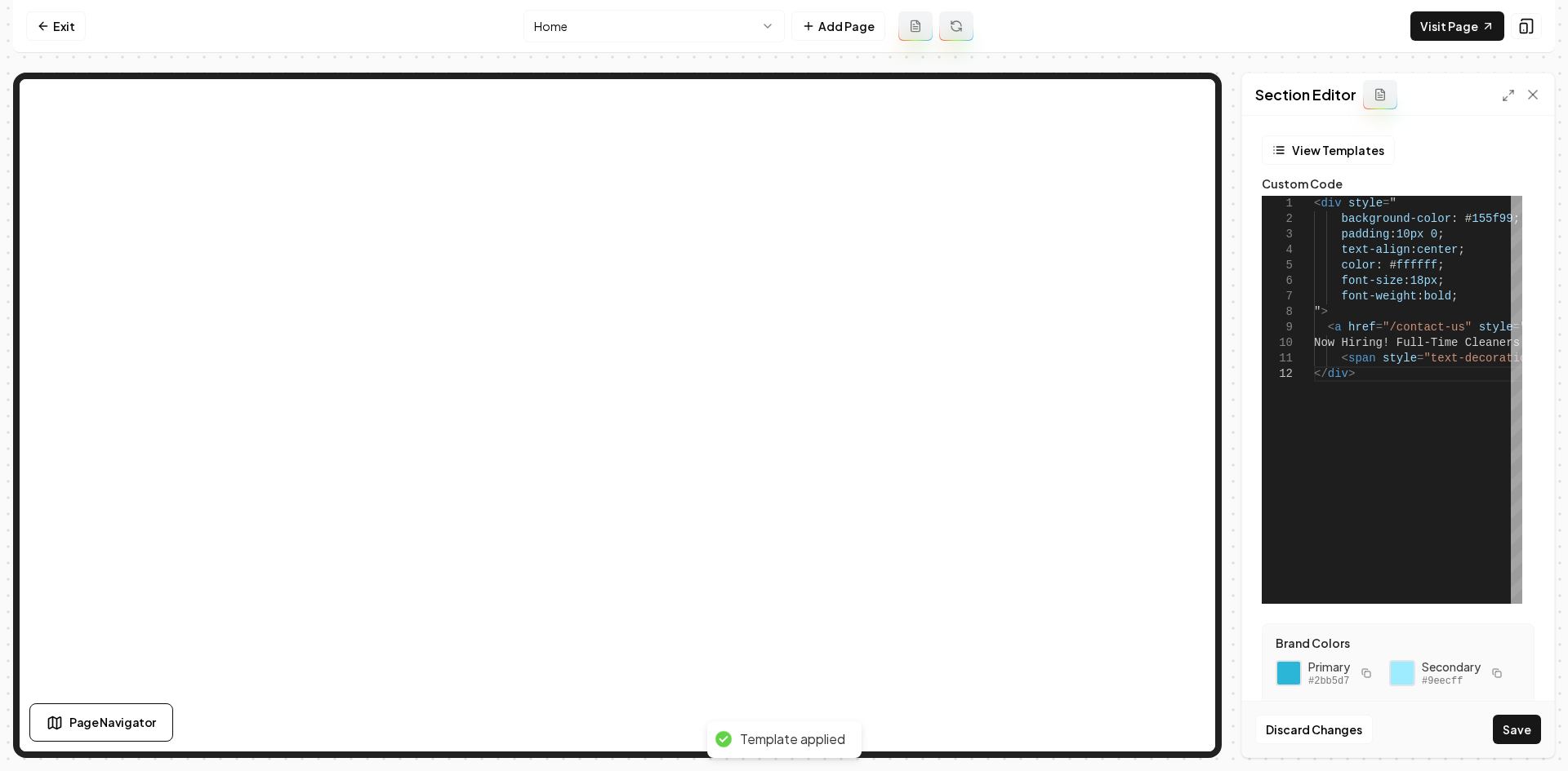
click at [1370, 670] on icon "button" at bounding box center [1366, 673] width 10 height 10
drag, startPoint x: 1495, startPoint y: 214, endPoint x: 1450, endPoint y: 217, distance: 45.1
click at [1450, 217] on div "< div style = " background-color : # 155f99 ; padding : 10px 0 ; text-align : c…" at bounding box center [1552, 400] width 476 height 408
type textarea "**********"
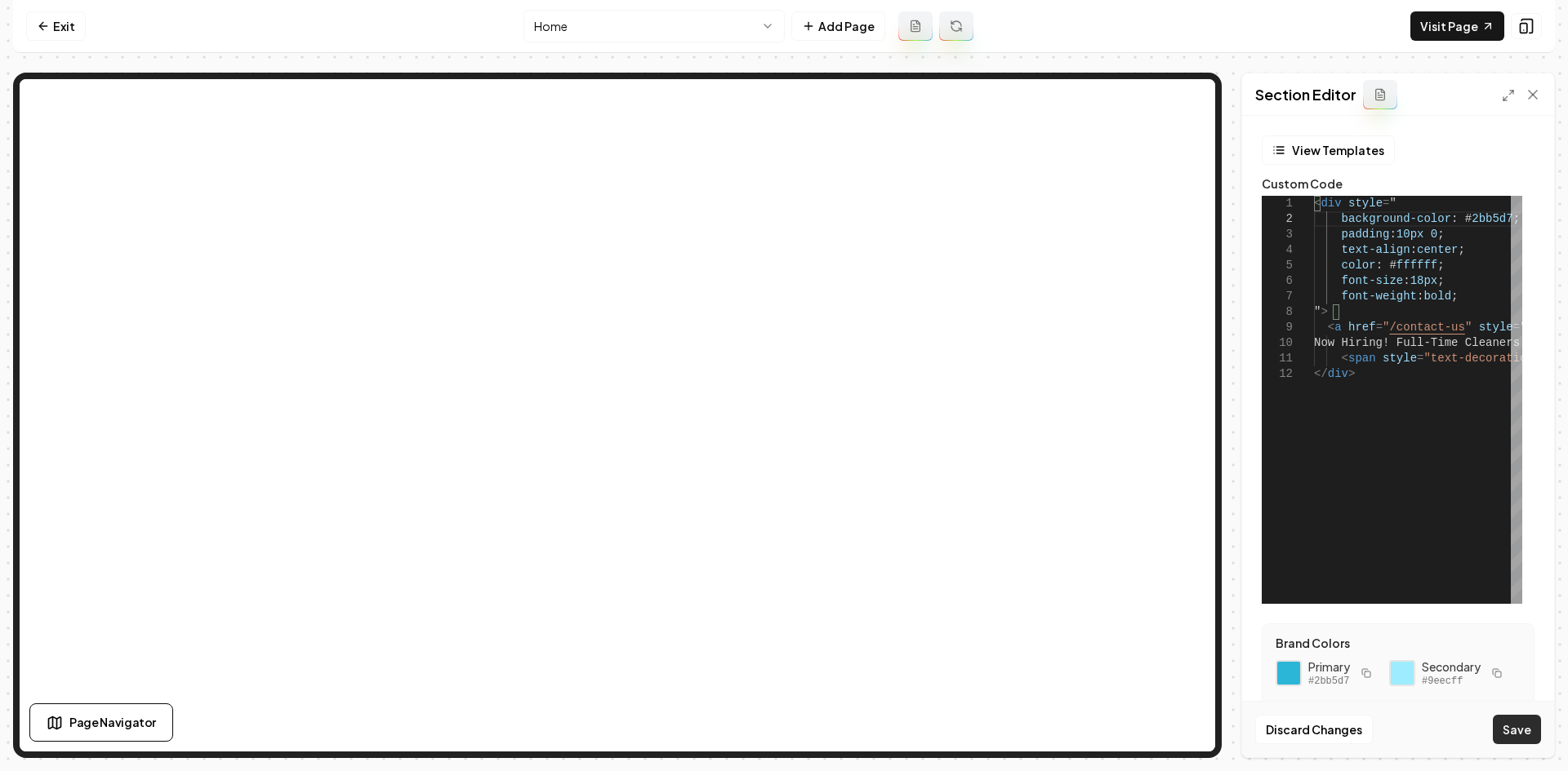
click at [1516, 726] on button "Save" at bounding box center [1517, 730] width 48 height 30
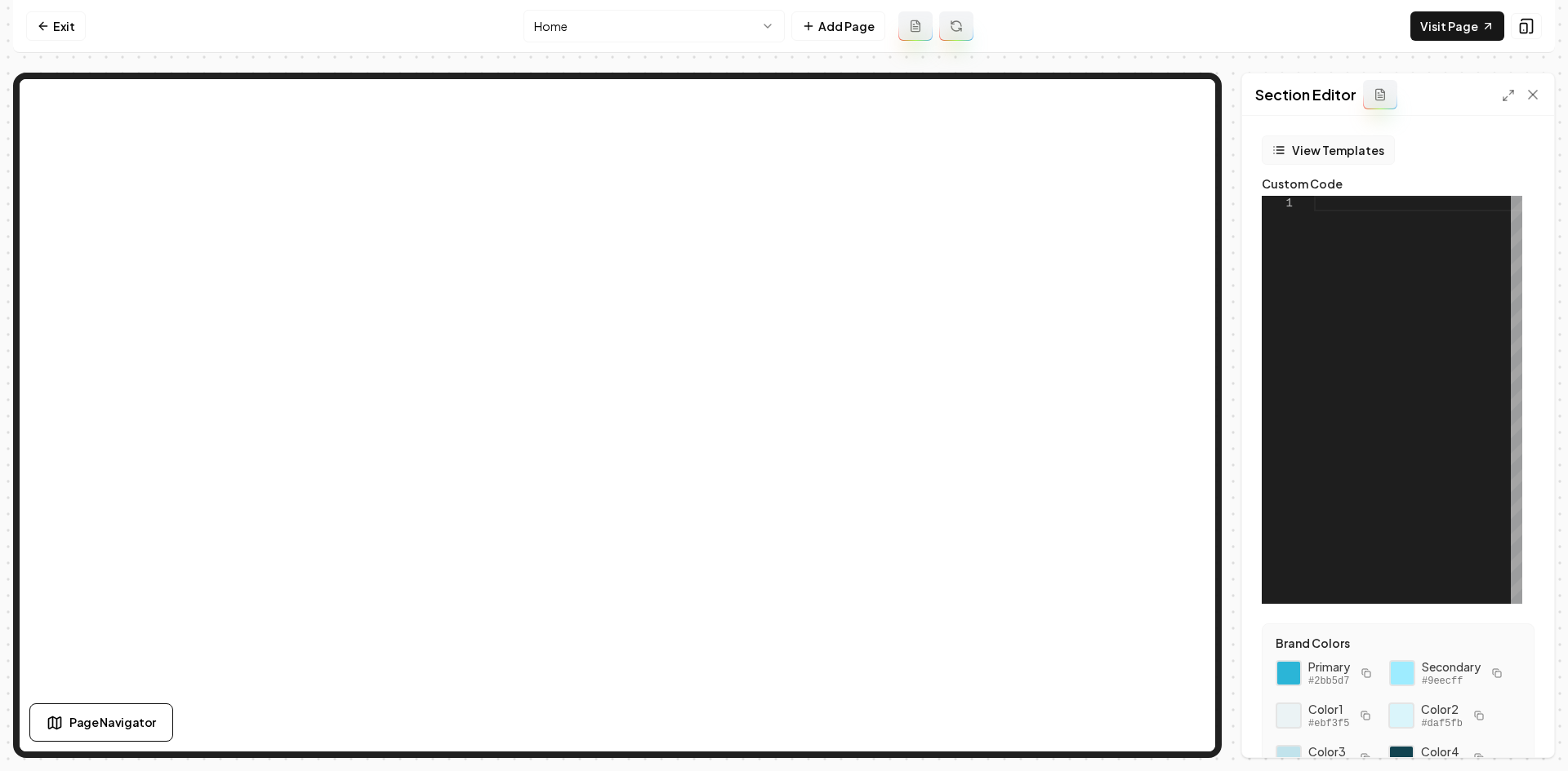
click at [1320, 143] on button "View Templates" at bounding box center [1328, 151] width 133 height 30
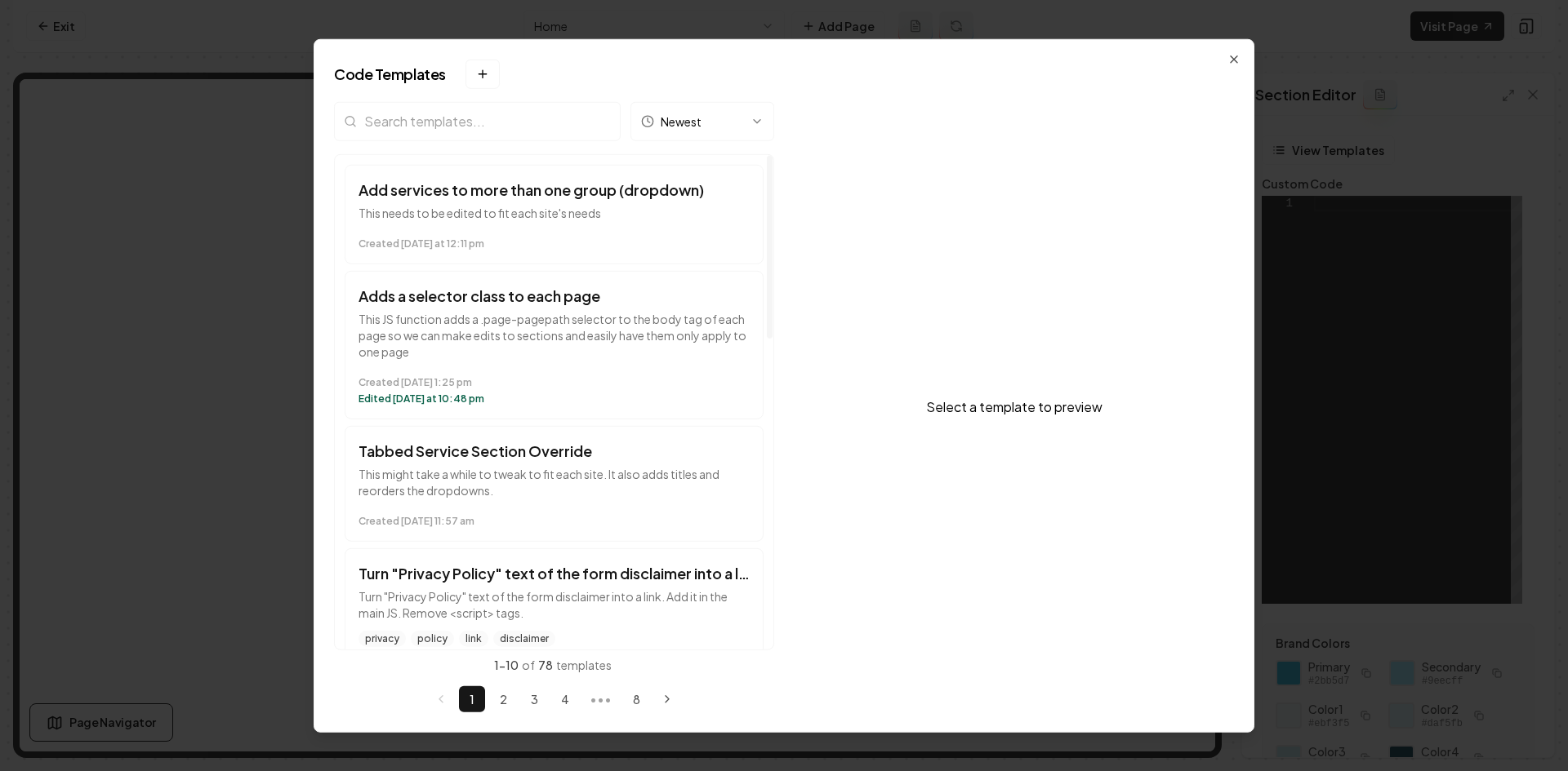
click at [447, 131] on input "search" at bounding box center [477, 121] width 287 height 39
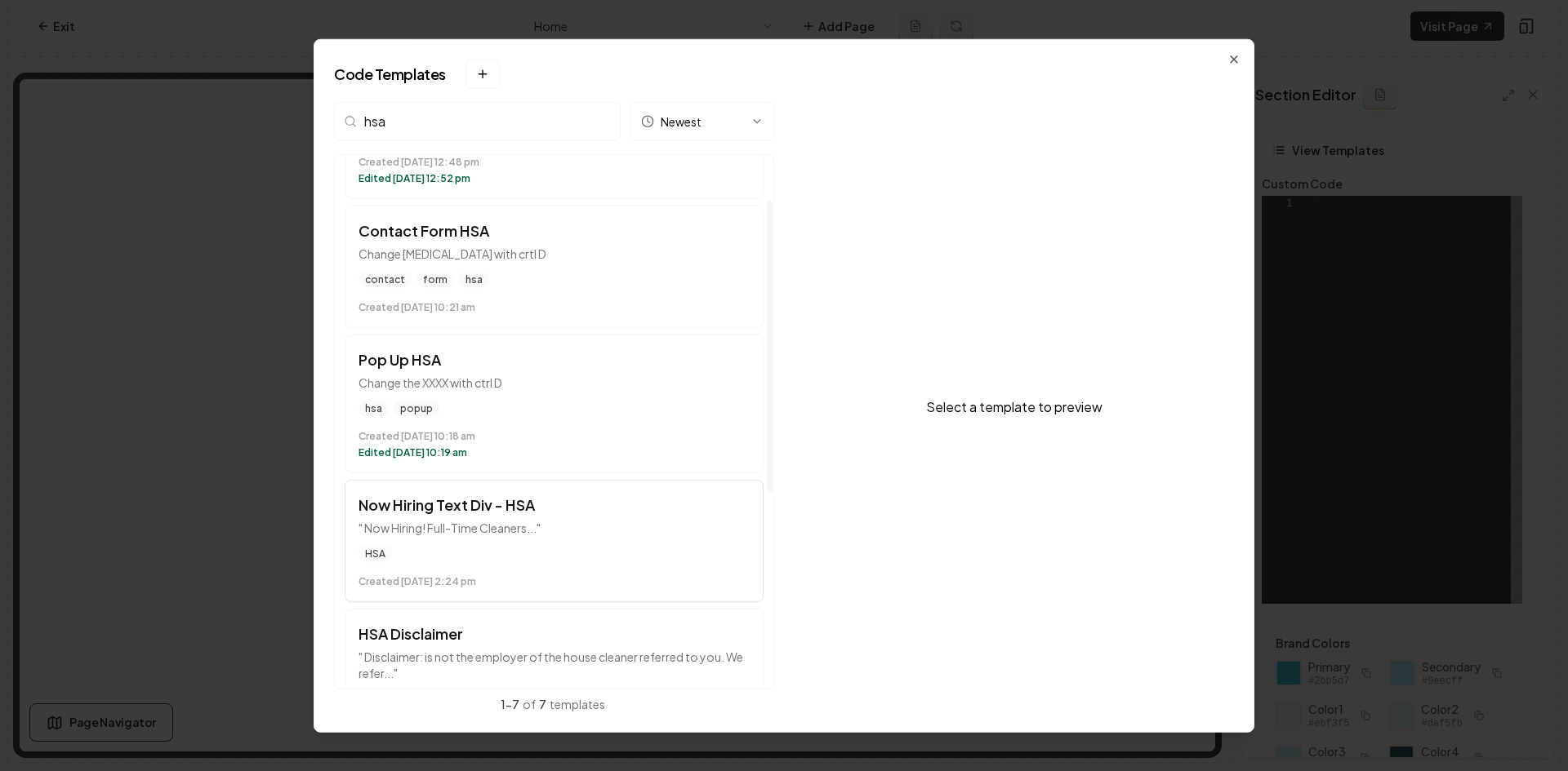
type input "hsa"
click at [542, 556] on div "HSA" at bounding box center [554, 553] width 391 height 17
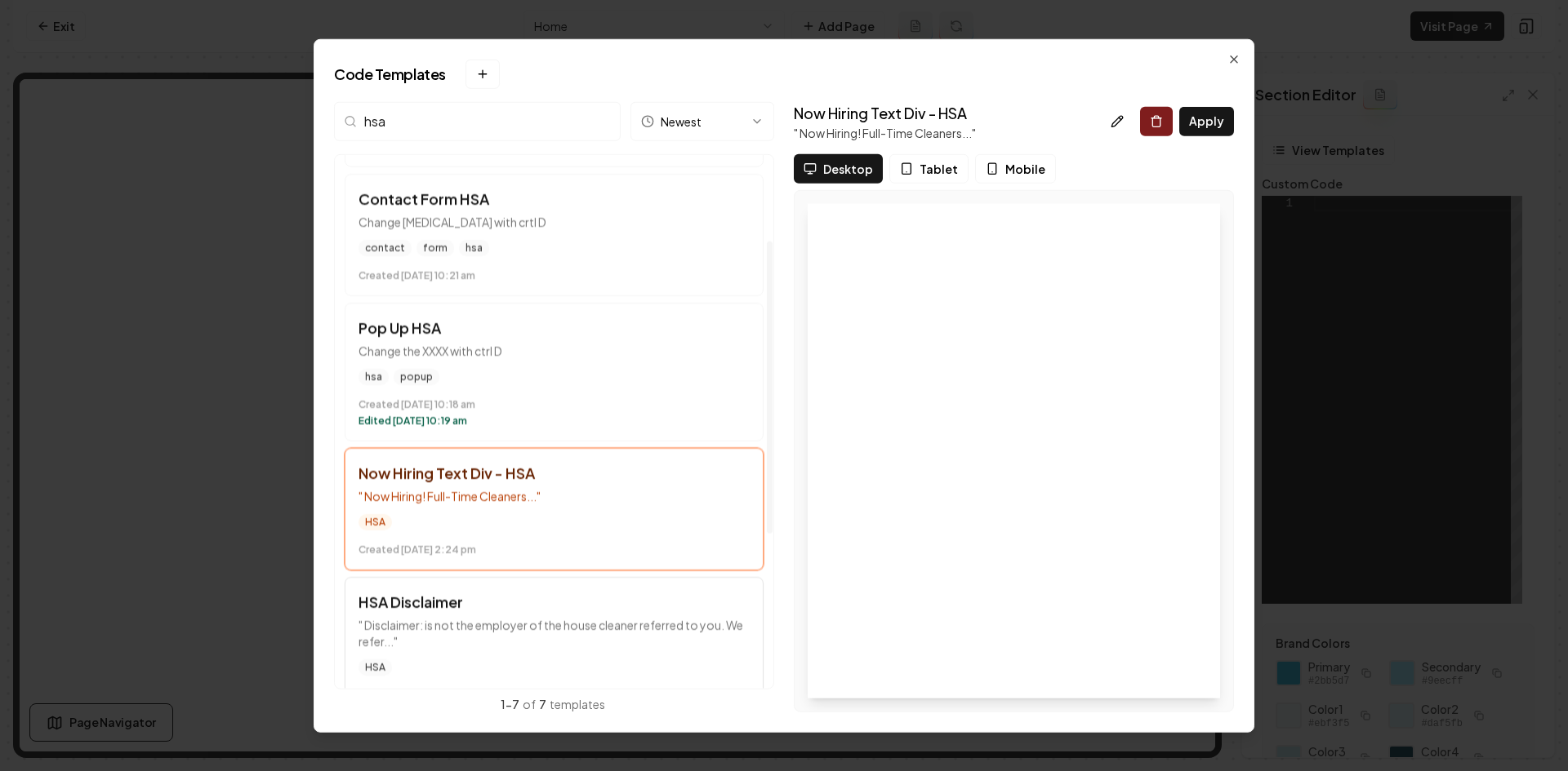
scroll to position [163, 0]
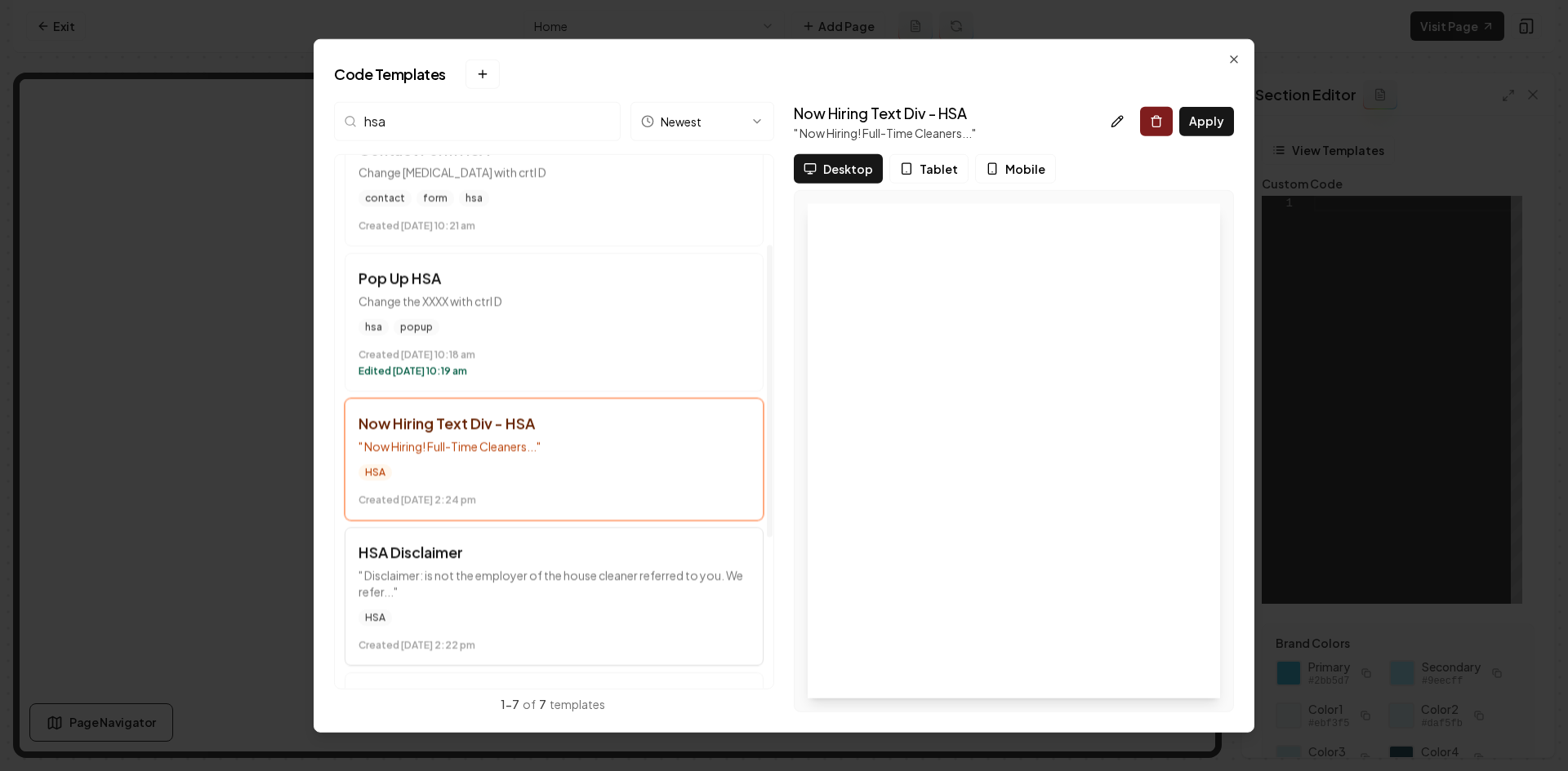
click at [549, 577] on p "" Disclaimer: is not the employer of the house cleaner referred to you. We refe…" at bounding box center [554, 582] width 391 height 33
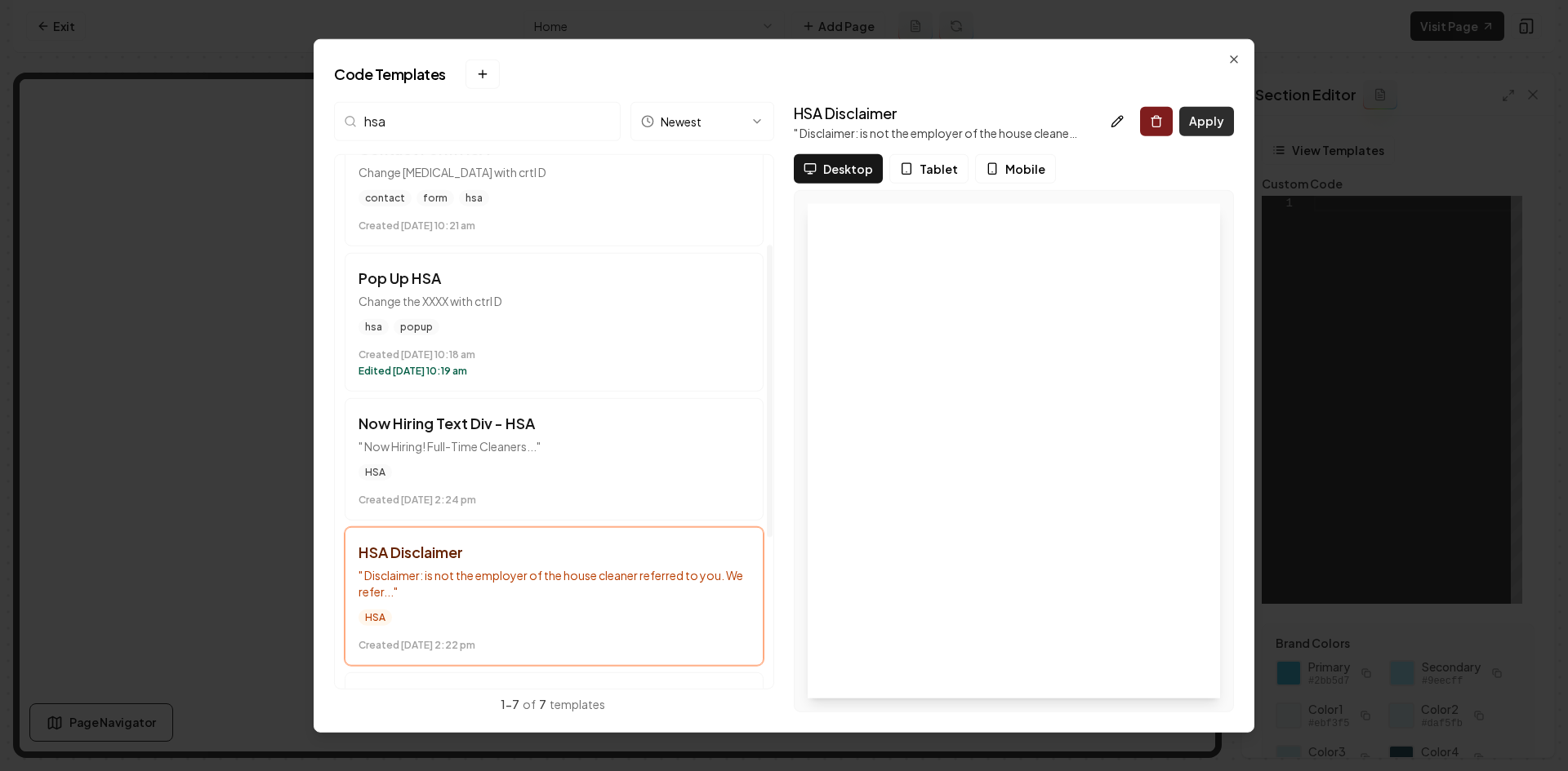
click at [1231, 118] on button "Apply" at bounding box center [1206, 121] width 55 height 30
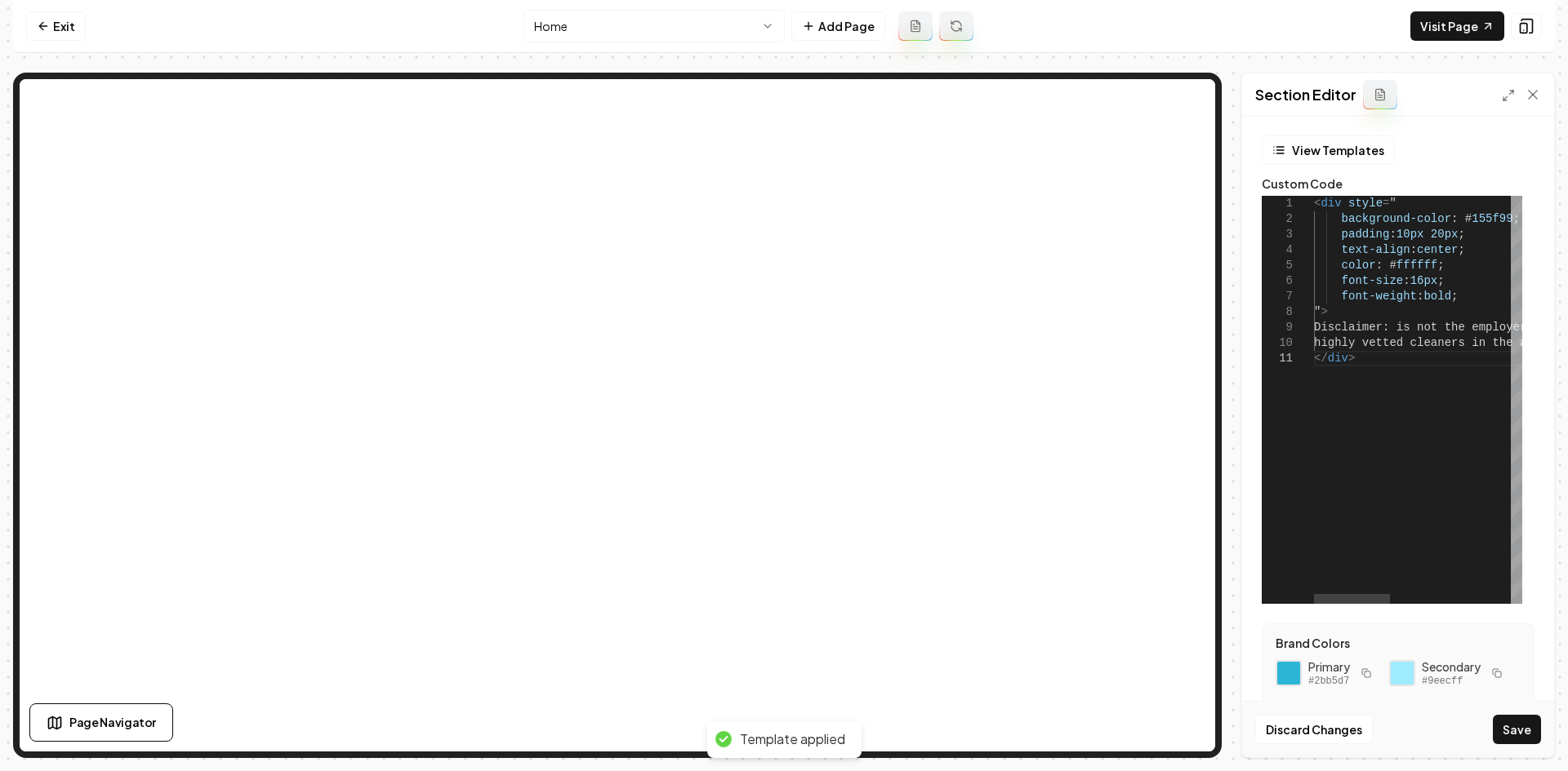
click at [1401, 329] on div "< div style = " background-color : # 155f99 ; padding : 10px 20px ; text-align …" at bounding box center [1583, 400] width 539 height 408
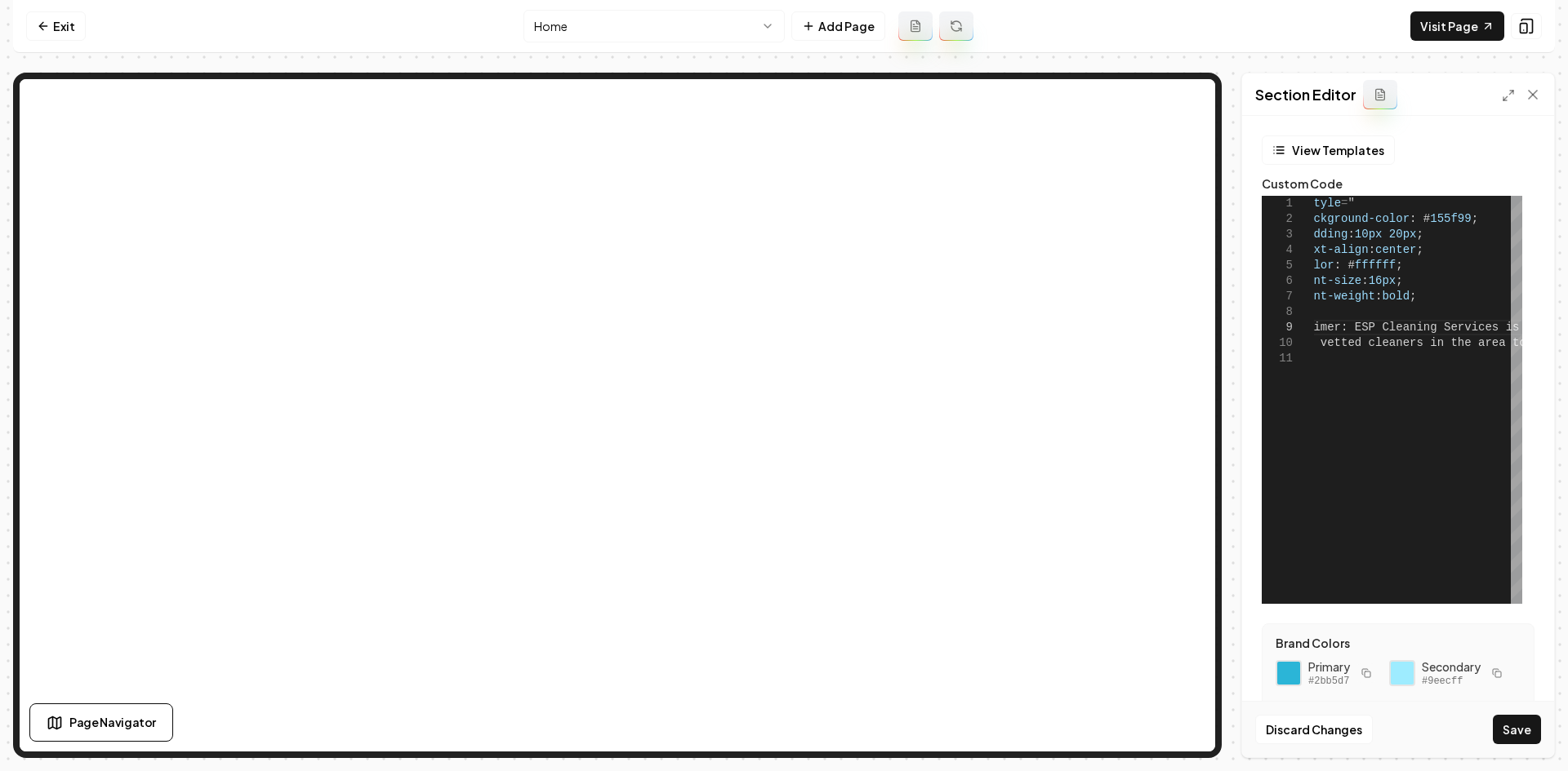
click at [1359, 675] on button "button" at bounding box center [1365, 672] width 20 height 20
drag, startPoint x: 1455, startPoint y: 223, endPoint x: 1413, endPoint y: 218, distance: 42.3
type textarea "**********"
click at [1527, 736] on button "Save" at bounding box center [1517, 730] width 48 height 30
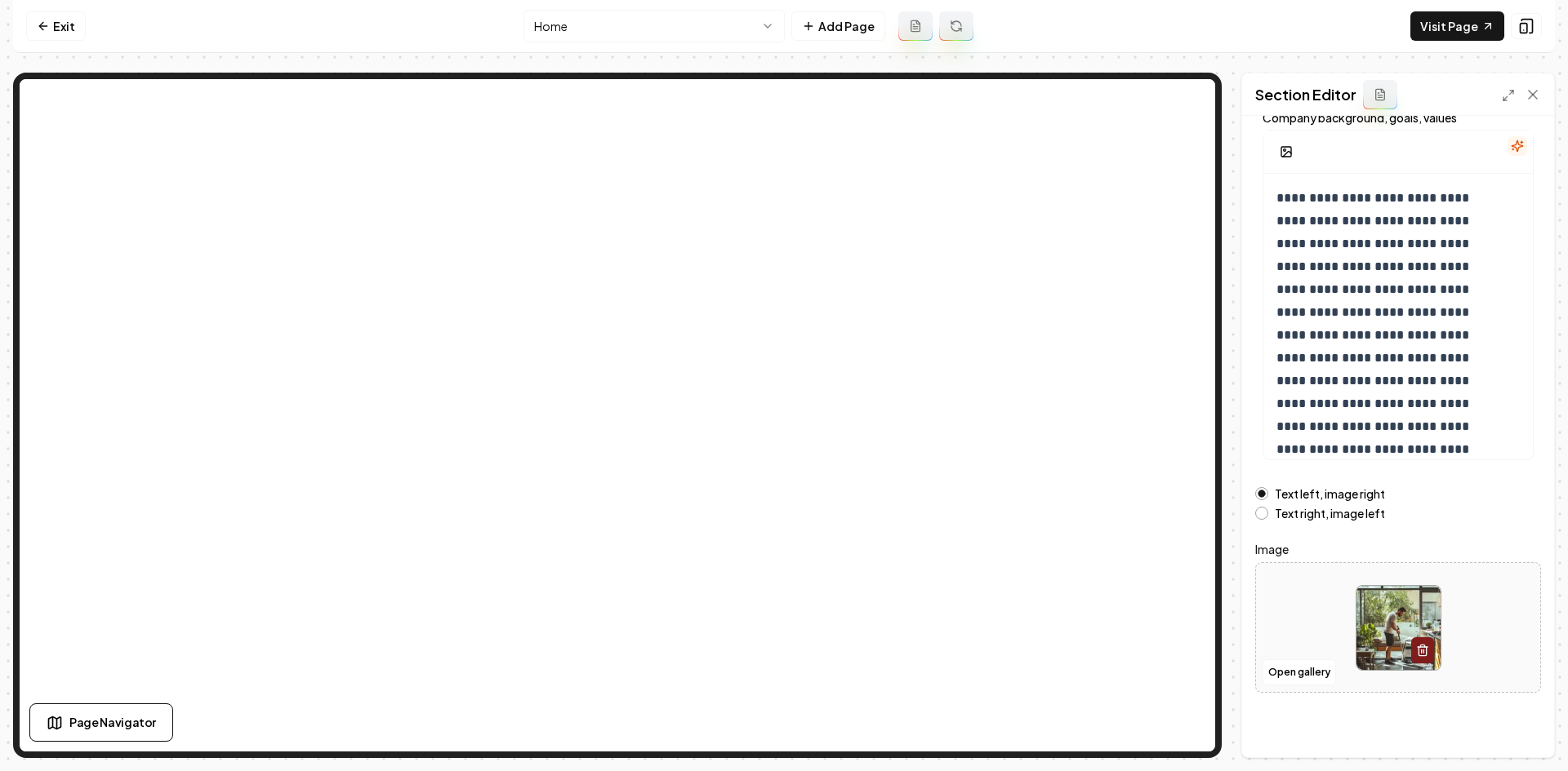
scroll to position [110, 0]
click at [1297, 652] on div at bounding box center [1397, 627] width 284 height 112
type input "**********"
click at [1519, 737] on button "Save" at bounding box center [1517, 730] width 48 height 30
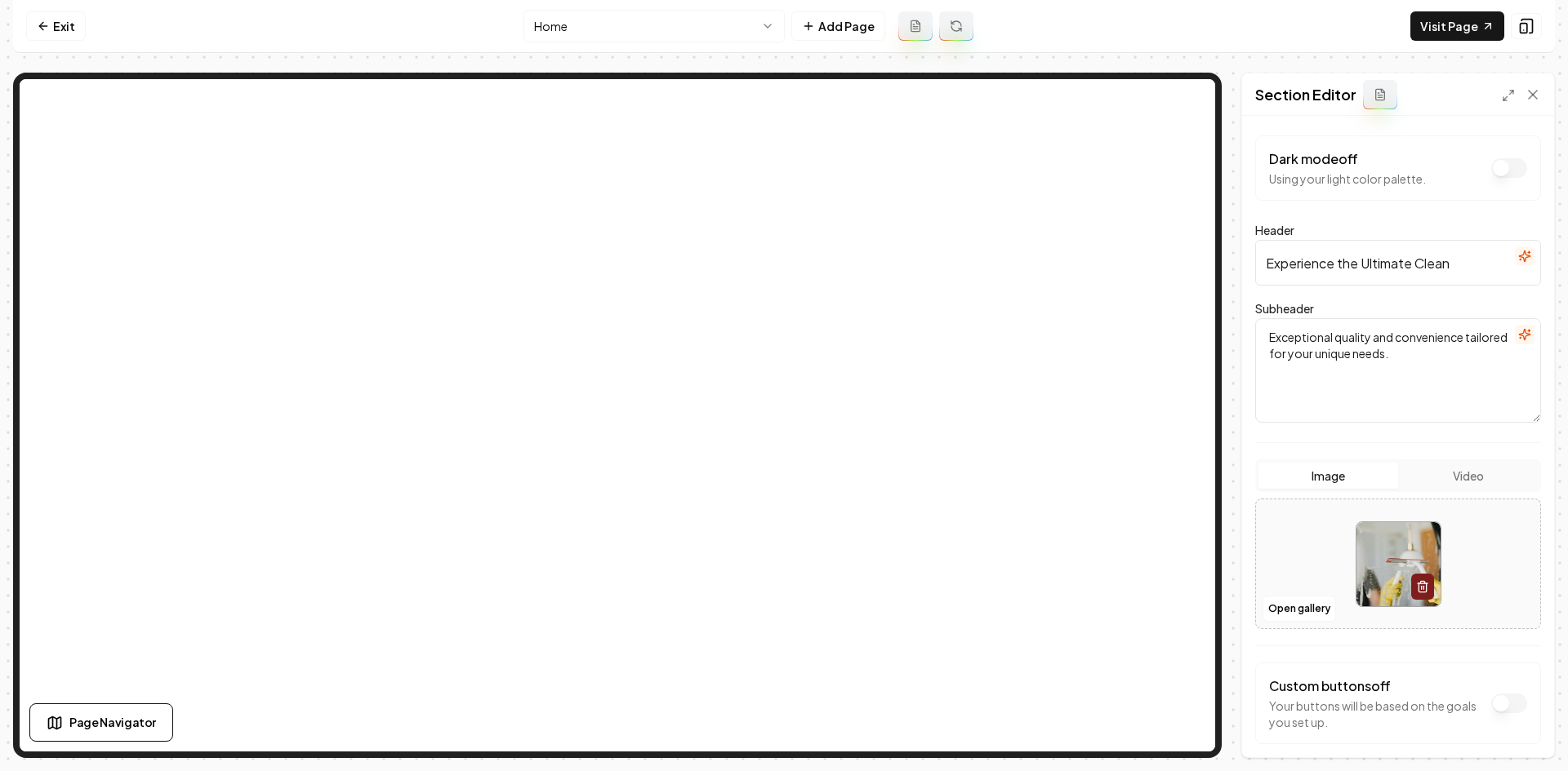
click at [1324, 543] on div at bounding box center [1397, 565] width 284 height 112
type input "**********"
click at [1503, 738] on button "Save" at bounding box center [1517, 730] width 48 height 30
click at [751, 32] on html "Computer Required This feature is only available on a computer. Please switch t…" at bounding box center [784, 385] width 1568 height 771
click at [1299, 509] on div at bounding box center [1397, 565] width 284 height 112
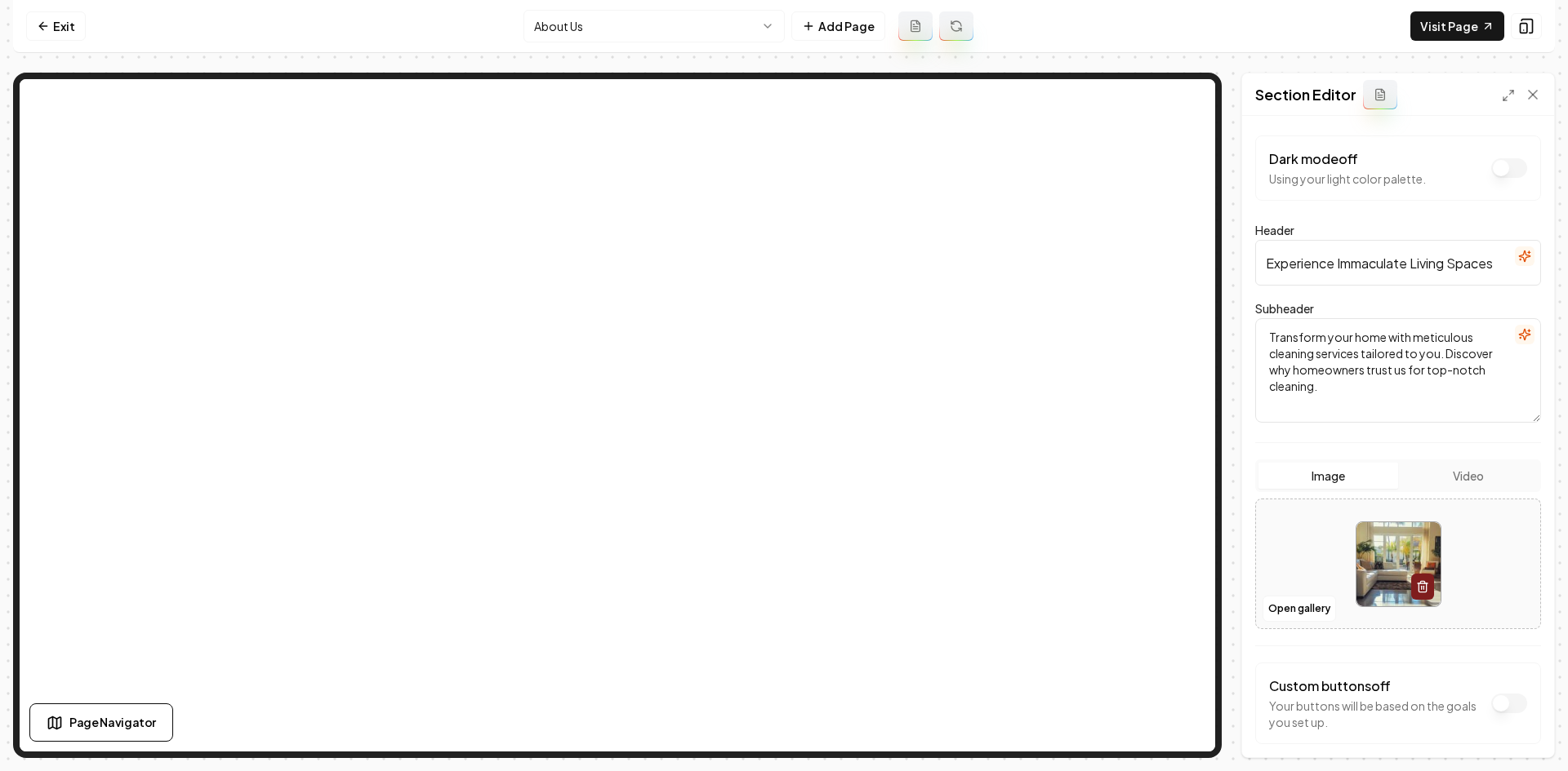
type input "**********"
click at [1518, 731] on button "Save" at bounding box center [1517, 730] width 48 height 30
click at [550, 20] on html "Computer Required This feature is only available on a computer. Please switch t…" at bounding box center [784, 385] width 1568 height 771
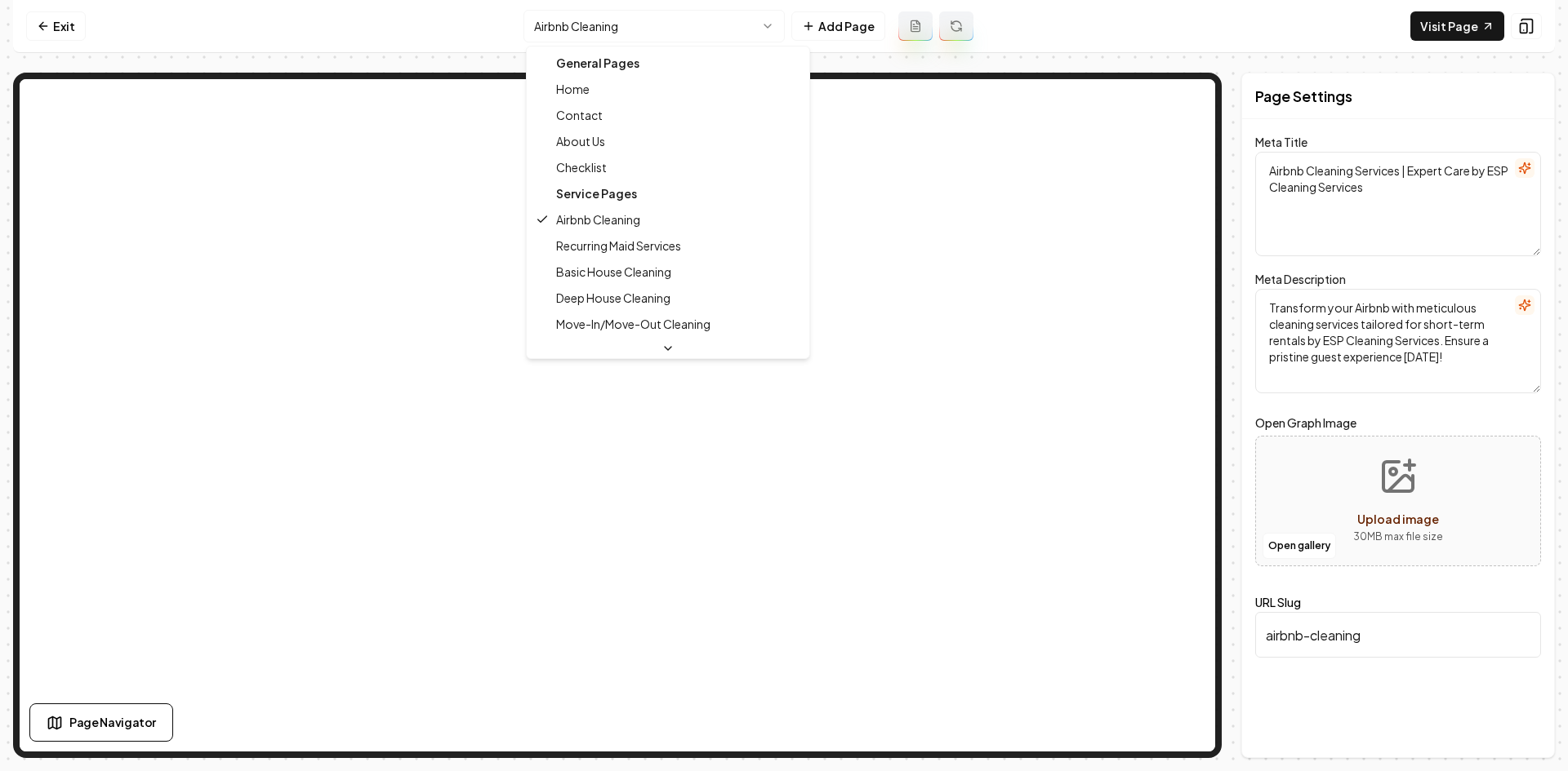
click at [672, 27] on html "Computer Required This feature is only available on a computer. Please switch t…" at bounding box center [784, 385] width 1568 height 771
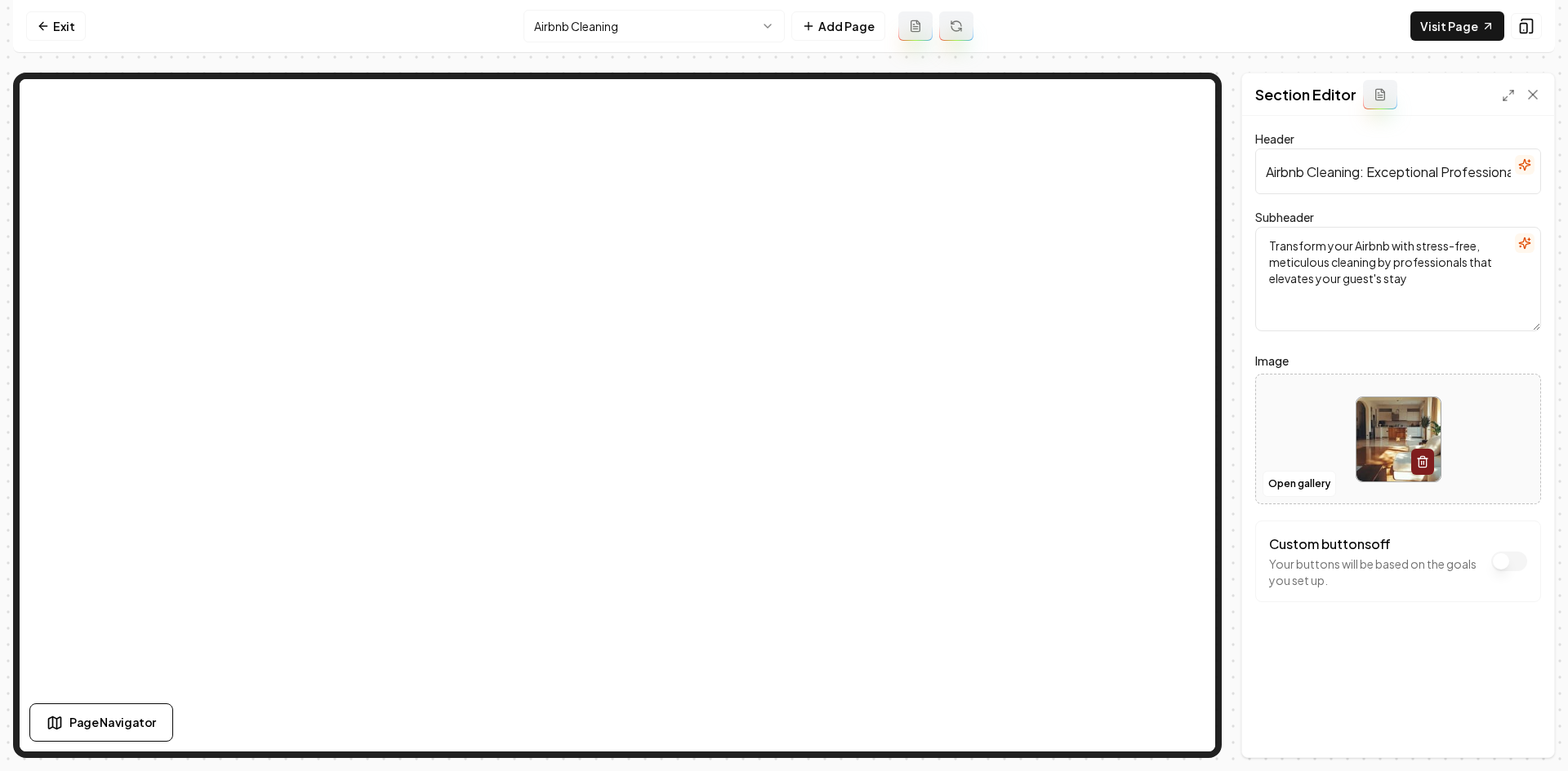
click at [1299, 422] on div at bounding box center [1397, 439] width 284 height 112
type input "**********"
click at [1511, 726] on button "Save" at bounding box center [1517, 730] width 48 height 30
click at [699, 23] on html "Computer Required This feature is only available on a computer. Please switch t…" at bounding box center [784, 385] width 1568 height 771
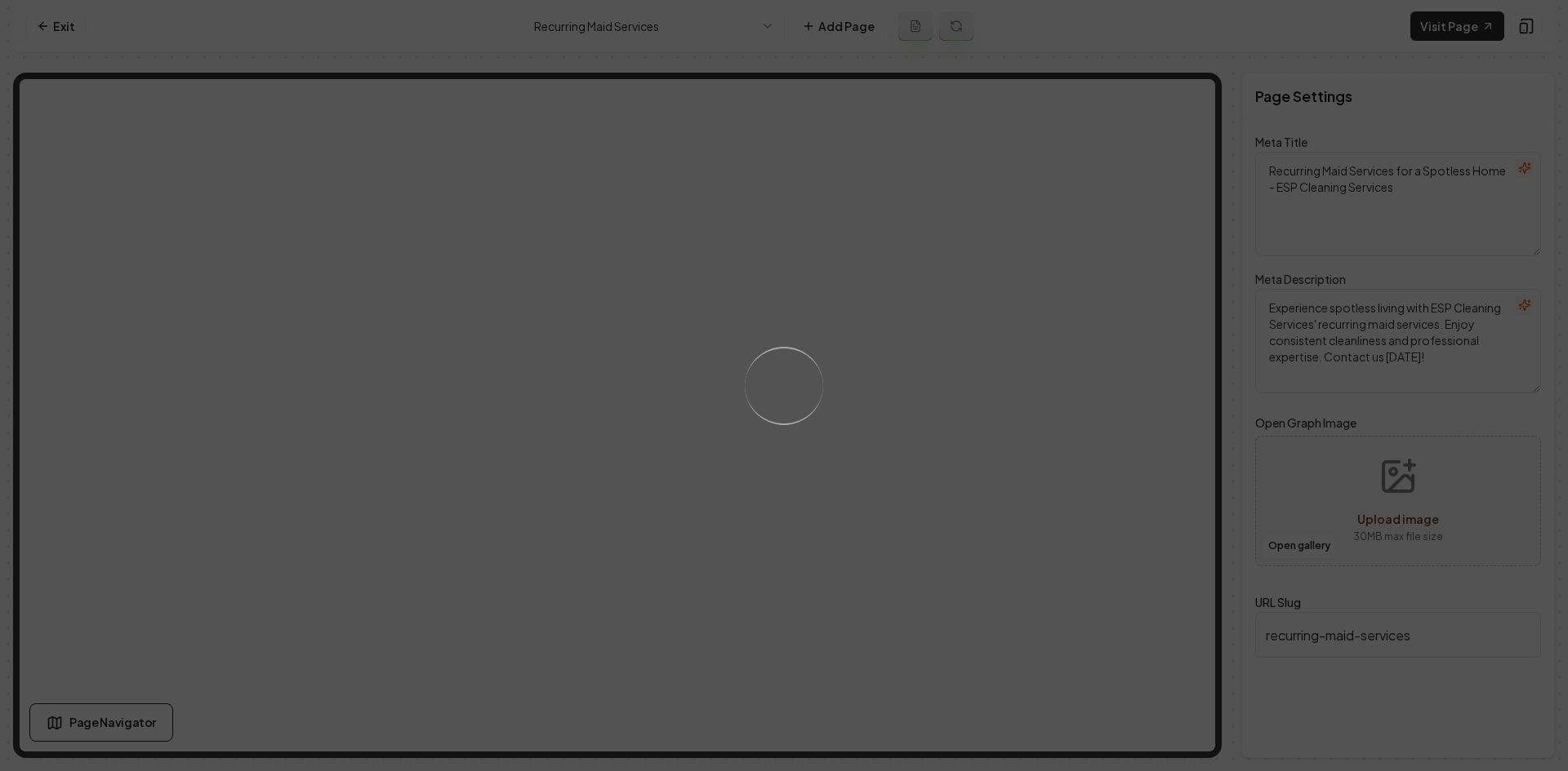
click at [903, 454] on div "Loading..." at bounding box center [784, 385] width 1568 height 771
click at [910, 382] on div "Loading..." at bounding box center [784, 385] width 1568 height 771
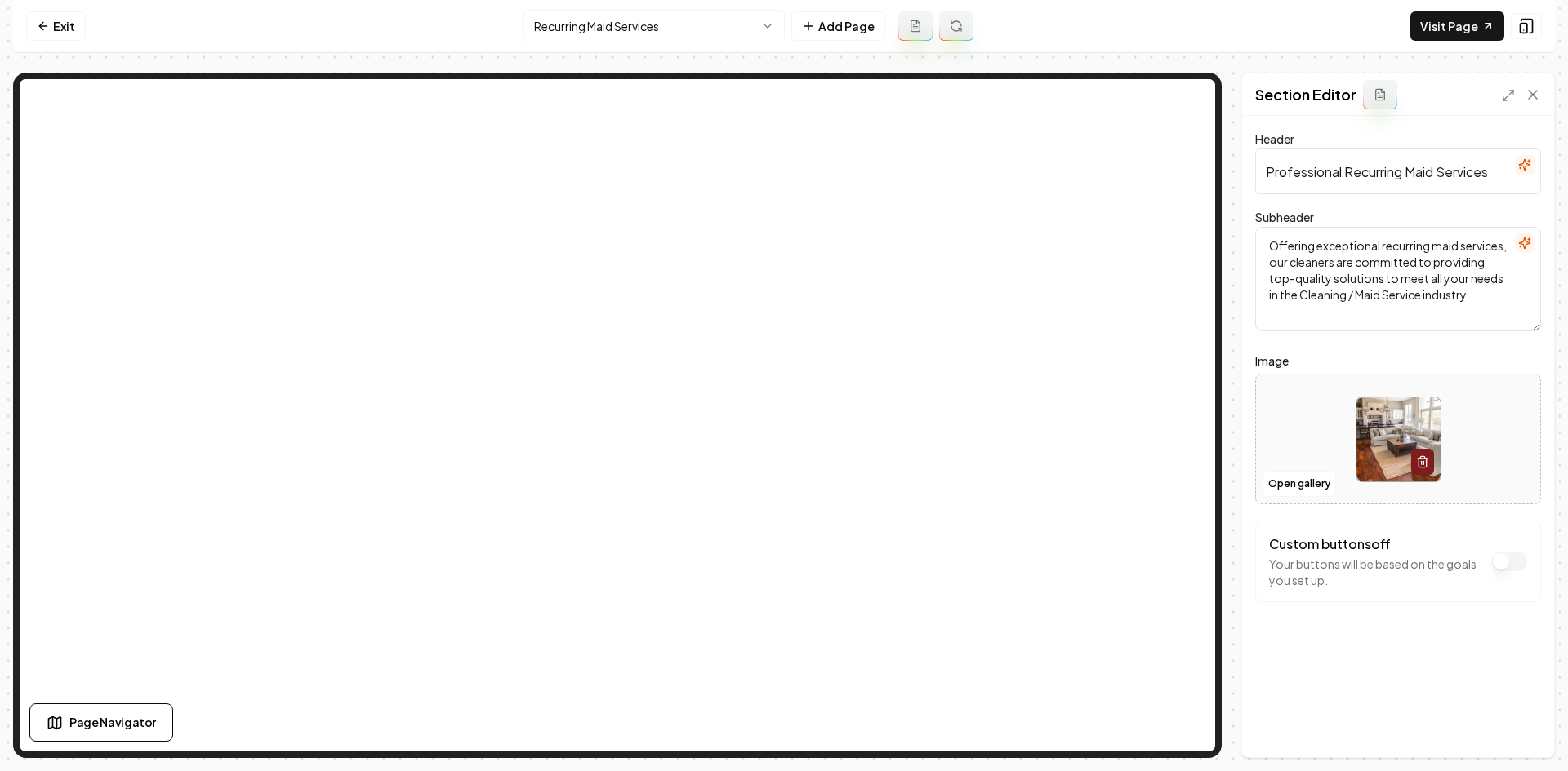
click at [1315, 444] on div at bounding box center [1397, 439] width 284 height 112
type input "**********"
click at [1506, 730] on button "Save" at bounding box center [1517, 730] width 48 height 30
click at [580, 29] on html "Computer Required This feature is only available on a computer. Please switch t…" at bounding box center [784, 385] width 1568 height 771
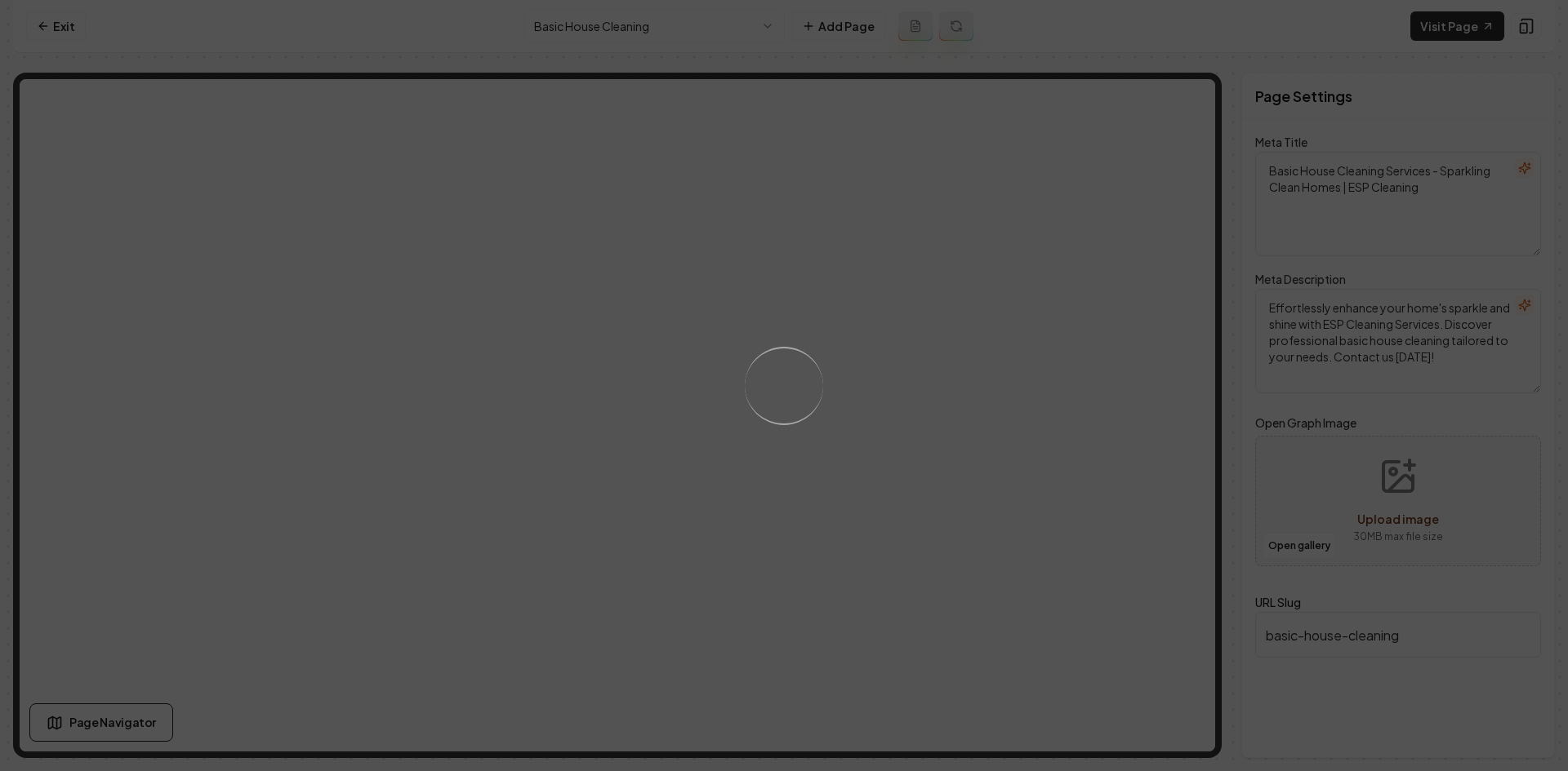
click at [789, 430] on div "Loading..." at bounding box center [784, 385] width 1568 height 771
click at [931, 392] on div "Loading..." at bounding box center [784, 385] width 1568 height 771
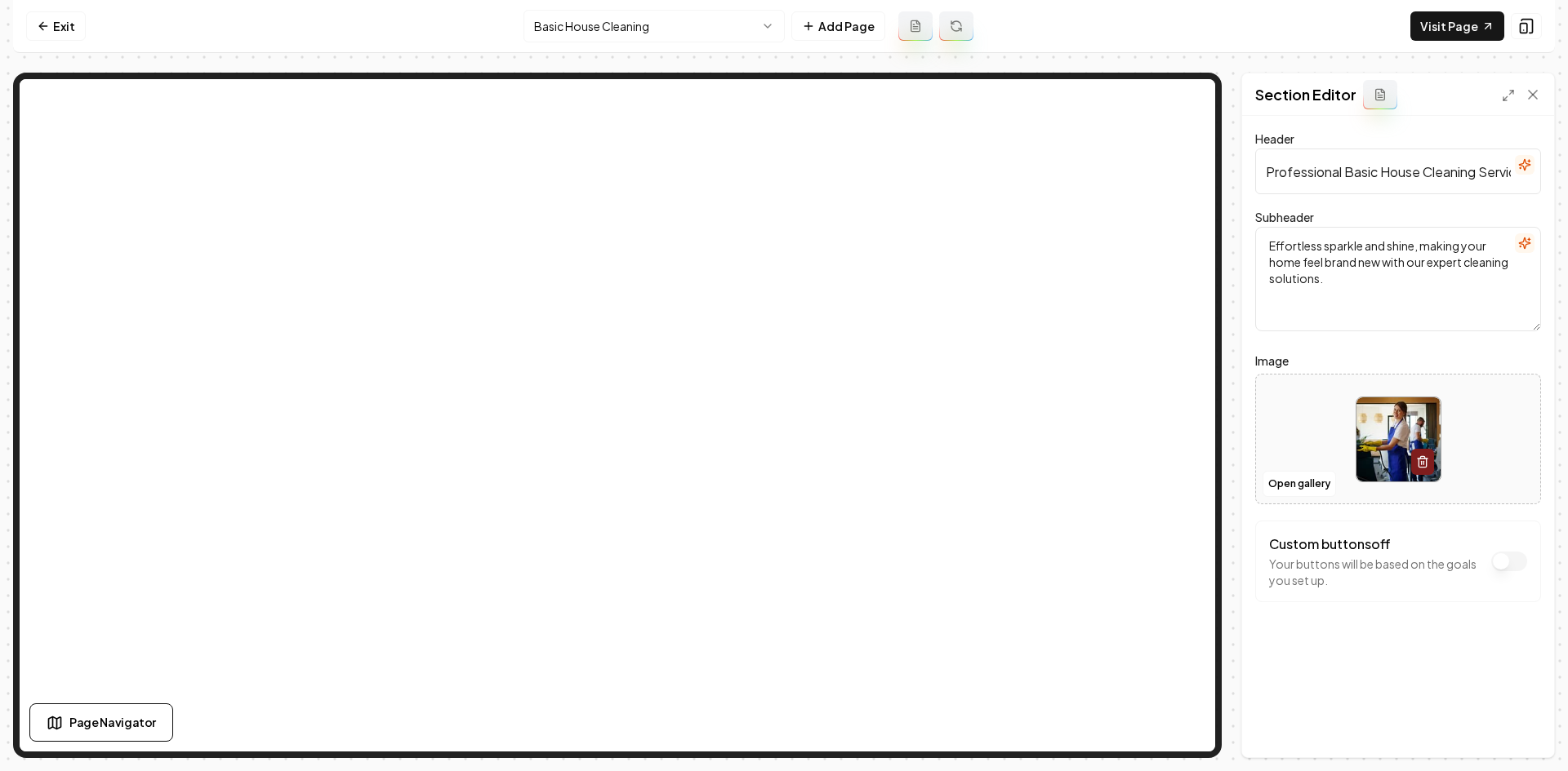
click at [1268, 432] on div at bounding box center [1397, 439] width 284 height 112
type input "**********"
click at [1508, 731] on button "Save" at bounding box center [1517, 730] width 48 height 30
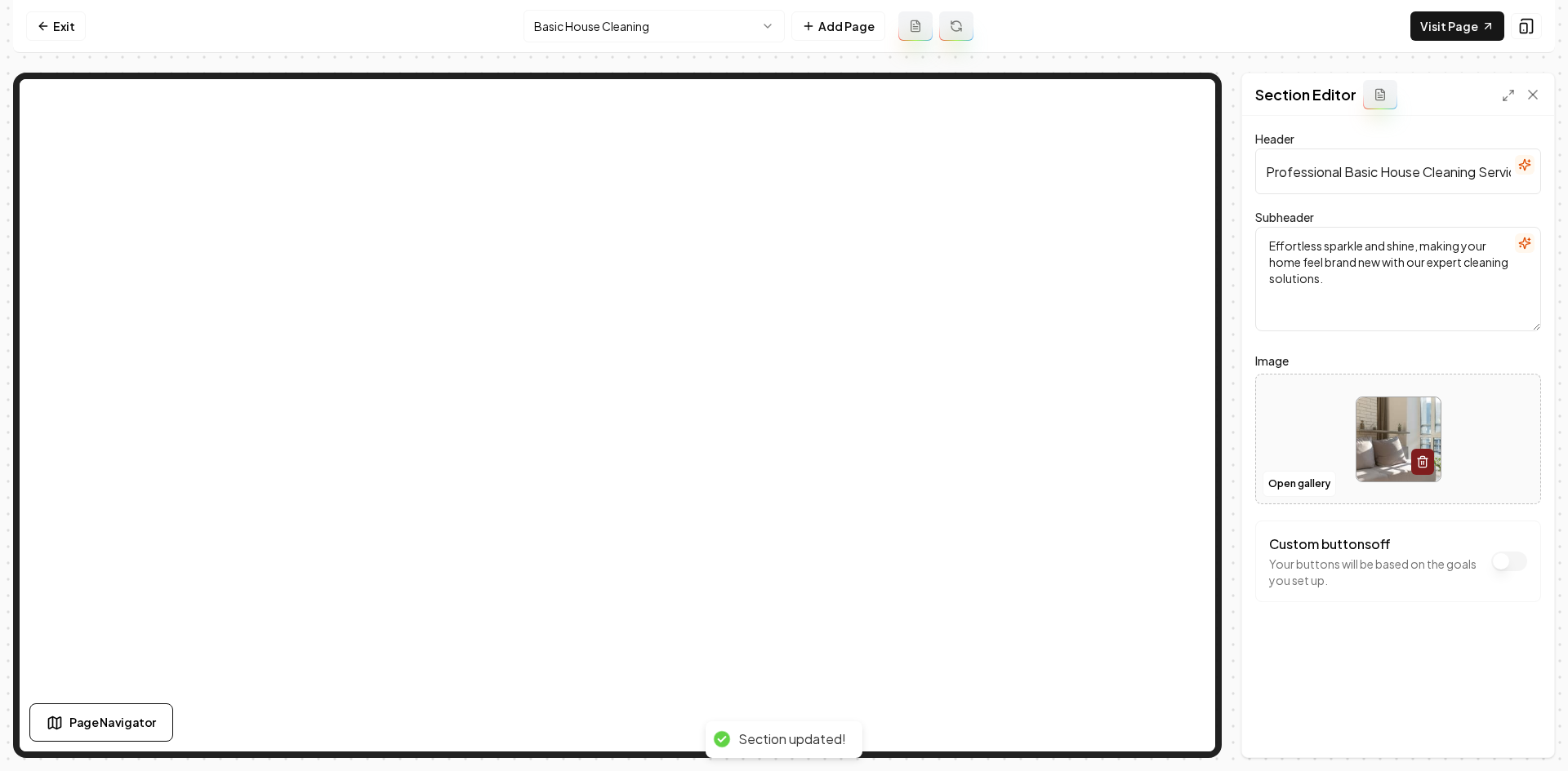
click at [710, 23] on html "Computer Required This feature is only available on a computer. Please switch t…" at bounding box center [784, 385] width 1568 height 771
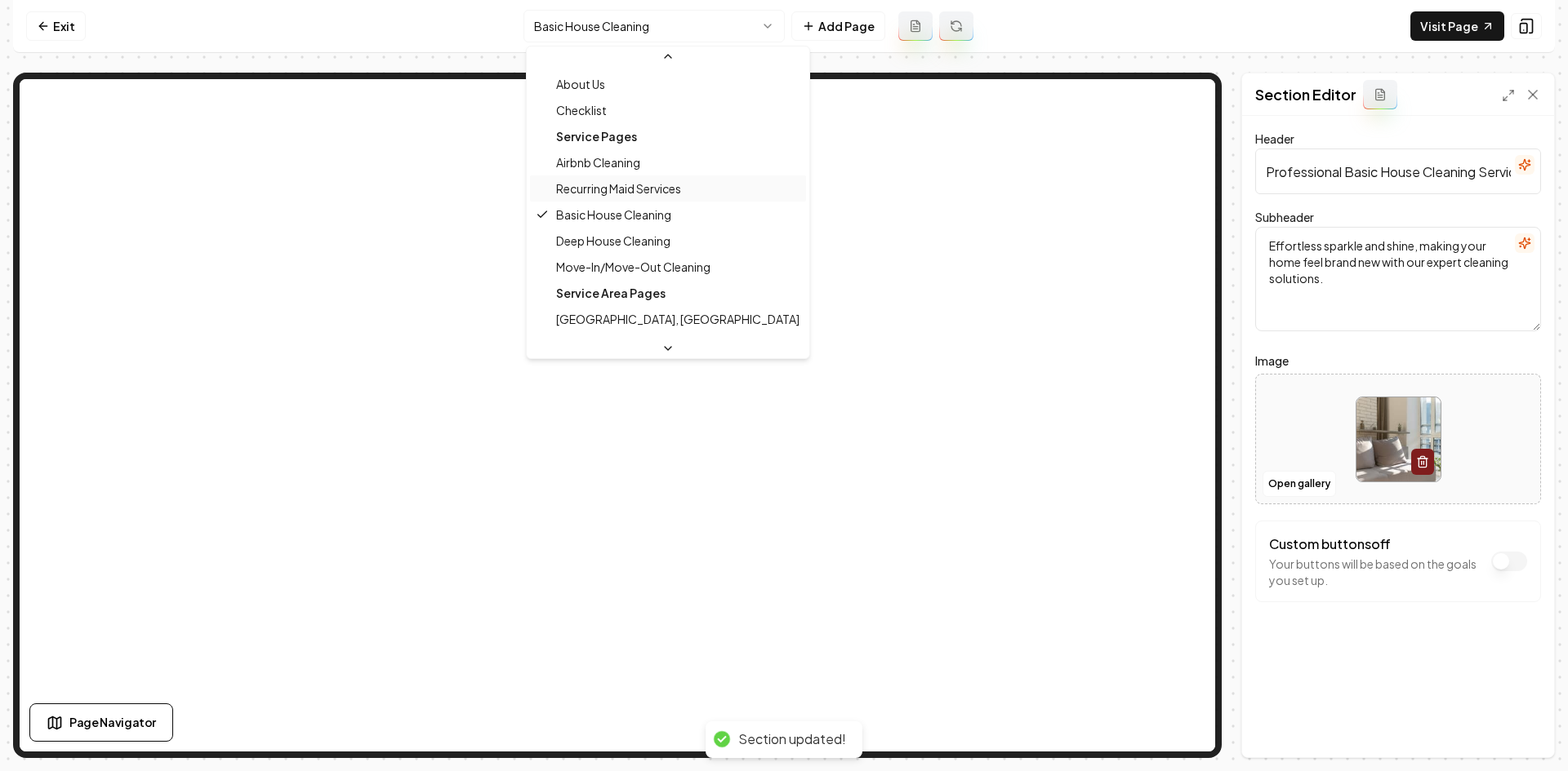
scroll to position [82, 0]
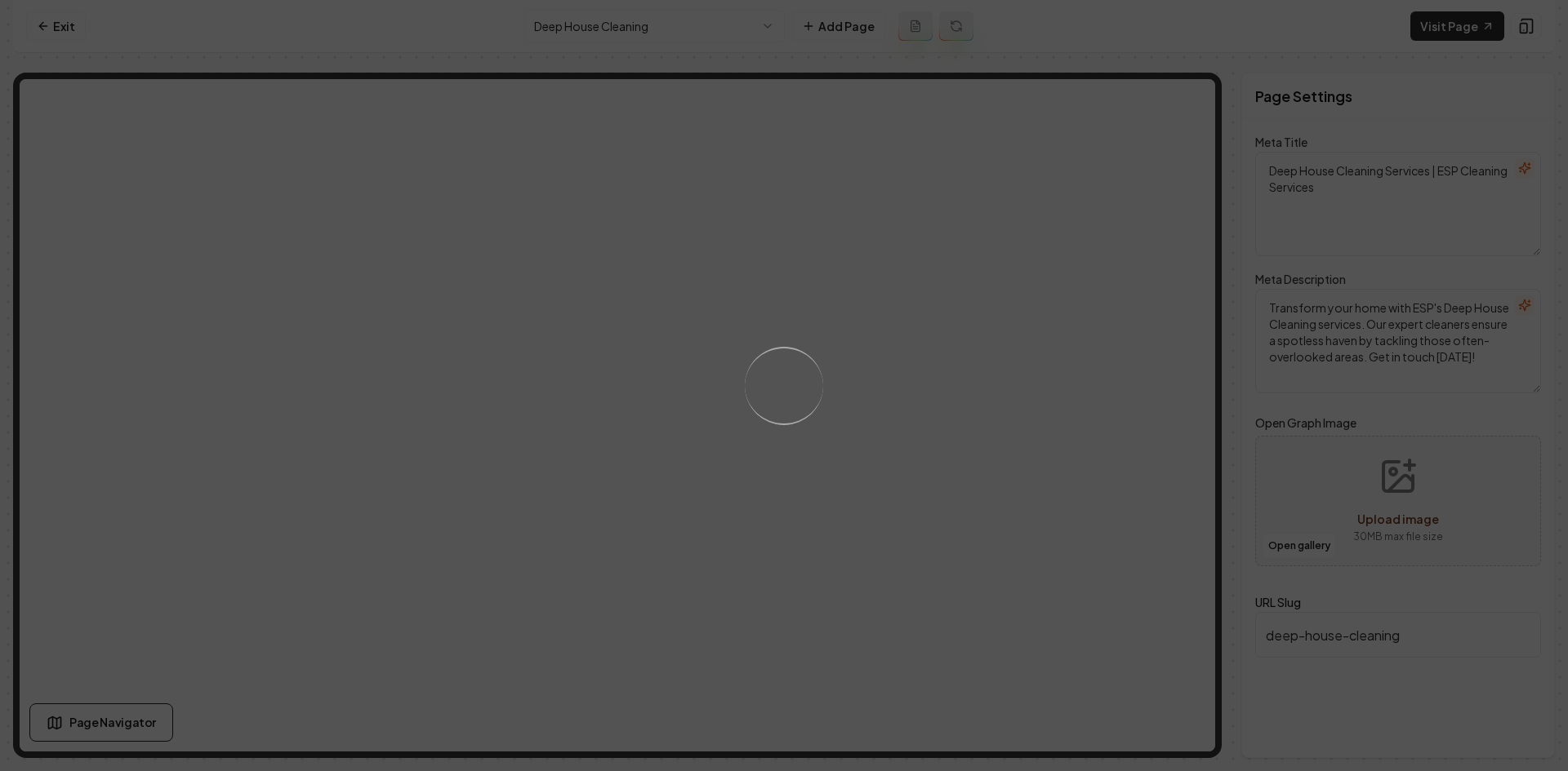
click at [899, 370] on div "Loading..." at bounding box center [784, 385] width 1568 height 771
click at [914, 466] on div "Loading..." at bounding box center [784, 385] width 1568 height 771
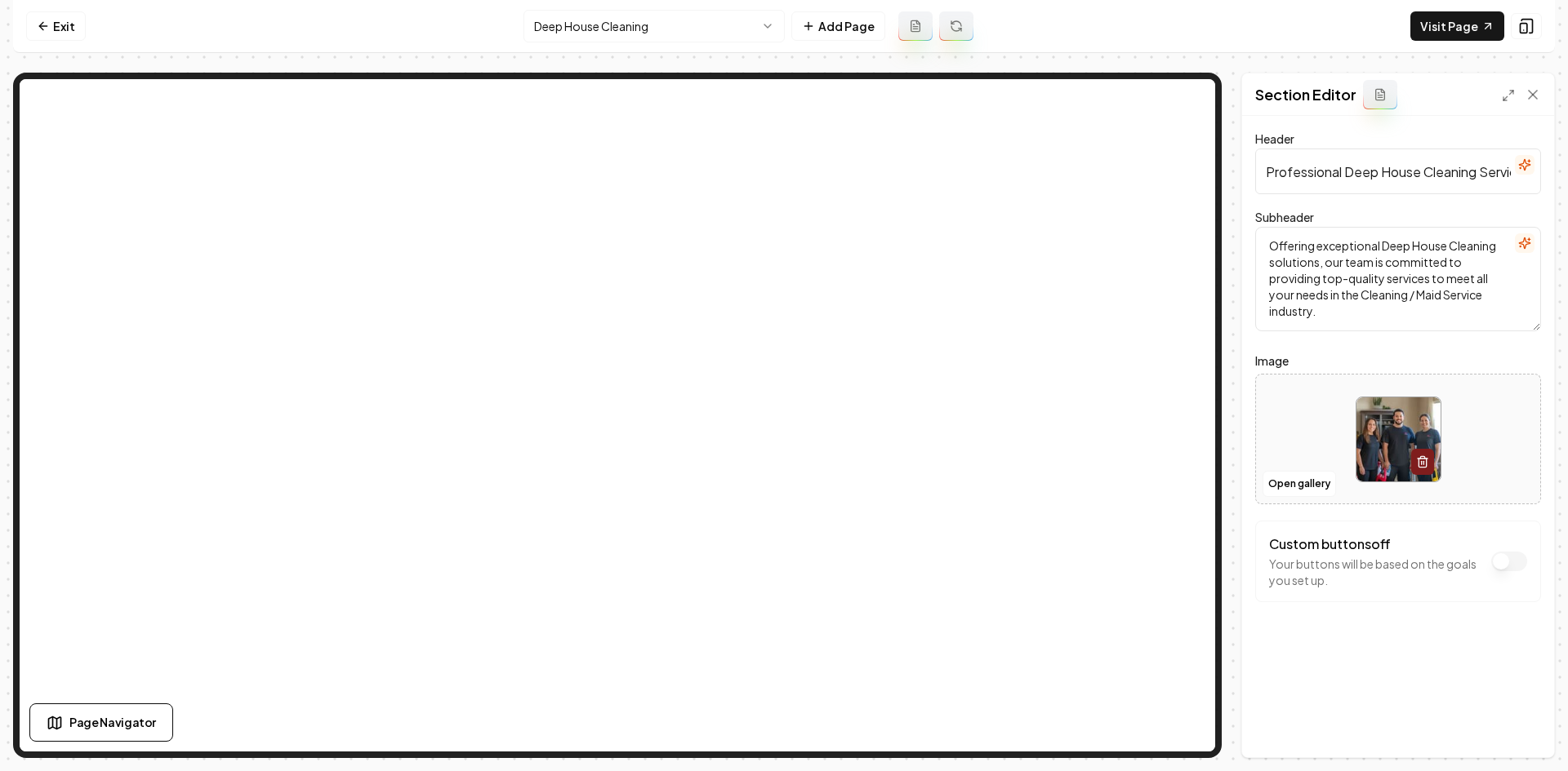
click at [1317, 442] on div at bounding box center [1397, 439] width 284 height 112
type input "**********"
click at [1513, 730] on button "Save" at bounding box center [1517, 730] width 48 height 30
click at [643, 19] on html "Computer Required This feature is only available on a computer. Please switch t…" at bounding box center [784, 385] width 1568 height 771
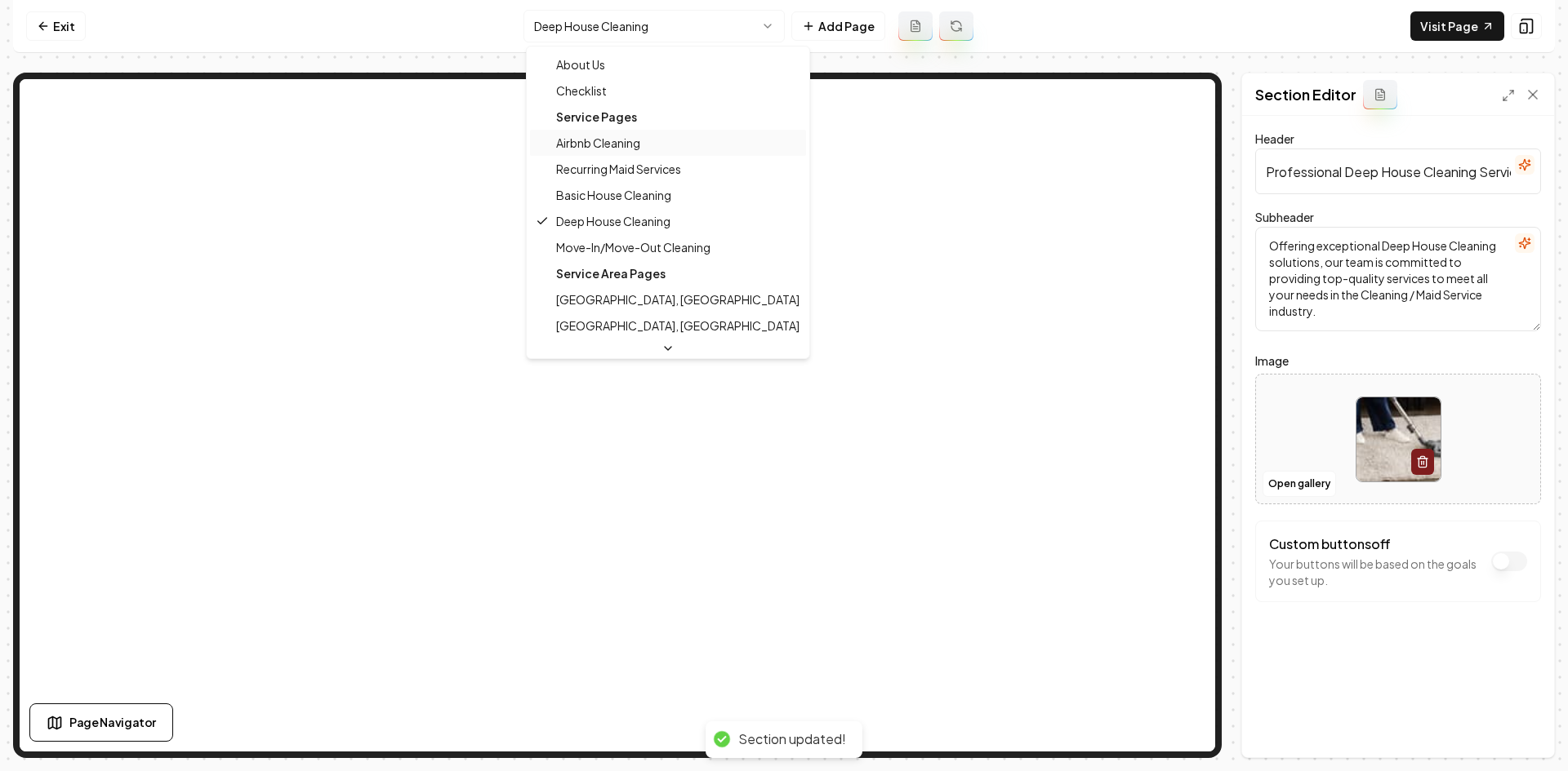
scroll to position [82, 0]
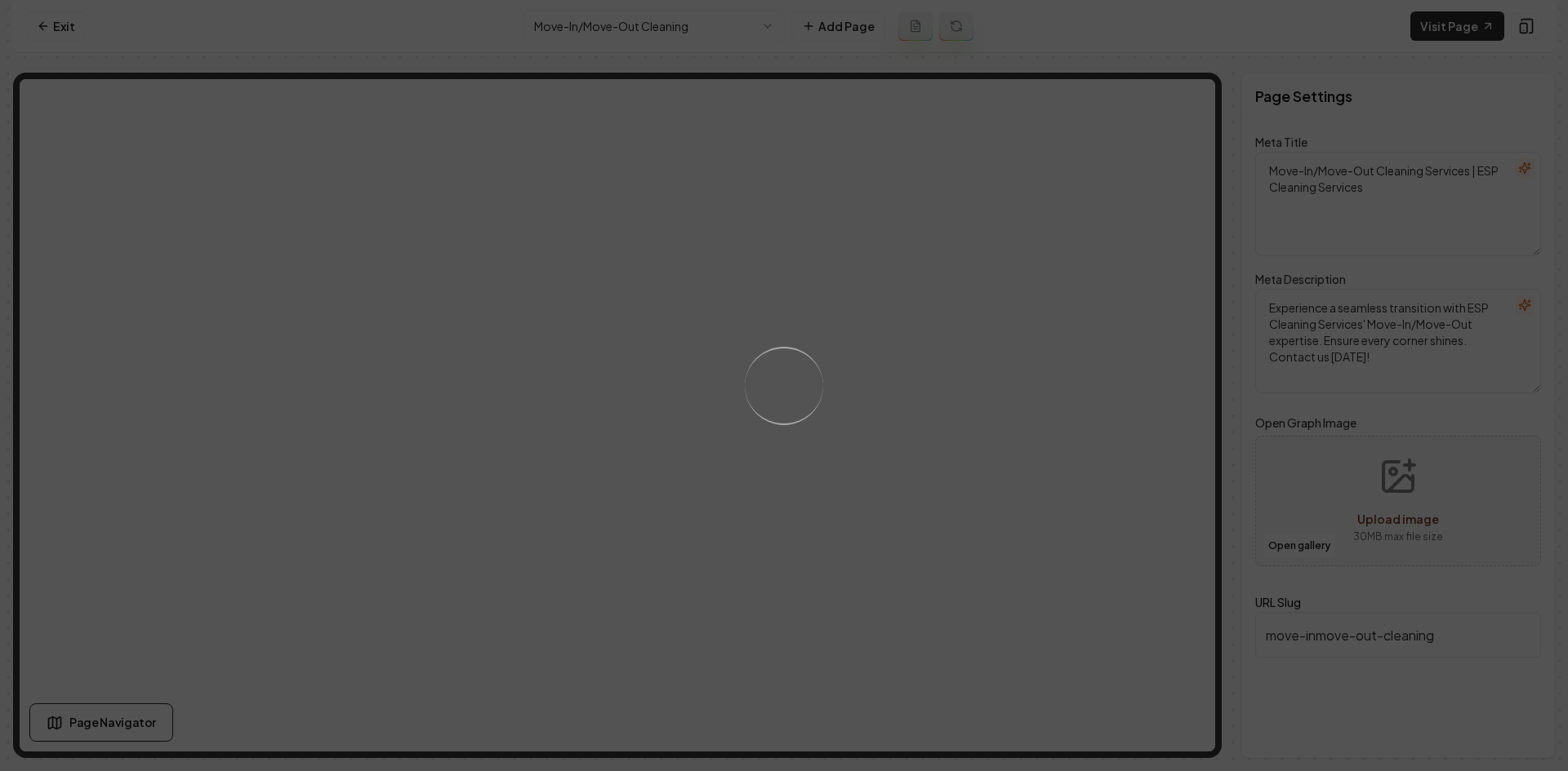
click at [945, 435] on div "Loading..." at bounding box center [784, 385] width 1568 height 771
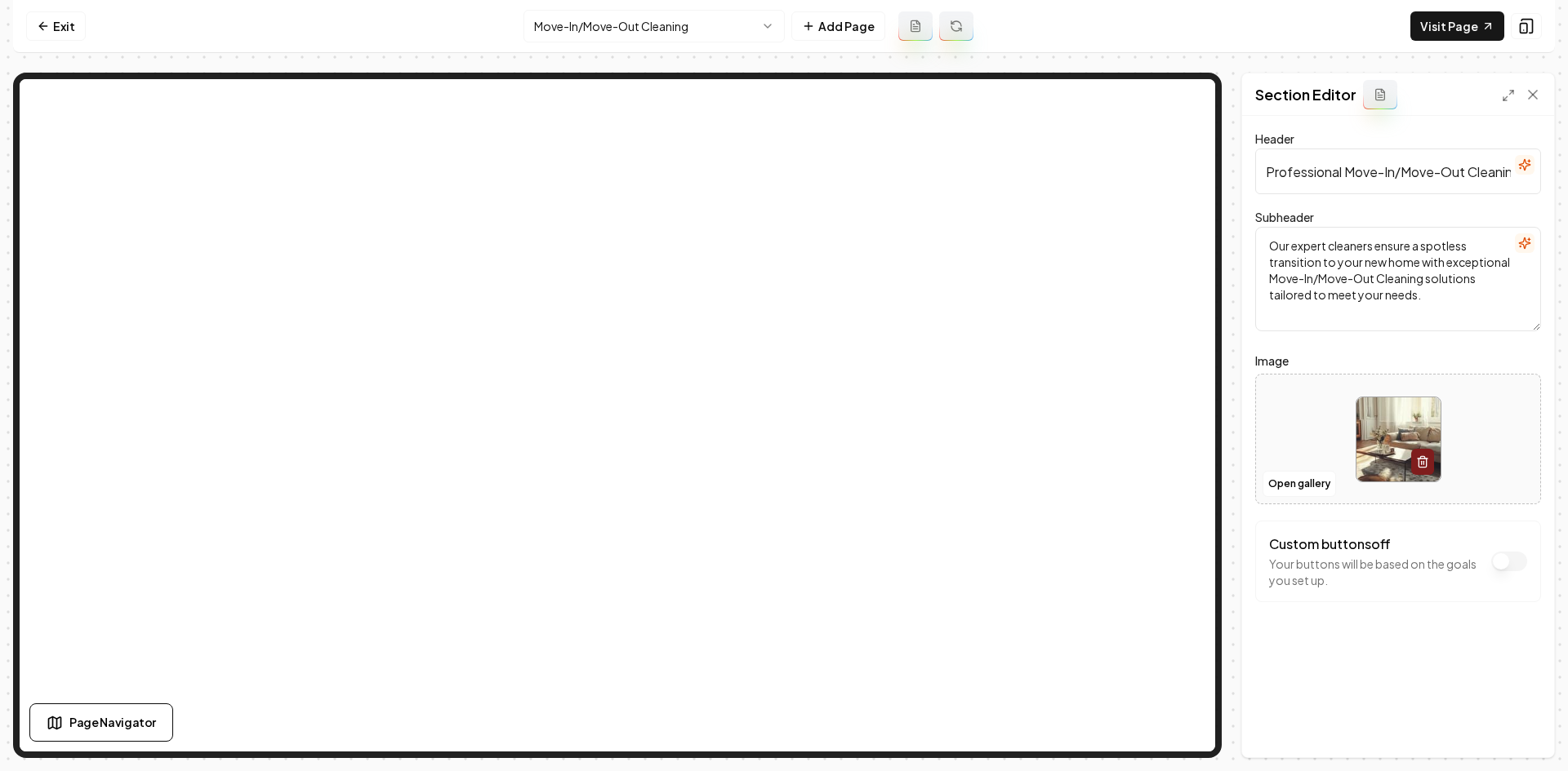
click at [1286, 423] on div at bounding box center [1397, 439] width 284 height 112
type input "**********"
click at [1499, 731] on button "Save" at bounding box center [1517, 730] width 48 height 30
click at [694, 23] on html "Computer Required This feature is only available on a computer. Please switch t…" at bounding box center [784, 385] width 1568 height 771
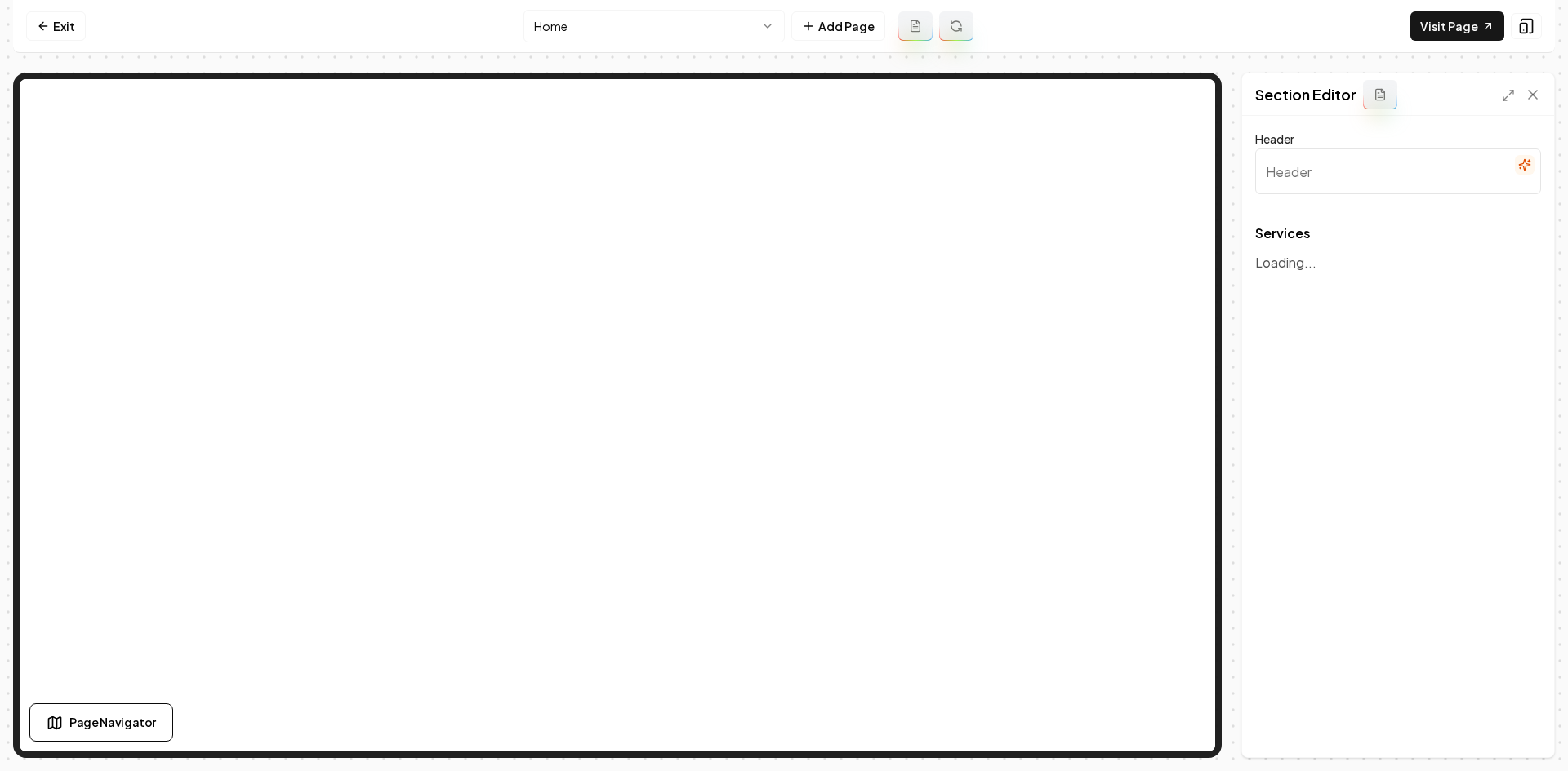
type input "Our Reliable Cleaning Services"
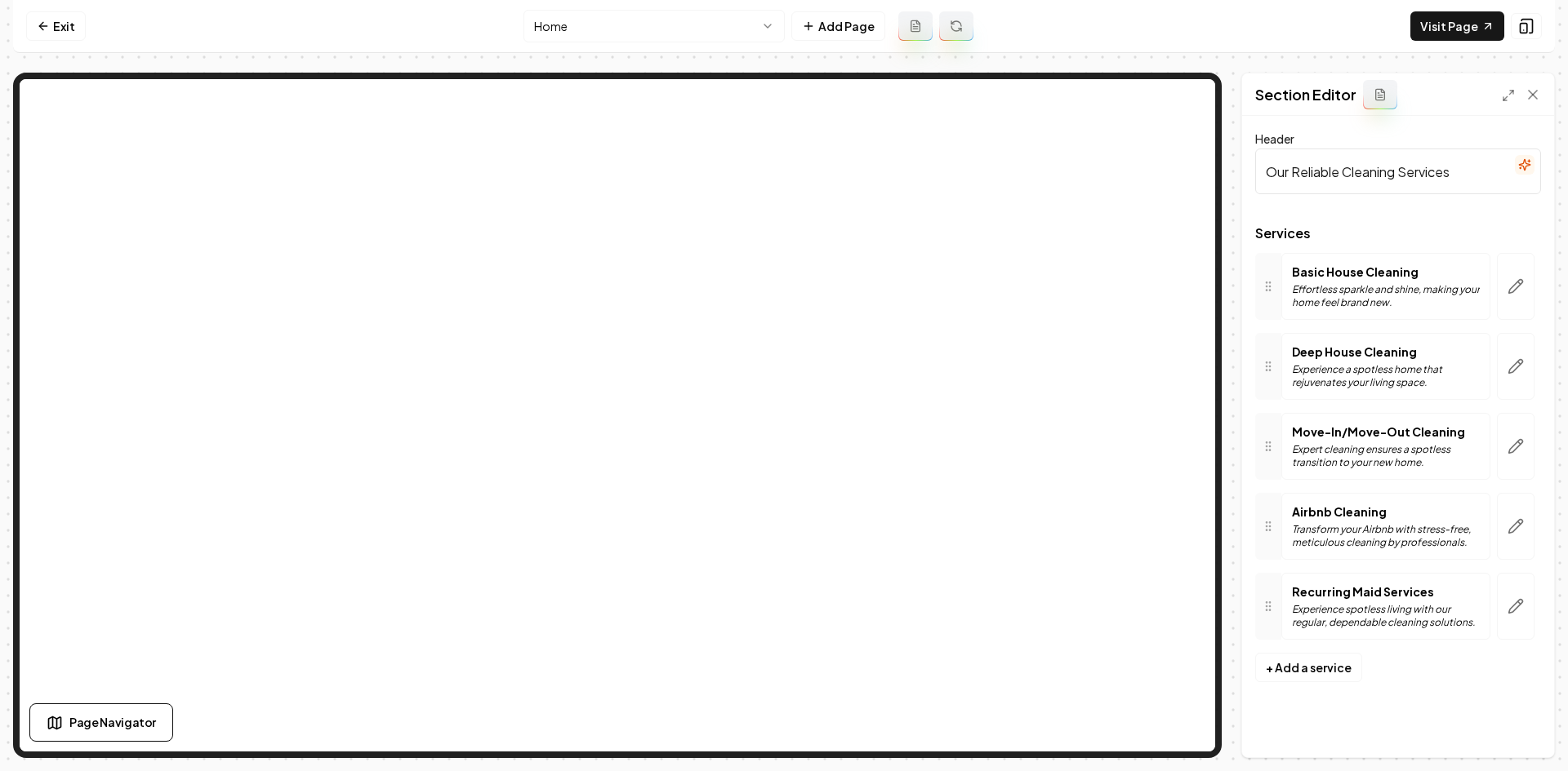
click at [740, 12] on html "Computer Required This feature is only available on a computer. Please switch t…" at bounding box center [784, 385] width 1568 height 771
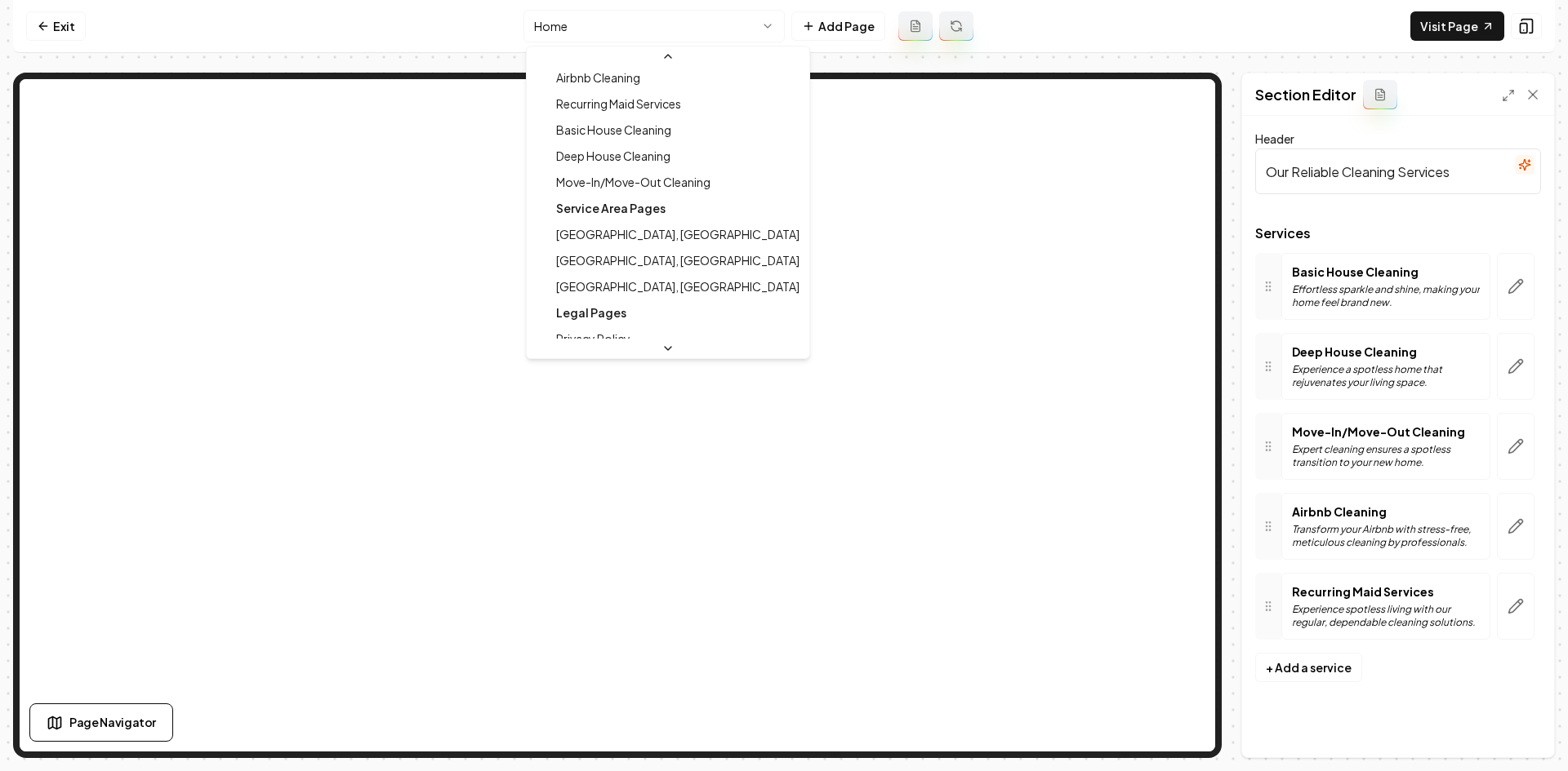
scroll to position [179, 0]
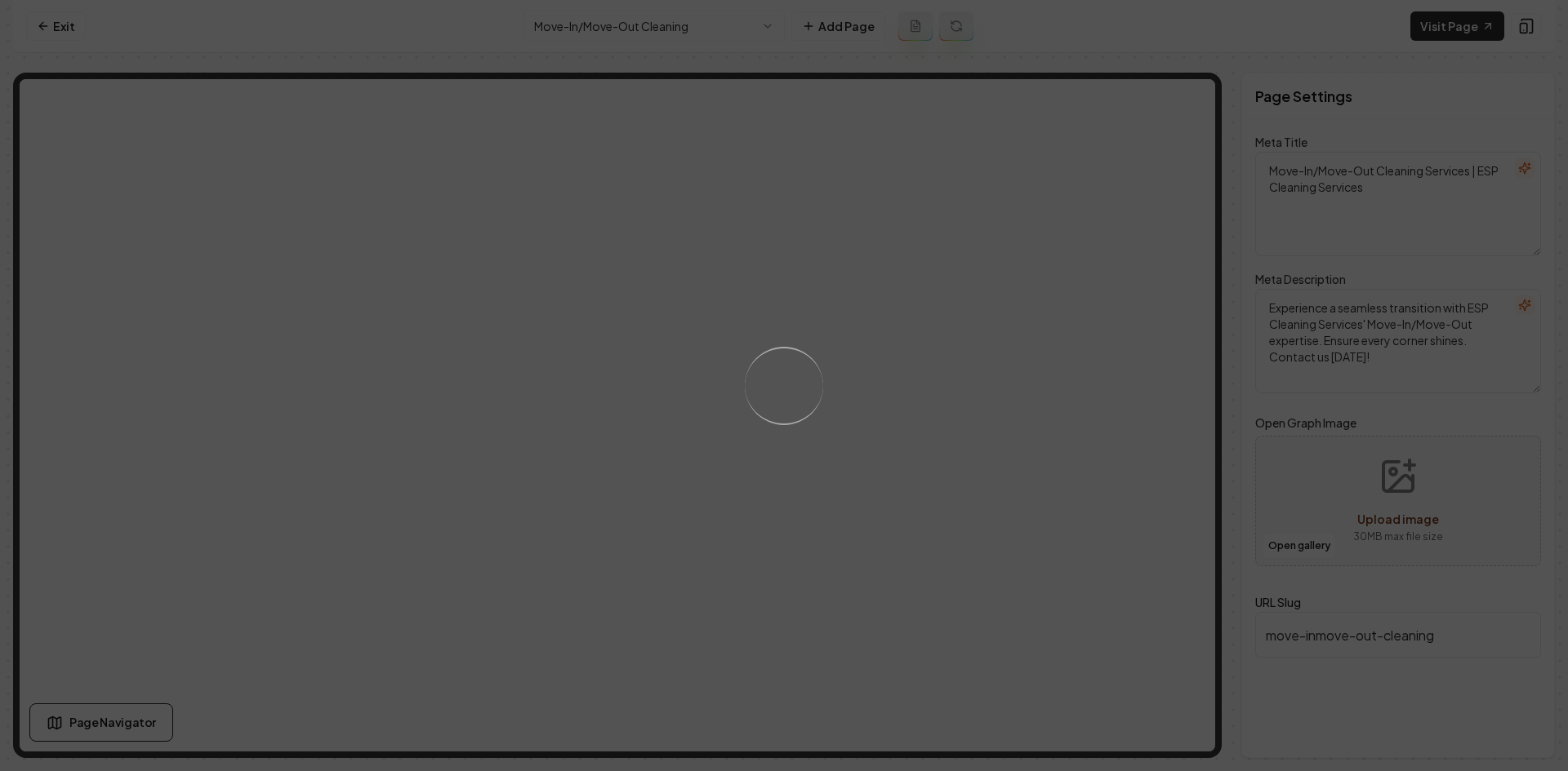
click at [830, 408] on div "Loading..." at bounding box center [784, 385] width 1568 height 771
click at [909, 436] on div "Loading..." at bounding box center [784, 385] width 1568 height 771
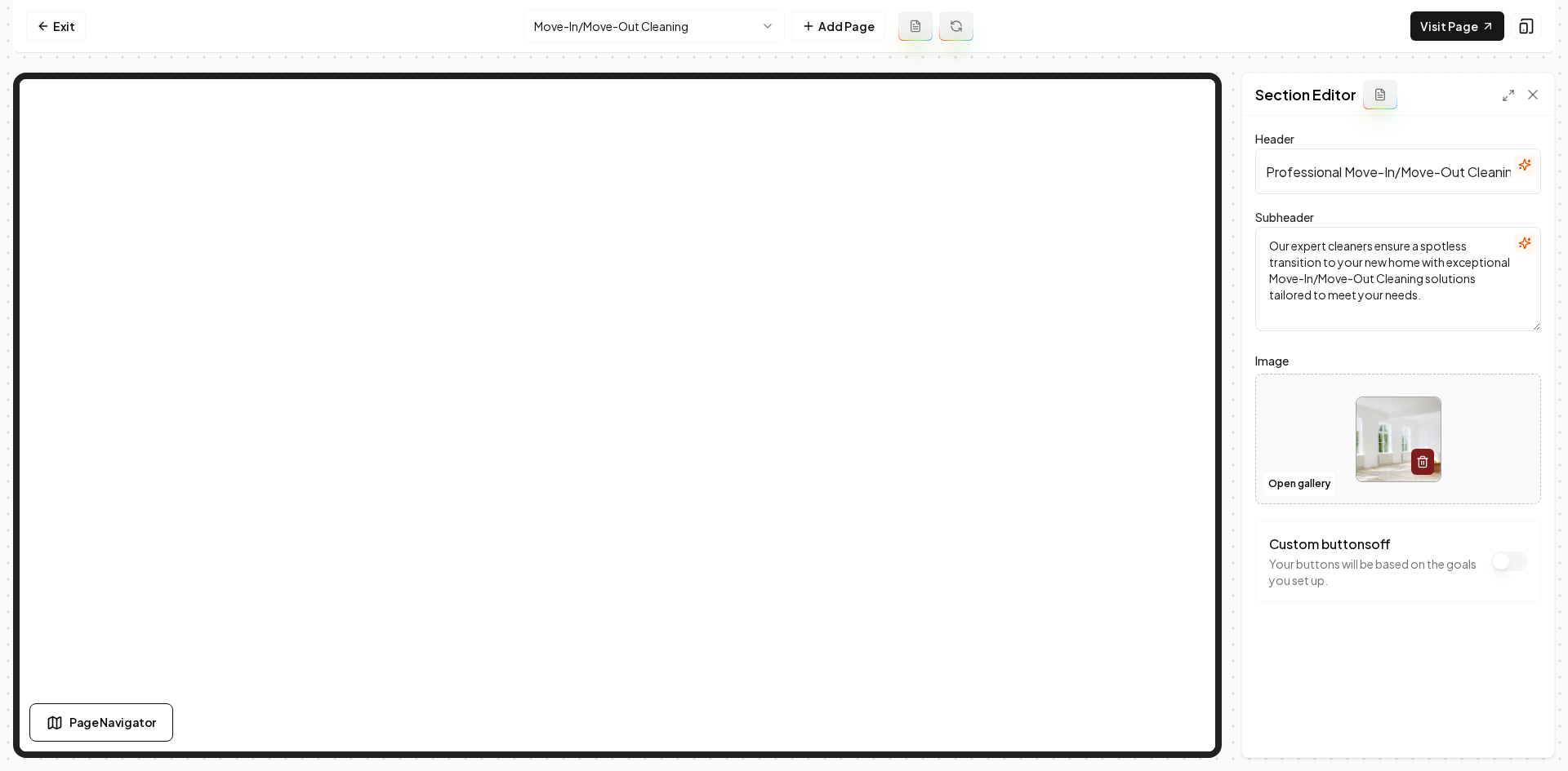
click at [1263, 451] on div at bounding box center [1397, 439] width 284 height 112
type input "**********"
click at [1530, 734] on button "Save" at bounding box center [1517, 730] width 48 height 30
click at [690, 33] on html "Computer Required This feature is only available on a computer. Please switch t…" at bounding box center [784, 385] width 1568 height 771
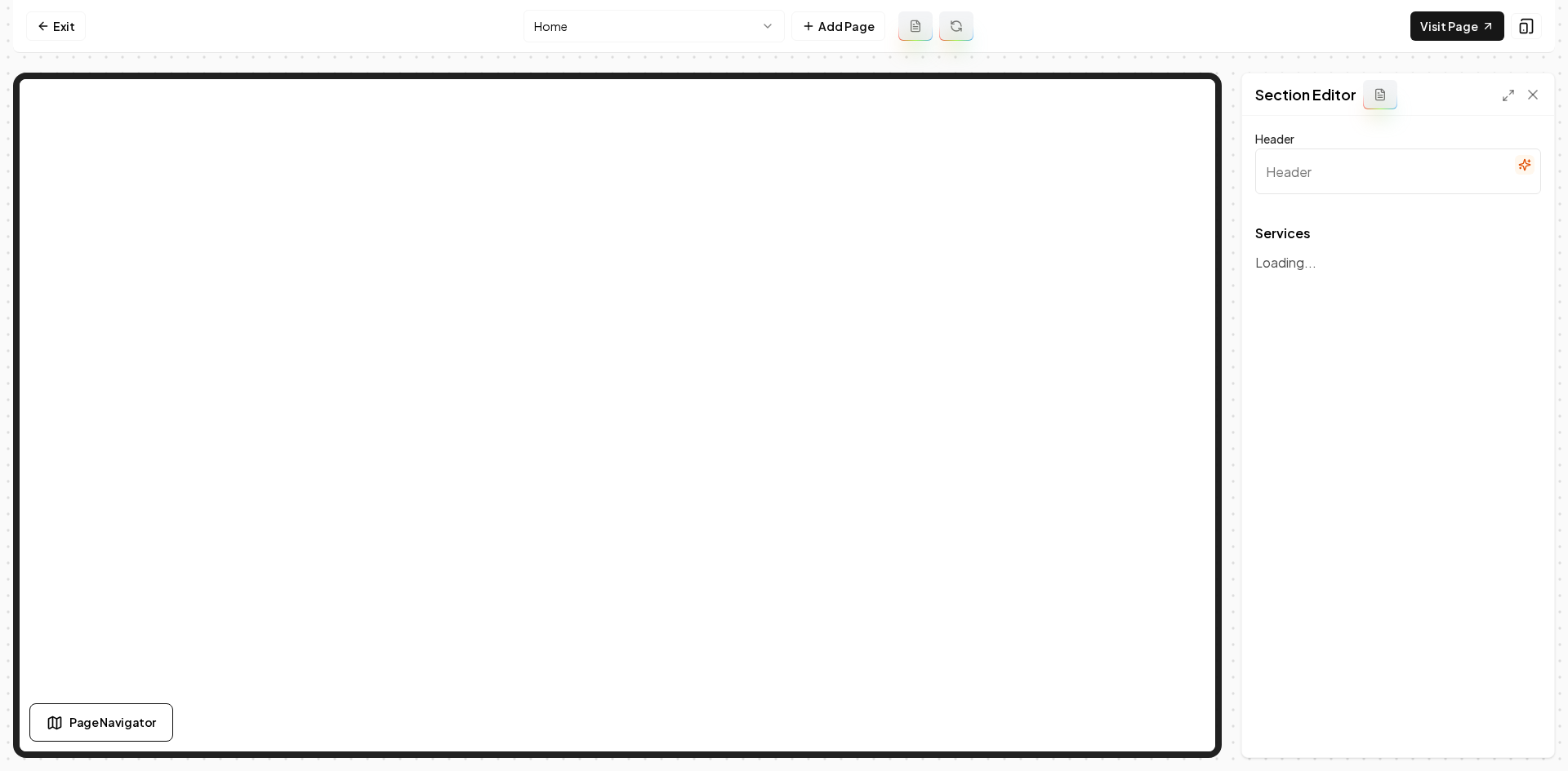
type input "Our Reliable Cleaning Services"
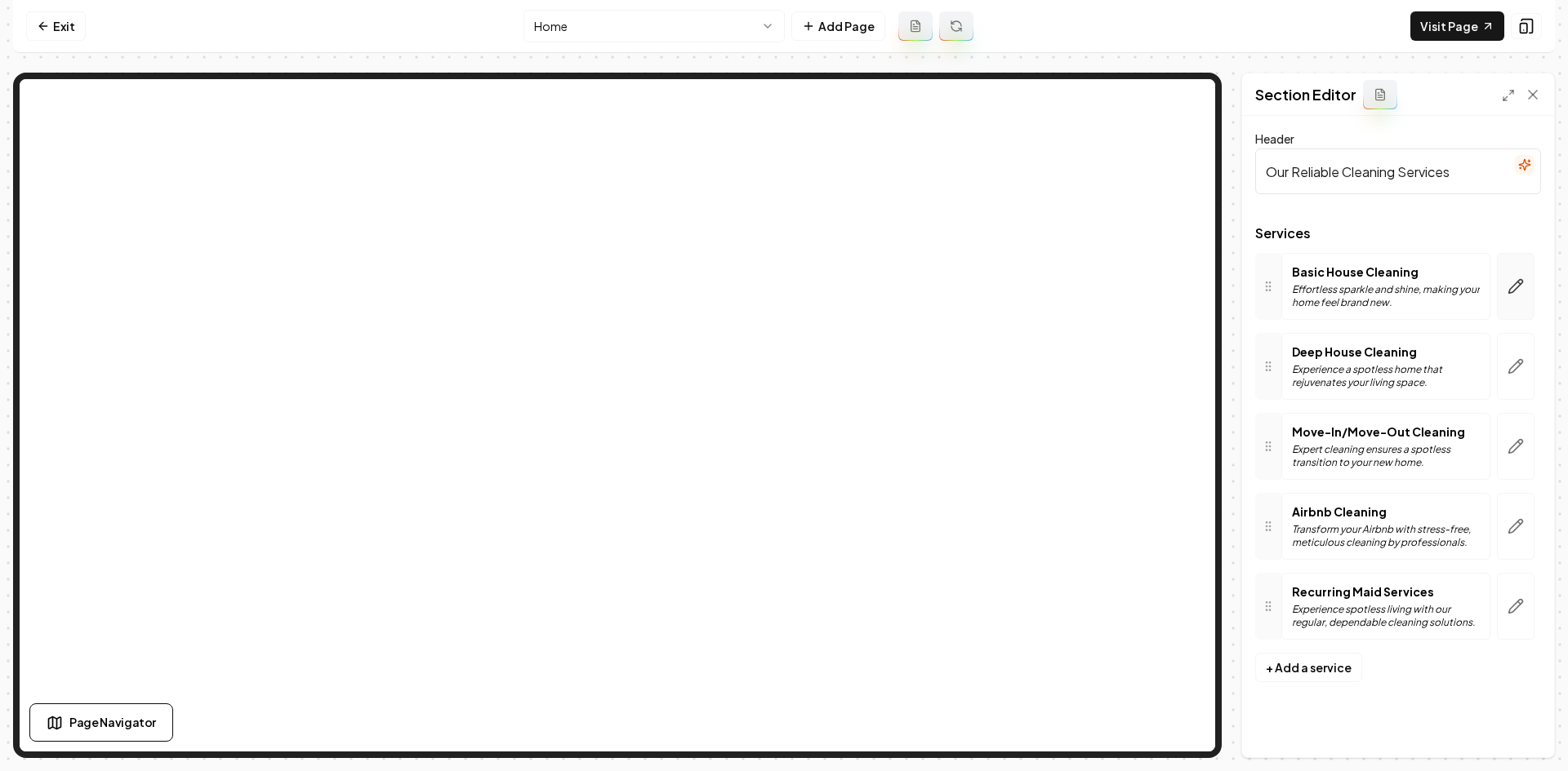
click at [1505, 295] on button "button" at bounding box center [1515, 286] width 37 height 67
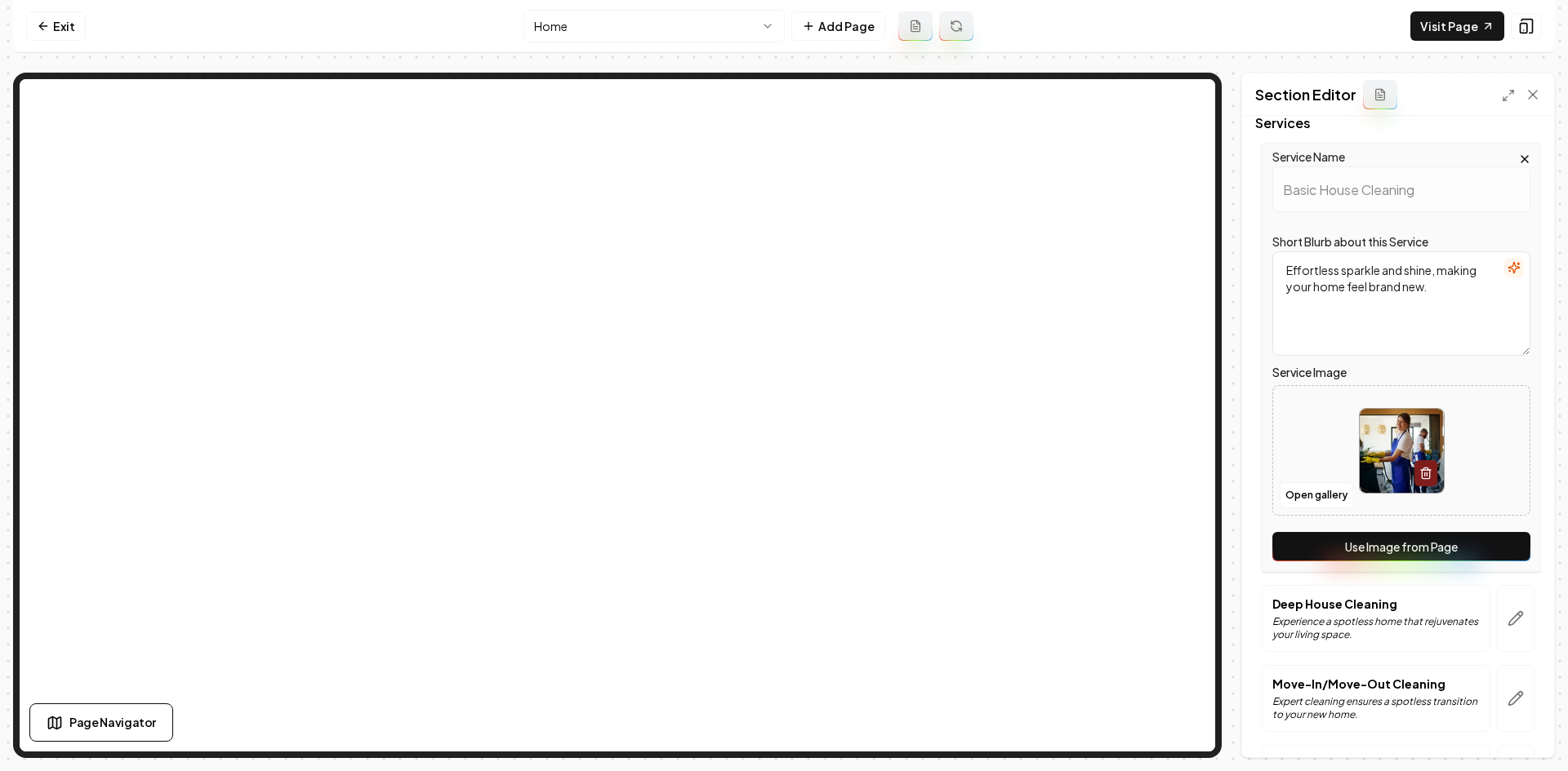
scroll to position [163, 0]
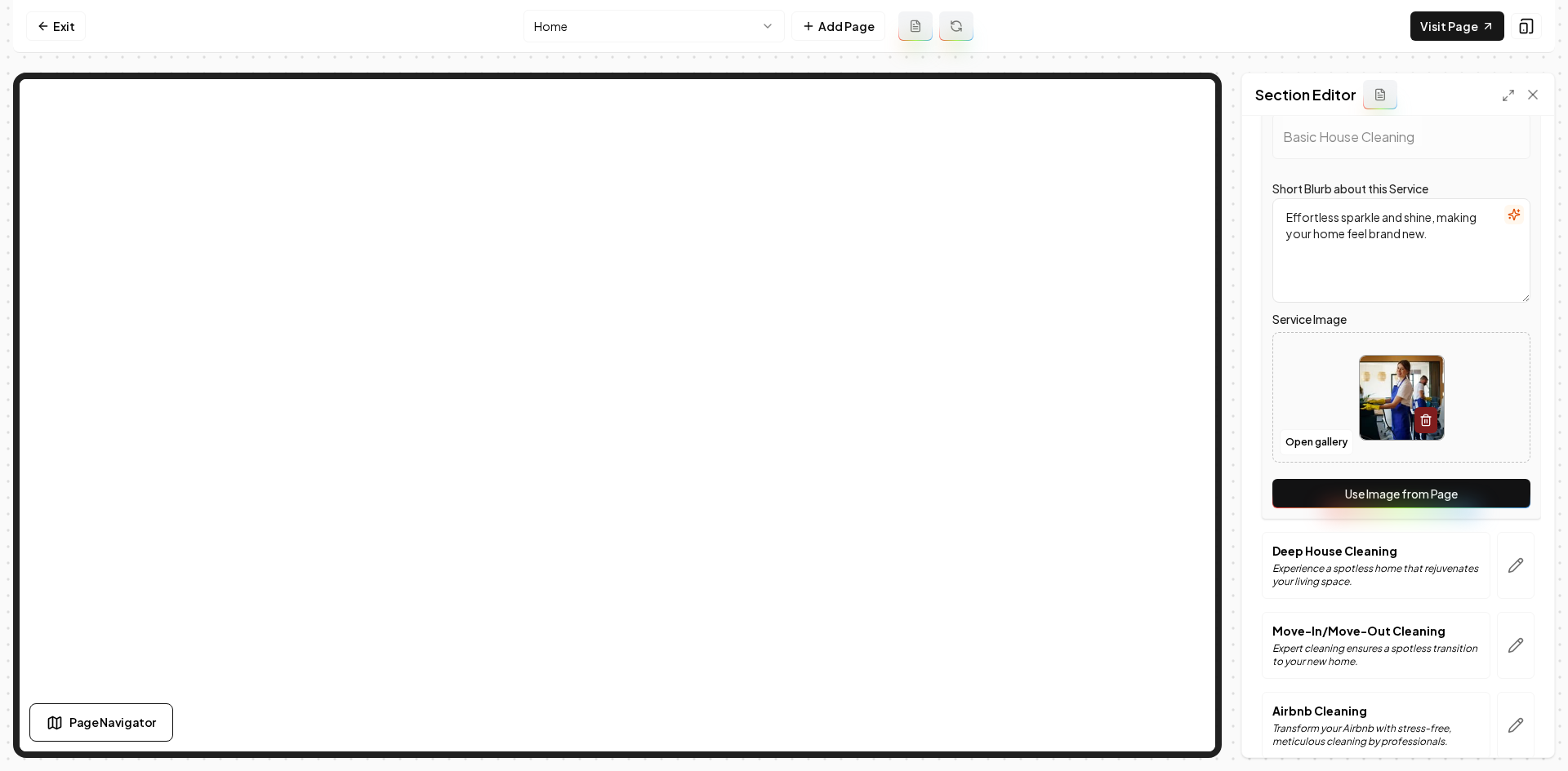
click at [1452, 501] on button "Use Image from Page" at bounding box center [1400, 494] width 258 height 30
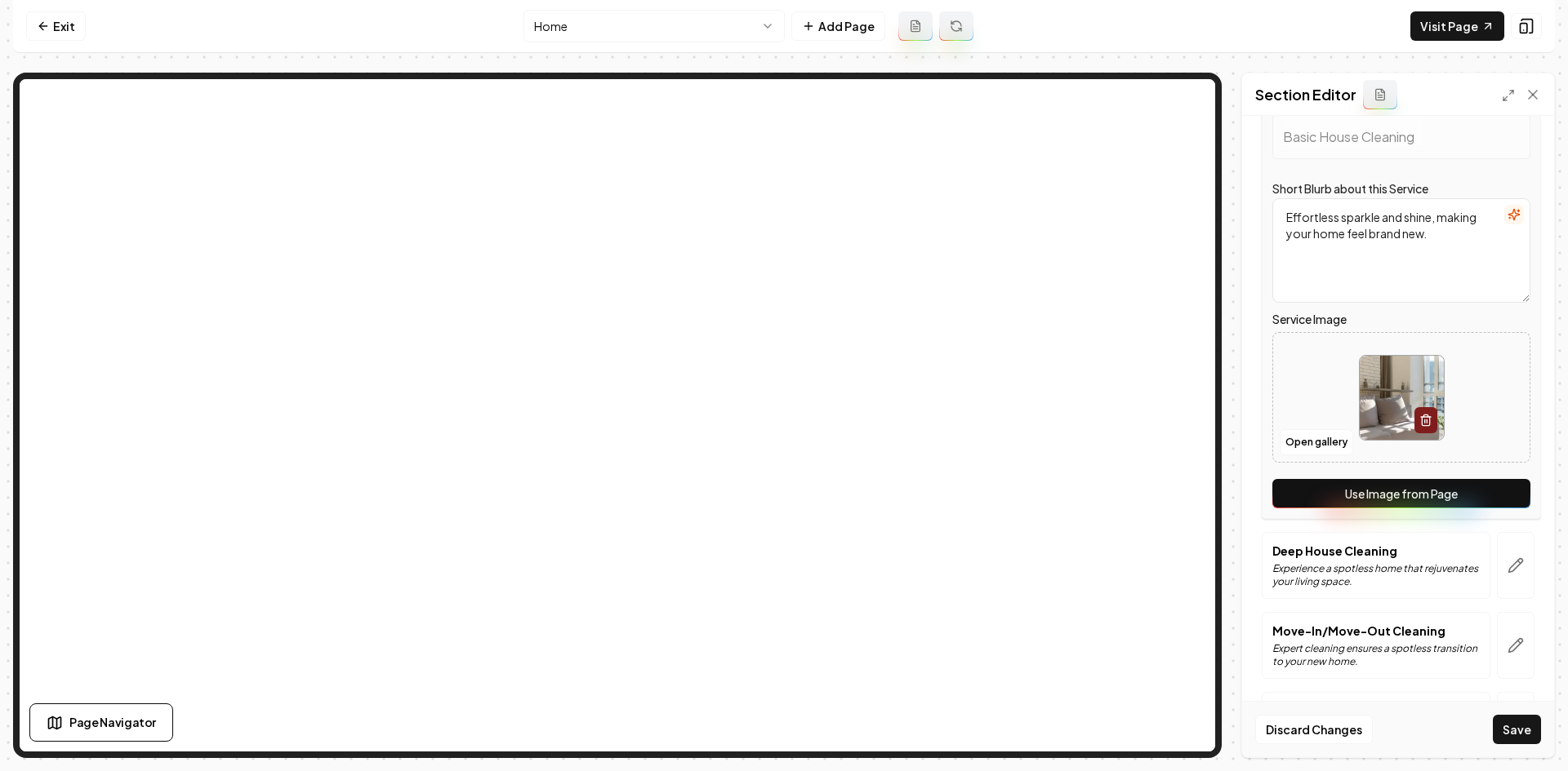
click at [1496, 550] on button "button" at bounding box center [1515, 565] width 37 height 67
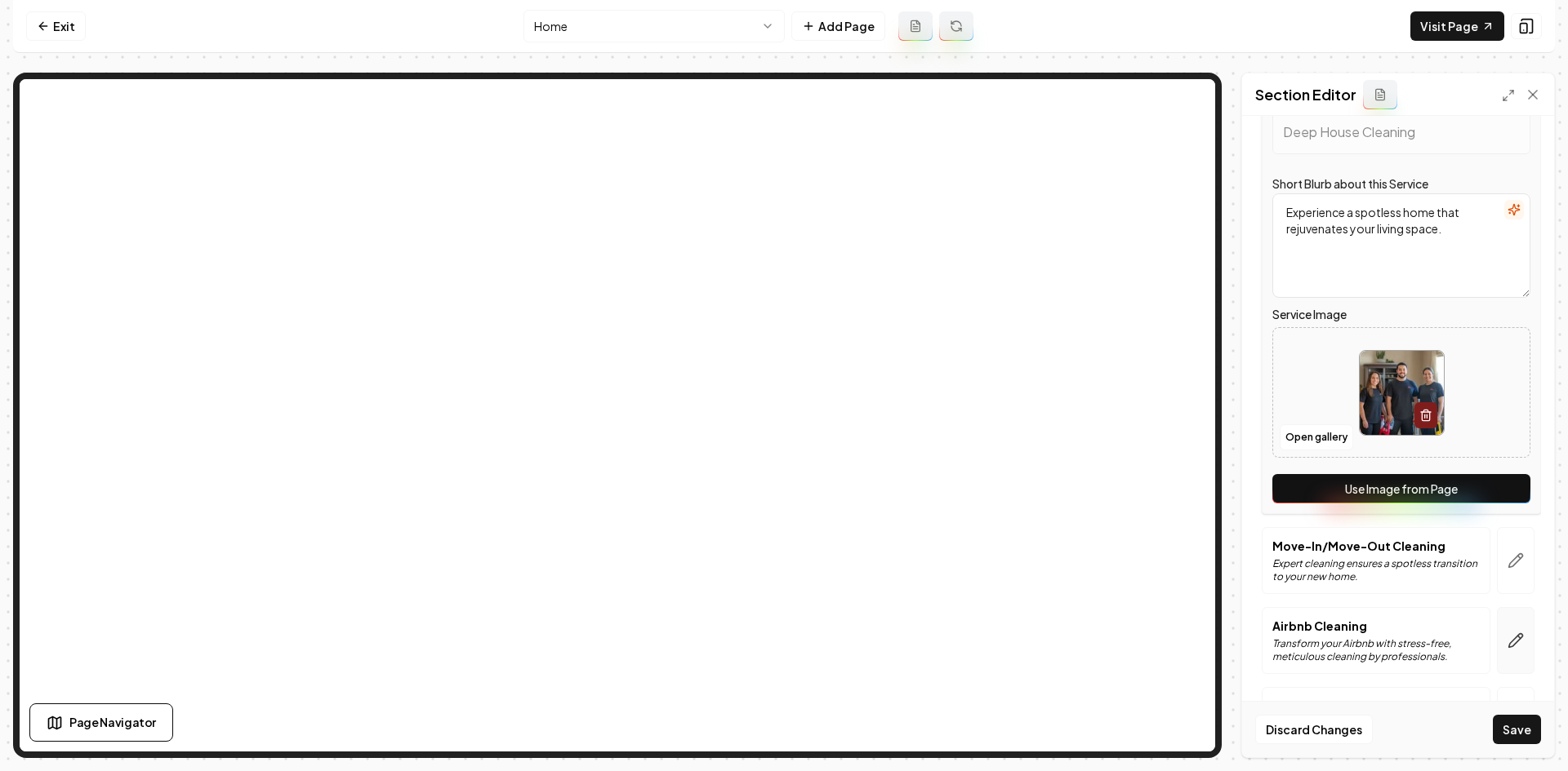
scroll to position [320, 0]
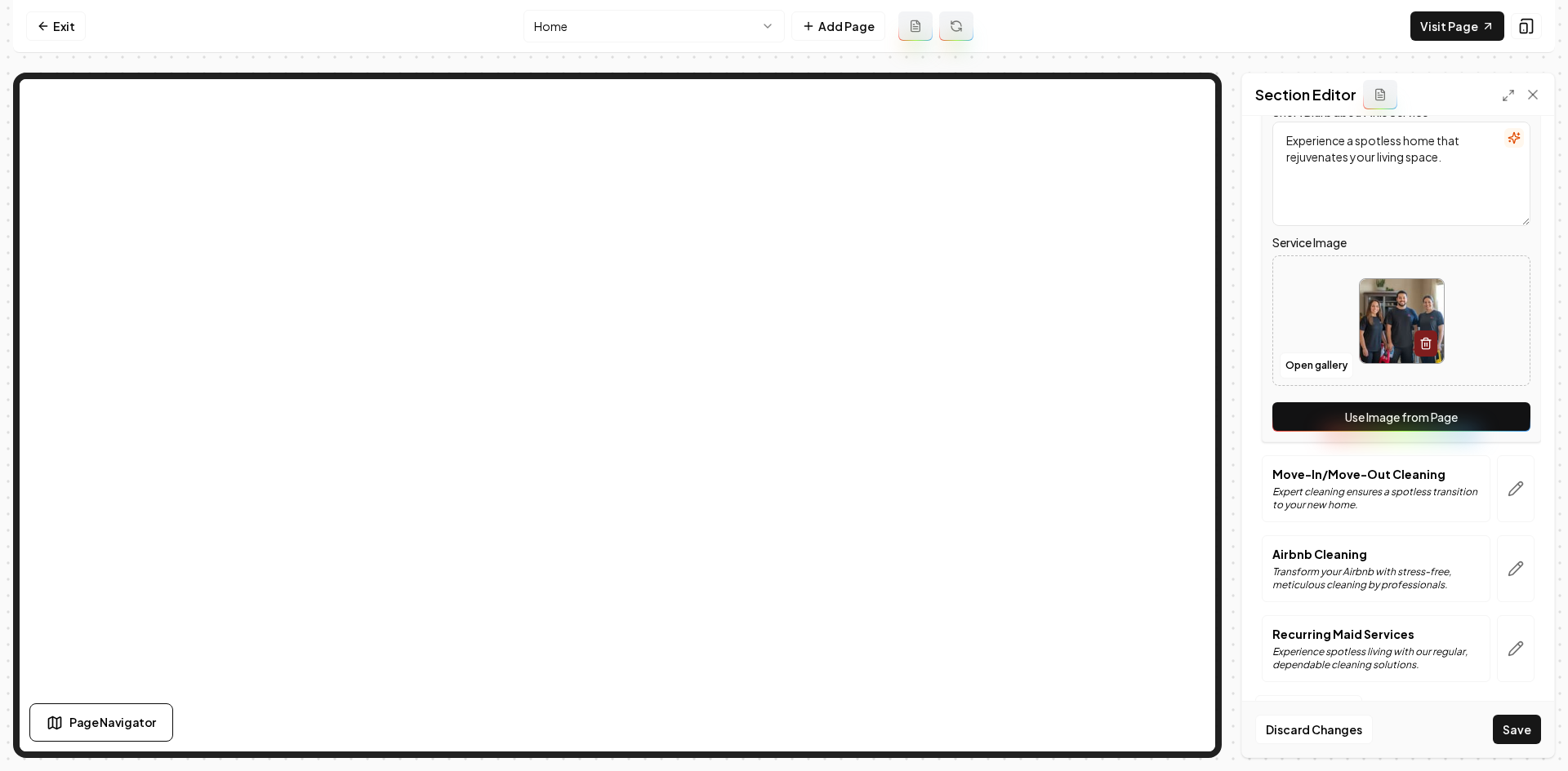
click at [1474, 416] on button "Use Image from Page" at bounding box center [1400, 418] width 258 height 30
click at [1518, 487] on icon "button" at bounding box center [1519, 485] width 3 height 3
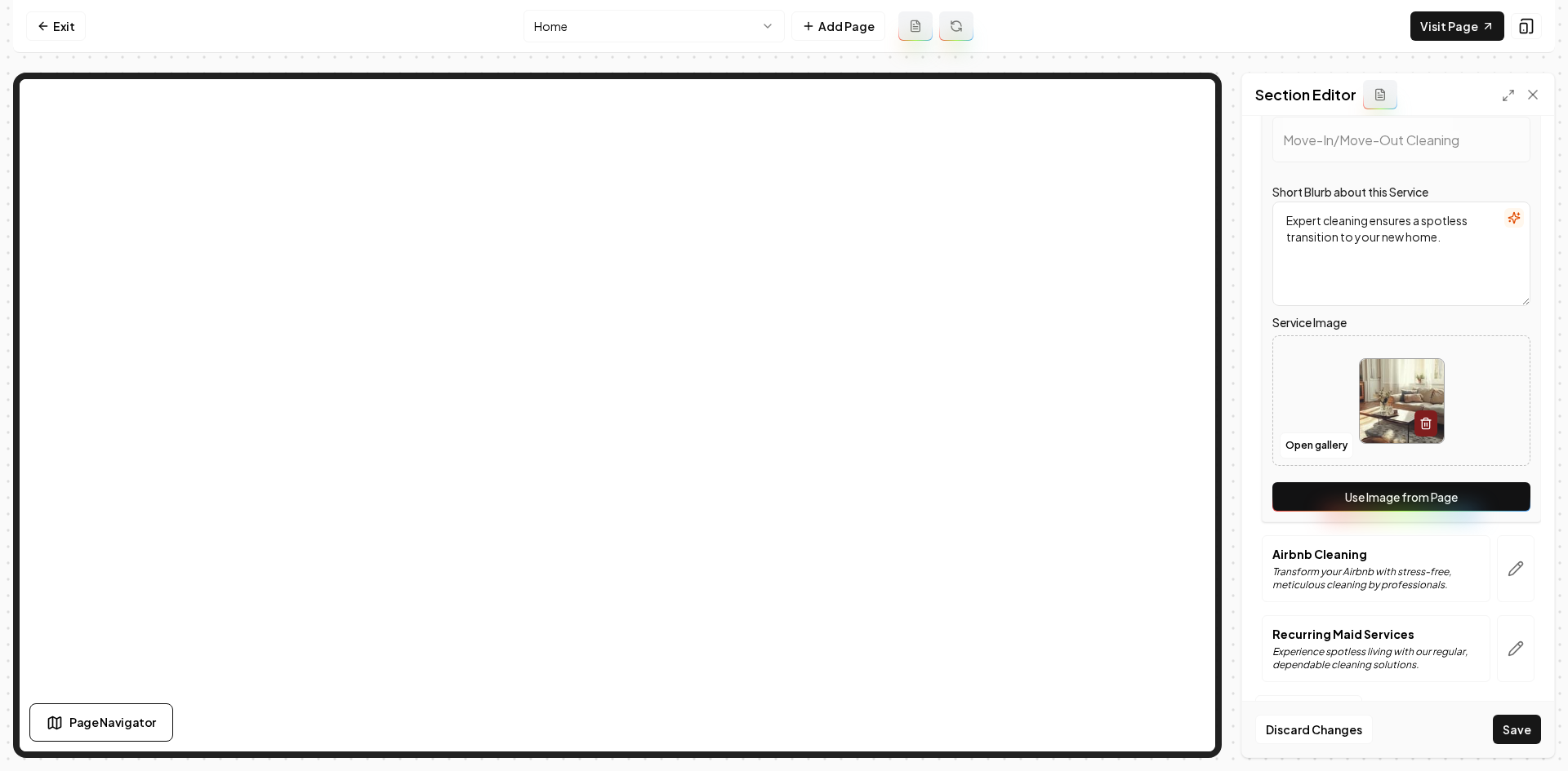
click at [1505, 489] on button "Use Image from Page" at bounding box center [1400, 498] width 258 height 30
click at [1513, 558] on button "button" at bounding box center [1515, 569] width 37 height 67
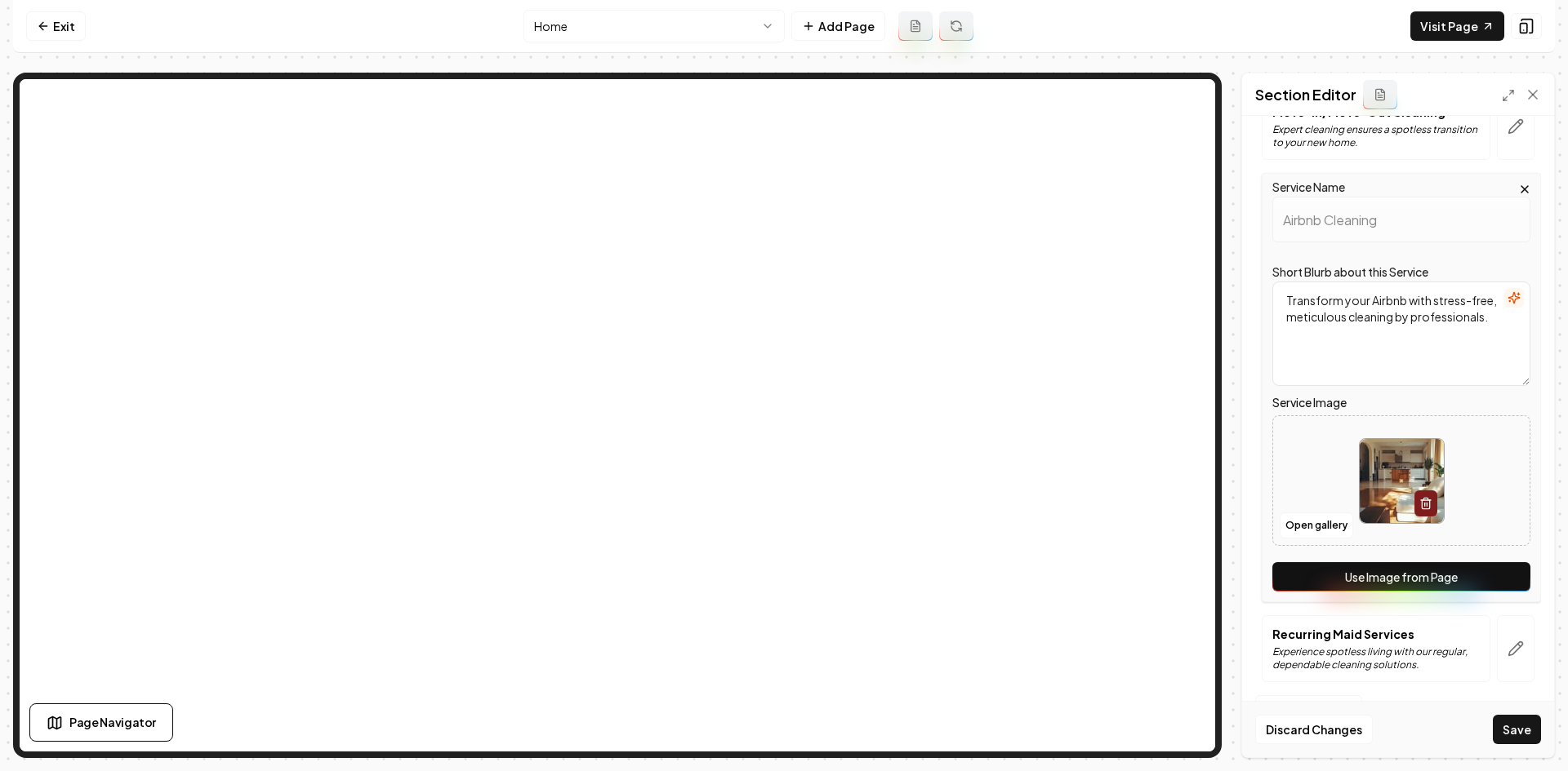
click at [1511, 558] on div "Service Name Airbnb Cleaning Short Blurb about this Service Transform your Airb…" at bounding box center [1401, 388] width 279 height 430
click at [1507, 587] on button "Use Image from Page" at bounding box center [1400, 578] width 258 height 30
click at [1496, 646] on button "button" at bounding box center [1515, 649] width 37 height 67
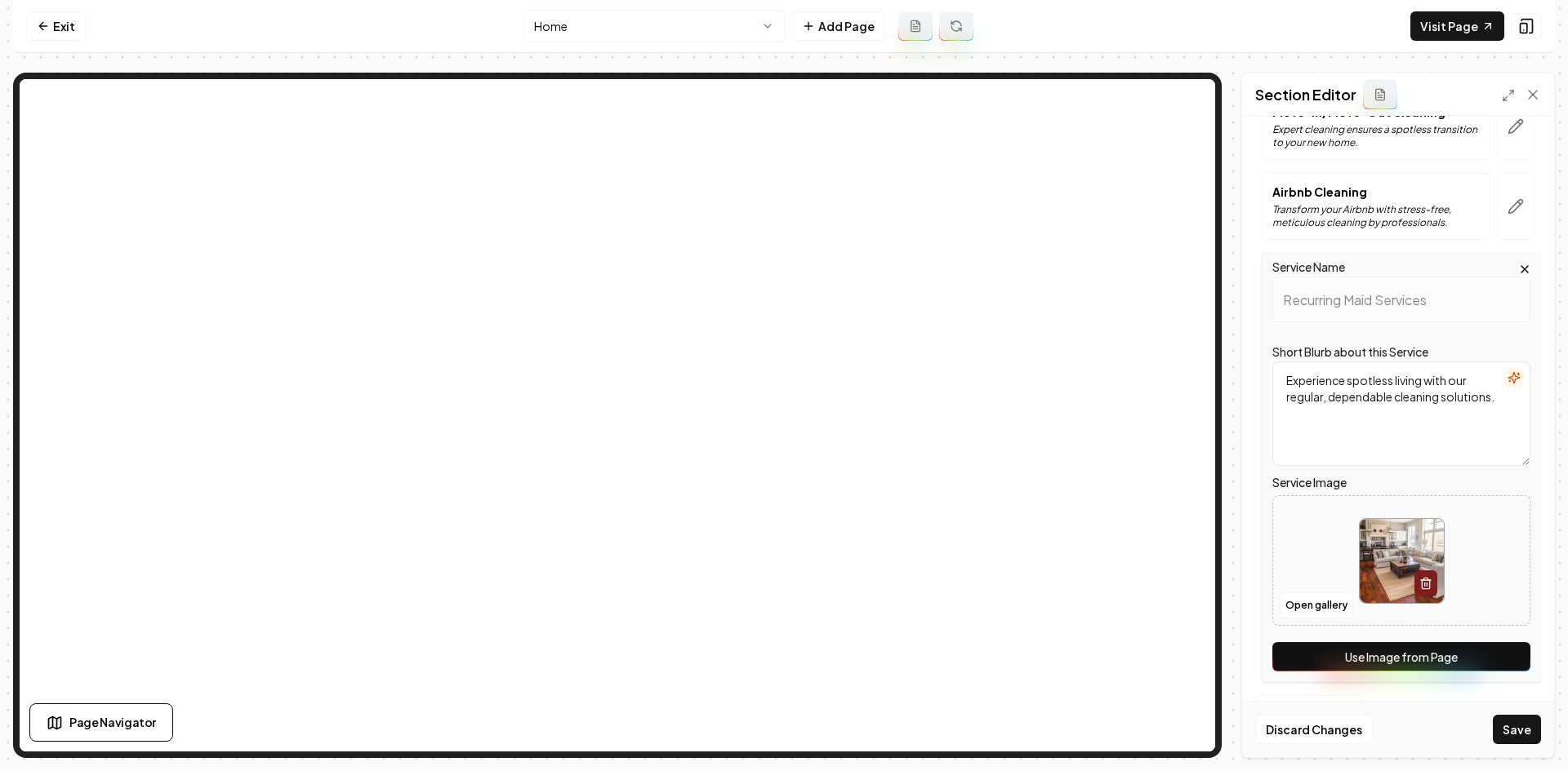
click at [1488, 658] on button "Use Image from Page" at bounding box center [1400, 658] width 258 height 30
click at [1519, 724] on button "Save" at bounding box center [1517, 730] width 48 height 30
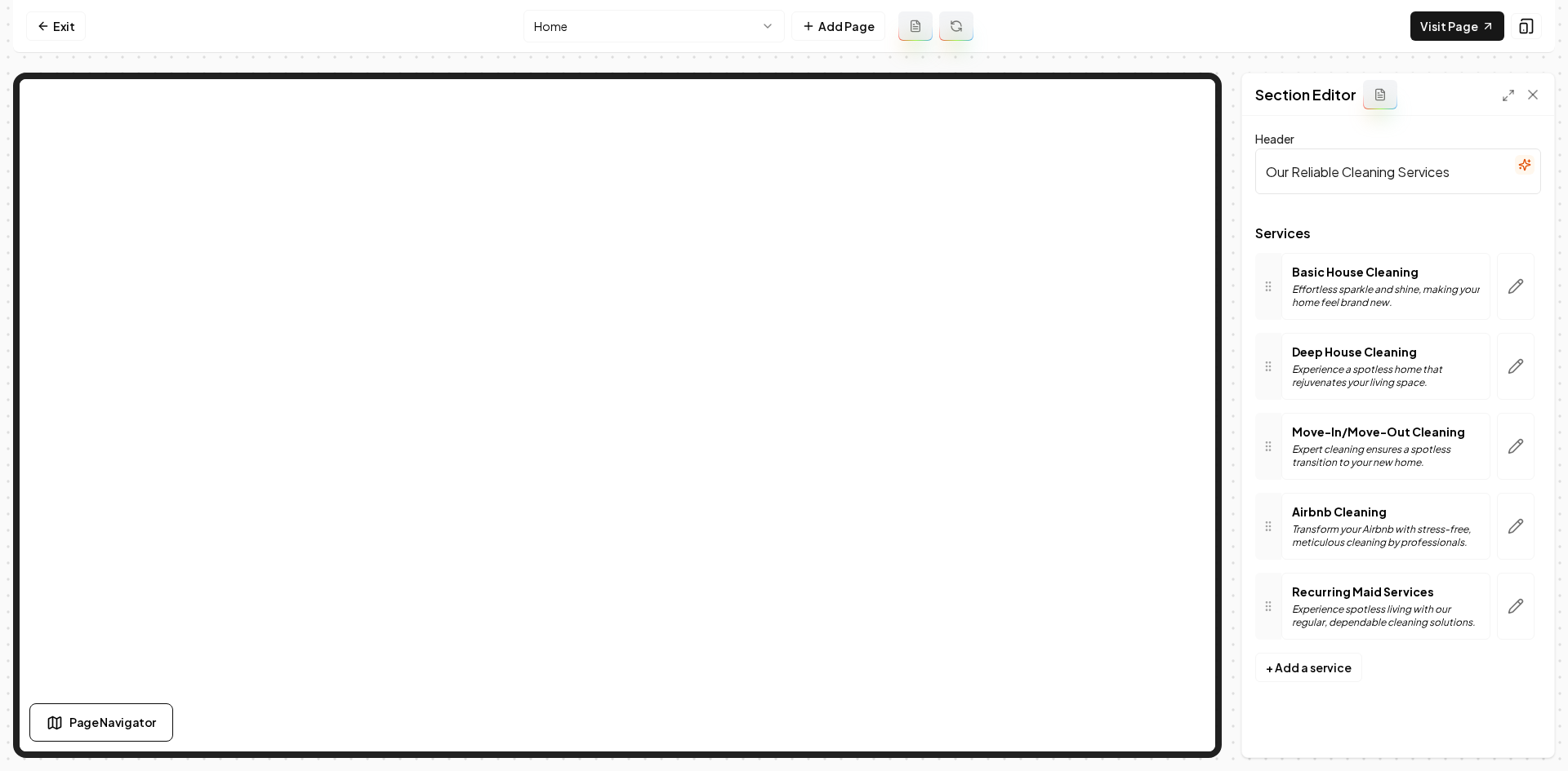
scroll to position [0, 0]
click at [623, 22] on html "Computer Required This feature is only available on a computer. Please switch t…" at bounding box center [784, 385] width 1568 height 771
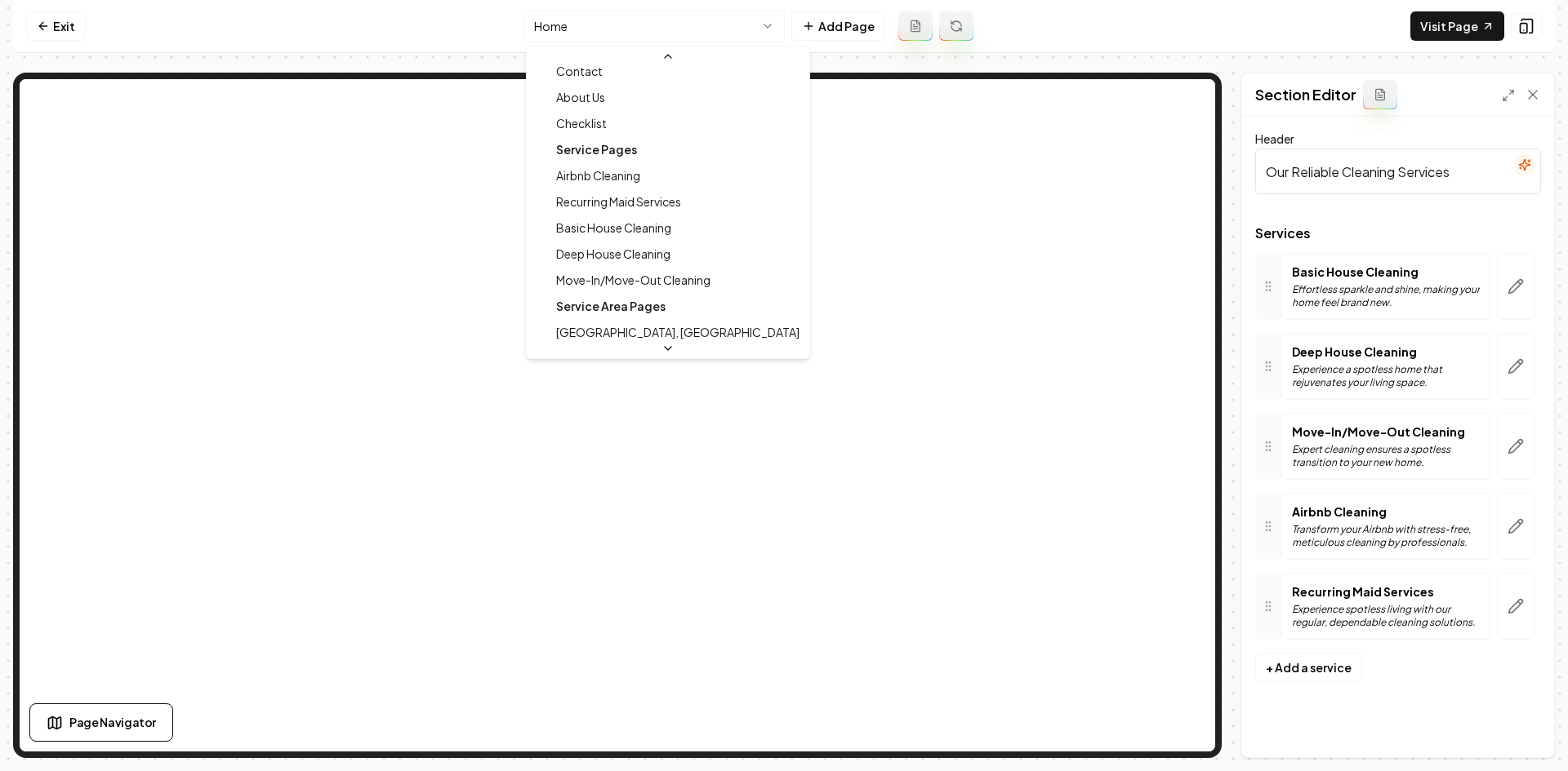
scroll to position [184, 0]
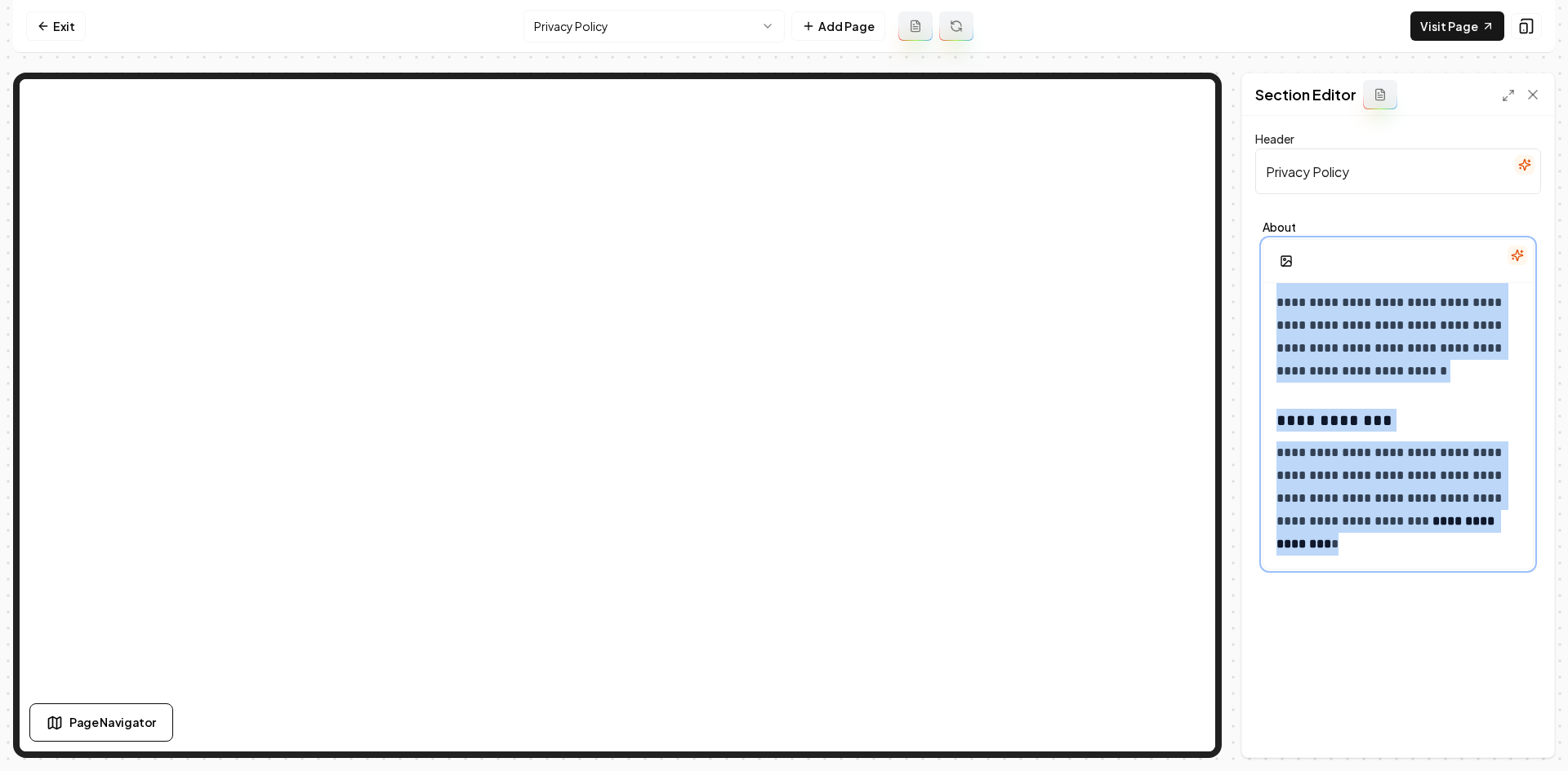
drag, startPoint x: 1275, startPoint y: 312, endPoint x: 1567, endPoint y: 809, distance: 576.4
click at [1555, 770] on html "**********" at bounding box center [784, 385] width 1568 height 771
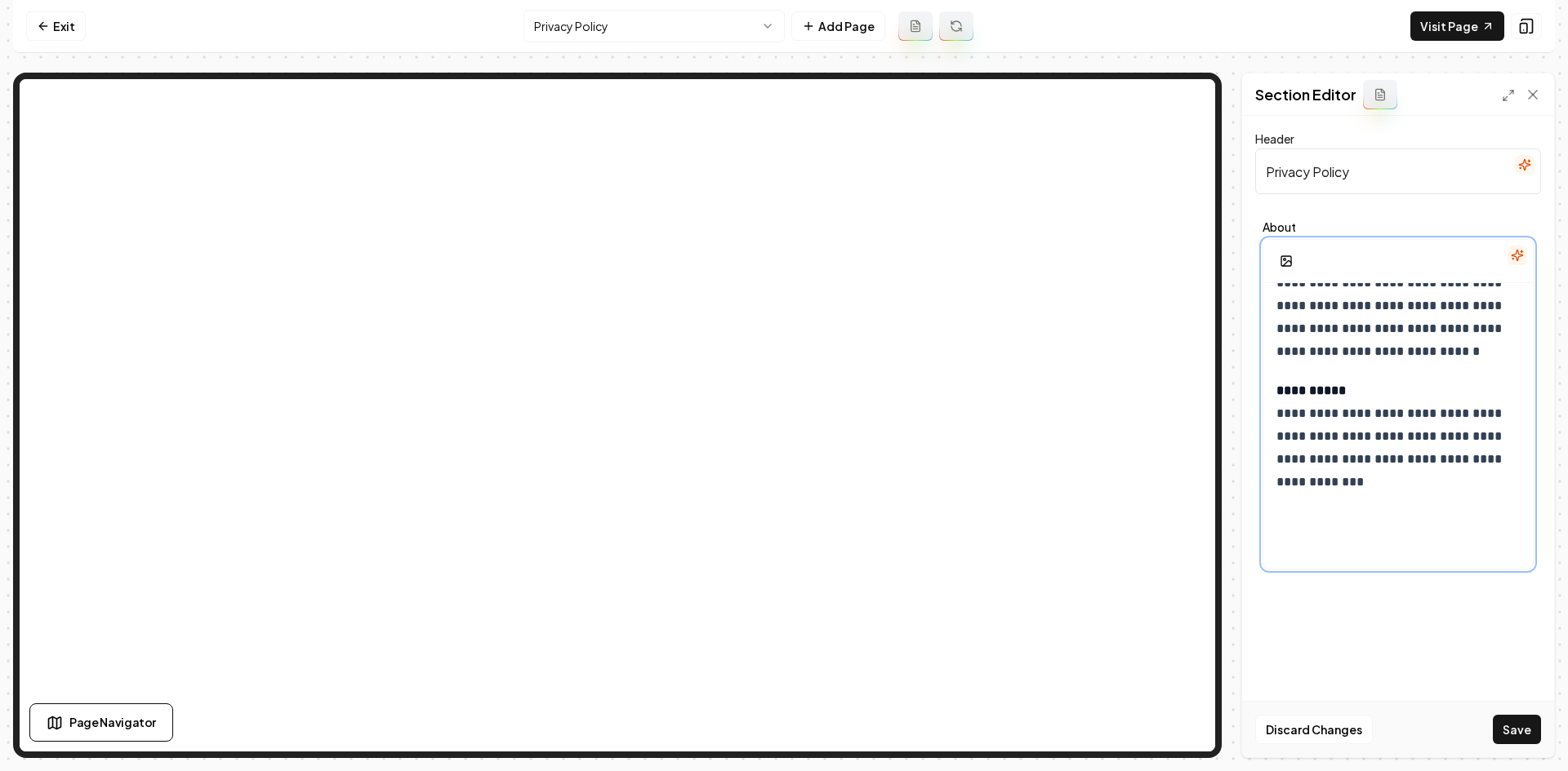
scroll to position [1535, 0]
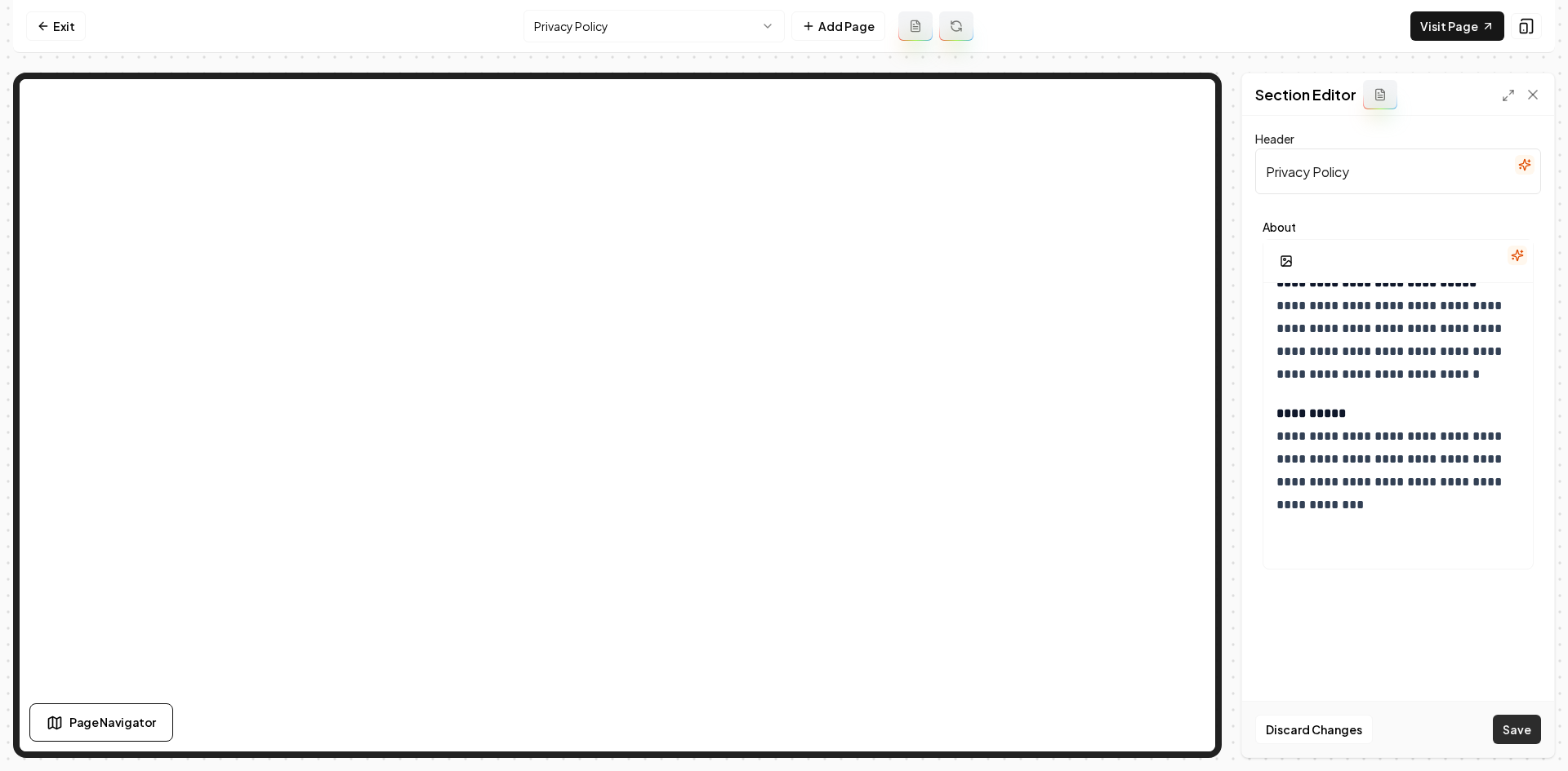
click at [1532, 716] on button "Save" at bounding box center [1517, 730] width 48 height 30
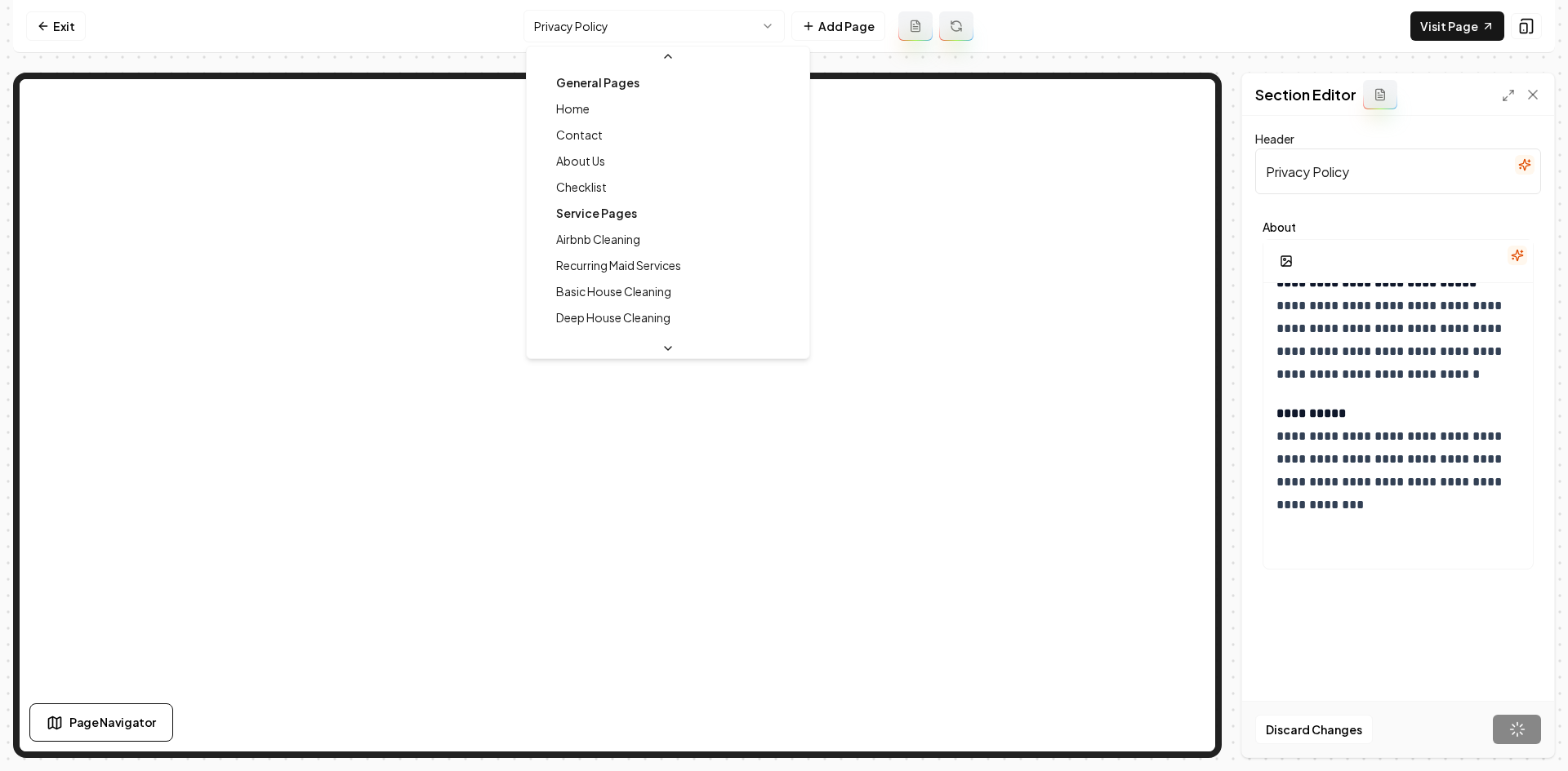
click at [651, 33] on html "**********" at bounding box center [784, 385] width 1568 height 771
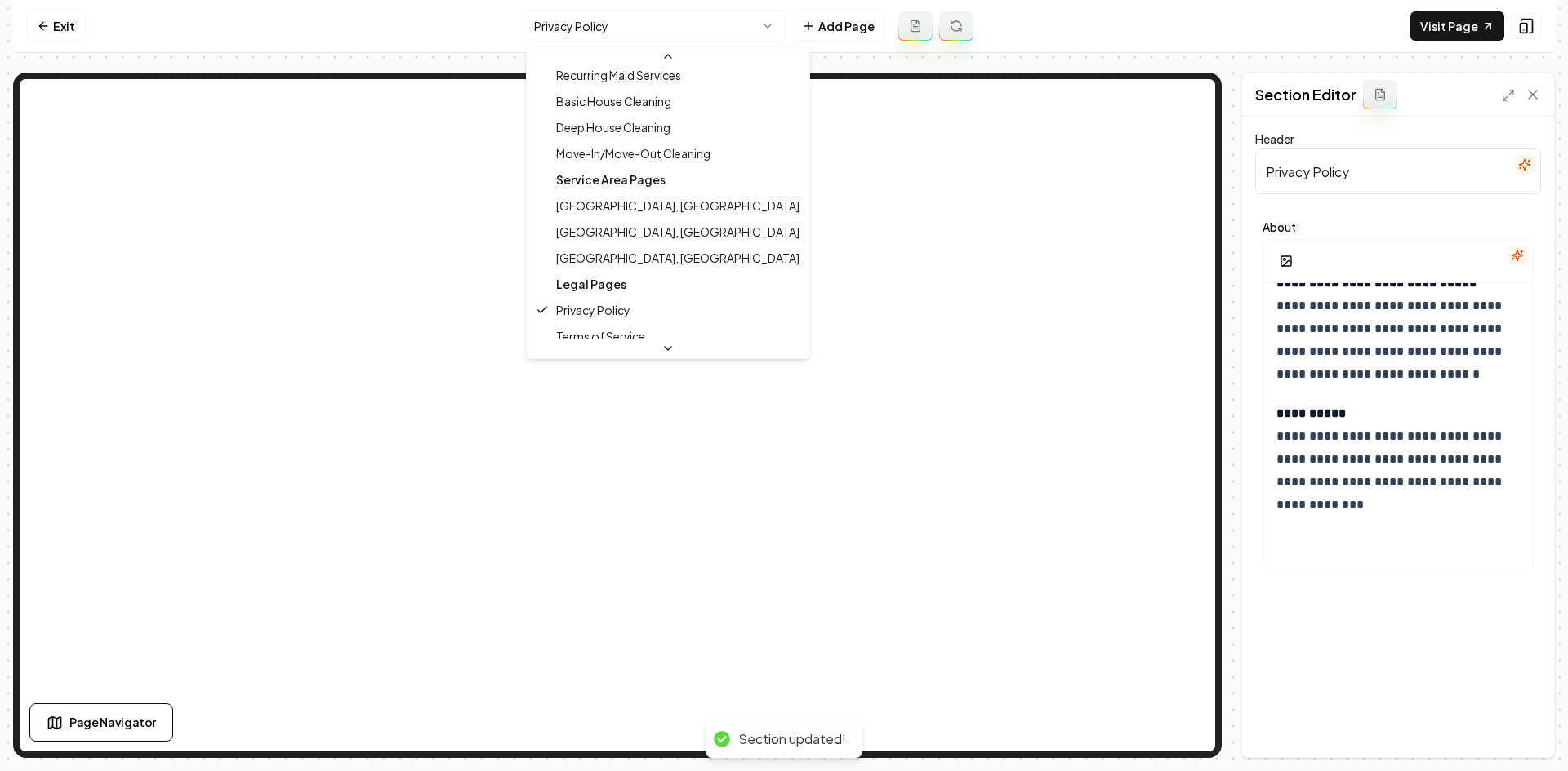
scroll to position [184, 0]
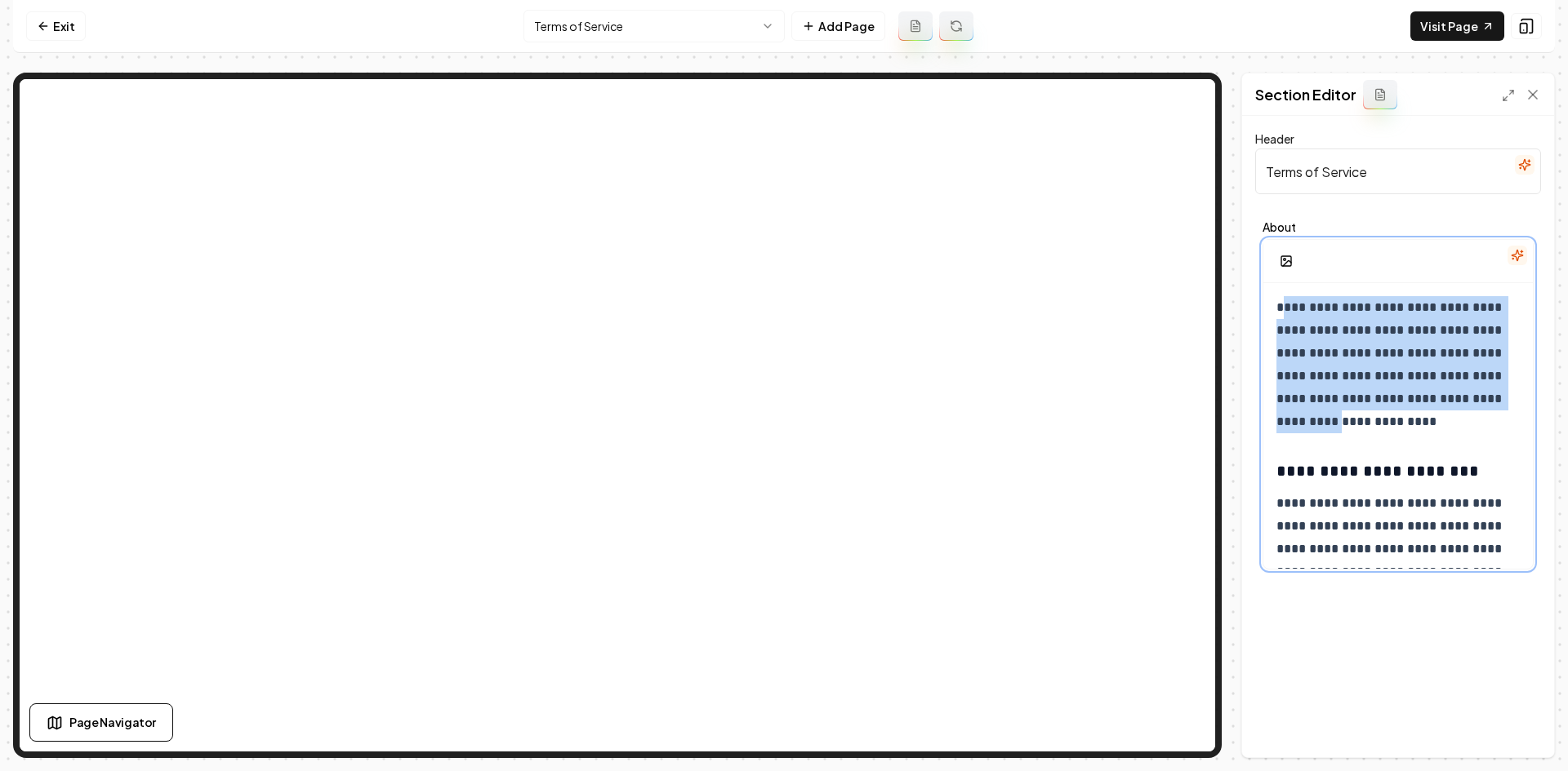
drag, startPoint x: 1281, startPoint y: 308, endPoint x: 1360, endPoint y: 403, distance: 123.6
click at [1378, 422] on p "**********" at bounding box center [1391, 364] width 231 height 137
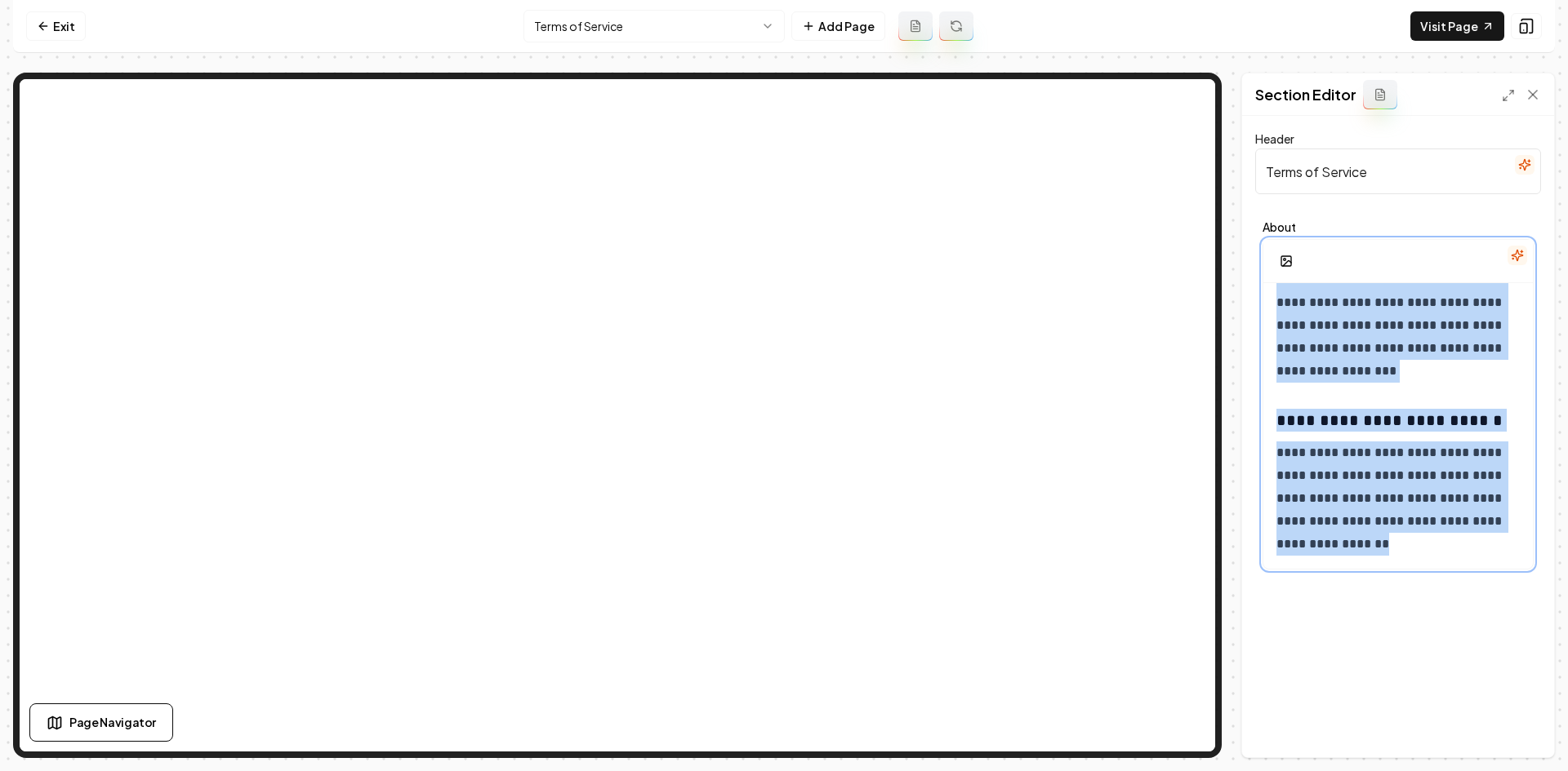
drag, startPoint x: 1272, startPoint y: 309, endPoint x: 1567, endPoint y: 809, distance: 580.5
click at [1555, 770] on html "**********" at bounding box center [784, 385] width 1568 height 771
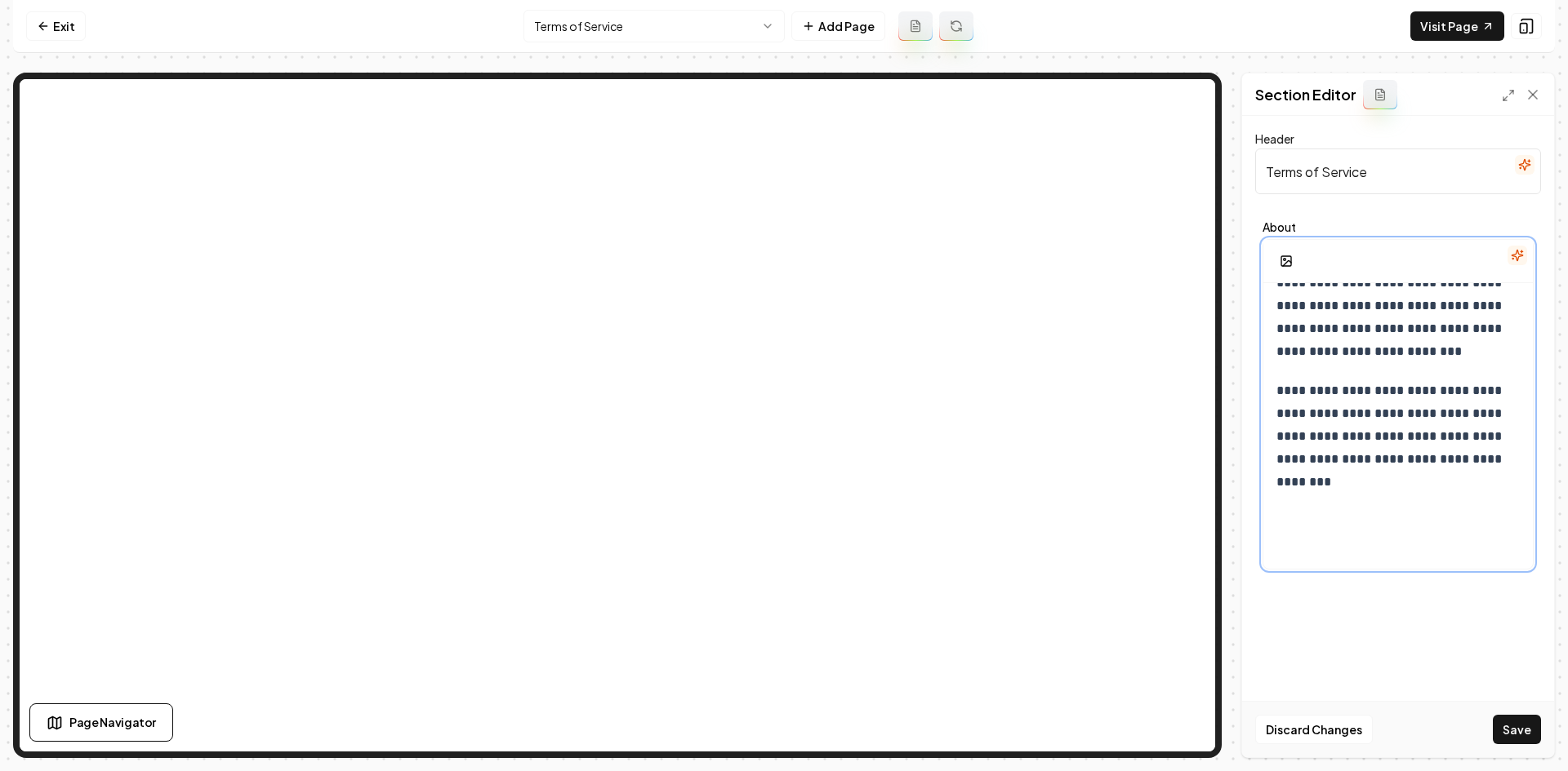
scroll to position [1963, 0]
click at [1513, 724] on button "Save" at bounding box center [1517, 730] width 48 height 30
click at [636, 33] on html "**********" at bounding box center [784, 385] width 1568 height 771
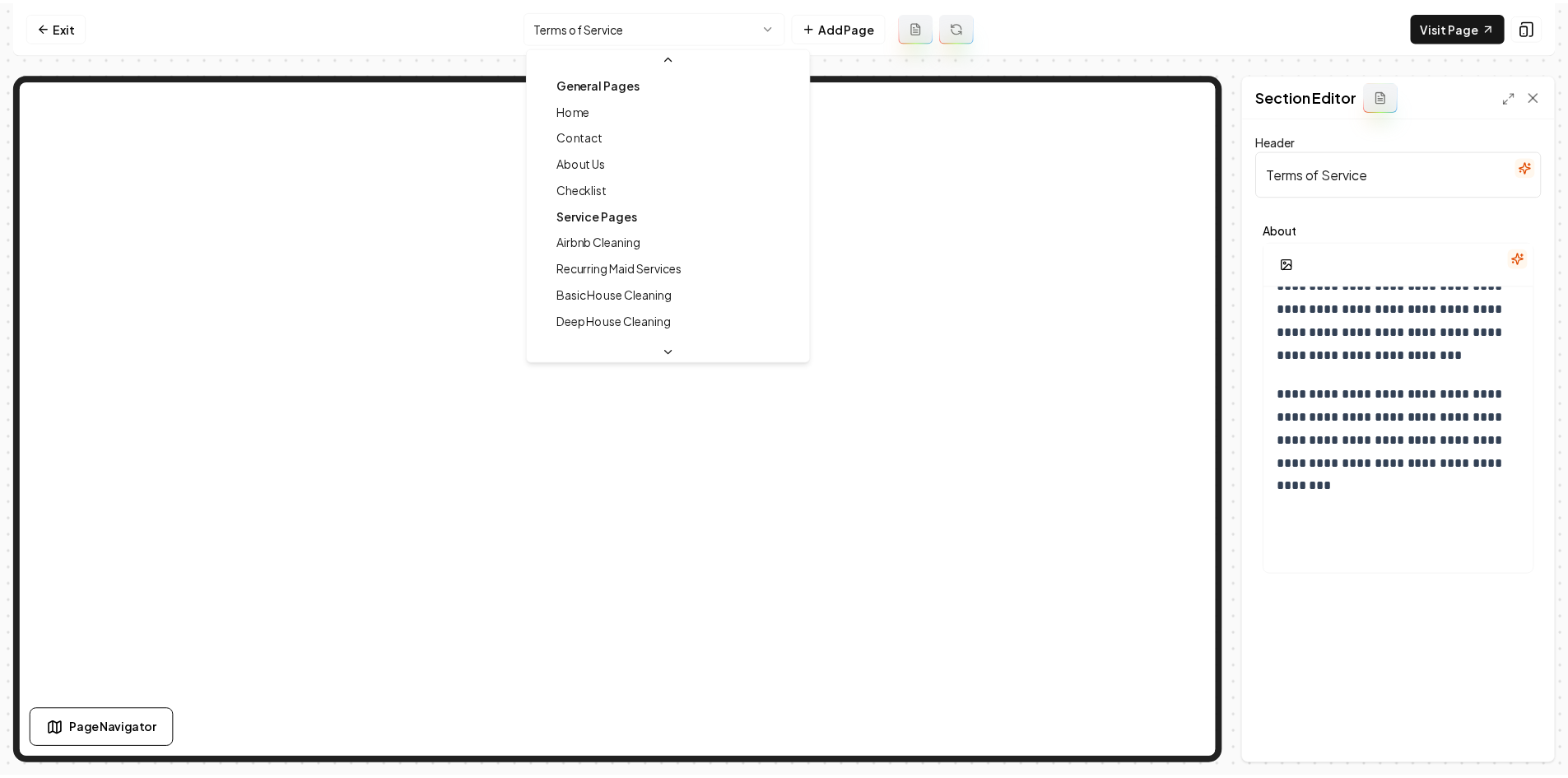
scroll to position [203, 0]
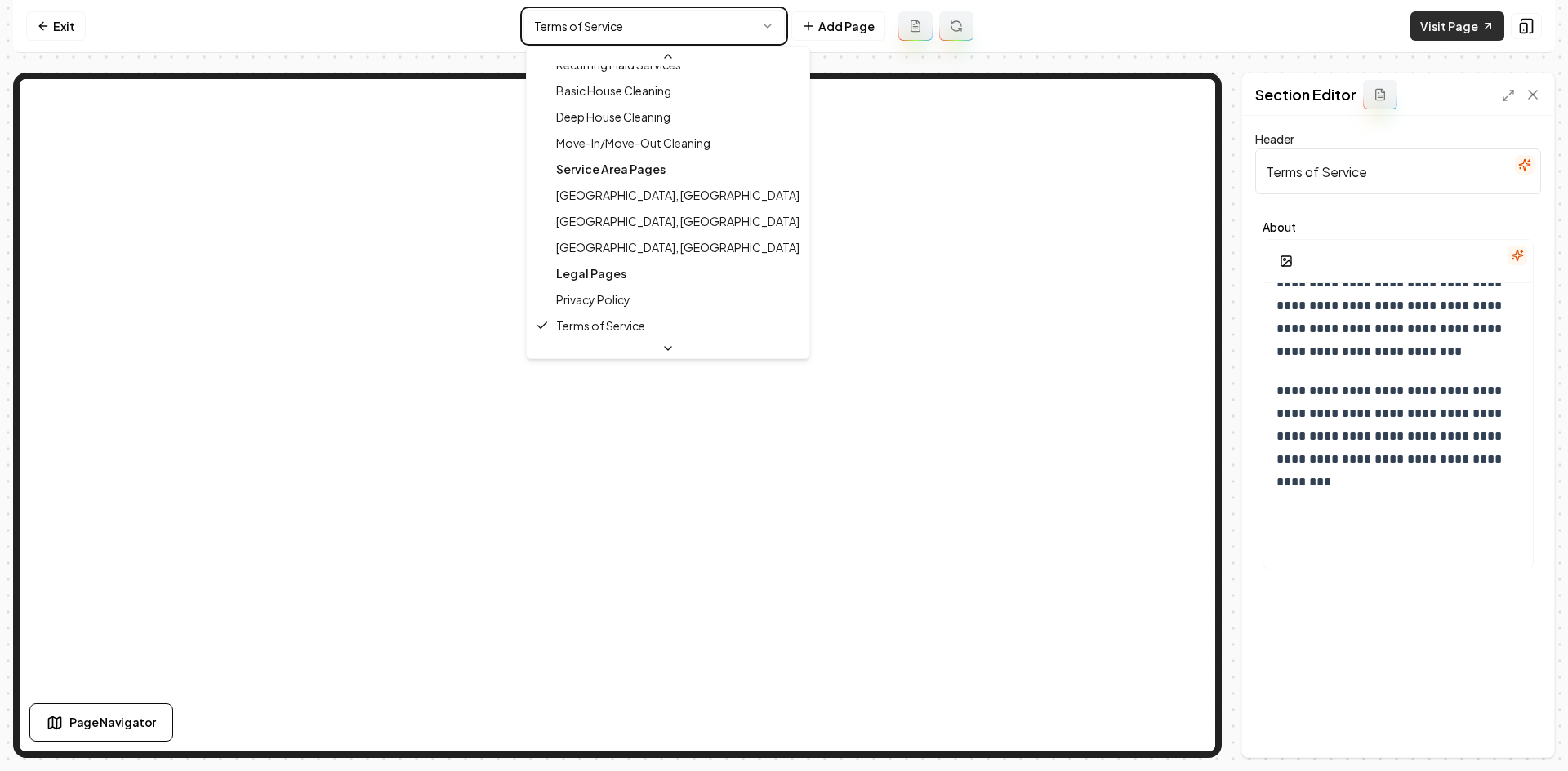
click at [1473, 37] on html "**********" at bounding box center [784, 385] width 1568 height 771
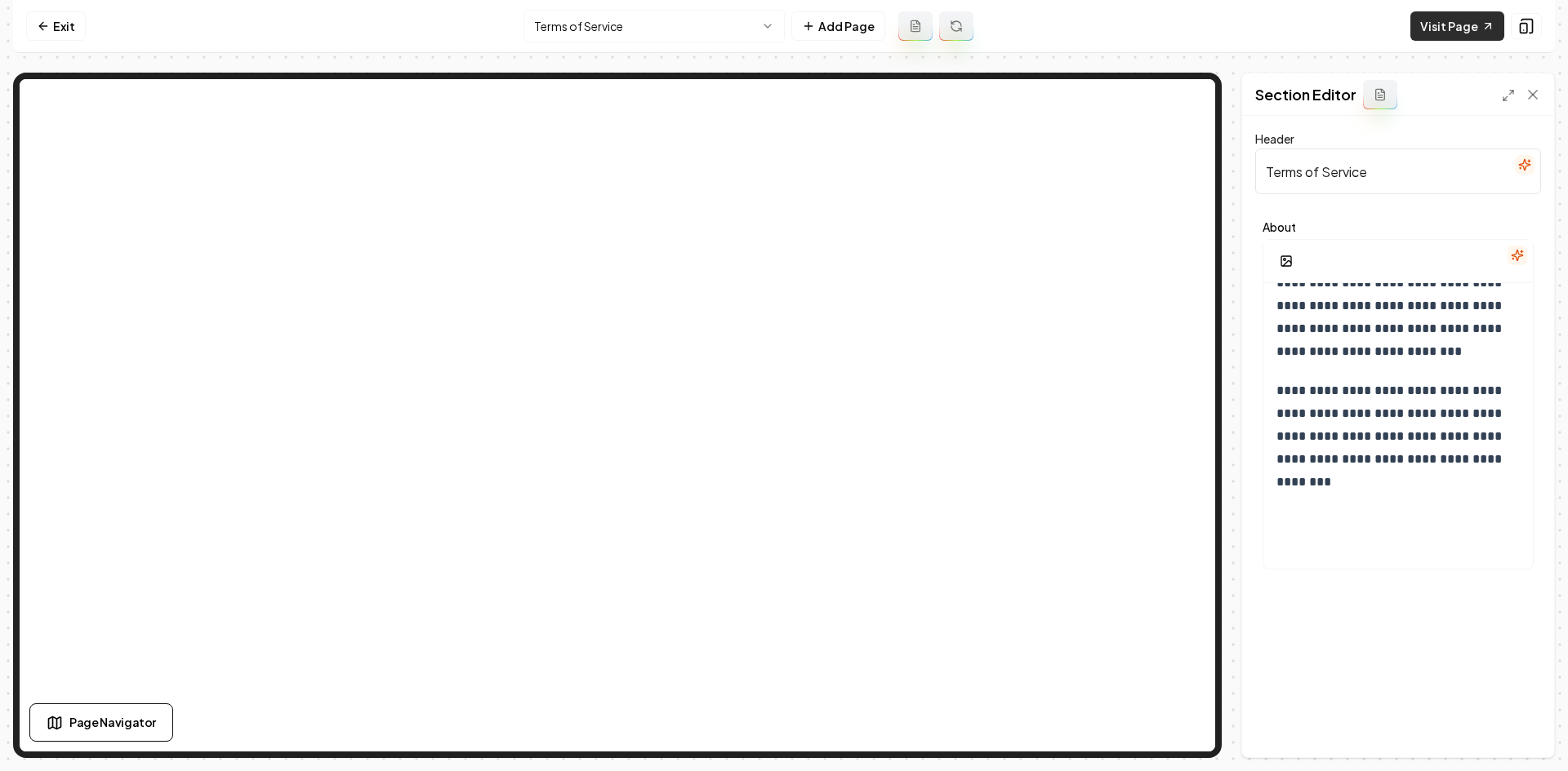
click at [1468, 35] on link "Visit Page" at bounding box center [1456, 26] width 94 height 30
click at [32, 20] on link "Exit" at bounding box center [56, 26] width 60 height 30
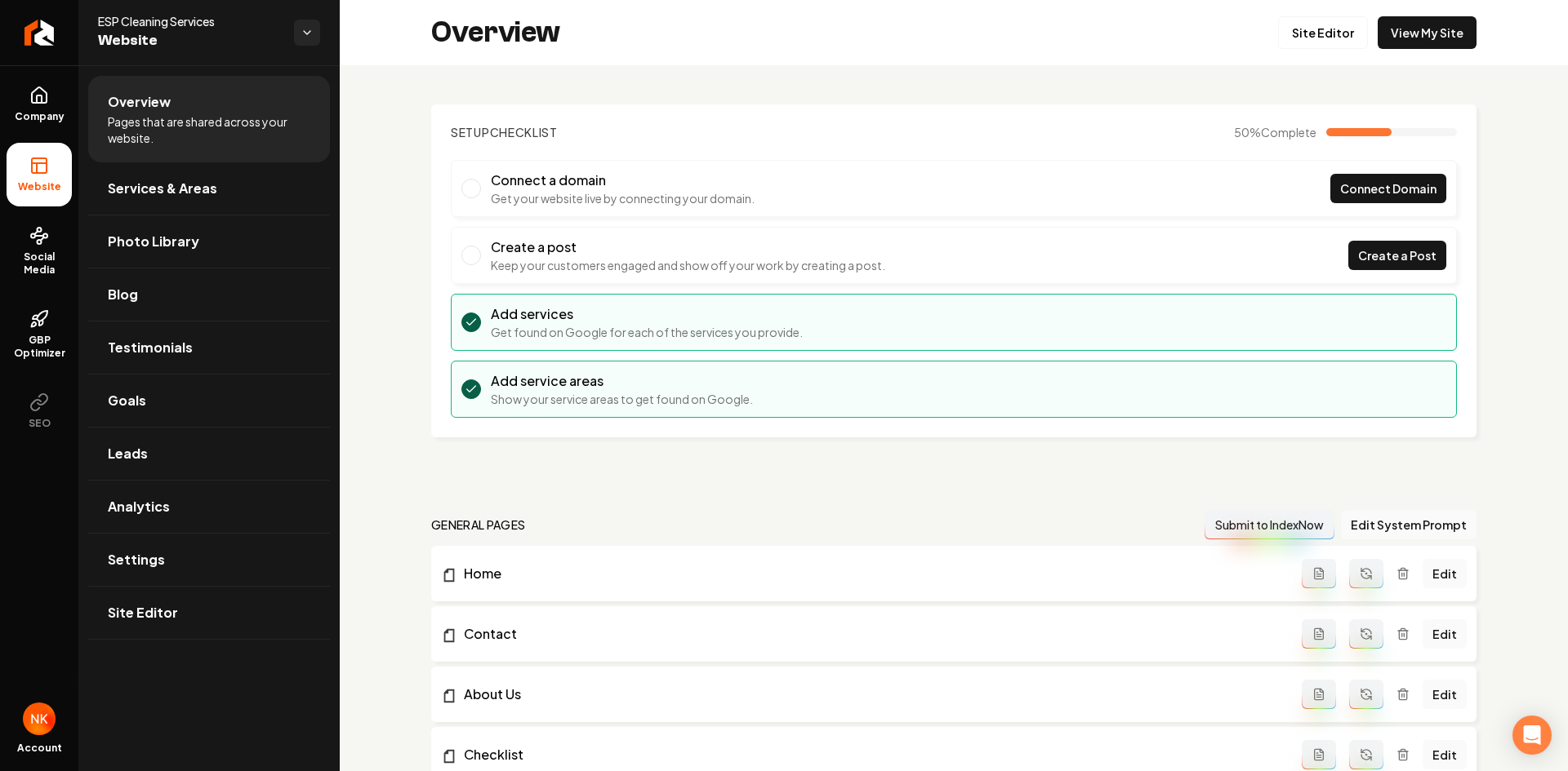
click at [56, 30] on link "Return to dashboard" at bounding box center [39, 33] width 78 height 65
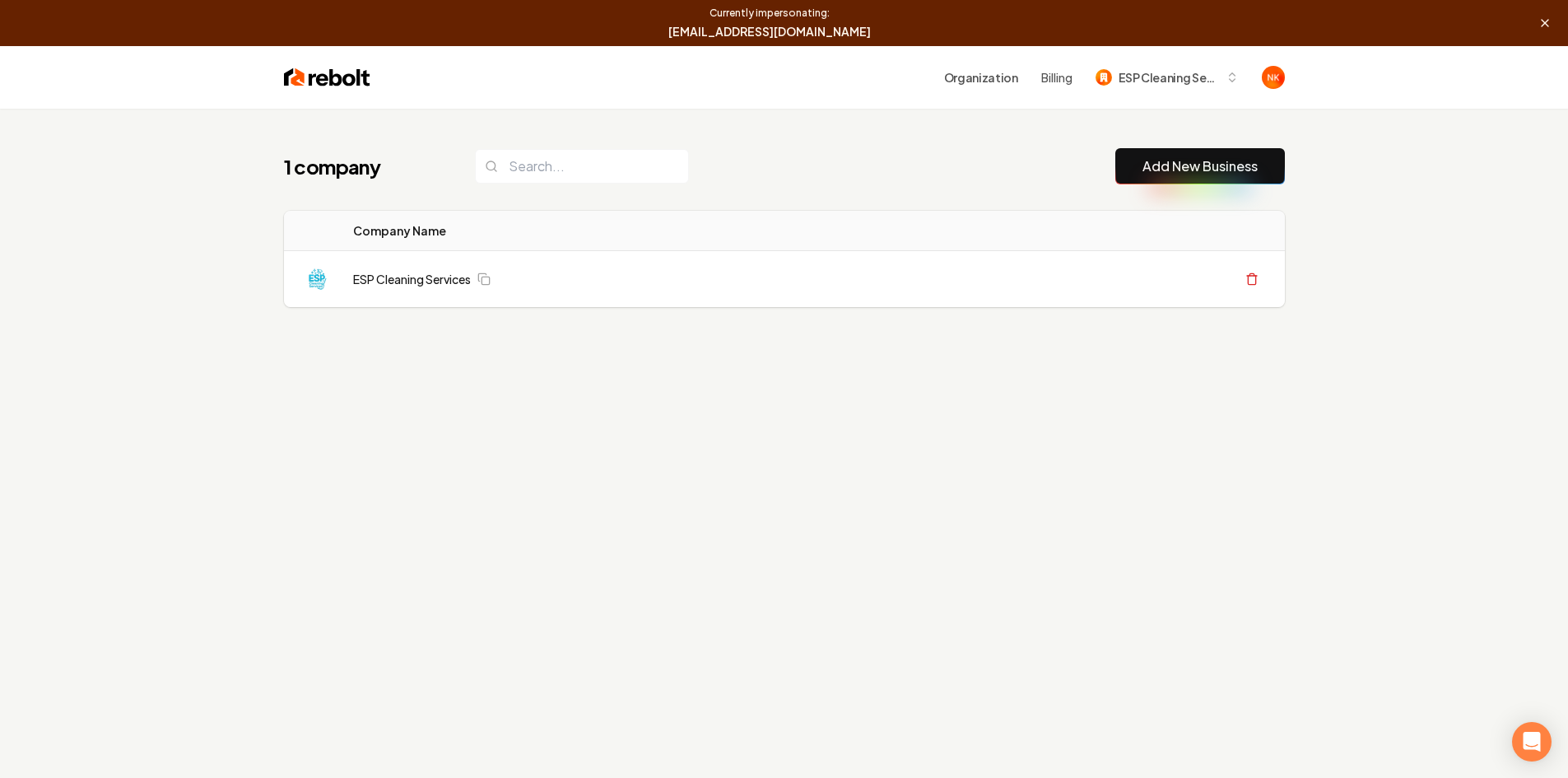
click at [481, 457] on div "1 company Add New Business Logo Company Name Actions ESP Cleaning Services Crea…" at bounding box center [784, 497] width 1568 height 778
click at [1151, 80] on span "ESP Cleaning Services" at bounding box center [1168, 78] width 100 height 17
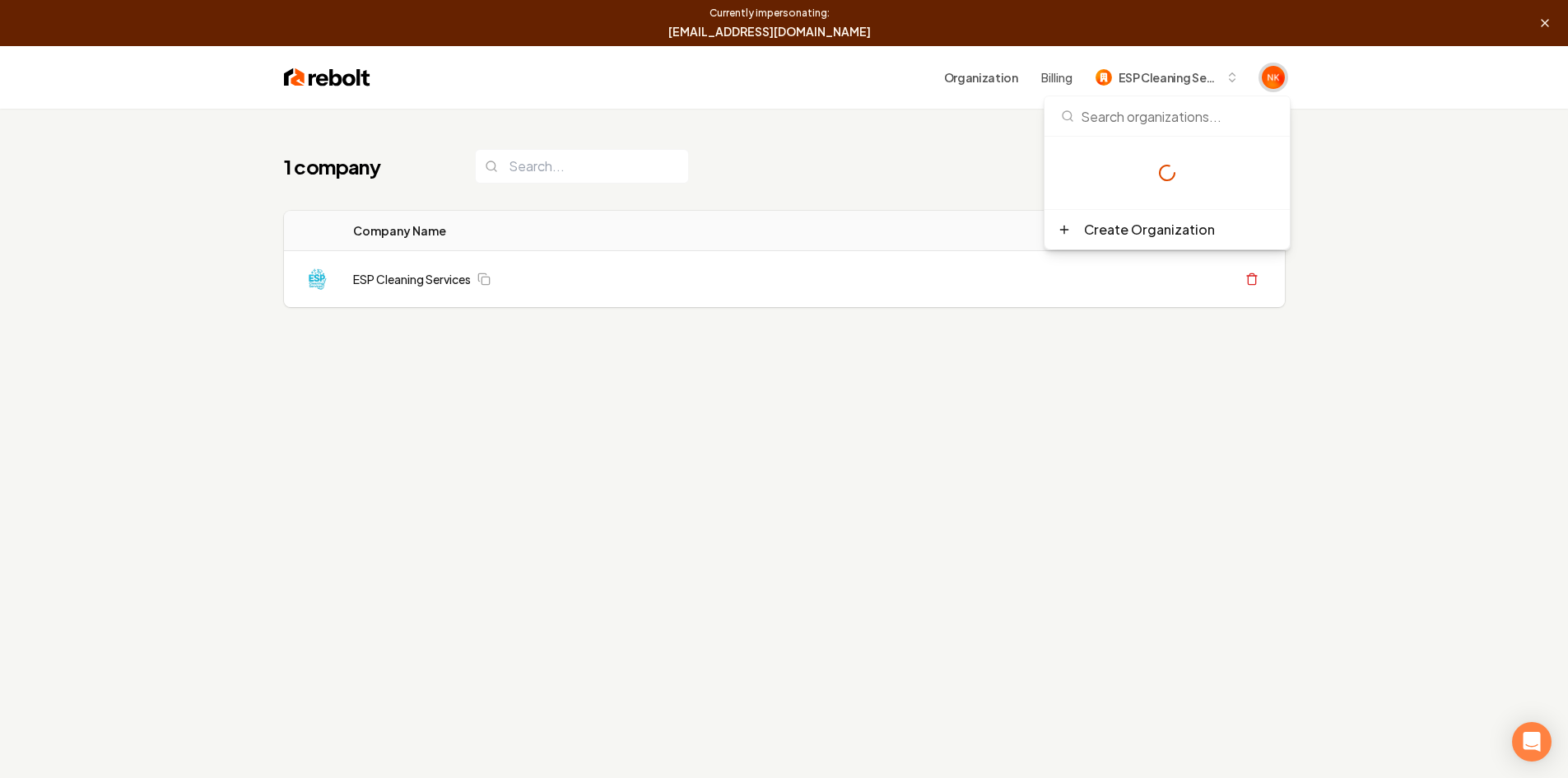
click at [1278, 76] on span "Open user button" at bounding box center [1273, 77] width 23 height 23
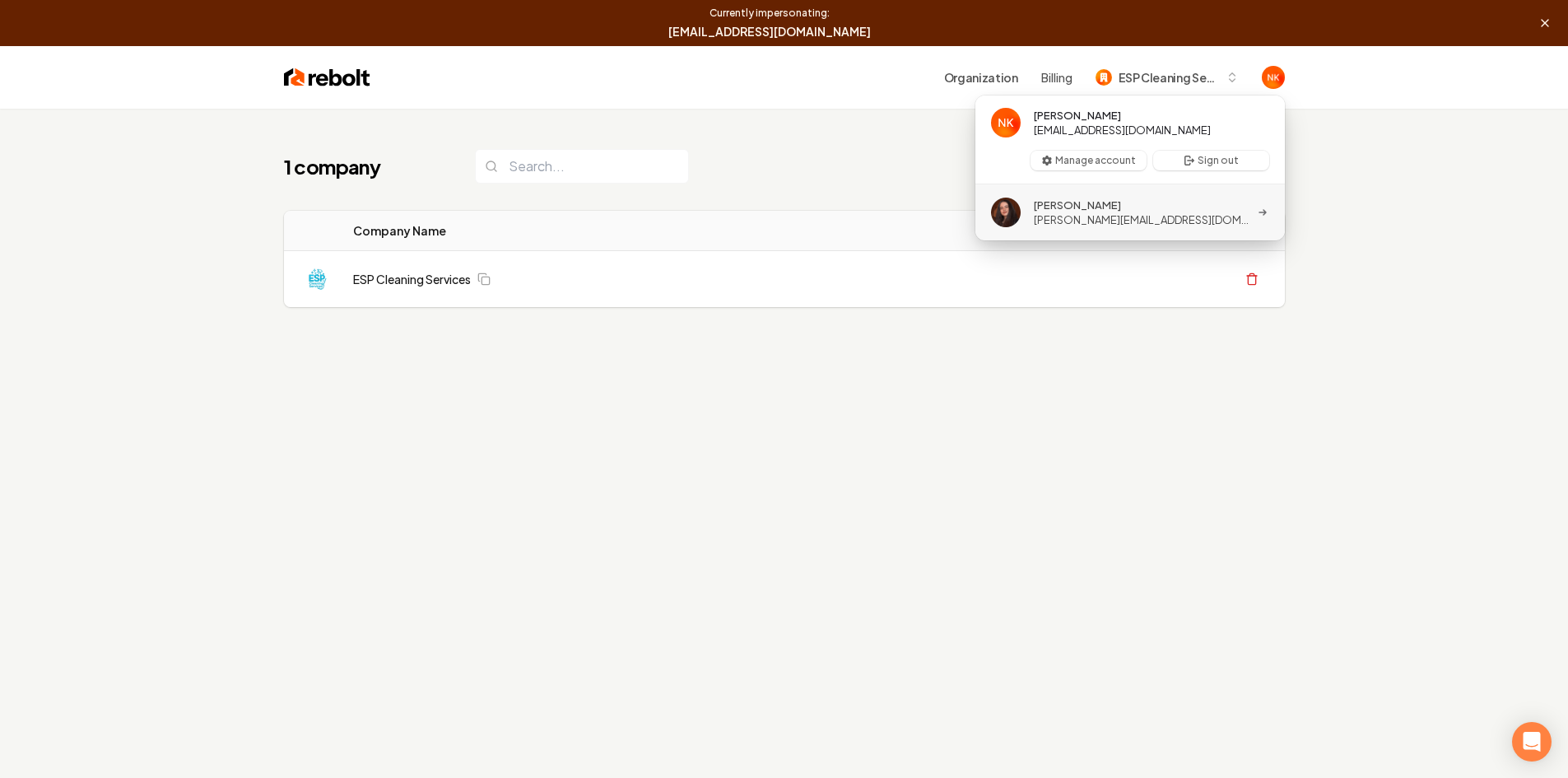
click at [1166, 208] on button "[PERSON_NAME] [PERSON_NAME][EMAIL_ADDRESS][DOMAIN_NAME]" at bounding box center [1131, 213] width 312 height 56
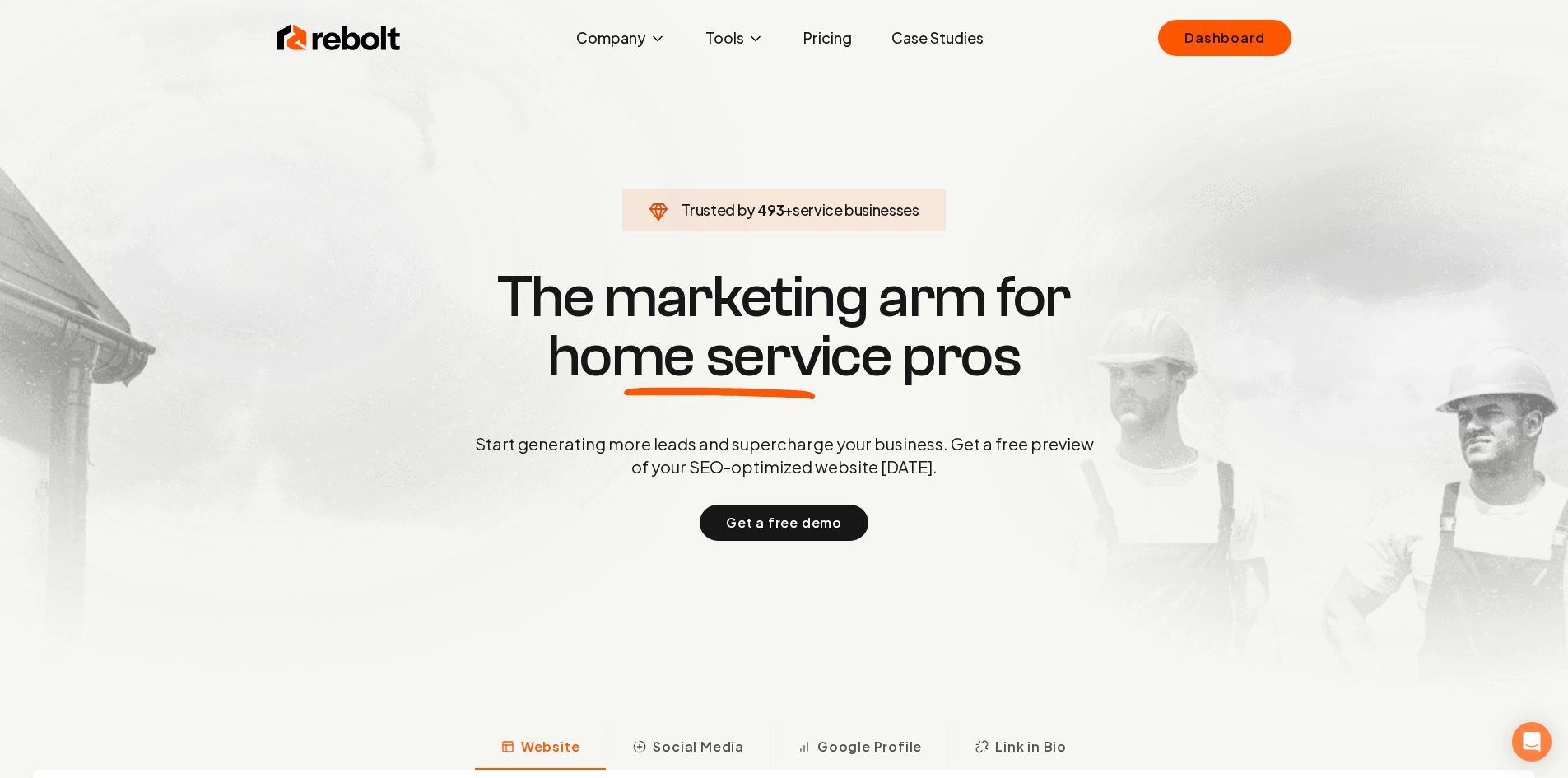
click at [1245, 57] on div "Rebolt Company About Blog Jobs Tools Google Review QR Code Generator Google Bus…" at bounding box center [784, 38] width 1054 height 50
click at [1245, 52] on link "Dashboard" at bounding box center [1224, 38] width 132 height 37
